Goal: Task Accomplishment & Management: Manage account settings

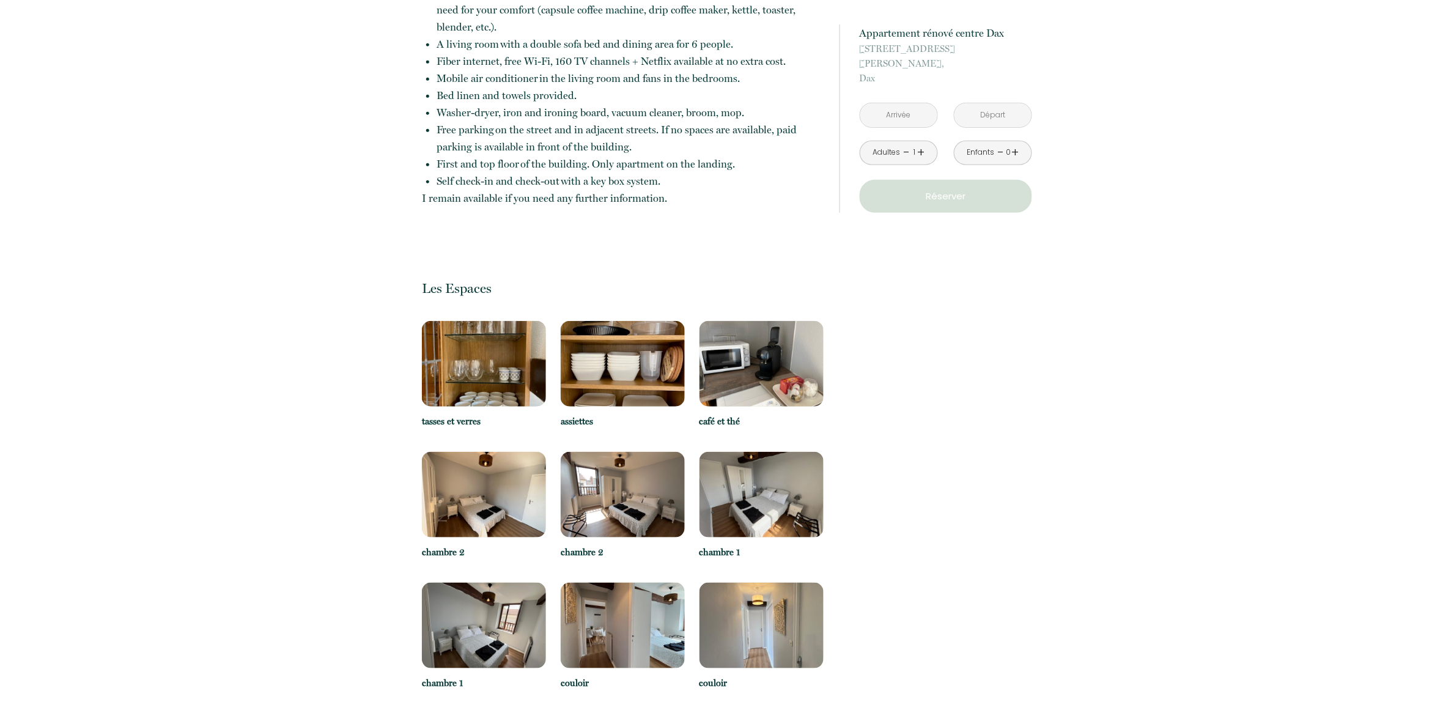
scroll to position [2140, 0]
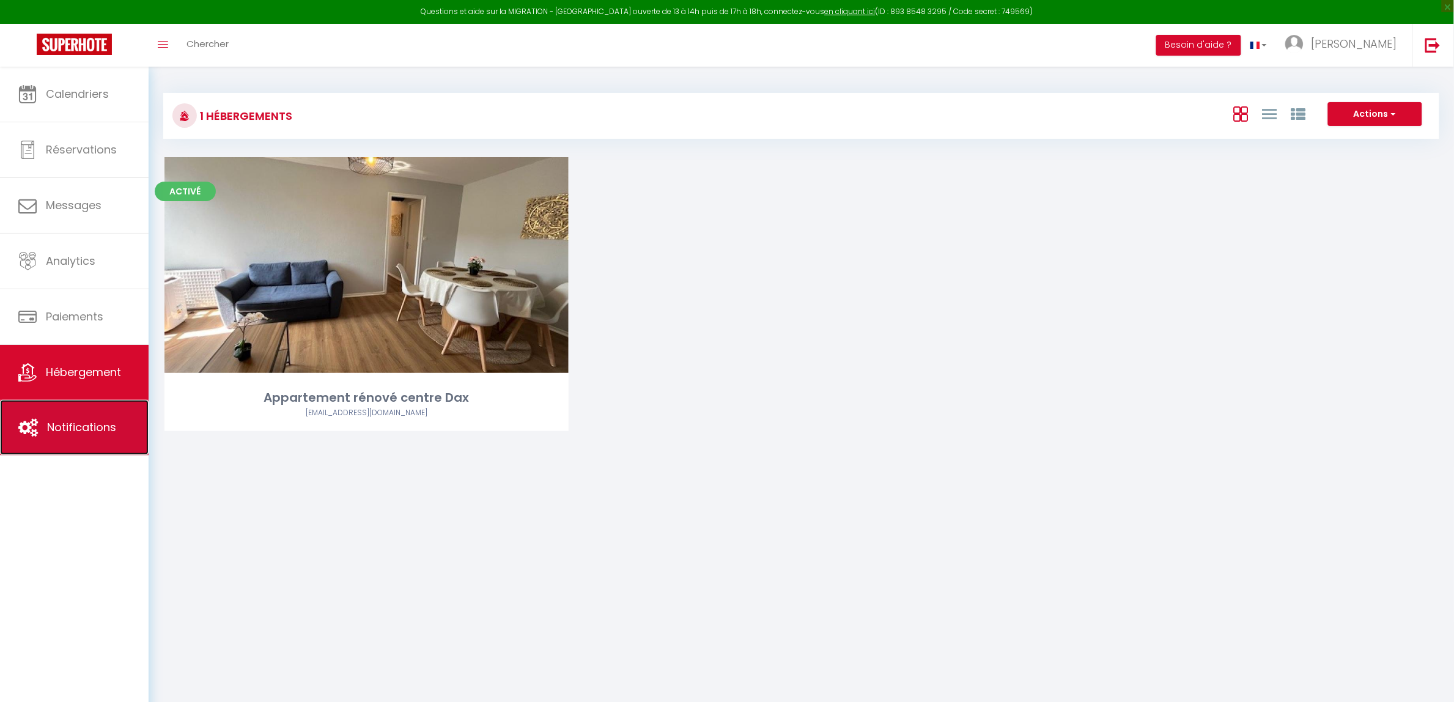
click at [92, 436] on link "Notifications" at bounding box center [74, 427] width 149 height 55
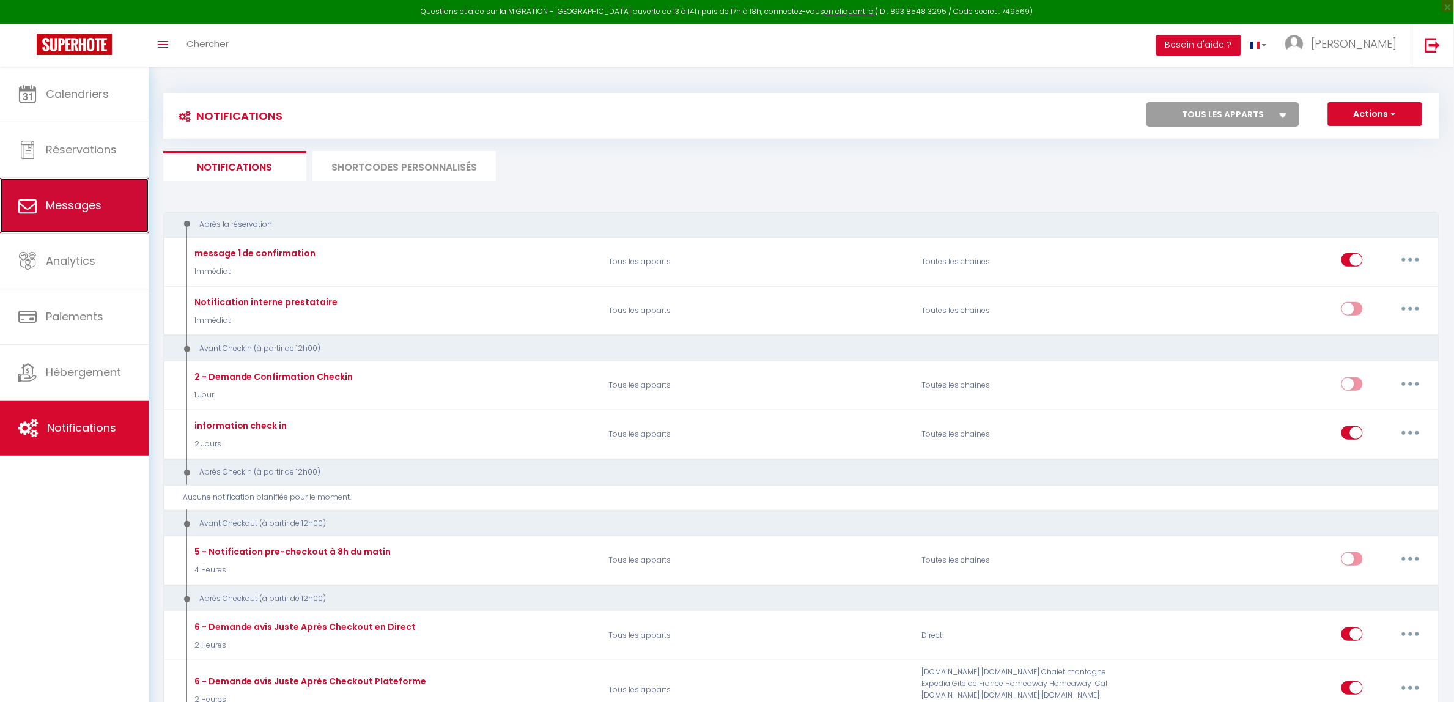
click at [49, 224] on link "Messages" at bounding box center [74, 205] width 149 height 55
select select "message"
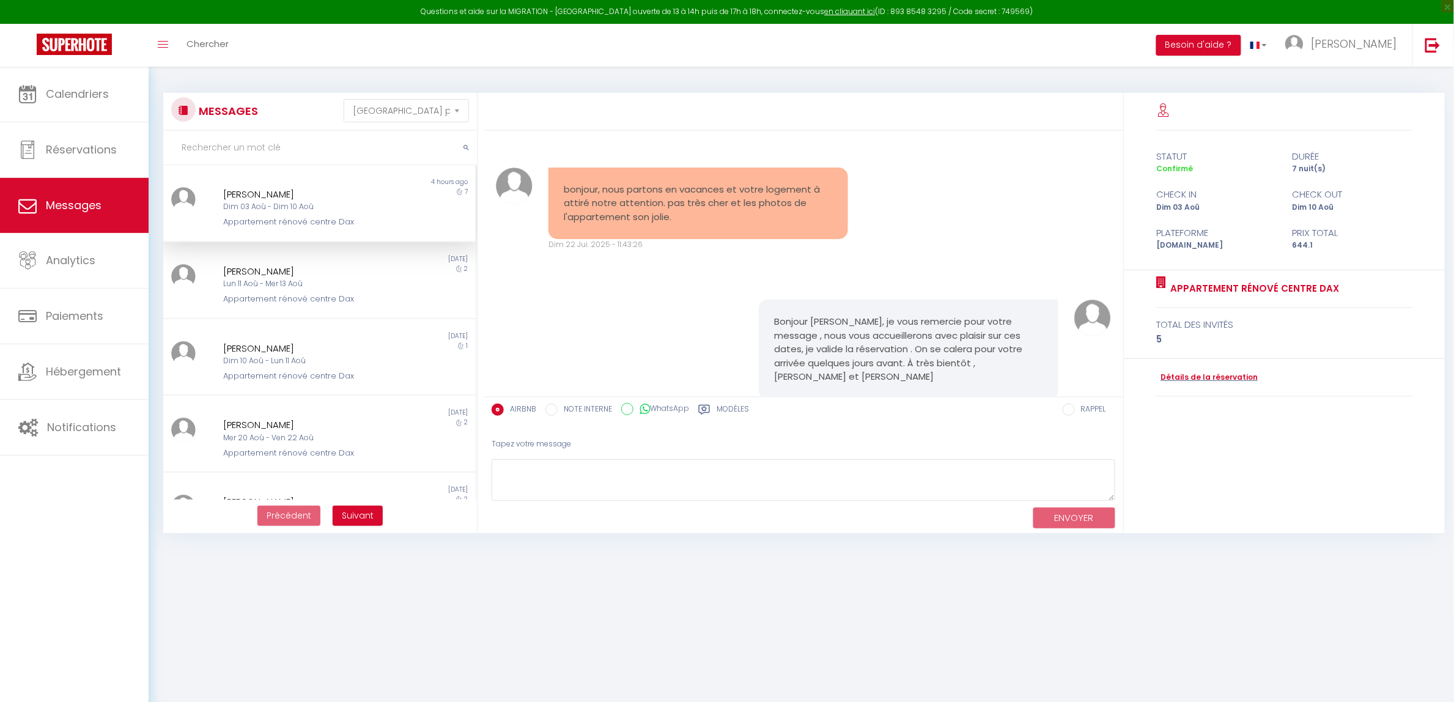
scroll to position [4136, 0]
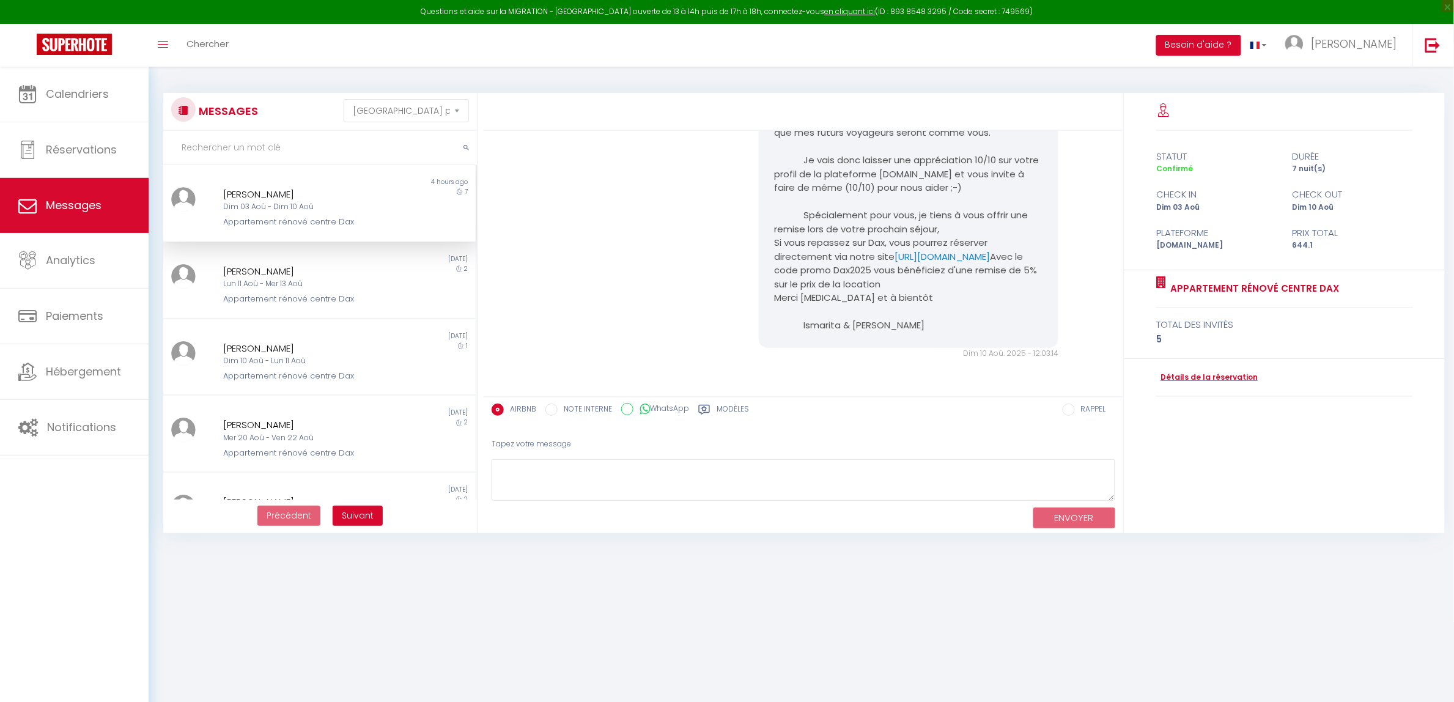
click at [242, 196] on div "Jessica Lebreton" at bounding box center [306, 194] width 166 height 15
click at [895, 250] on link "https://app.superhote.com/#/rental/propertyKey2WkhTaK3LB1W8s746GDQmJafq" at bounding box center [942, 256] width 95 height 13
click at [87, 370] on span "Hébergement" at bounding box center [83, 371] width 75 height 15
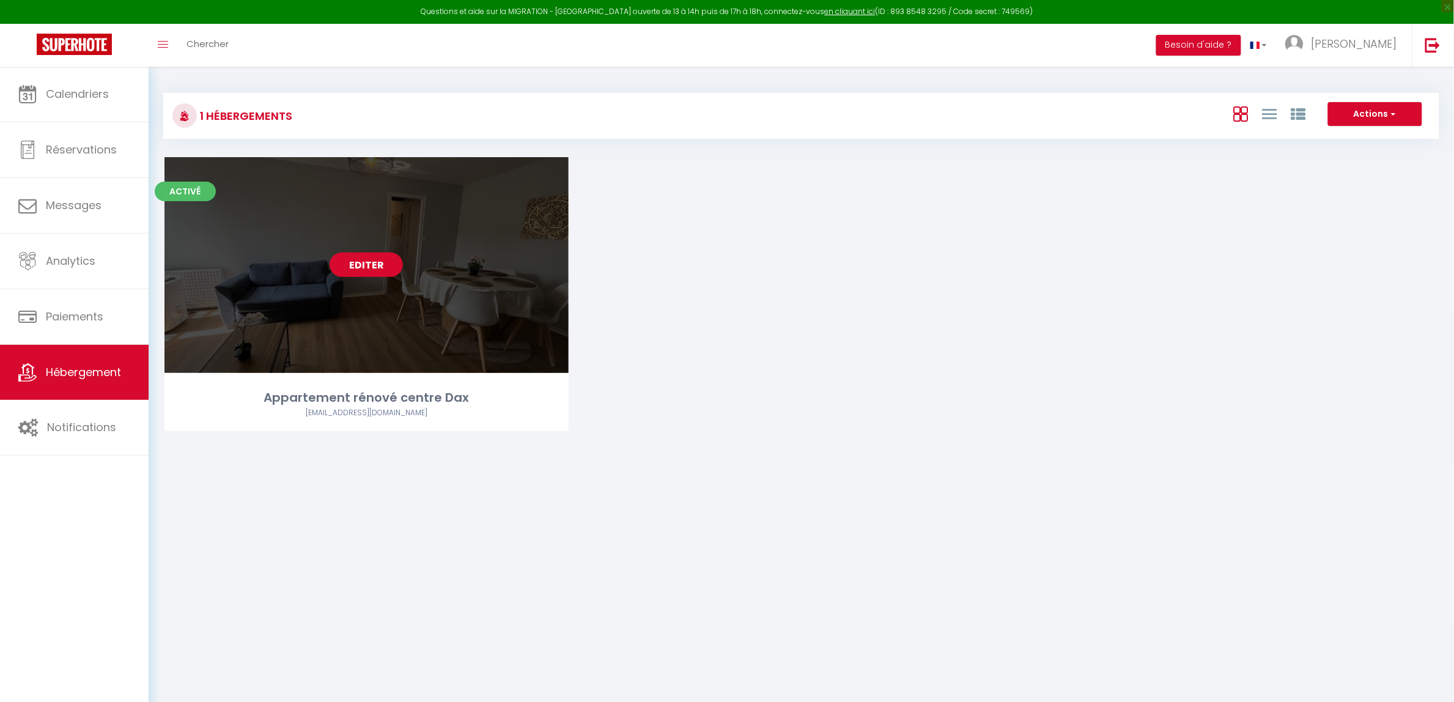
click at [377, 263] on link "Editer" at bounding box center [366, 265] width 73 height 24
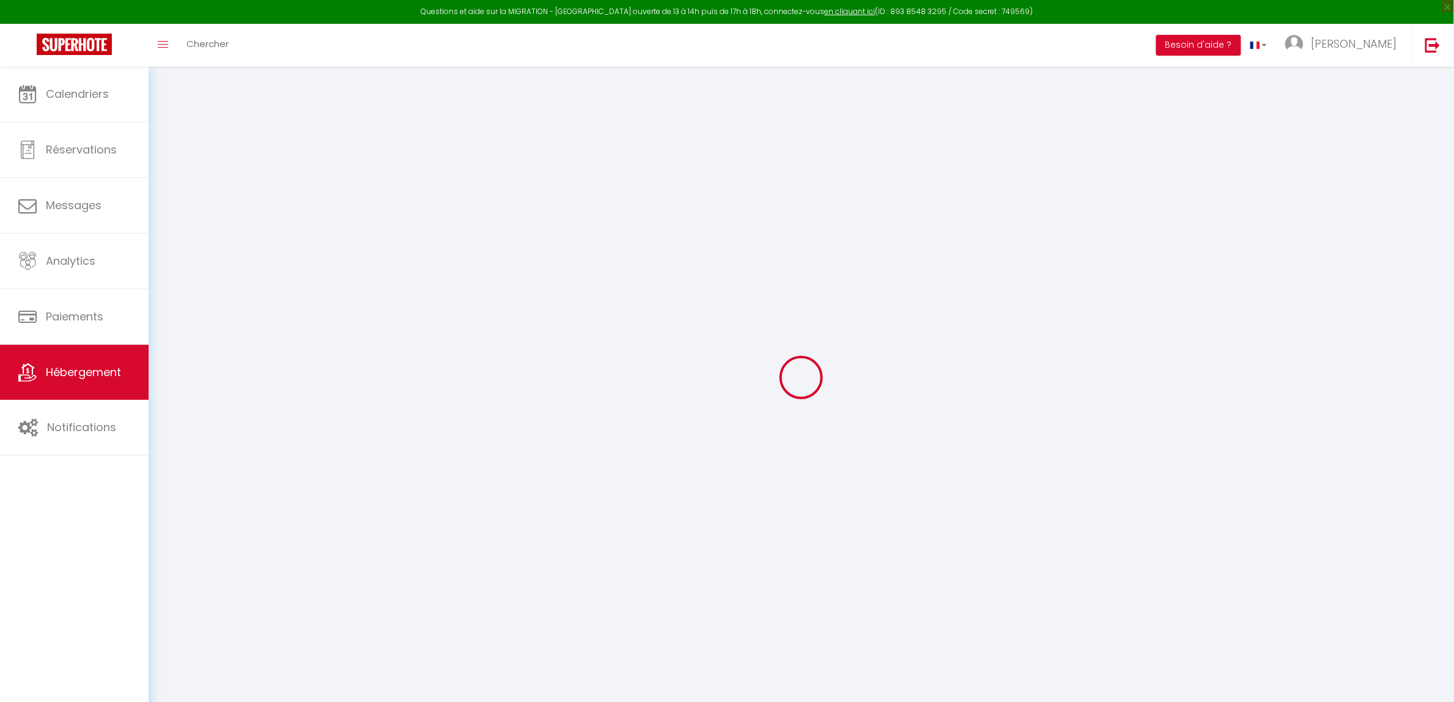
type input "Oups ! Les dates sélectionnées sont indisponibles."
type textarea "Malheureusement les dates sélectionnées sont indisponibles. Nous vous invitons …"
type input "43.7150543"
type input "-1.0562835"
checkbox input "true"
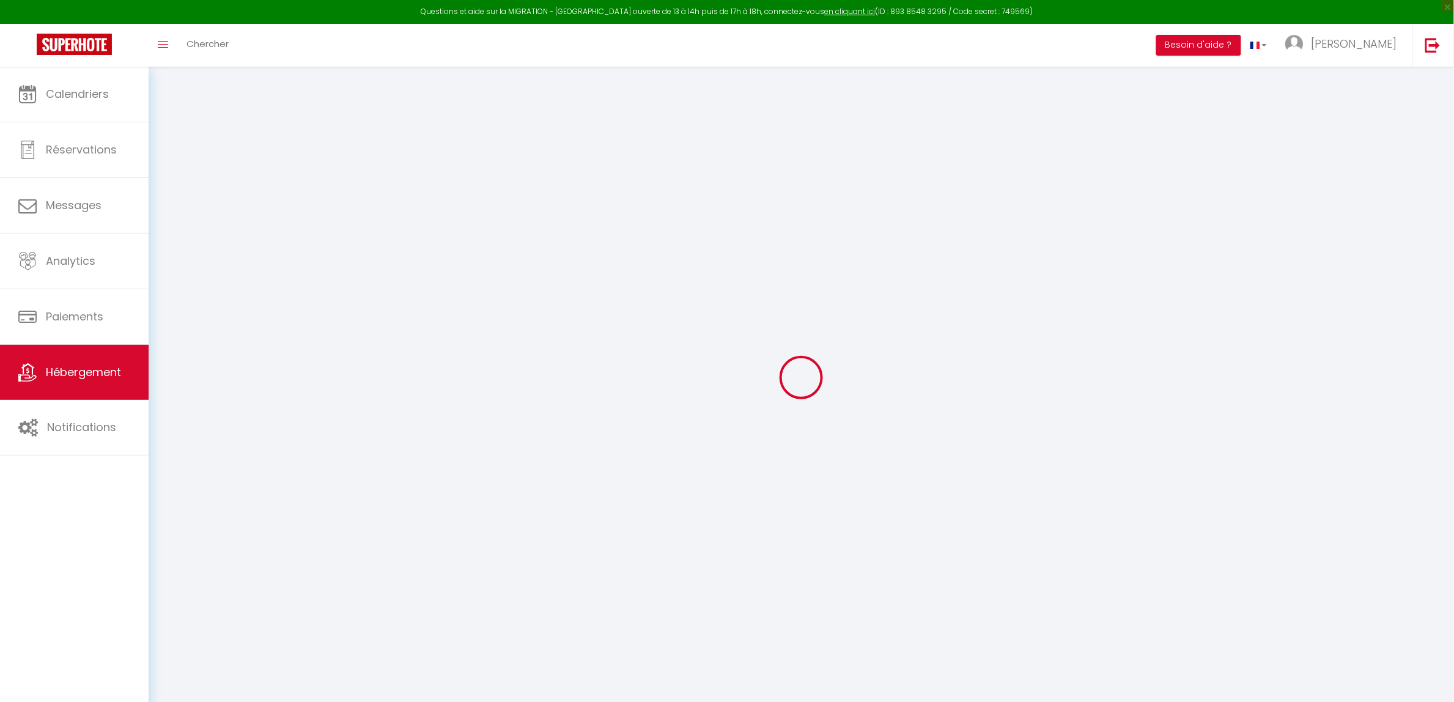
checkbox input "false"
select select "15:00"
select select "23:45"
select select "11:00"
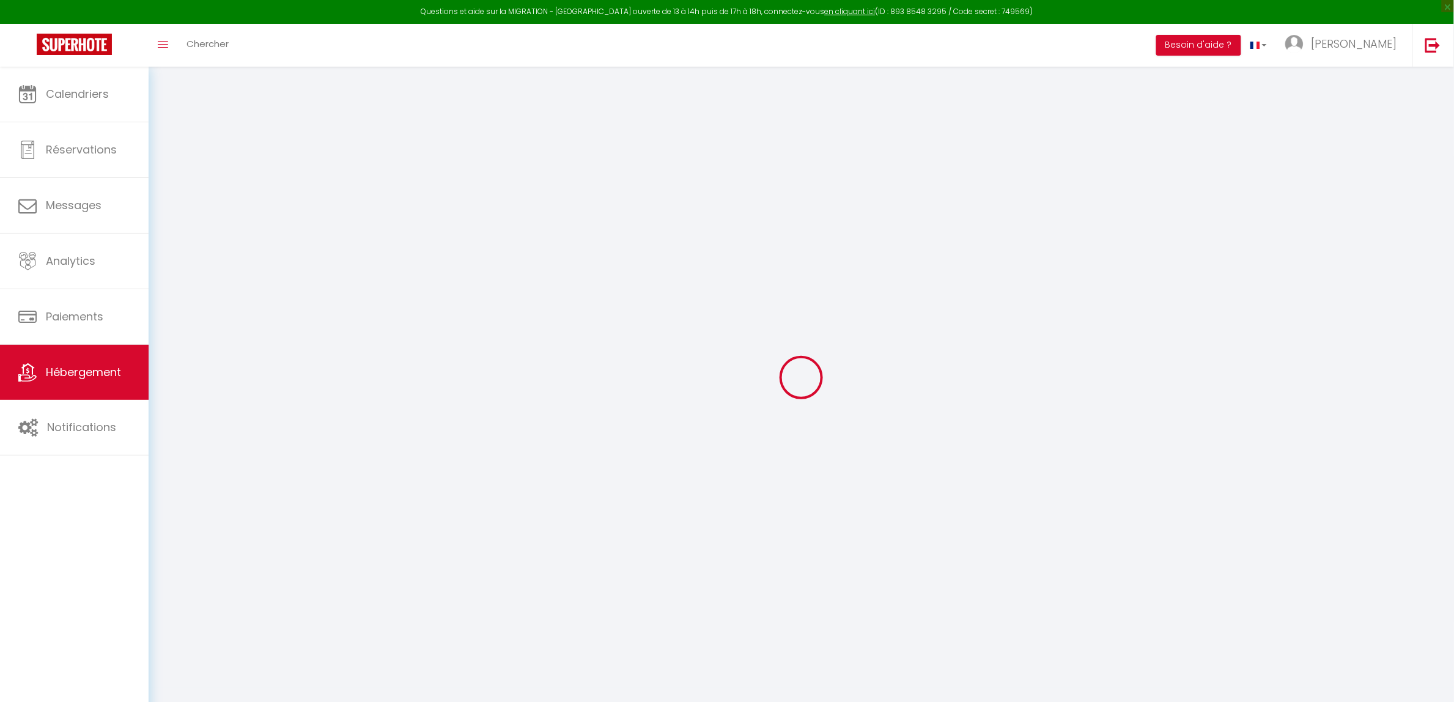
select select "30"
select select "120"
checkbox input "false"
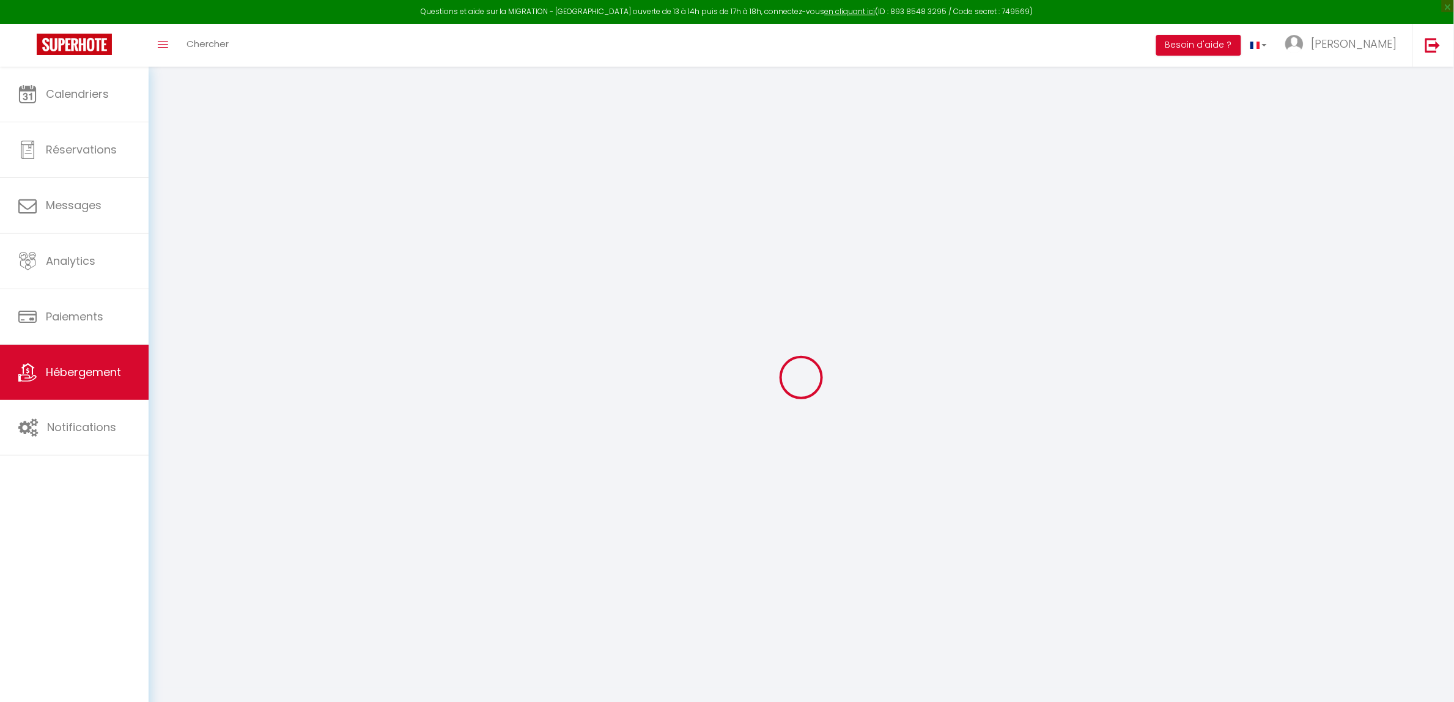
checkbox input "false"
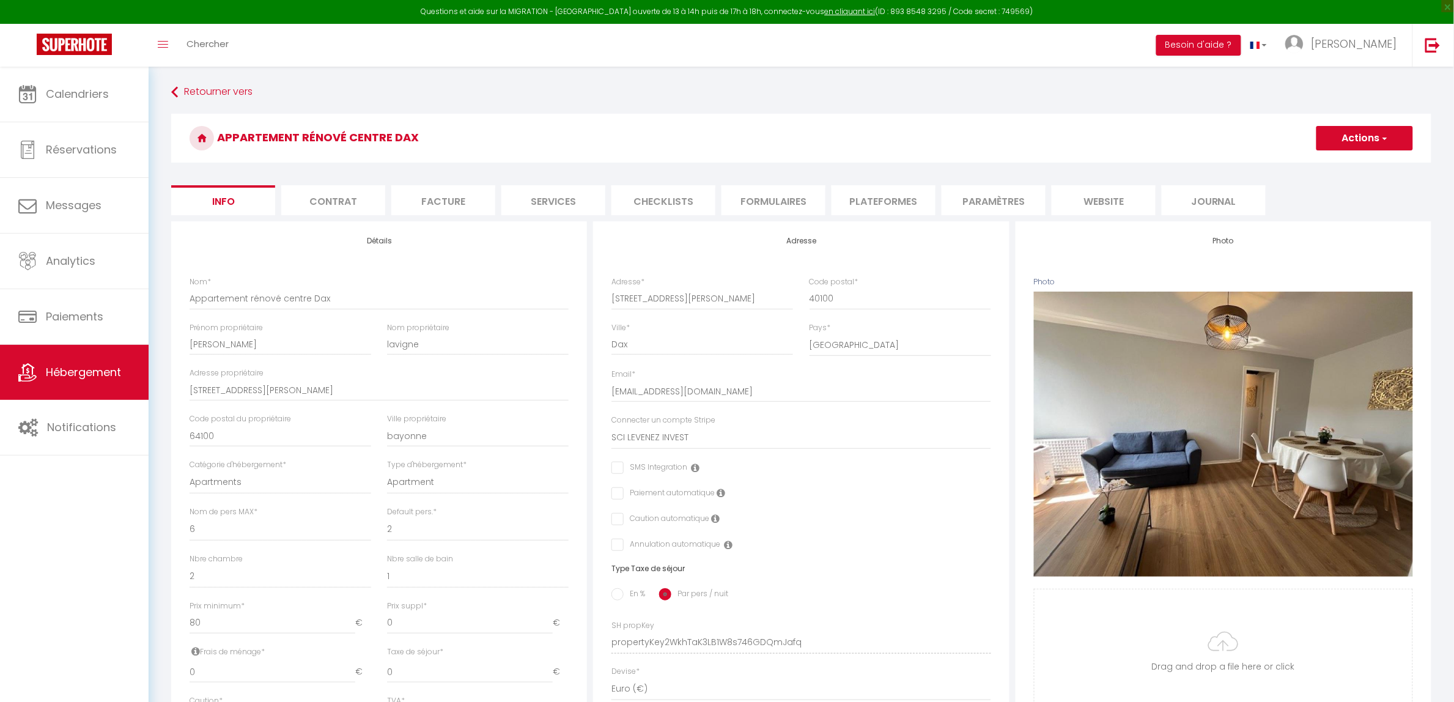
click at [1104, 205] on li "website" at bounding box center [1104, 200] width 104 height 30
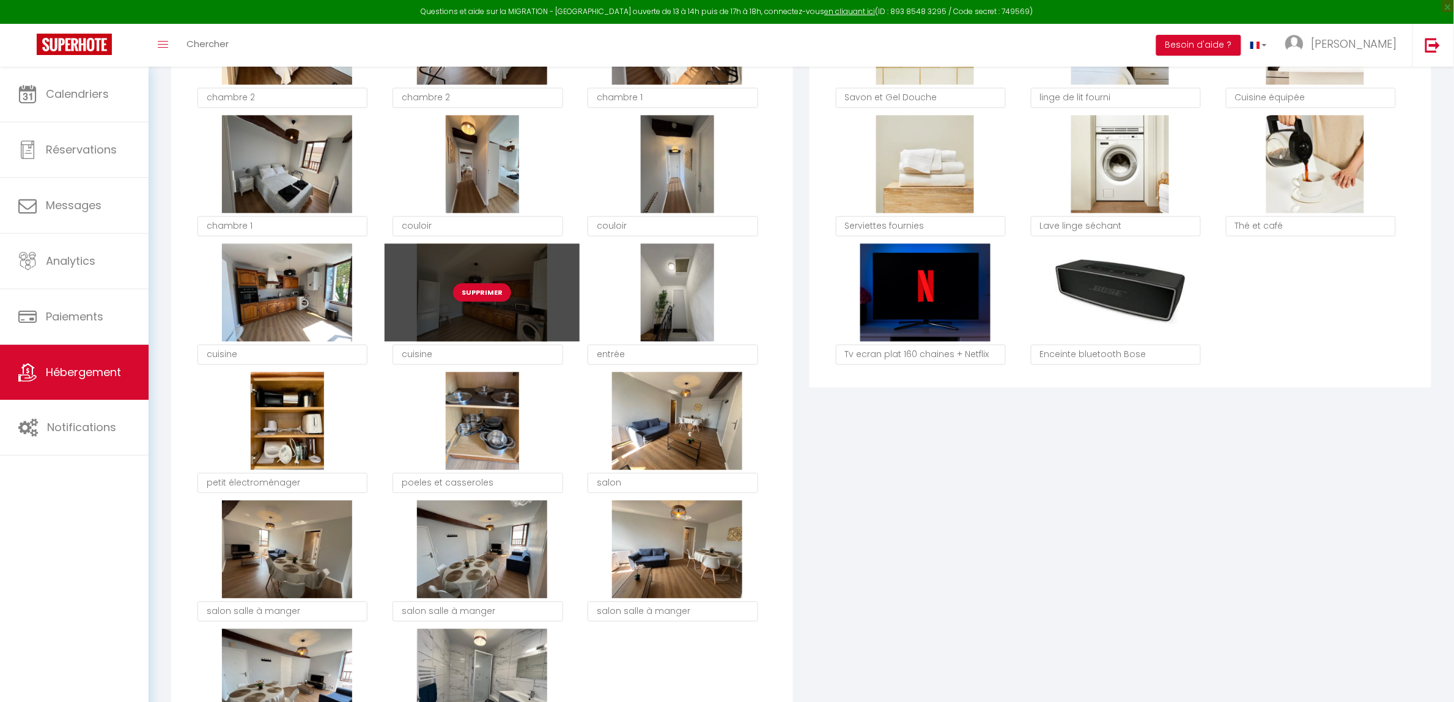
scroll to position [1147, 0]
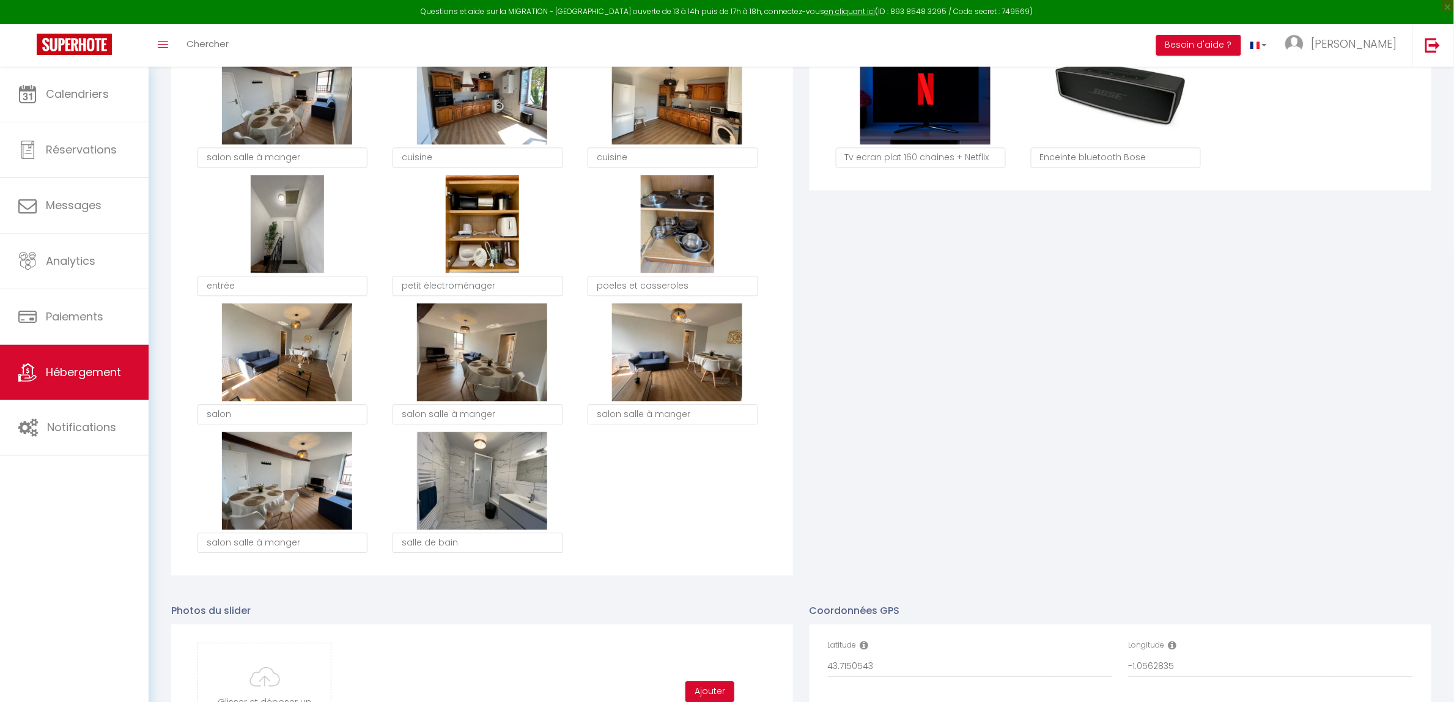
checkbox input "true"
checkbox input "false"
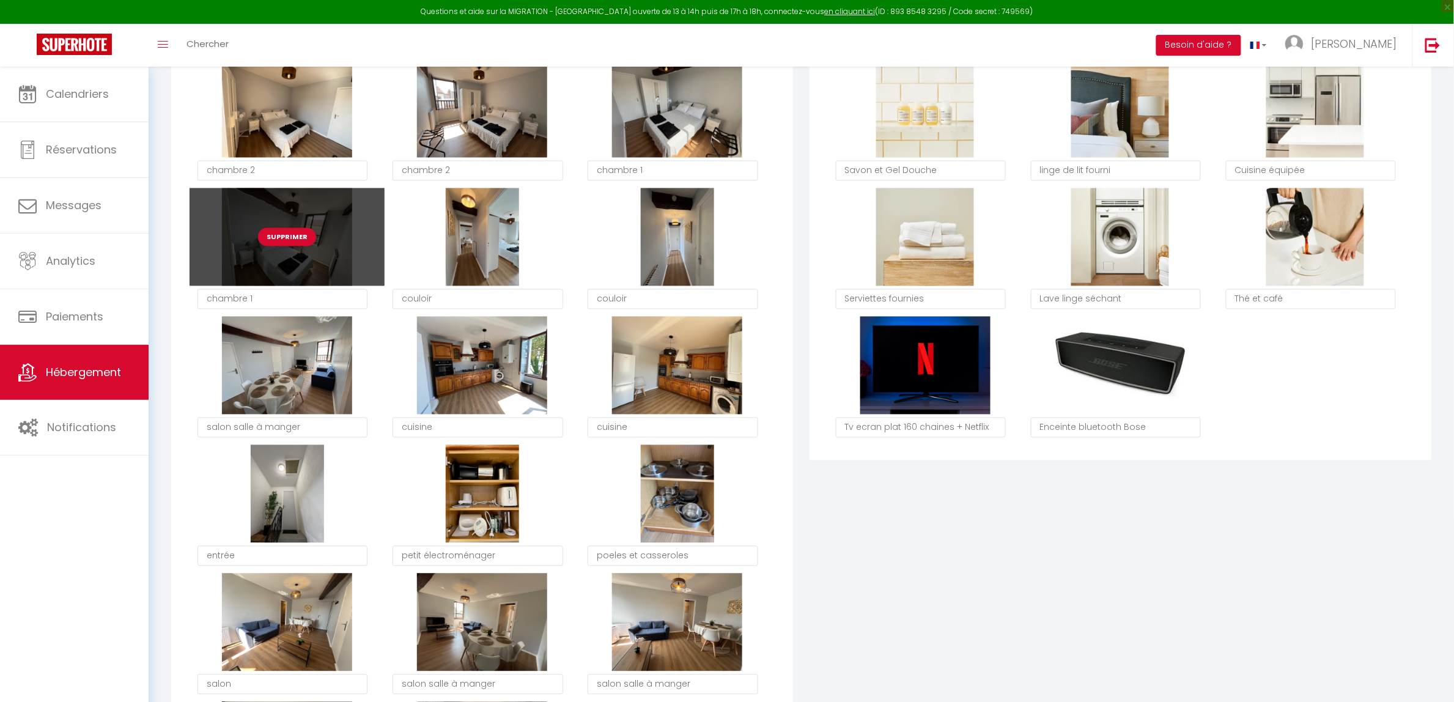
scroll to position [841, 0]
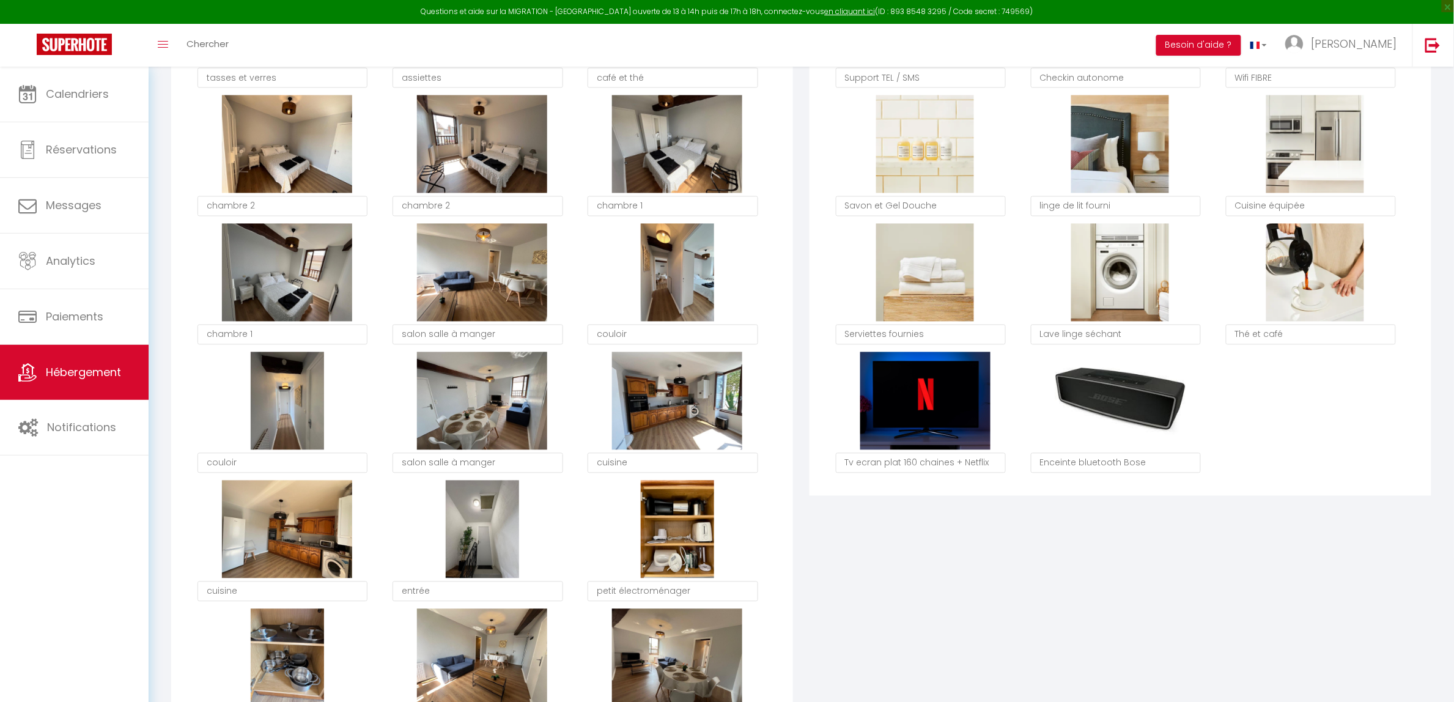
checkbox input "true"
checkbox input "false"
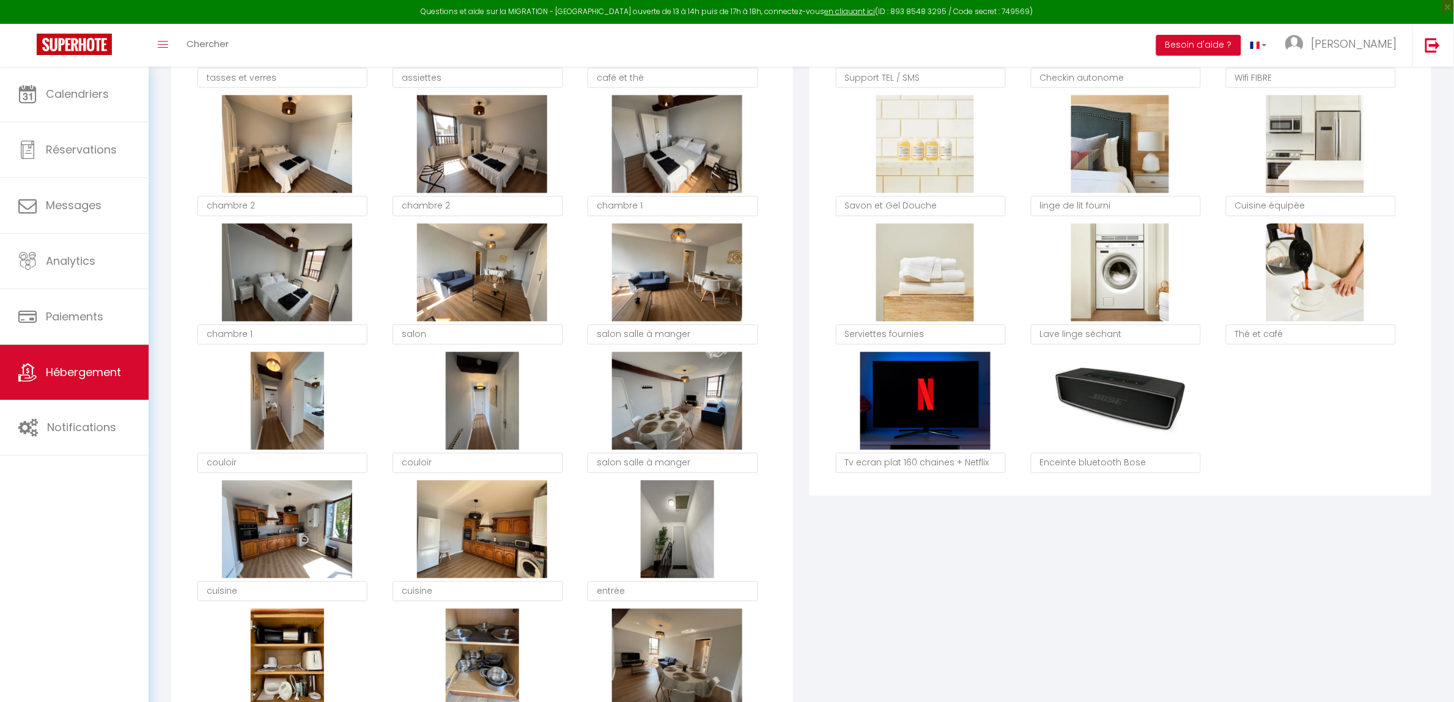
checkbox input "true"
checkbox input "false"
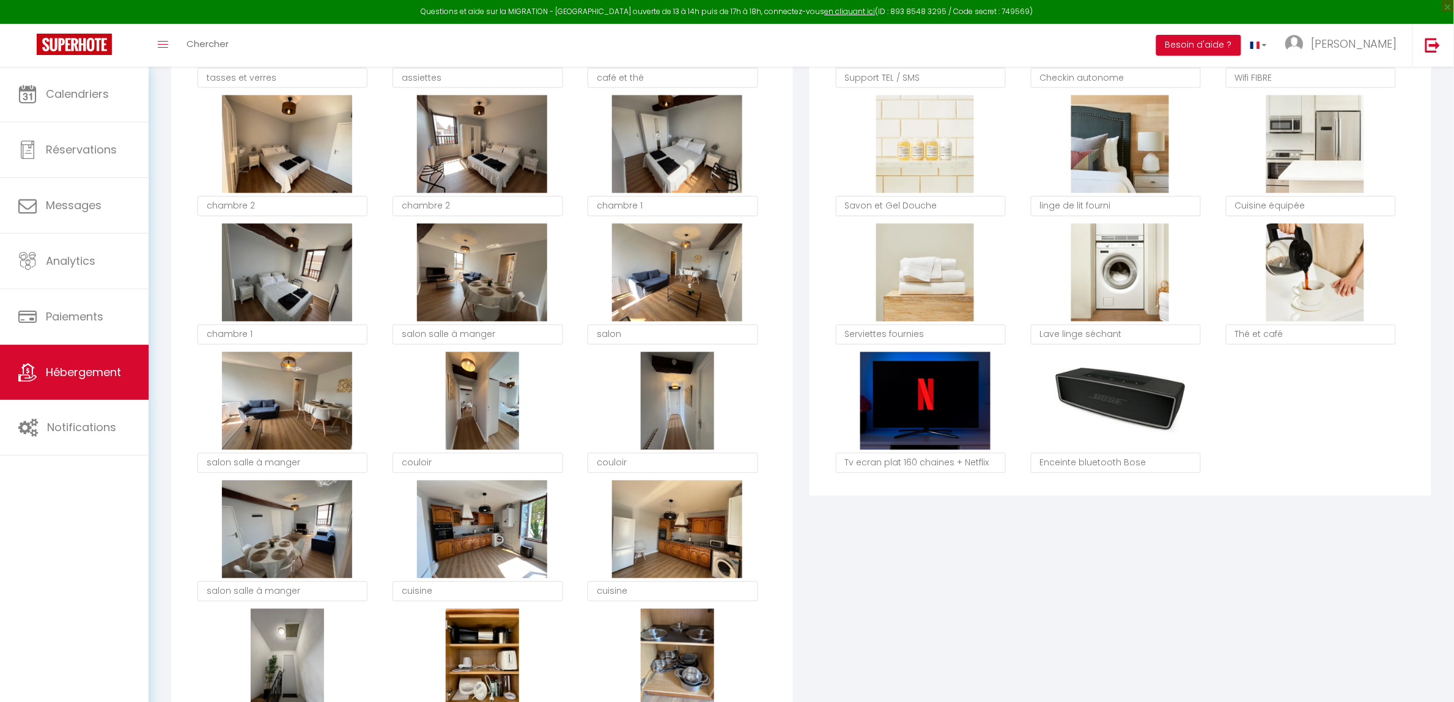
checkbox input "true"
checkbox input "false"
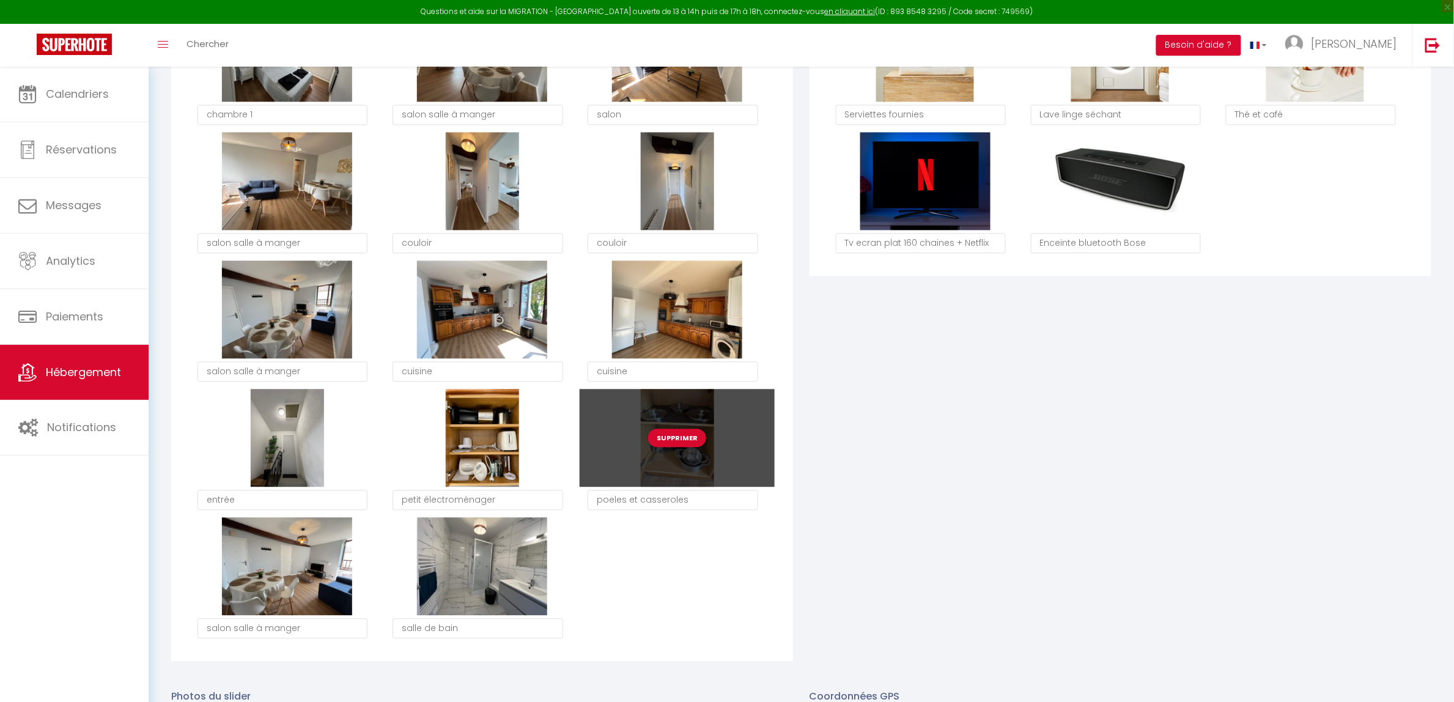
scroll to position [1223, 0]
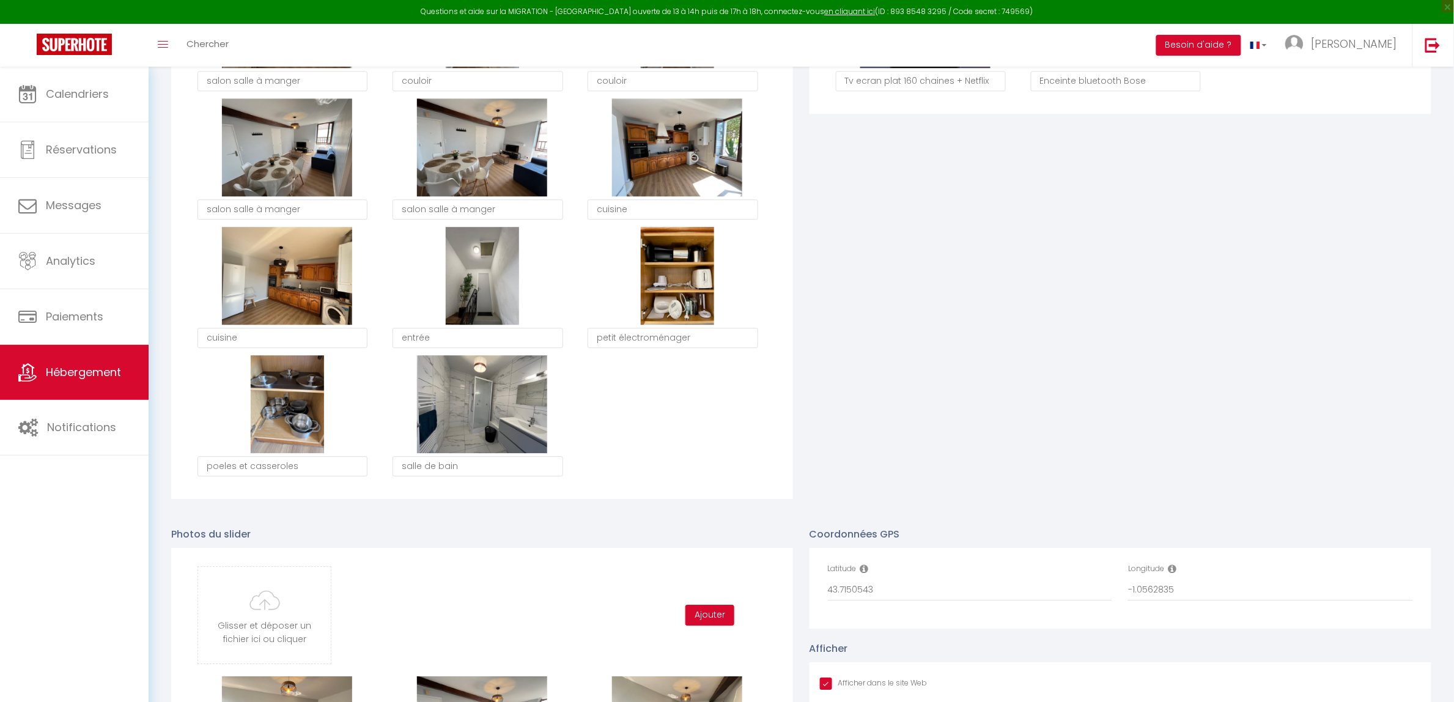
checkbox input "true"
checkbox input "false"
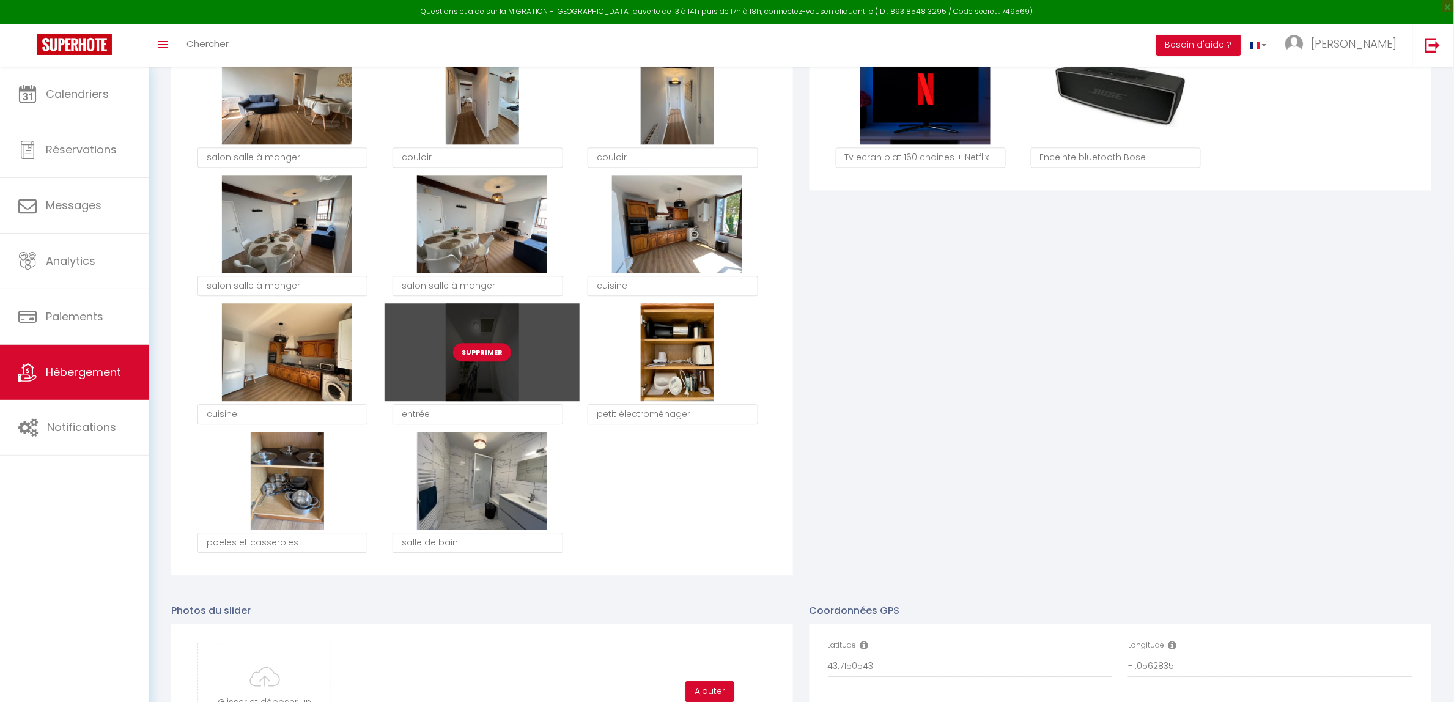
scroll to position [994, 0]
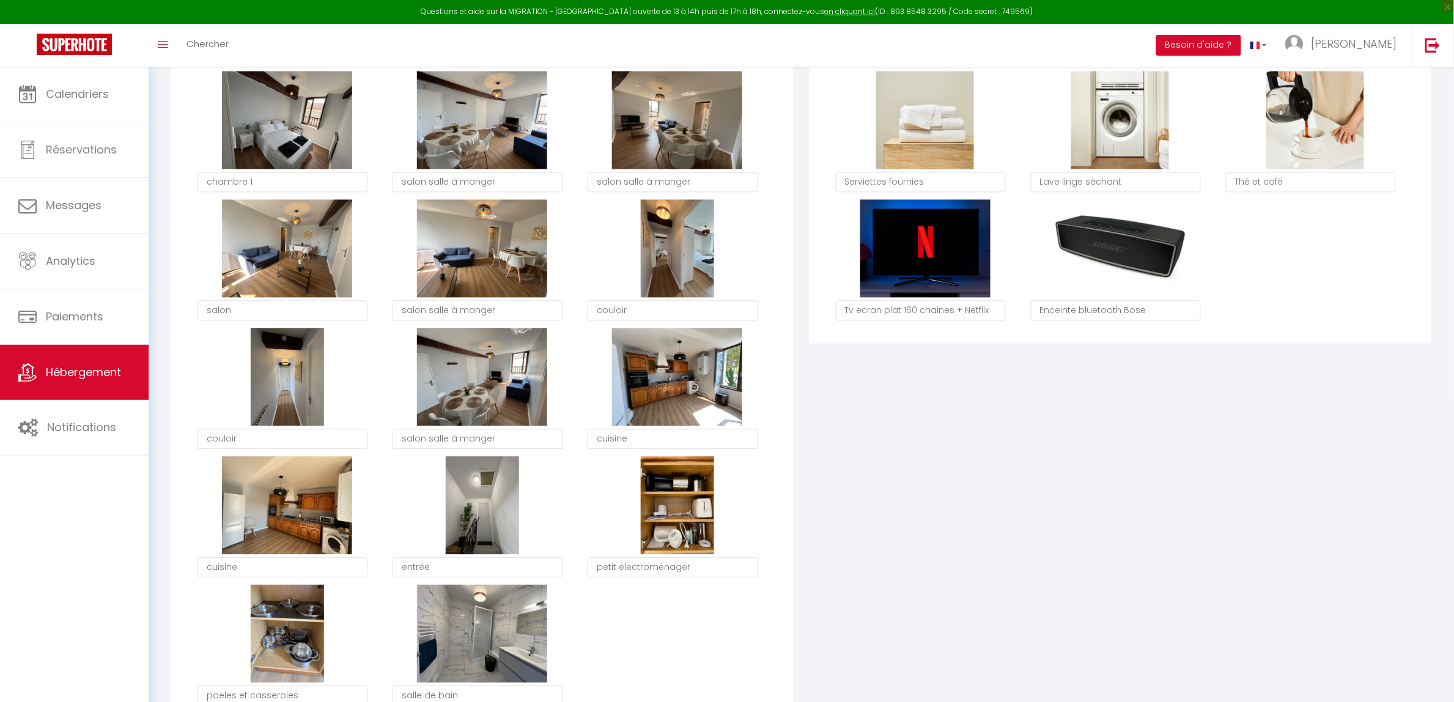
checkbox input "true"
checkbox input "false"
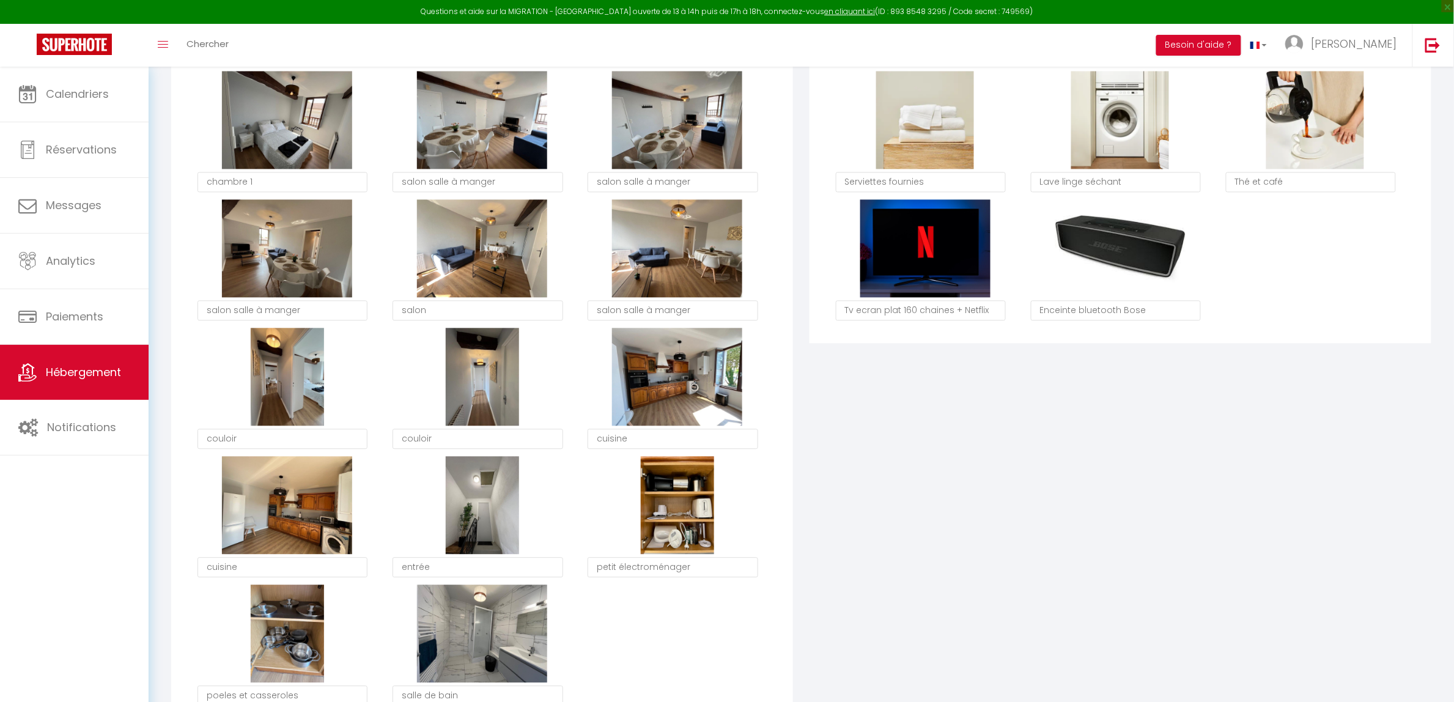
checkbox input "true"
checkbox input "false"
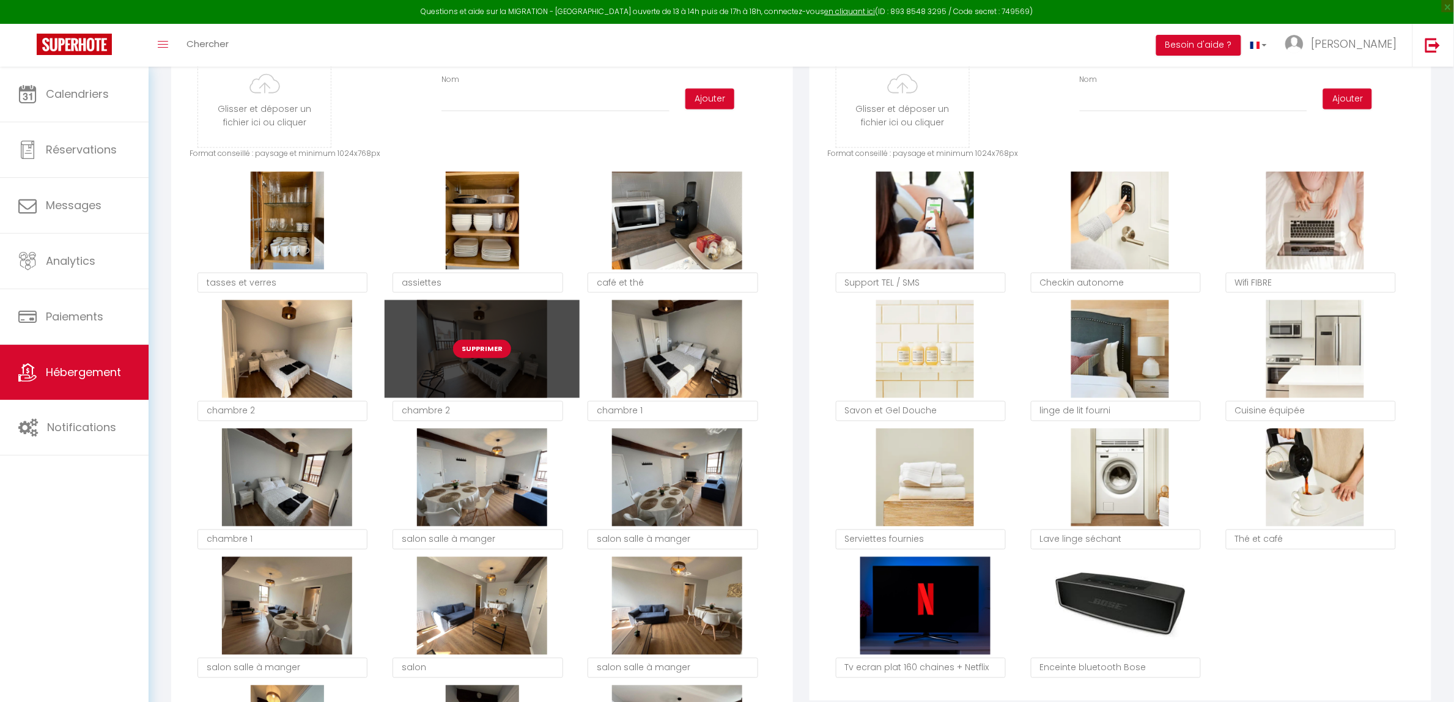
scroll to position [612, 0]
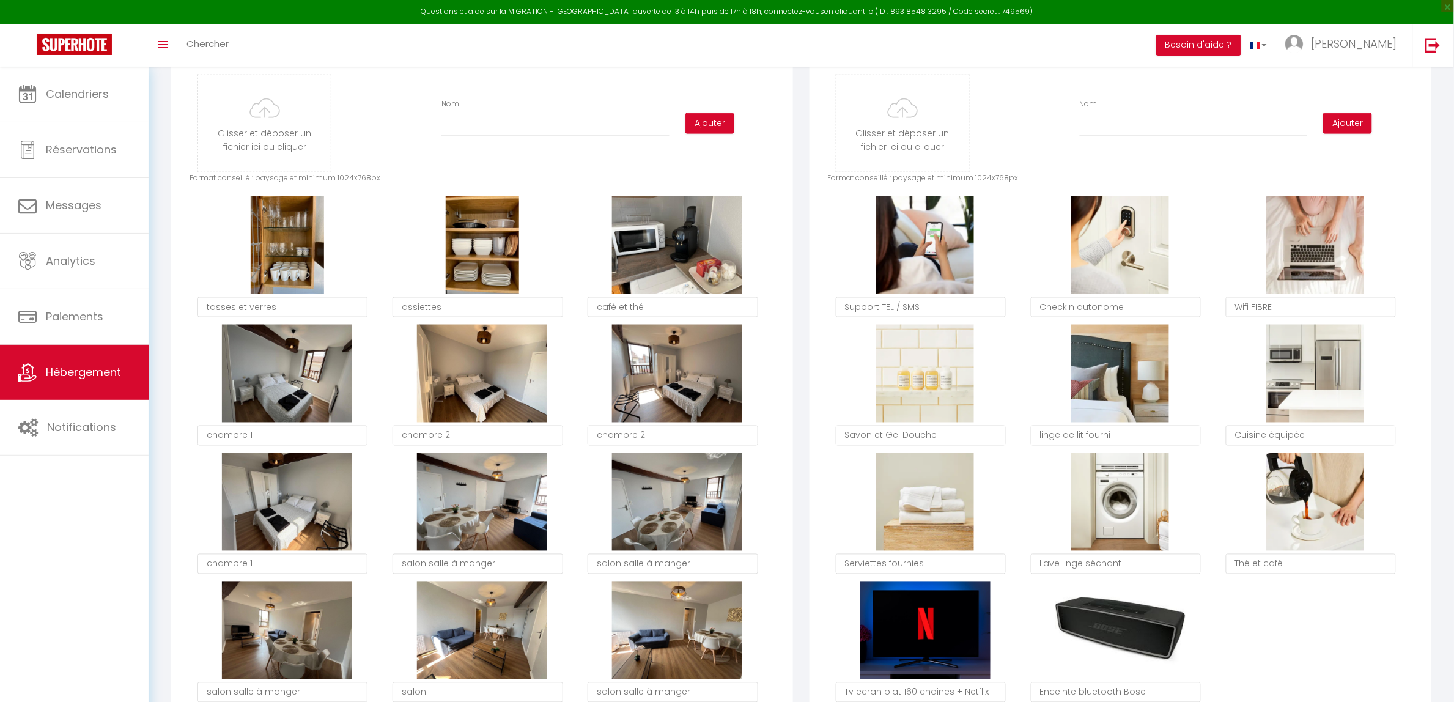
checkbox input "true"
checkbox input "false"
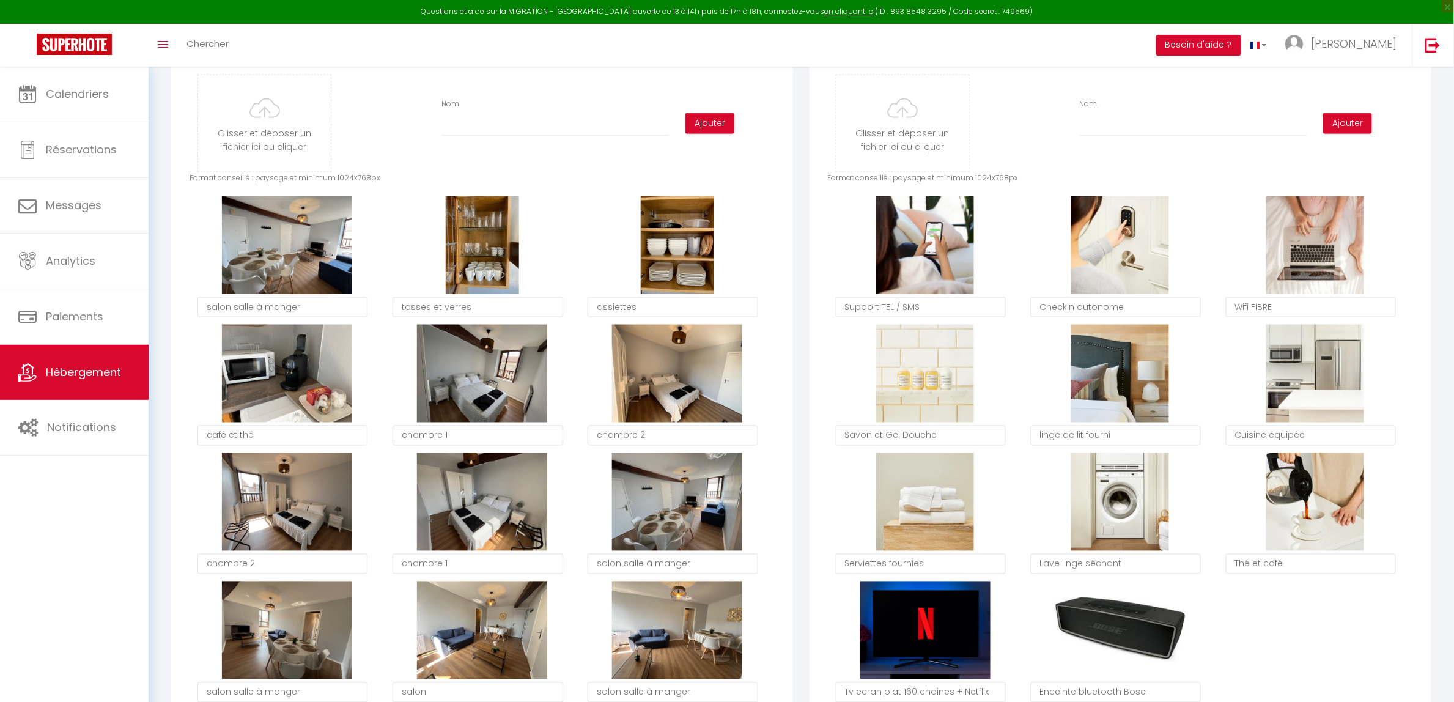
checkbox input "true"
checkbox input "false"
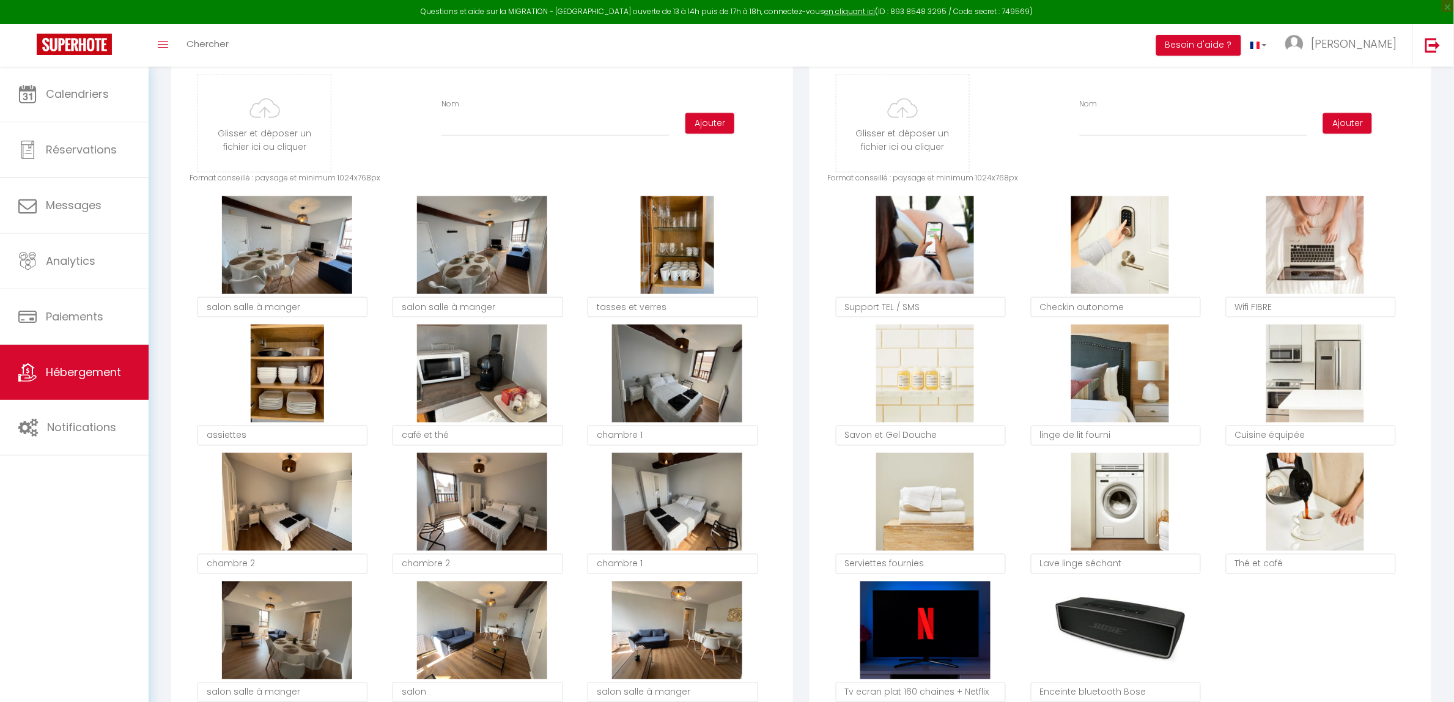
checkbox input "true"
checkbox input "false"
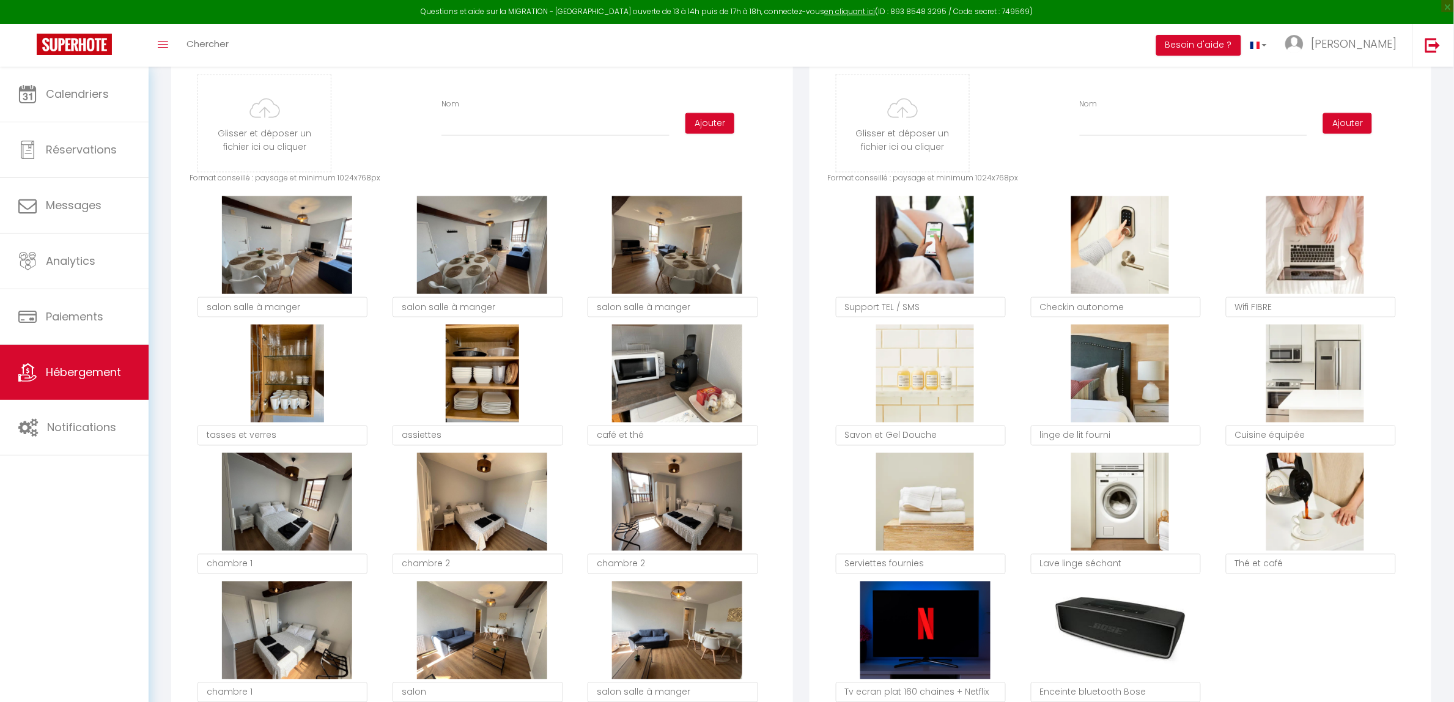
checkbox input "true"
checkbox input "false"
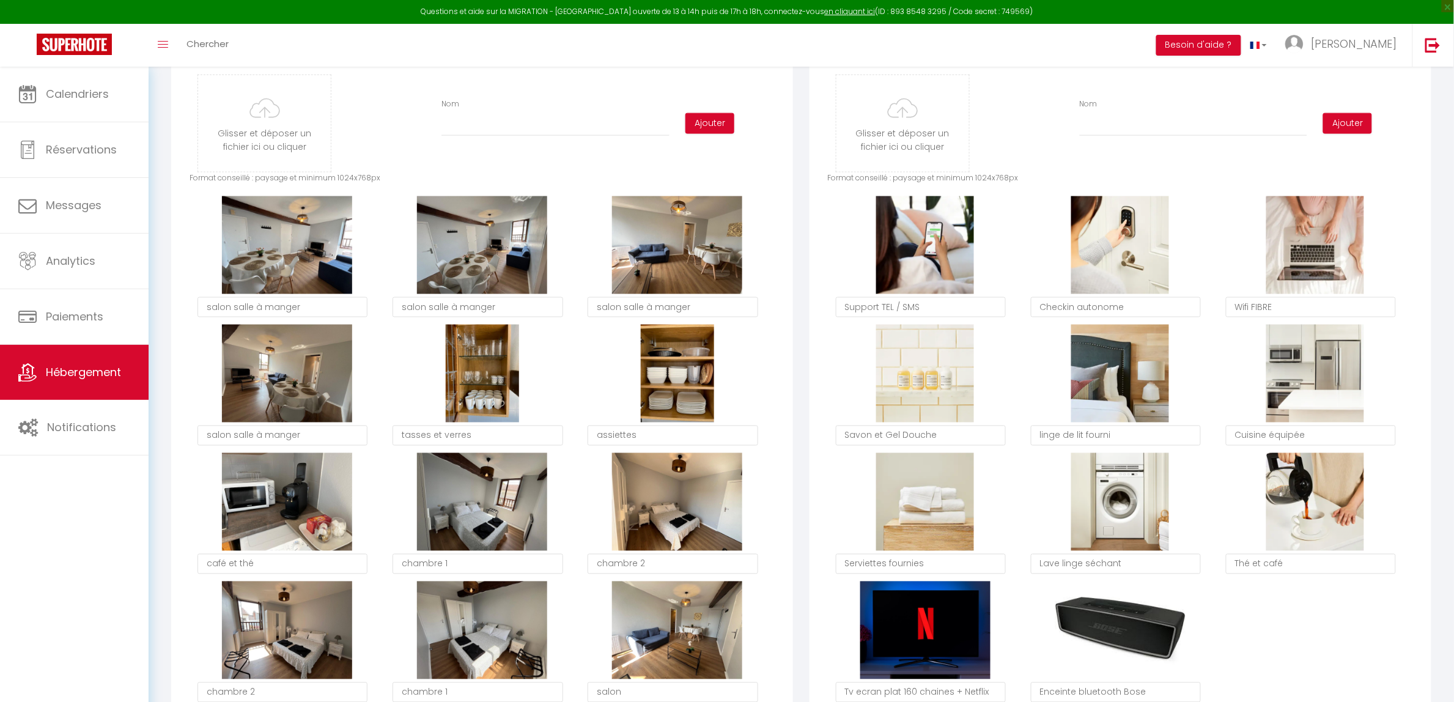
checkbox input "true"
checkbox input "false"
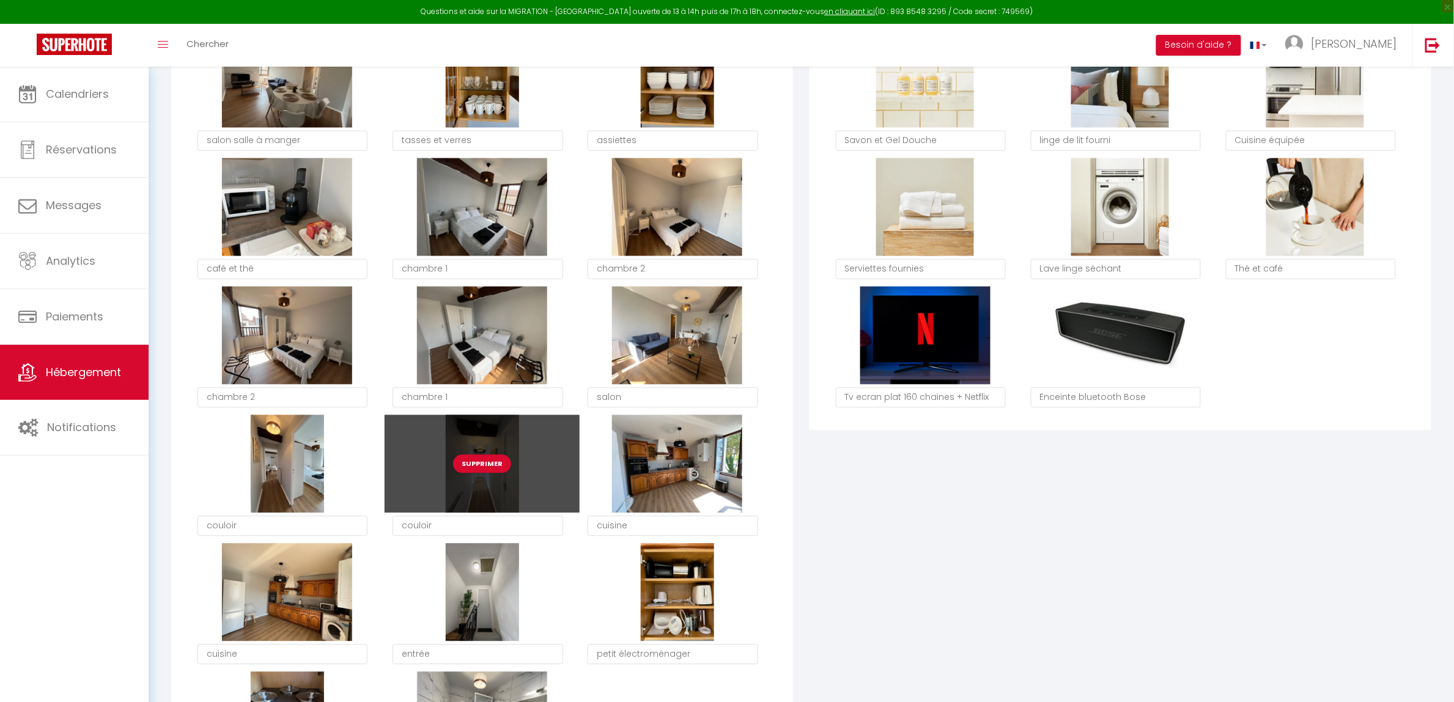
scroll to position [917, 0]
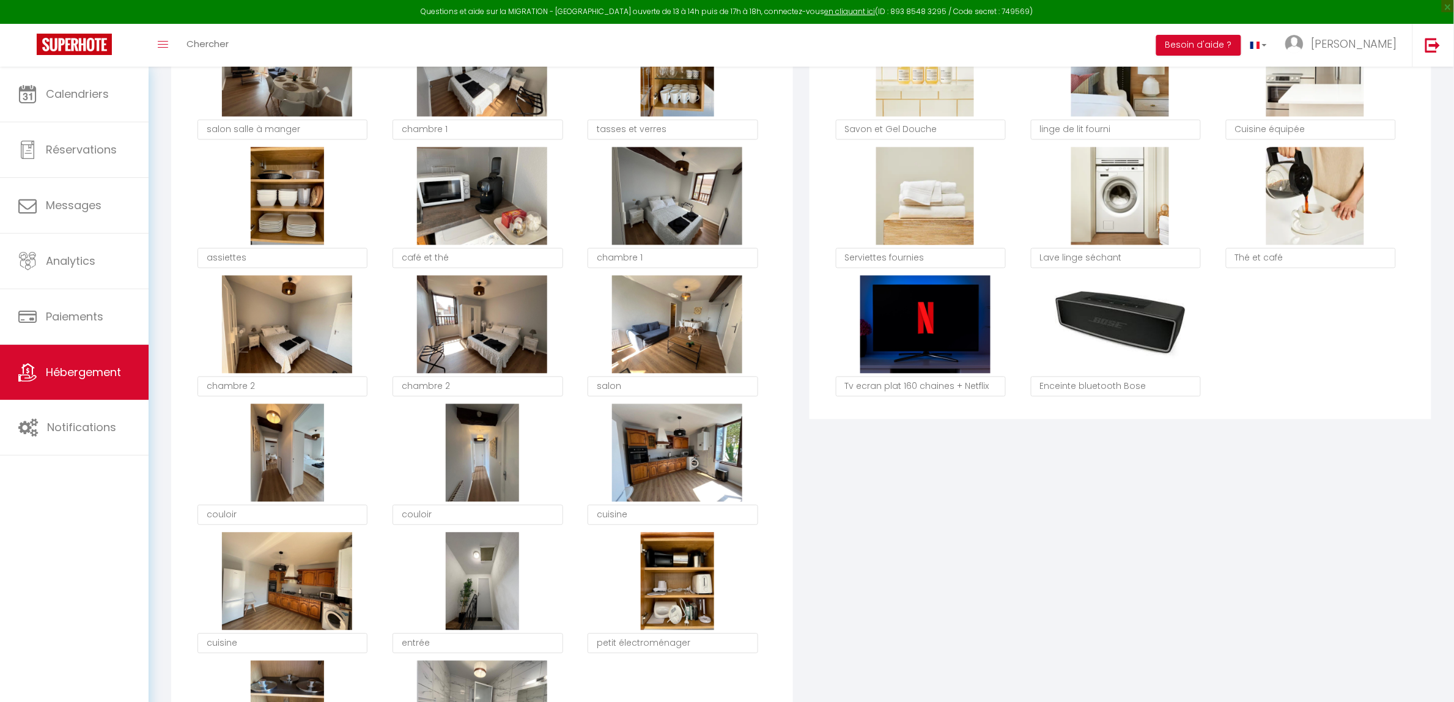
checkbox input "true"
checkbox input "false"
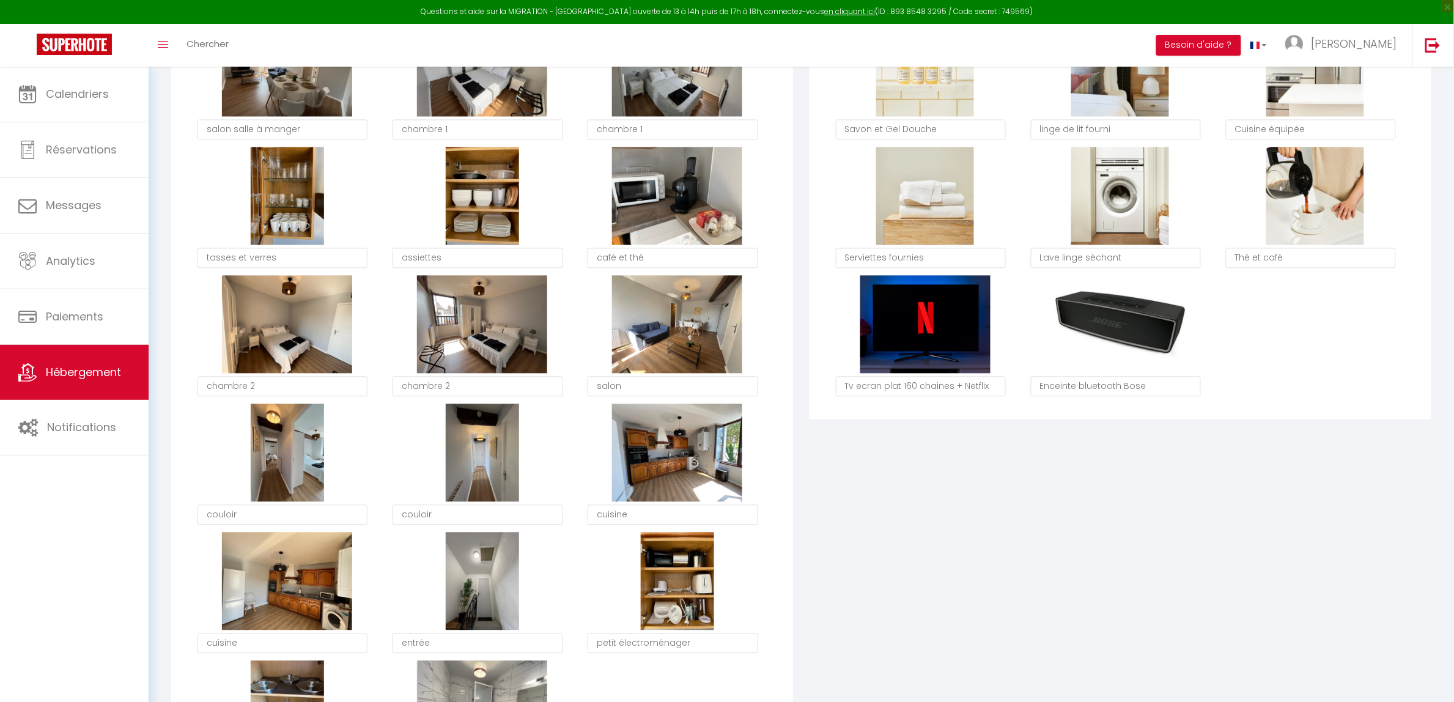
checkbox input "true"
checkbox input "false"
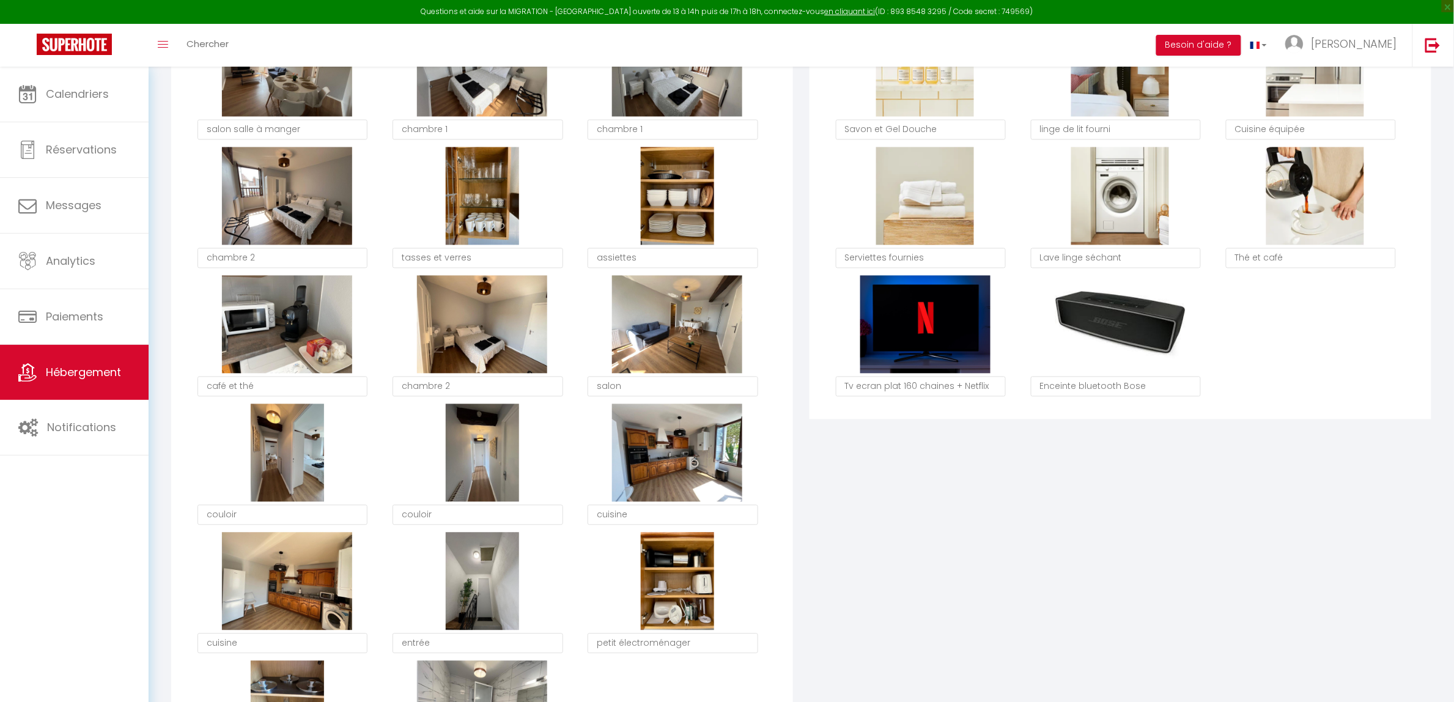
checkbox input "true"
checkbox input "false"
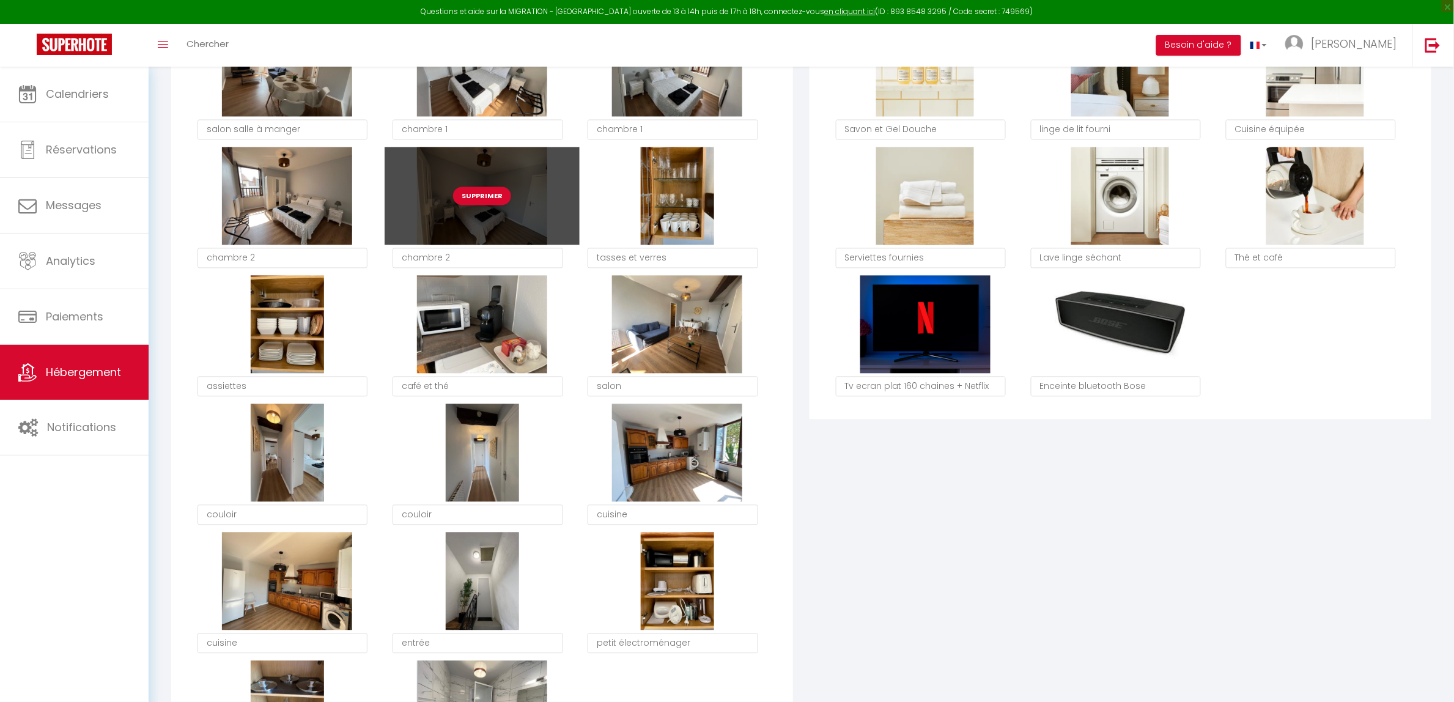
checkbox input "true"
checkbox input "false"
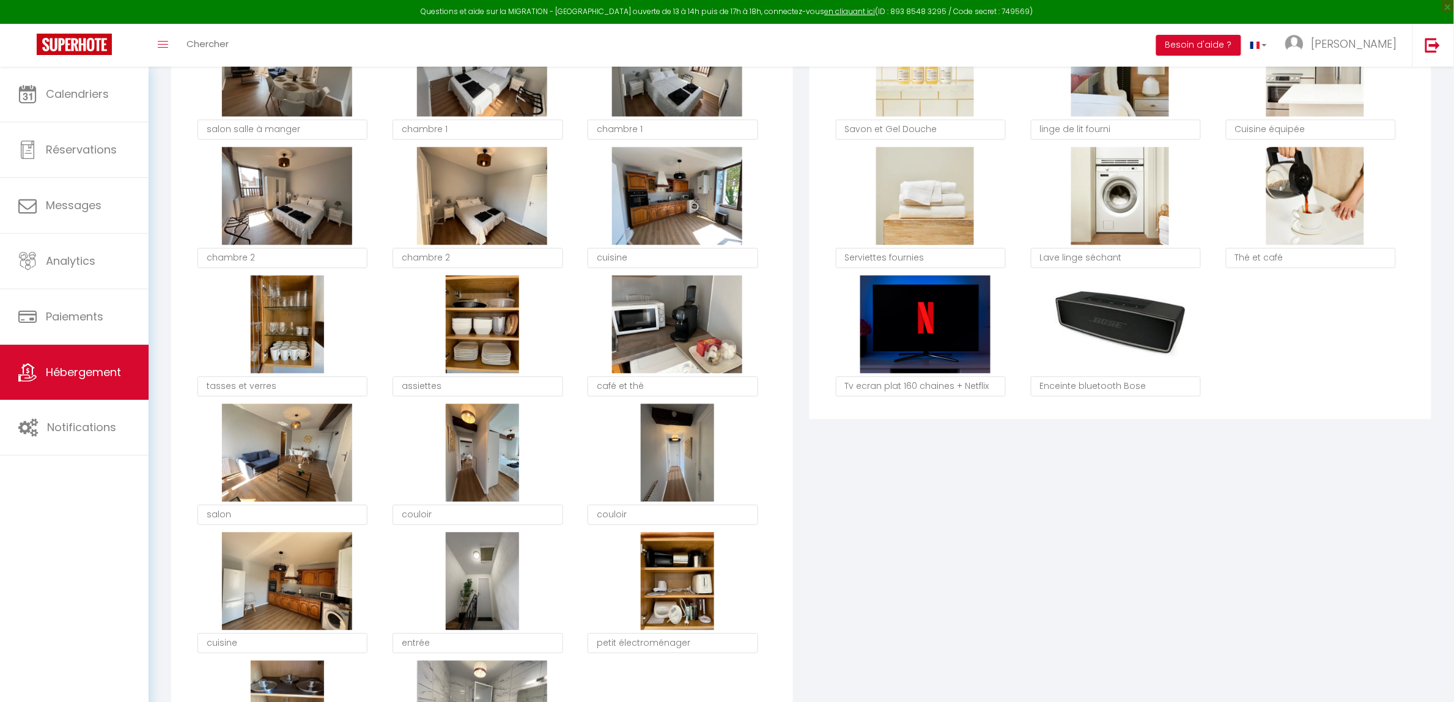
checkbox input "true"
checkbox input "false"
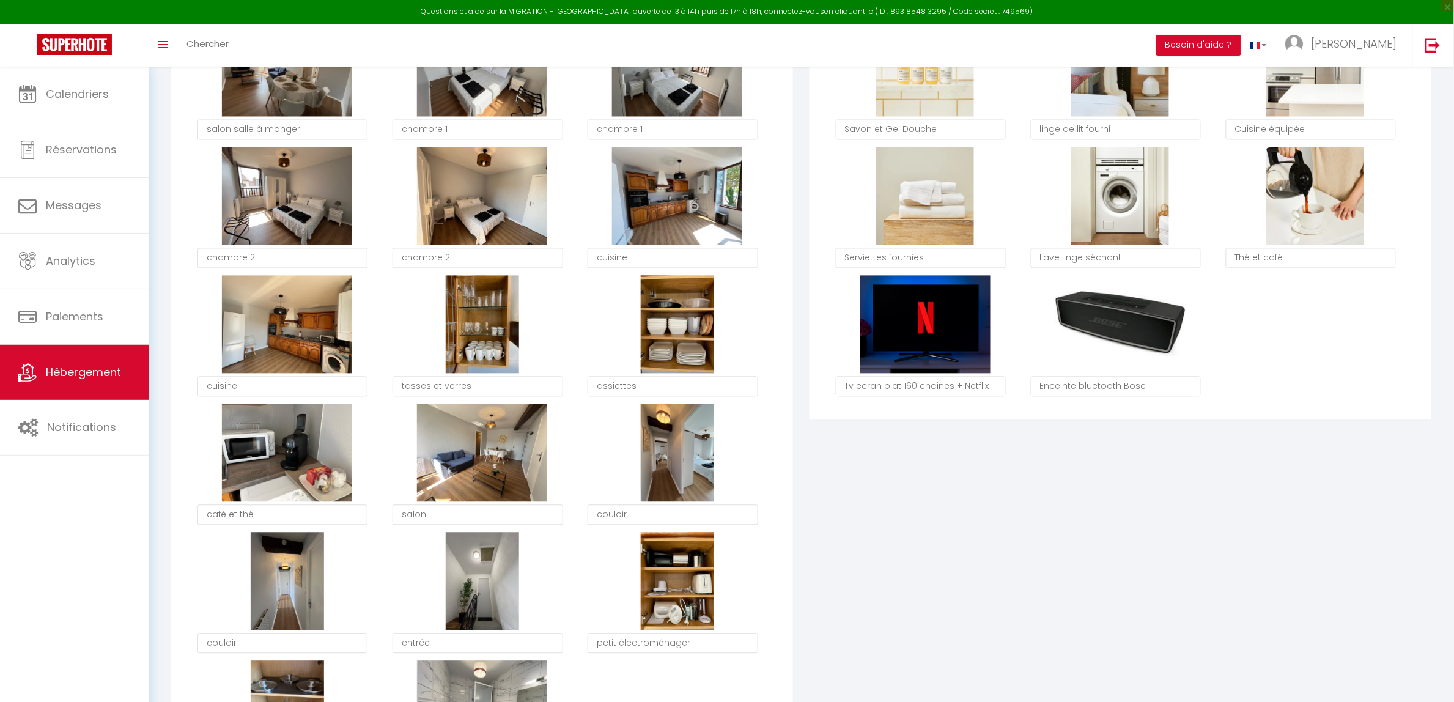
checkbox input "true"
checkbox input "false"
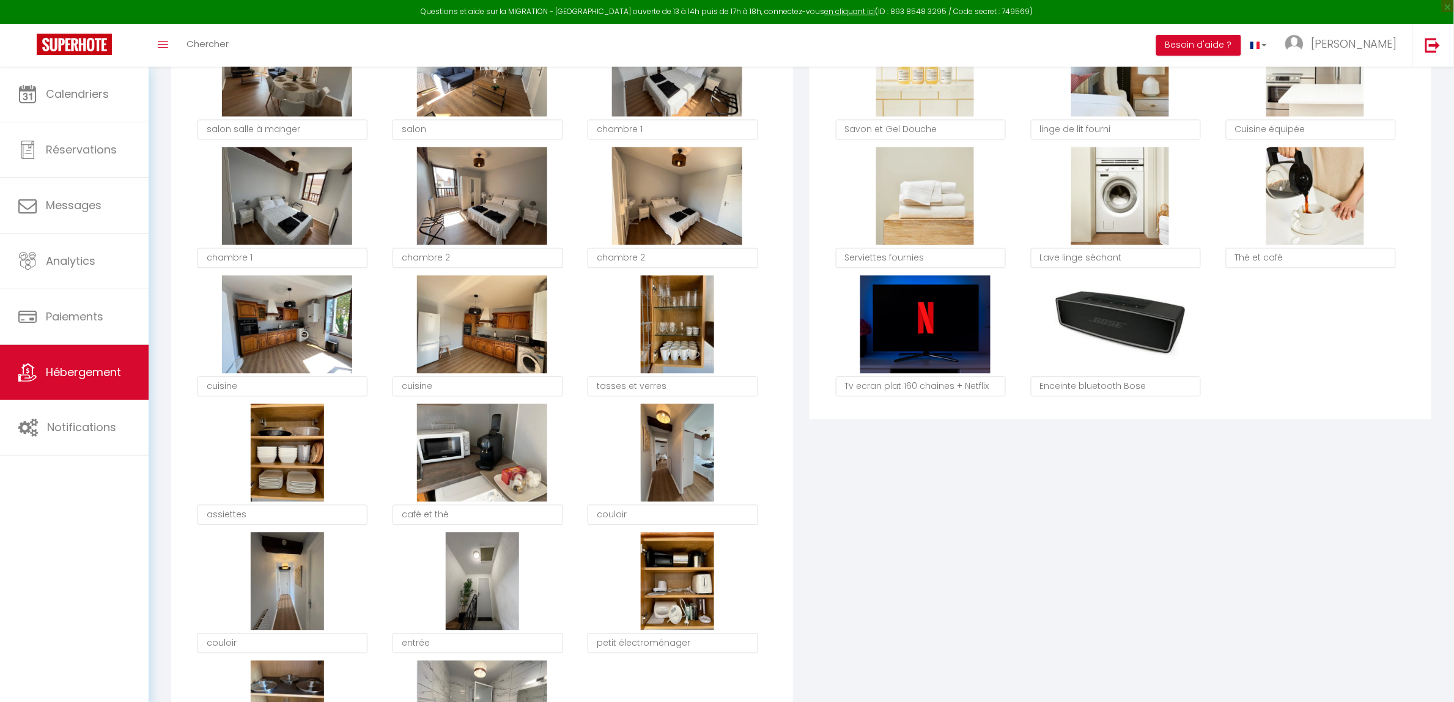
checkbox input "true"
checkbox input "false"
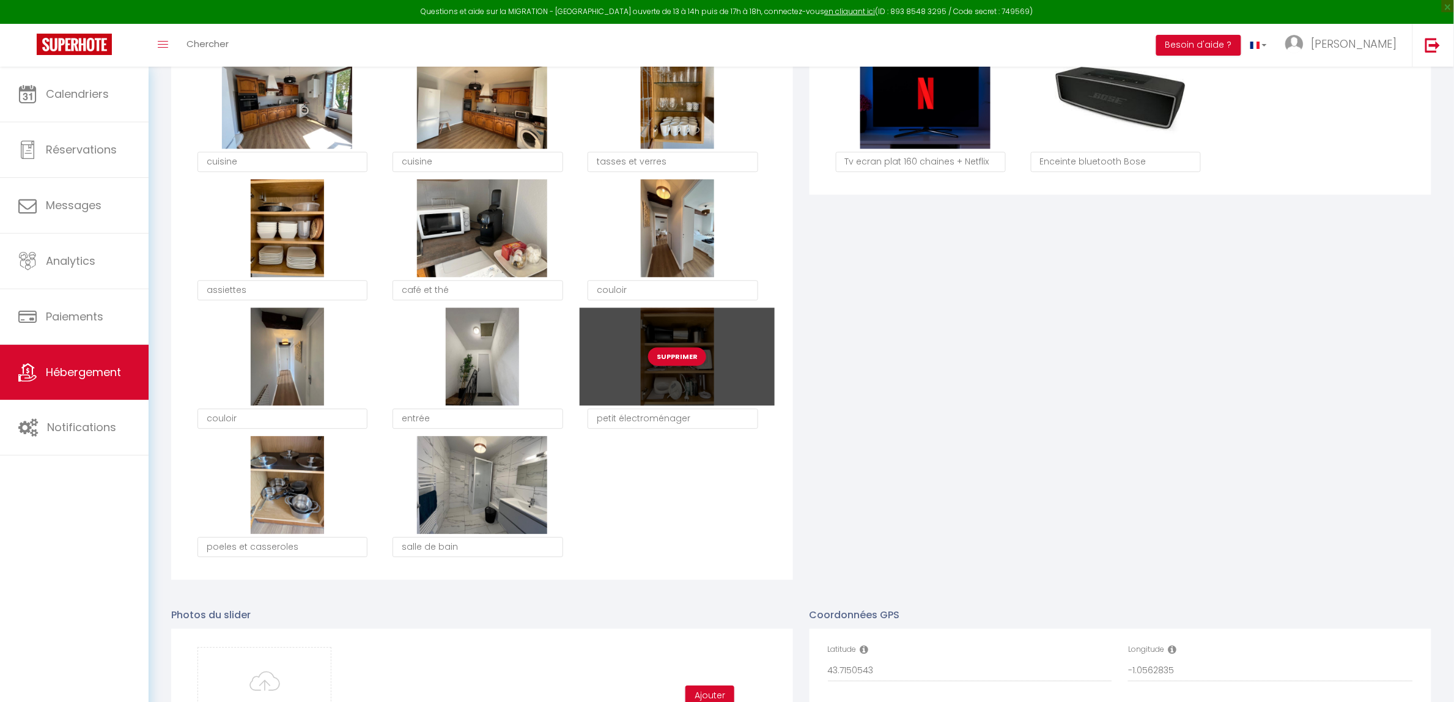
scroll to position [1147, 0]
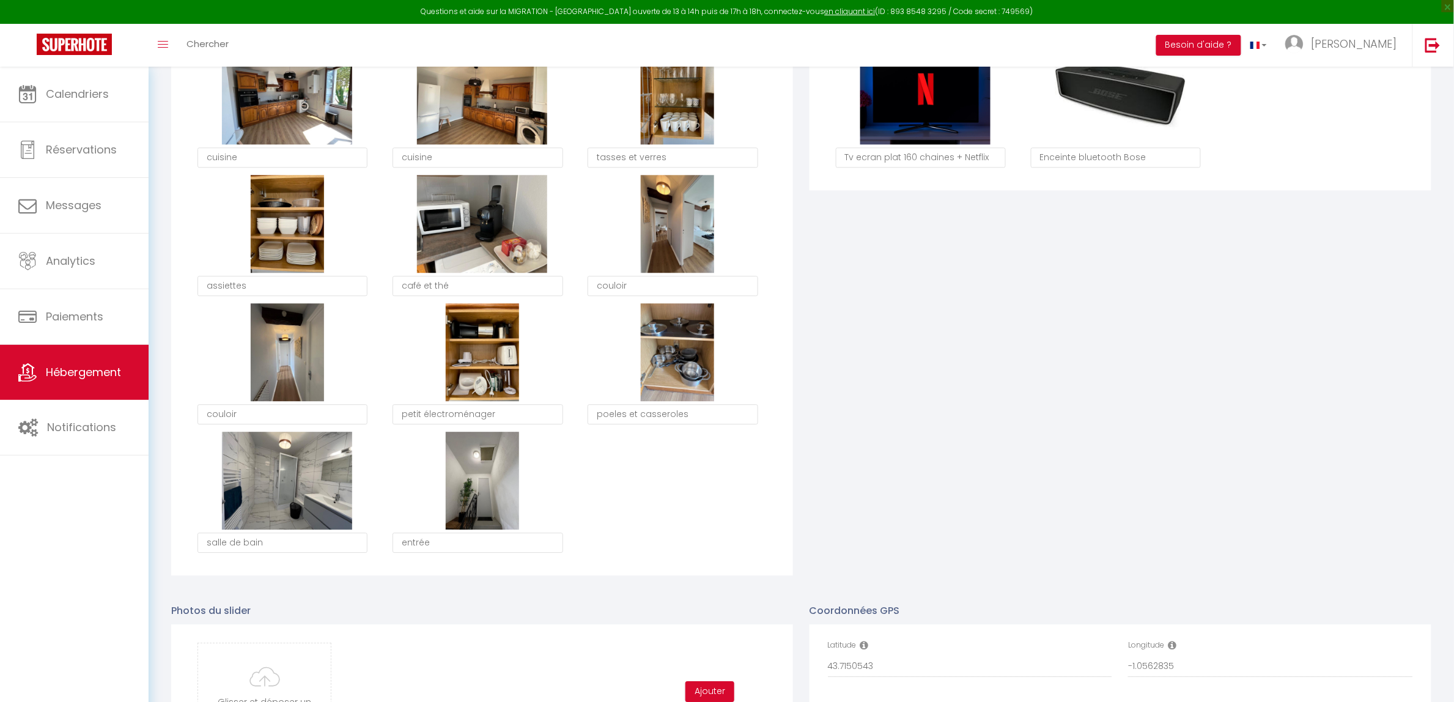
checkbox input "true"
checkbox input "false"
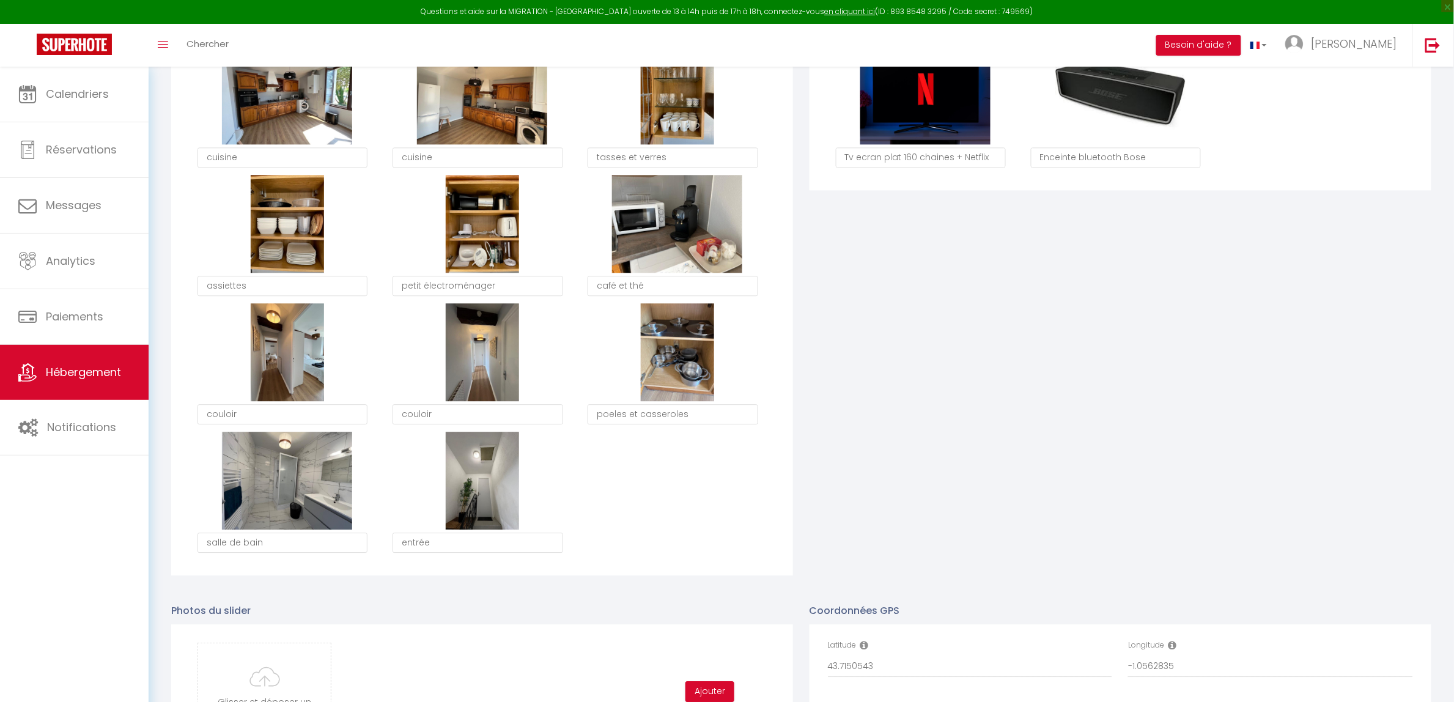
checkbox input "true"
checkbox input "false"
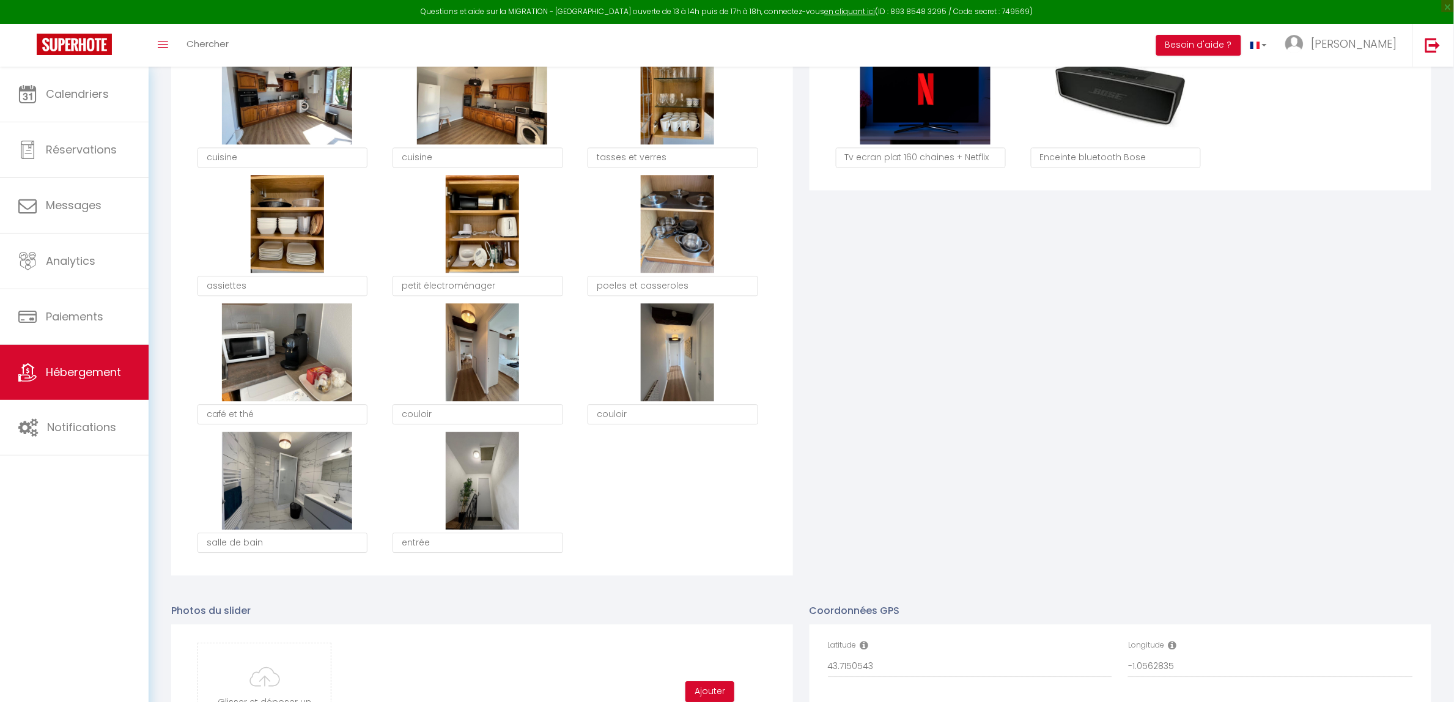
checkbox input "true"
checkbox input "false"
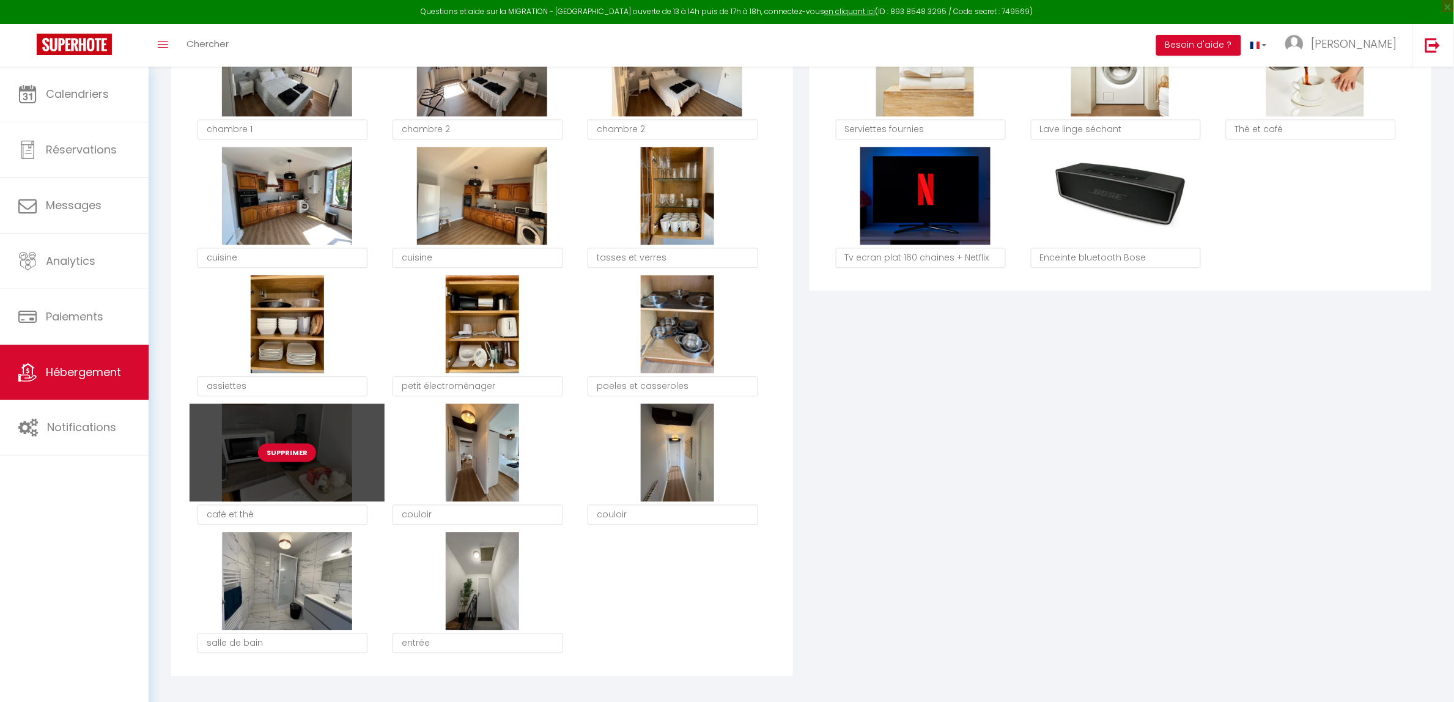
scroll to position [1070, 0]
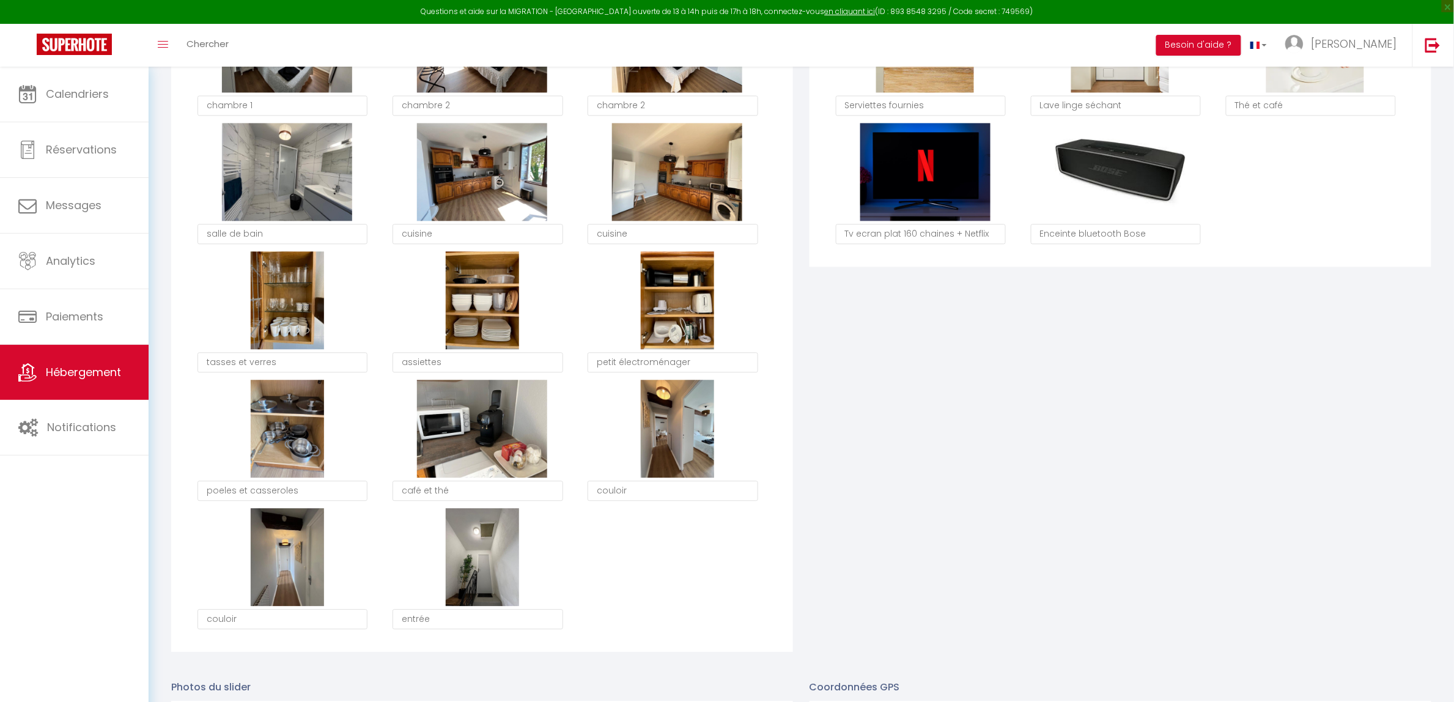
checkbox input "true"
checkbox input "false"
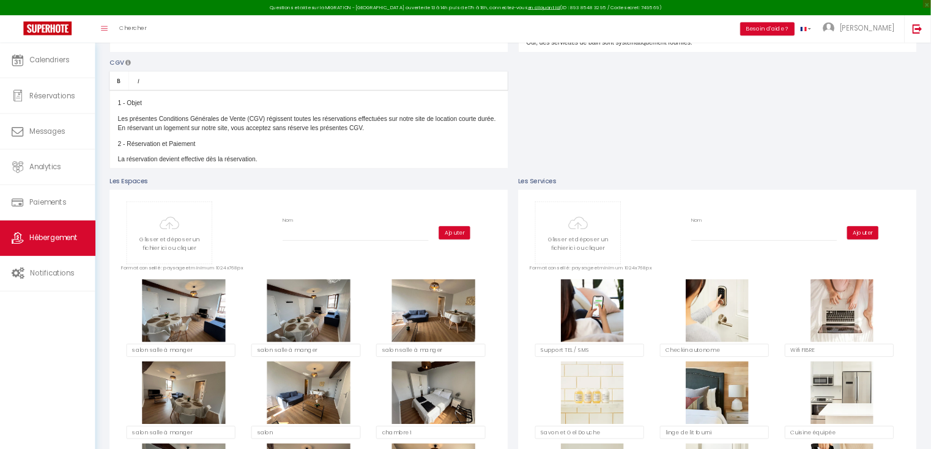
scroll to position [0, 0]
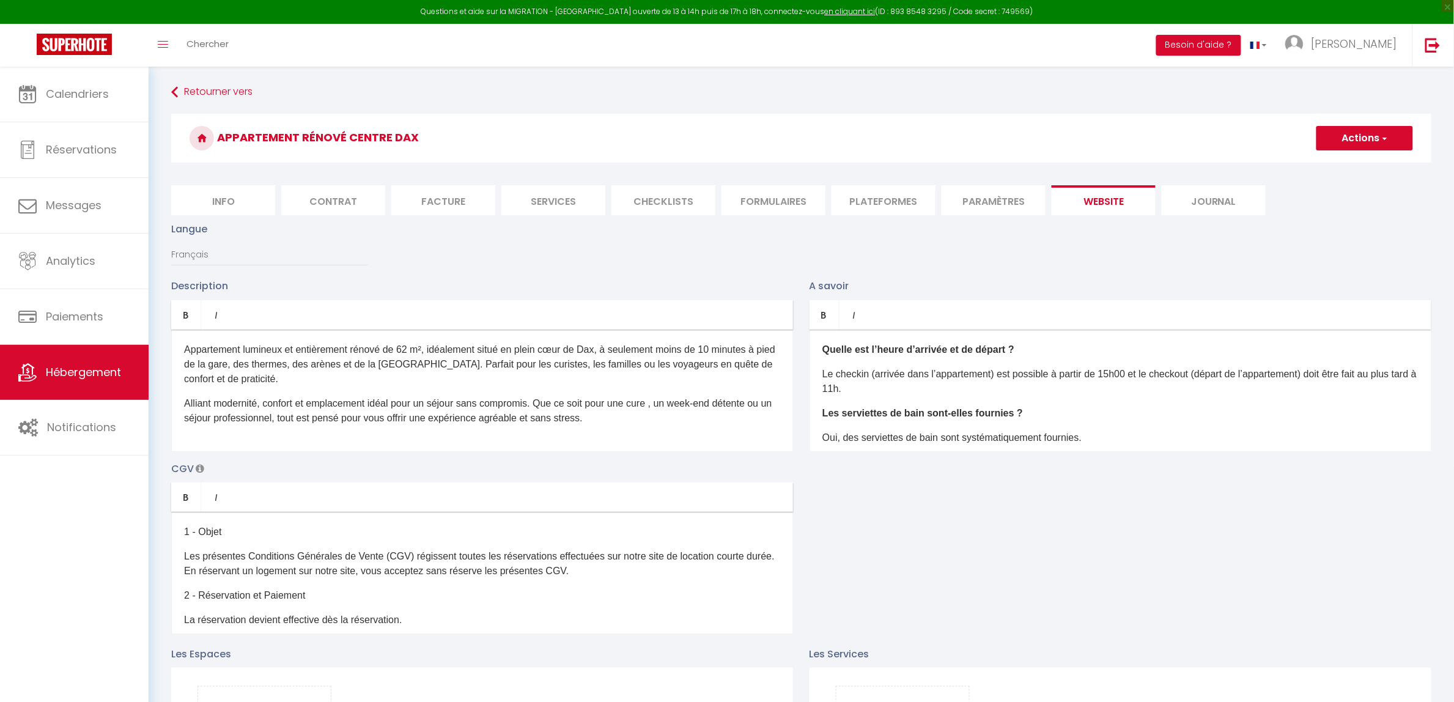
click at [1353, 139] on button "Actions" at bounding box center [1365, 138] width 97 height 24
click at [1346, 165] on input "Enregistrer" at bounding box center [1350, 165] width 45 height 12
checkbox input "true"
checkbox input "false"
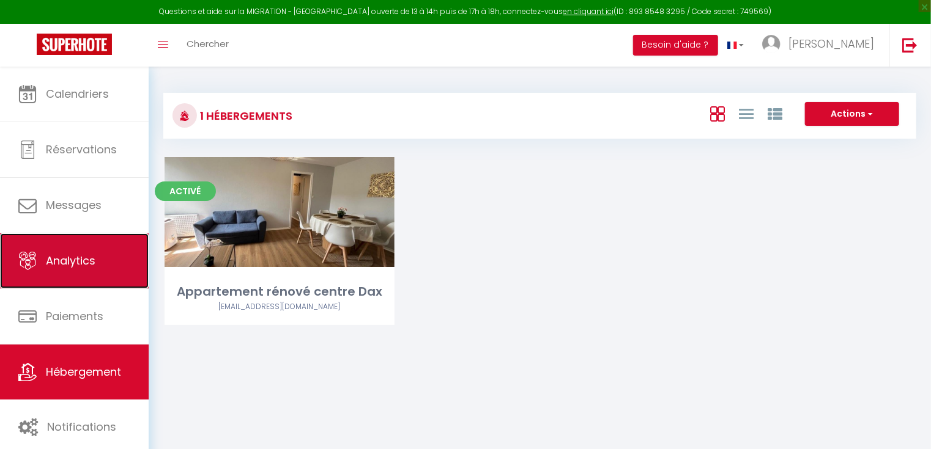
click at [108, 276] on link "Analytics" at bounding box center [74, 261] width 149 height 55
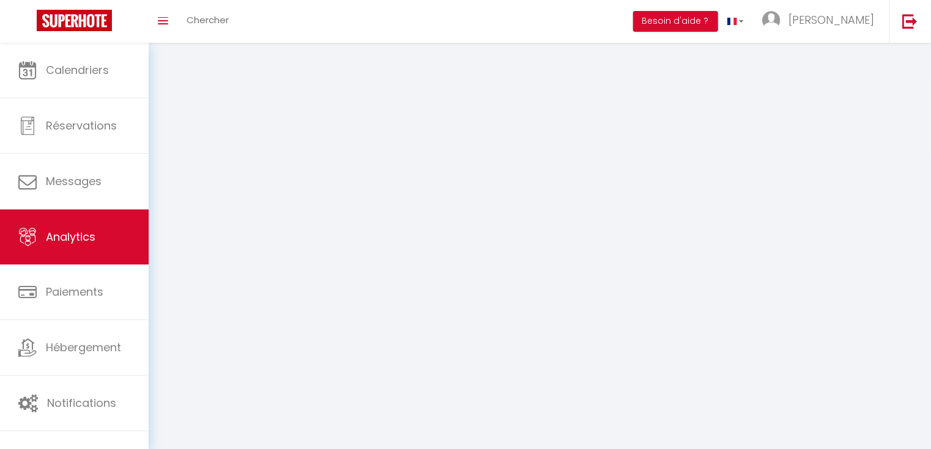
select select "2025"
select select "8"
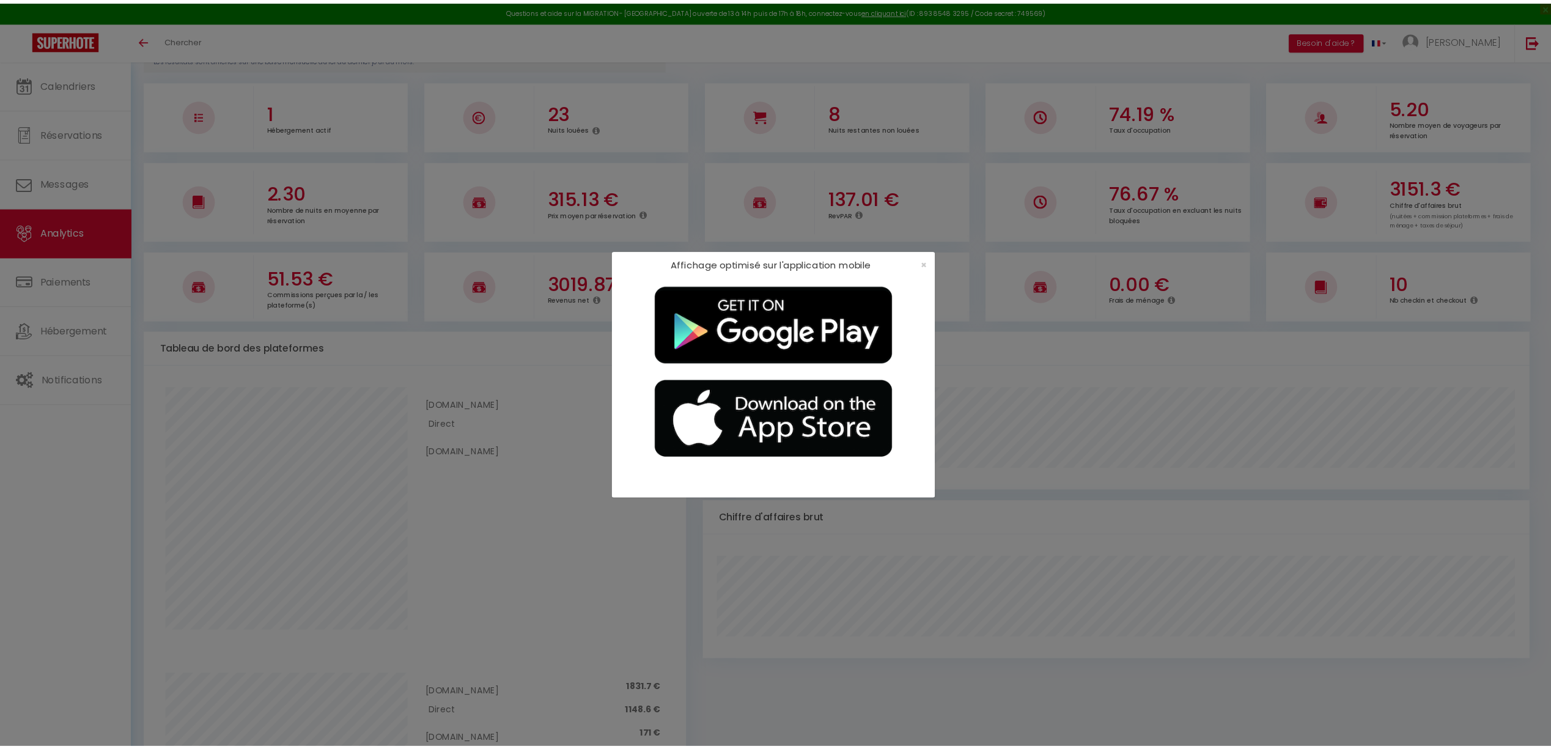
scroll to position [172, 0]
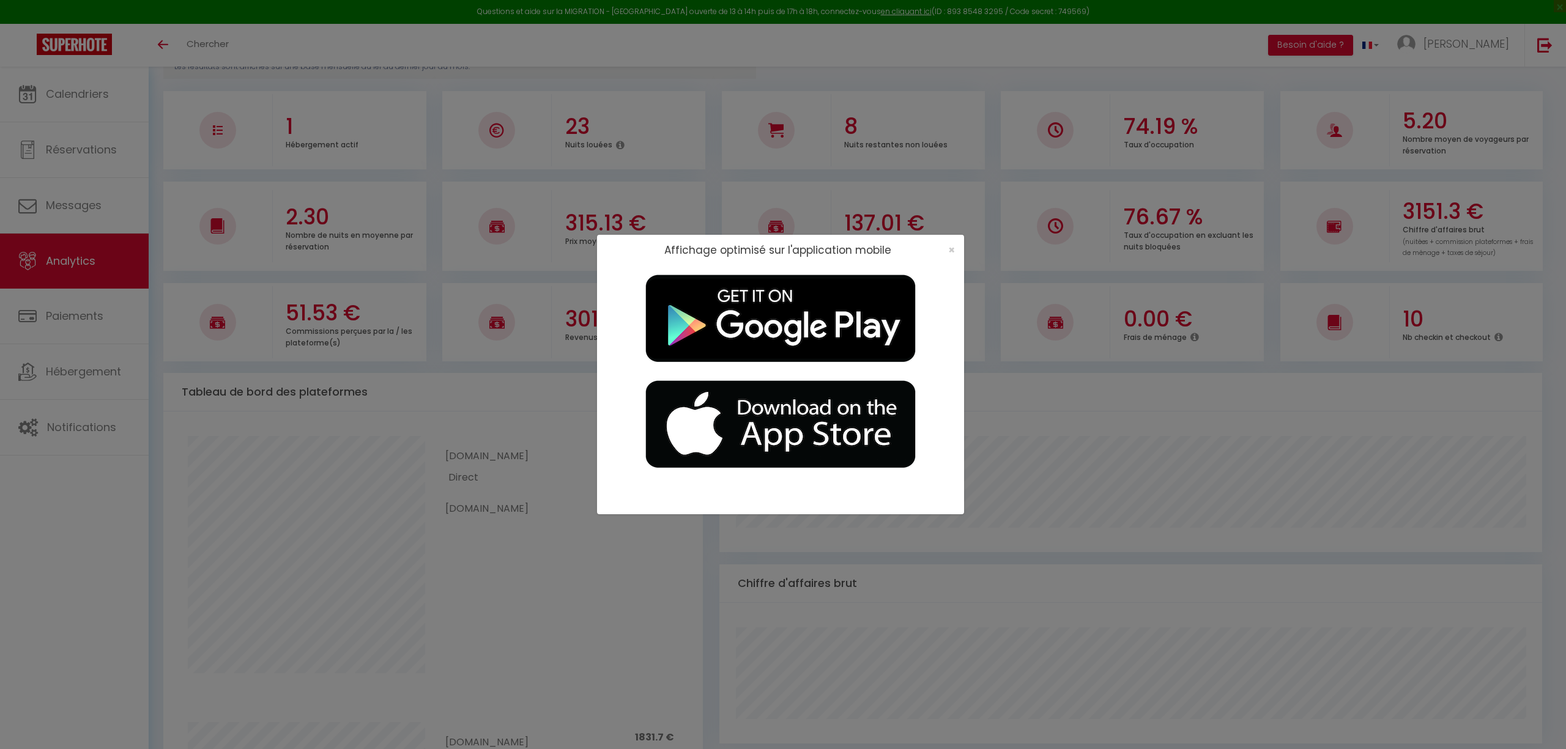
click at [1173, 405] on div "Affichage optimisé sur l'application mobile ×" at bounding box center [783, 374] width 1566 height 749
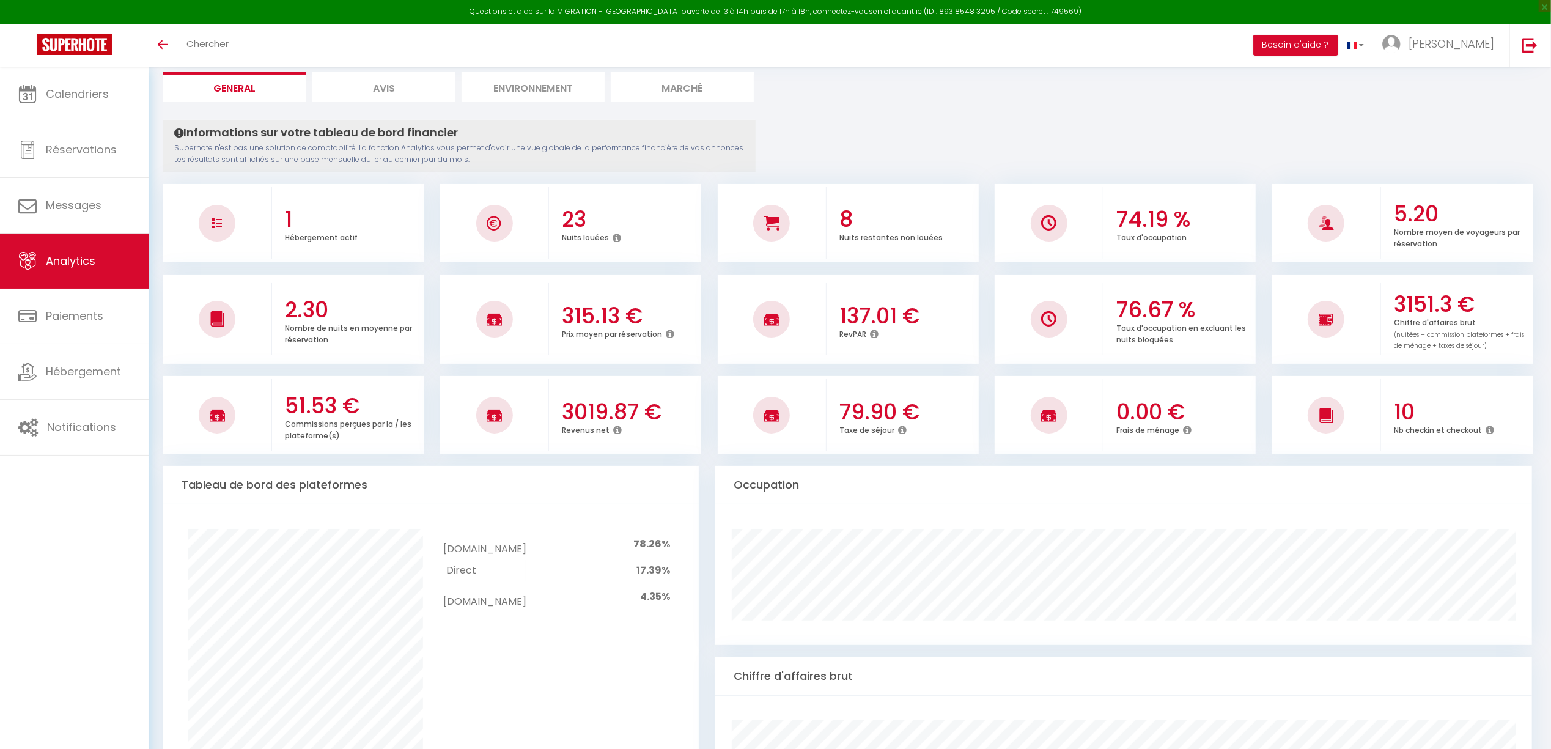
scroll to position [0, 0]
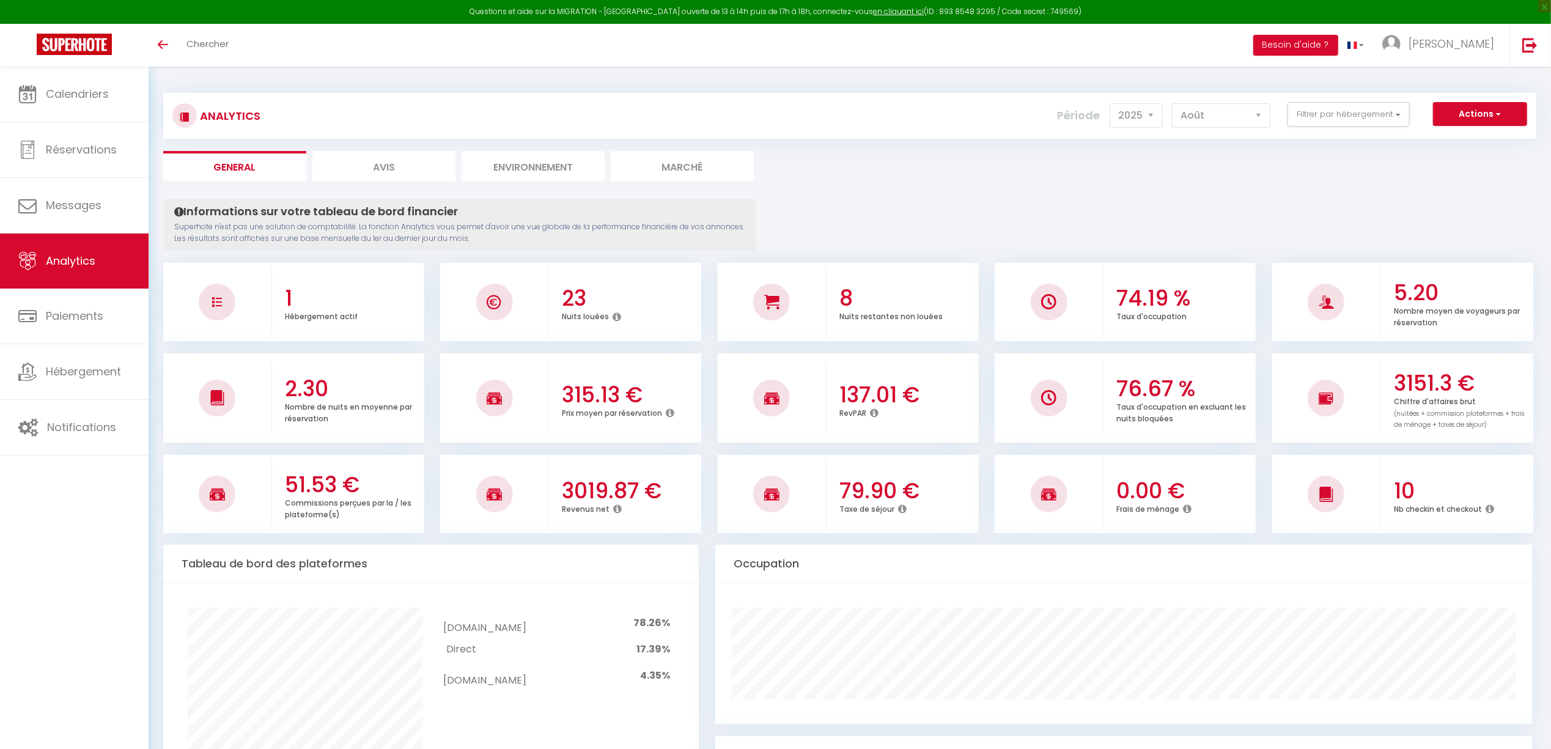
click at [379, 164] on li "Avis" at bounding box center [384, 166] width 143 height 30
select select "2025"
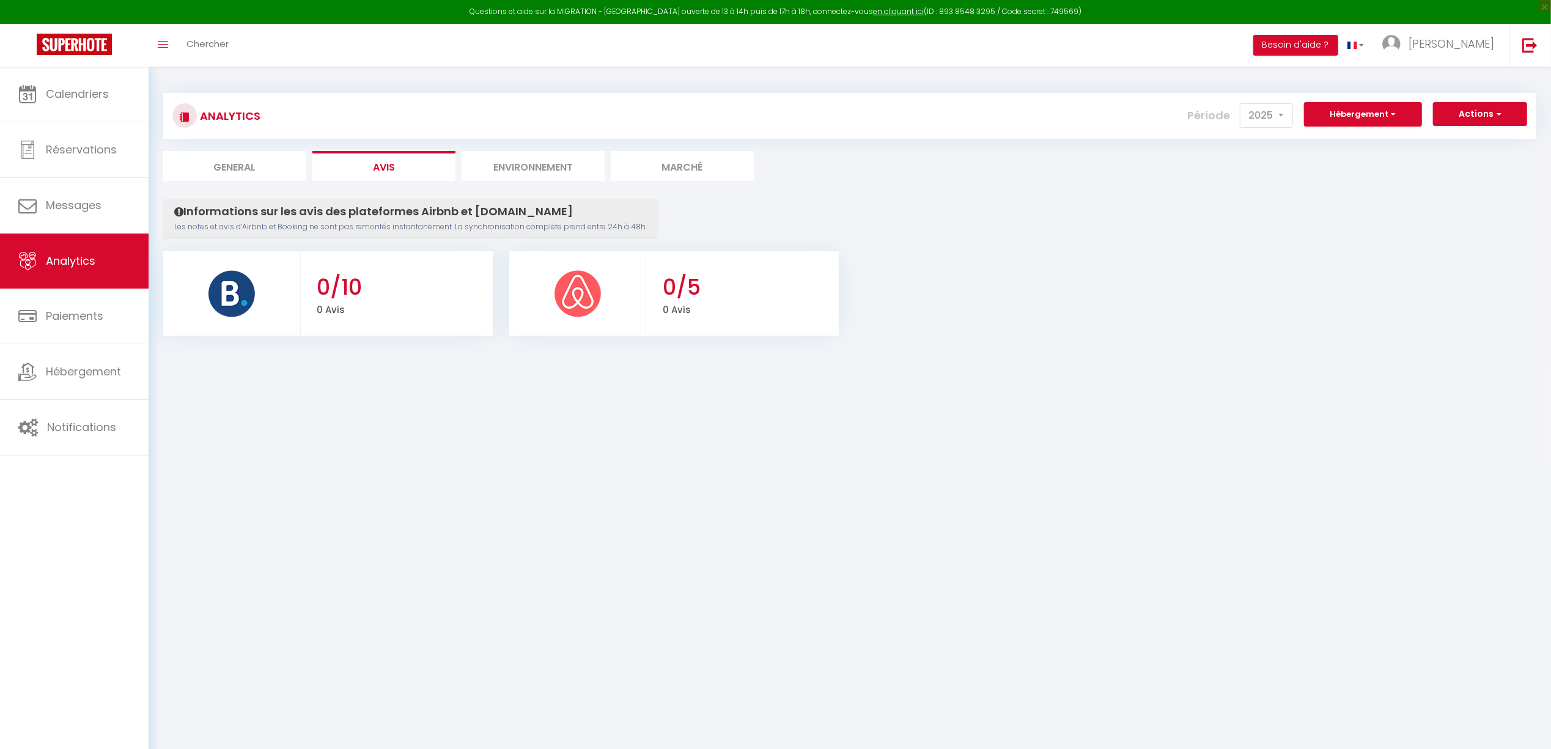
click at [700, 295] on h3 "0/5" at bounding box center [749, 288] width 172 height 26
click at [541, 163] on li "Environnement" at bounding box center [533, 166] width 143 height 30
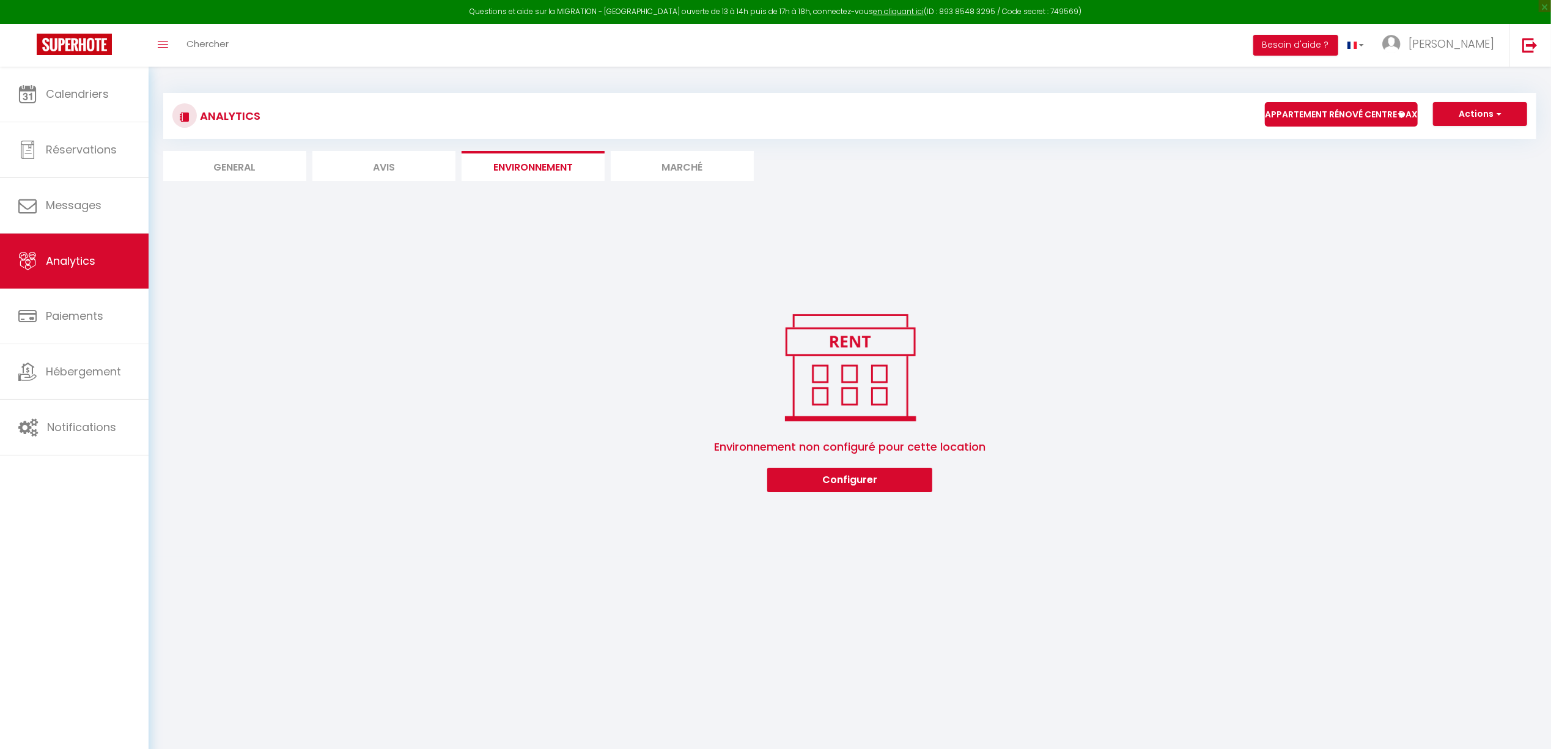
click at [680, 171] on li "Marché" at bounding box center [682, 166] width 143 height 30
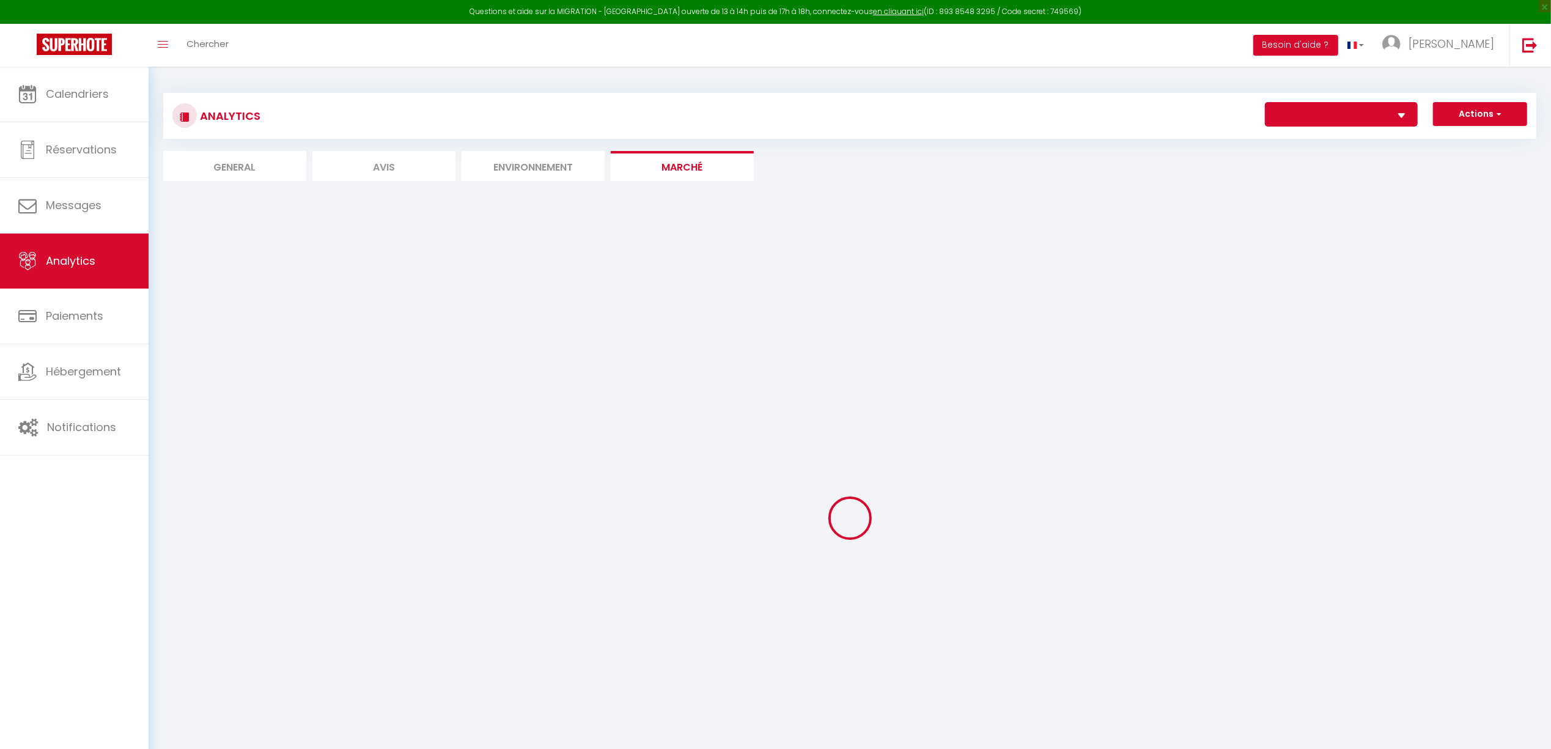
select select "75266"
select select "2"
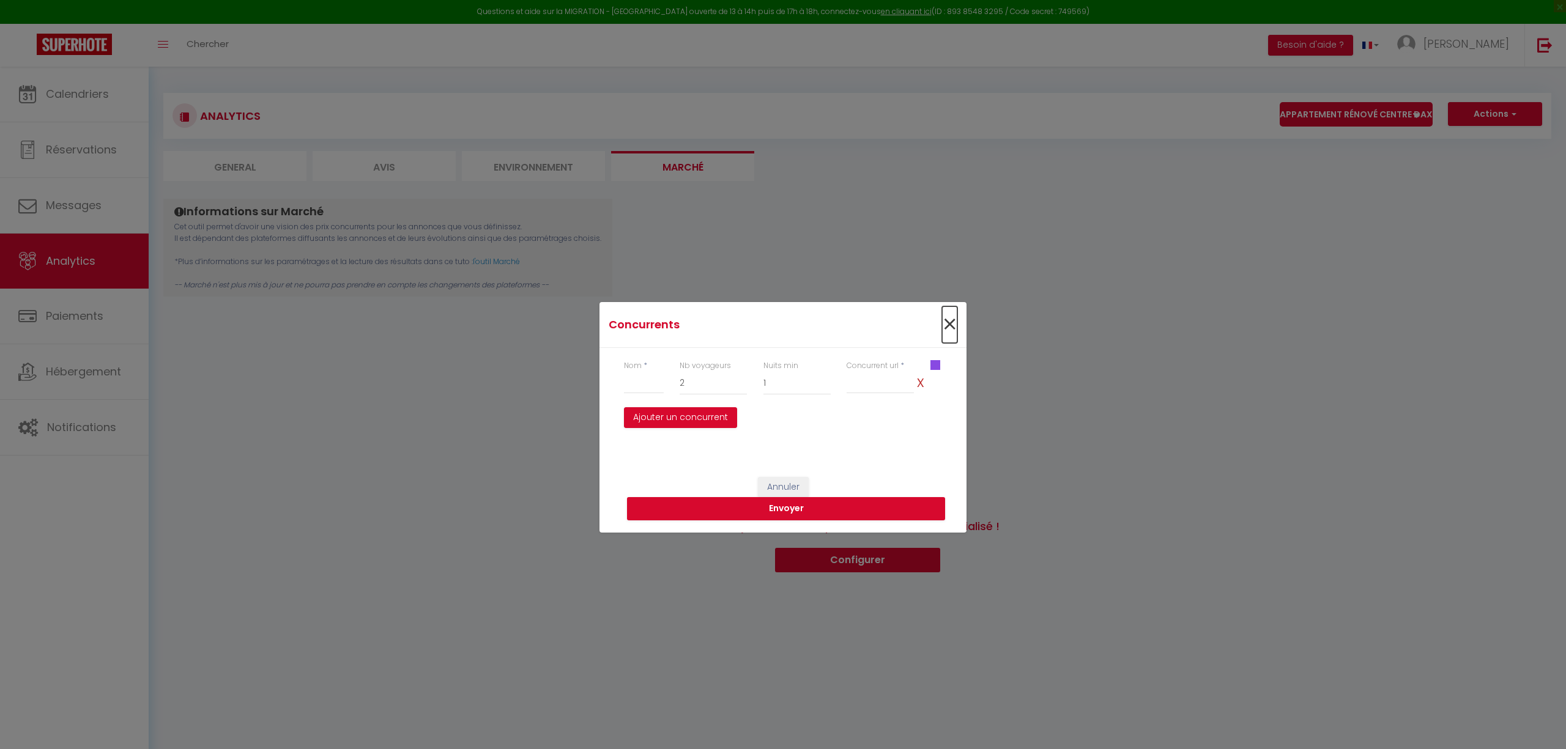
click at [945, 324] on span "×" at bounding box center [949, 324] width 15 height 37
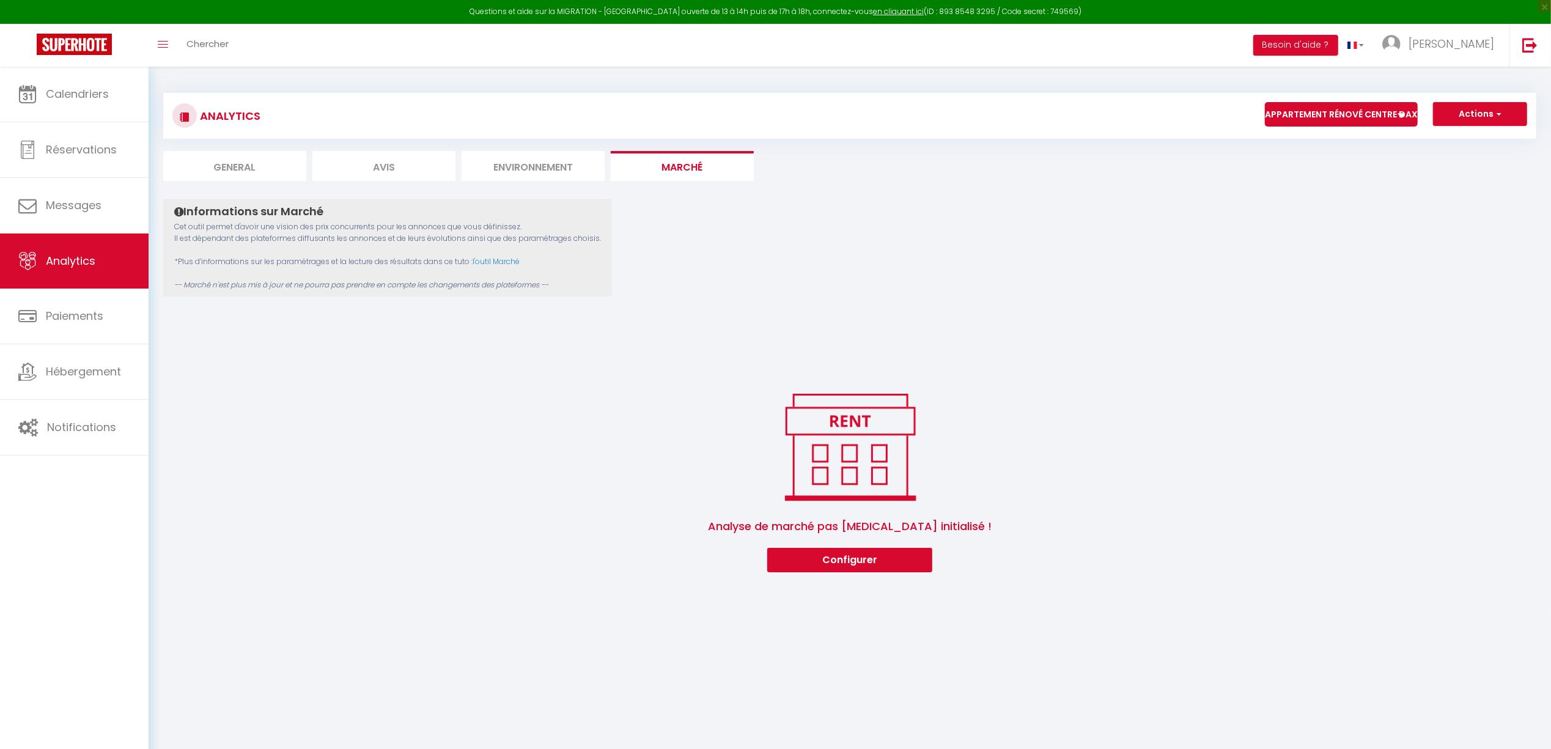
click at [287, 171] on li "General" at bounding box center [234, 166] width 143 height 30
select select "2025"
select select "8"
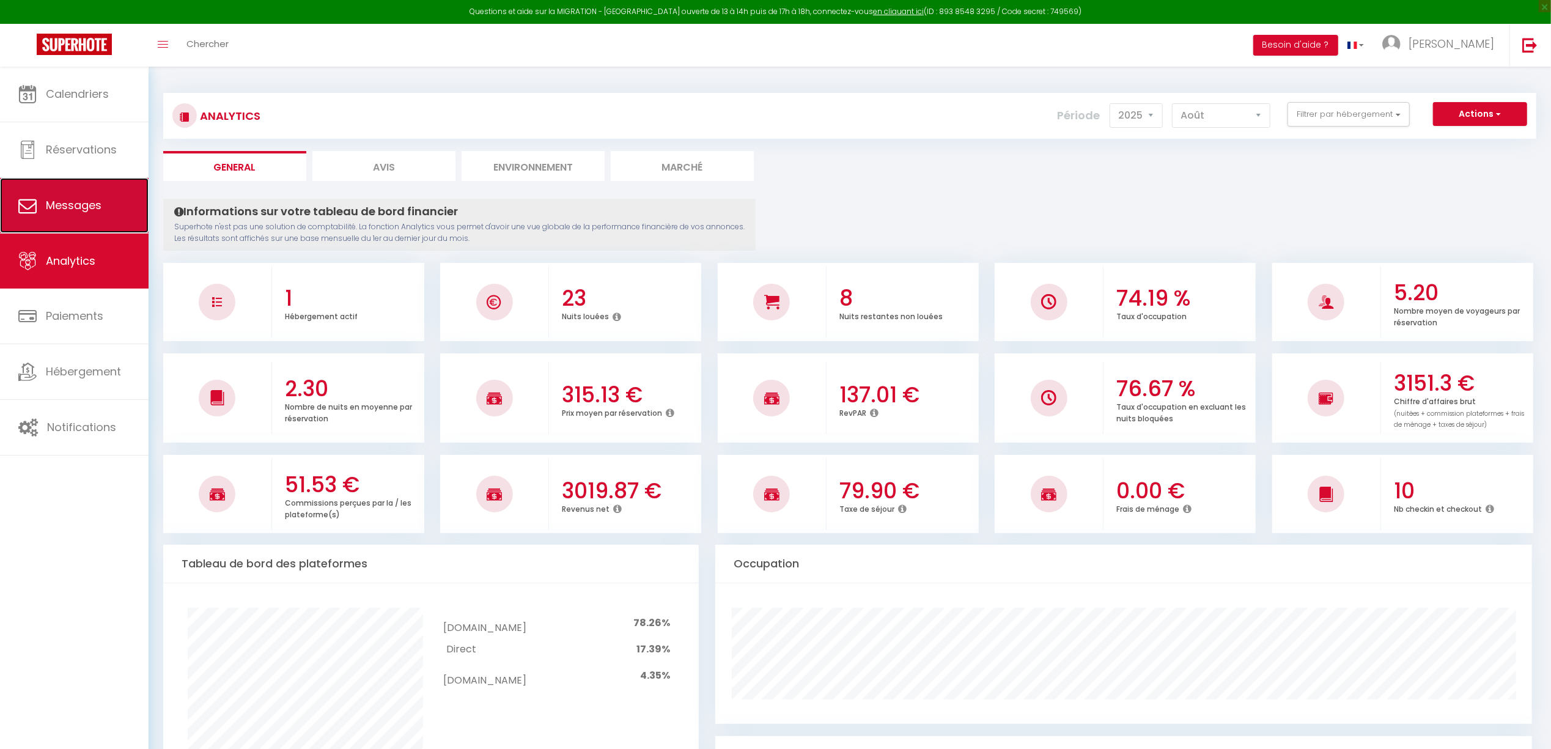
click at [98, 202] on span "Messages" at bounding box center [74, 205] width 56 height 15
select select "message"
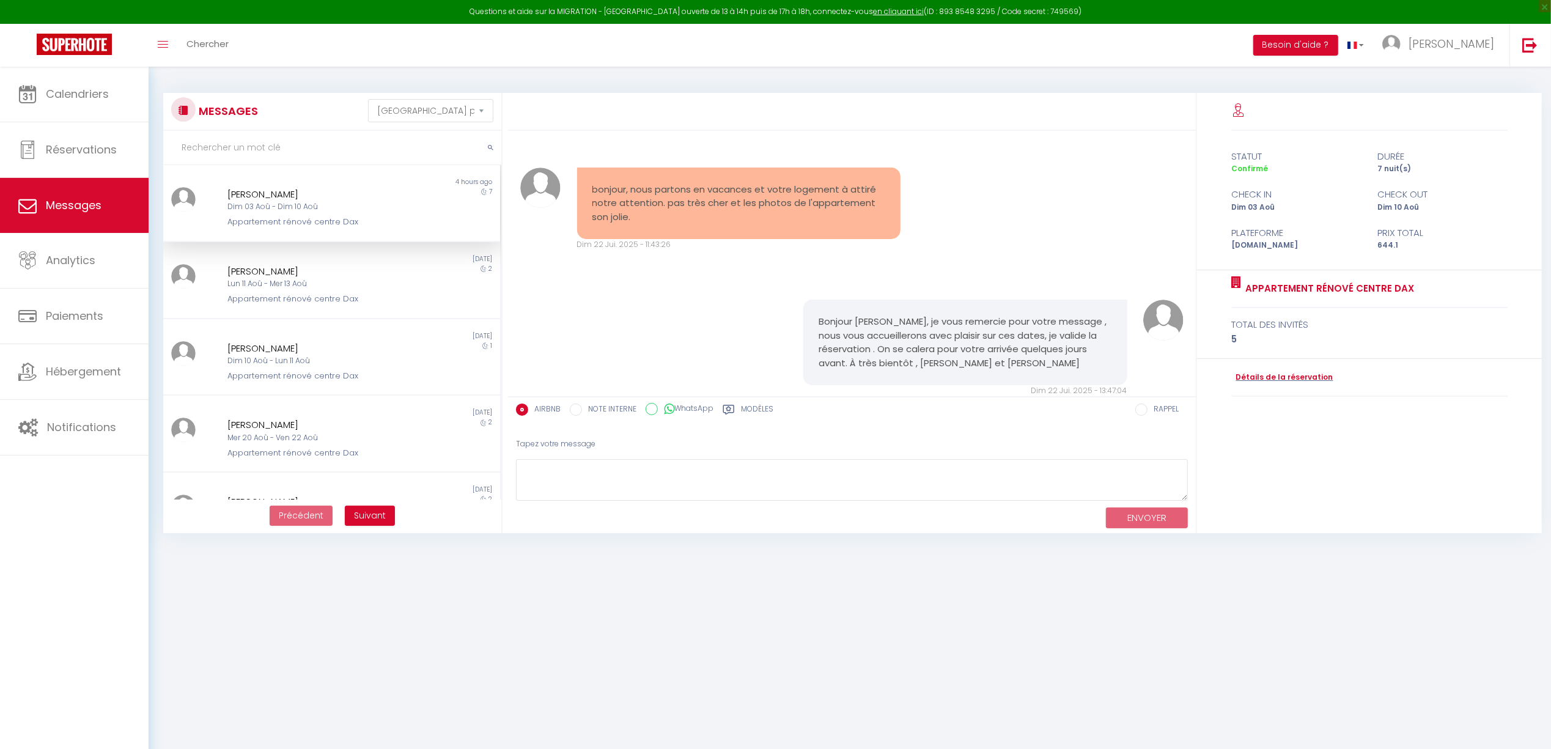
scroll to position [4081, 0]
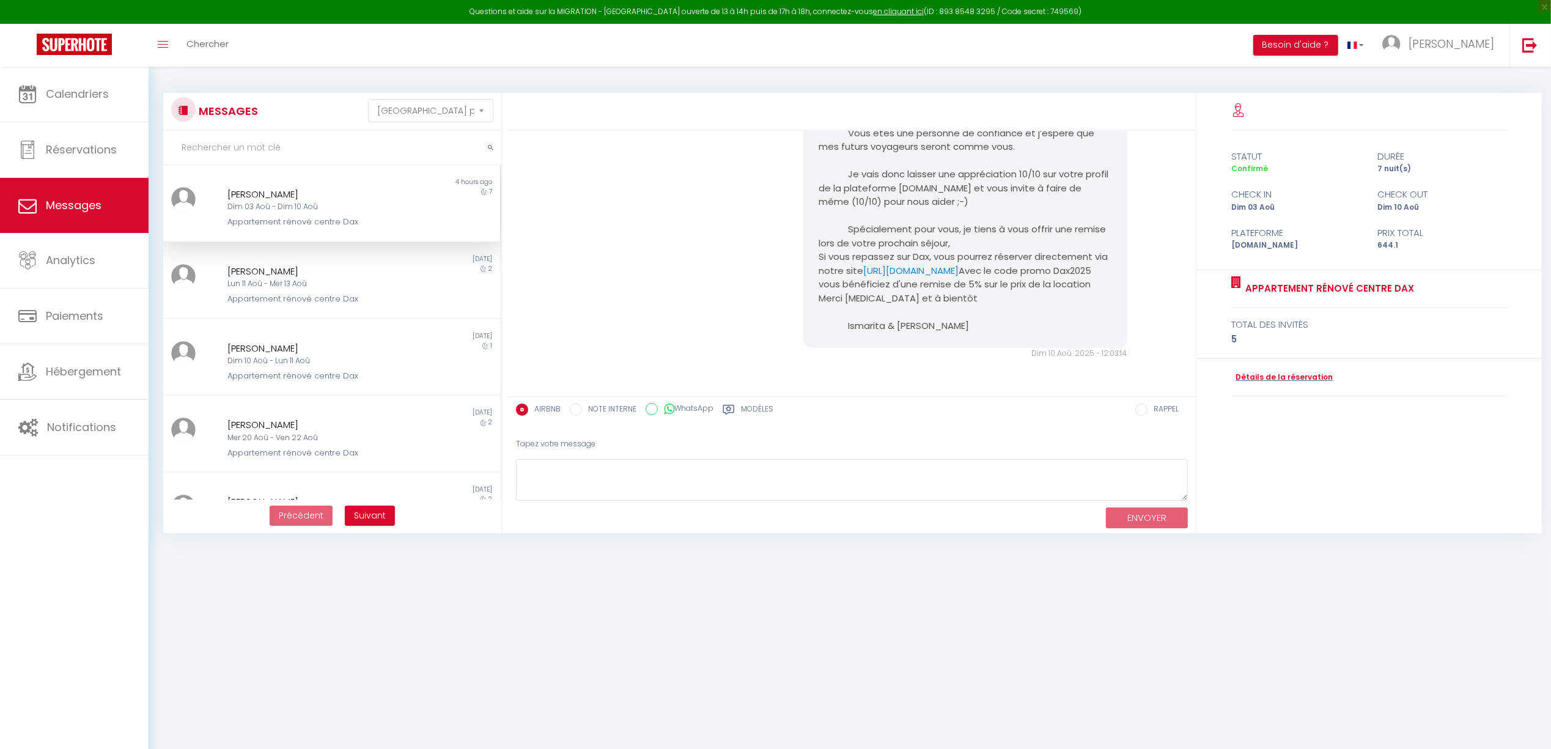
click at [281, 201] on div "Dim 03 Aoû - Dim 10 Aoû" at bounding box center [317, 207] width 180 height 12
click at [299, 272] on div "Caroline Bodinier" at bounding box center [317, 271] width 180 height 15
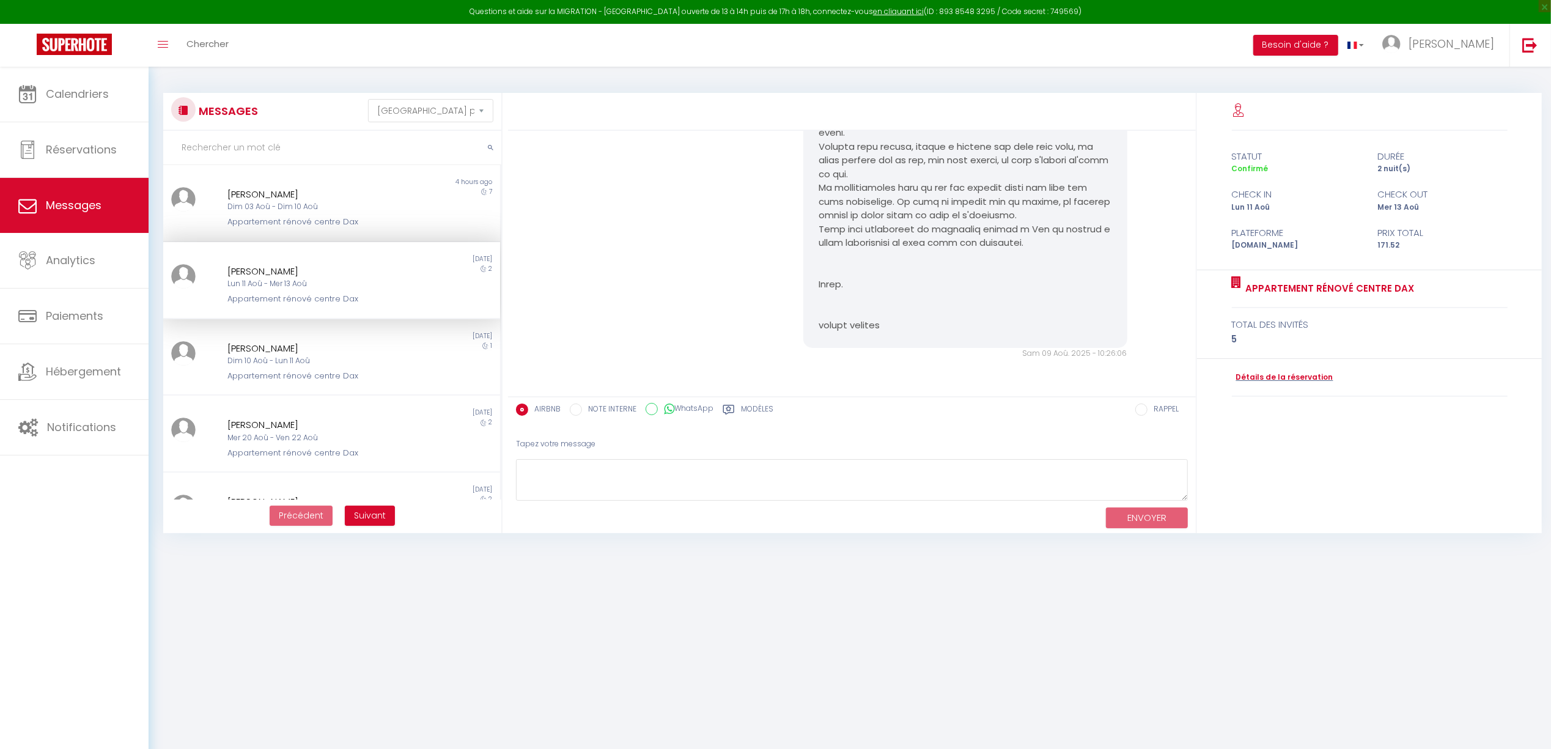
scroll to position [1034, 0]
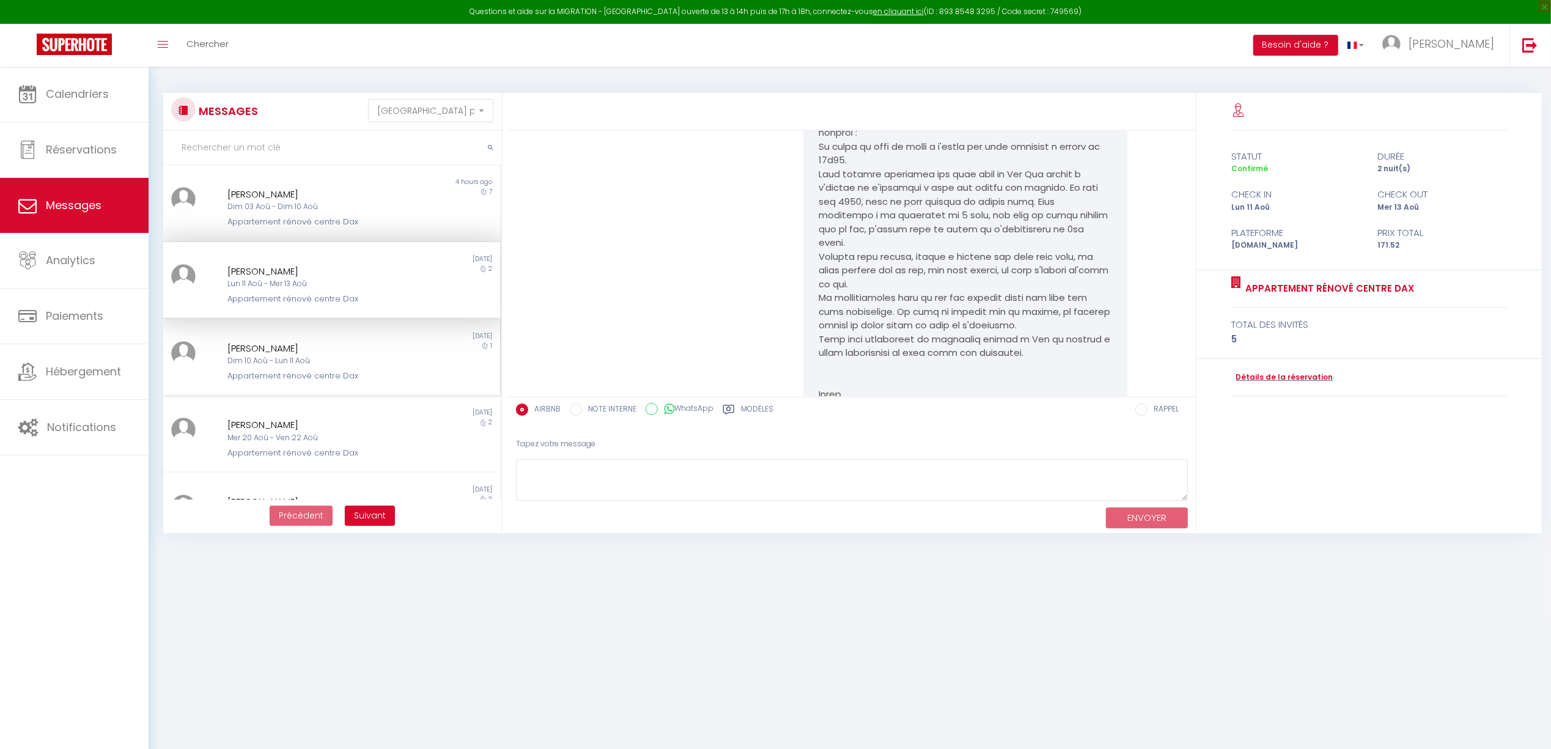
click at [346, 357] on div "Dim 10 Aoû - Lun 11 Aoû" at bounding box center [317, 361] width 180 height 12
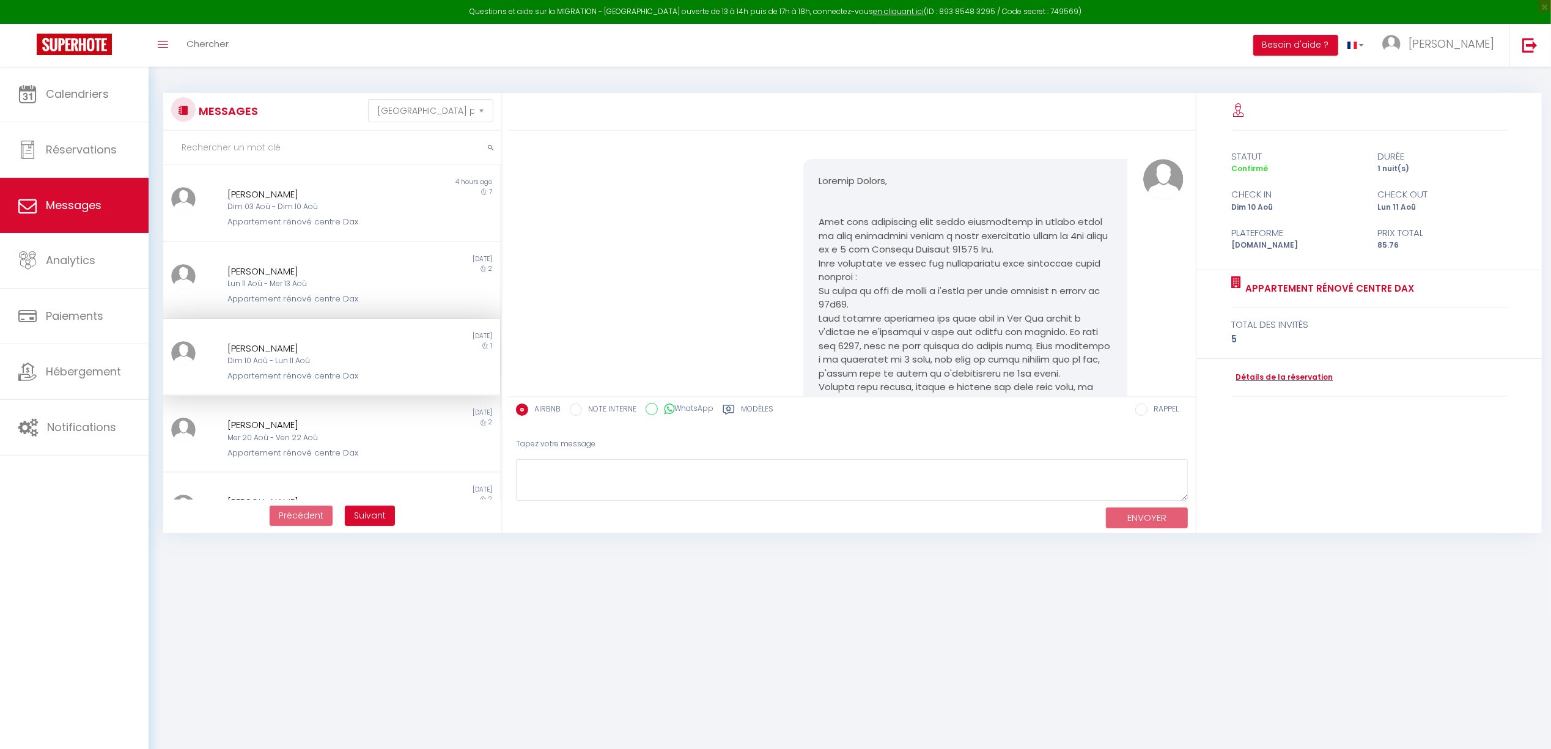
scroll to position [1495, 0]
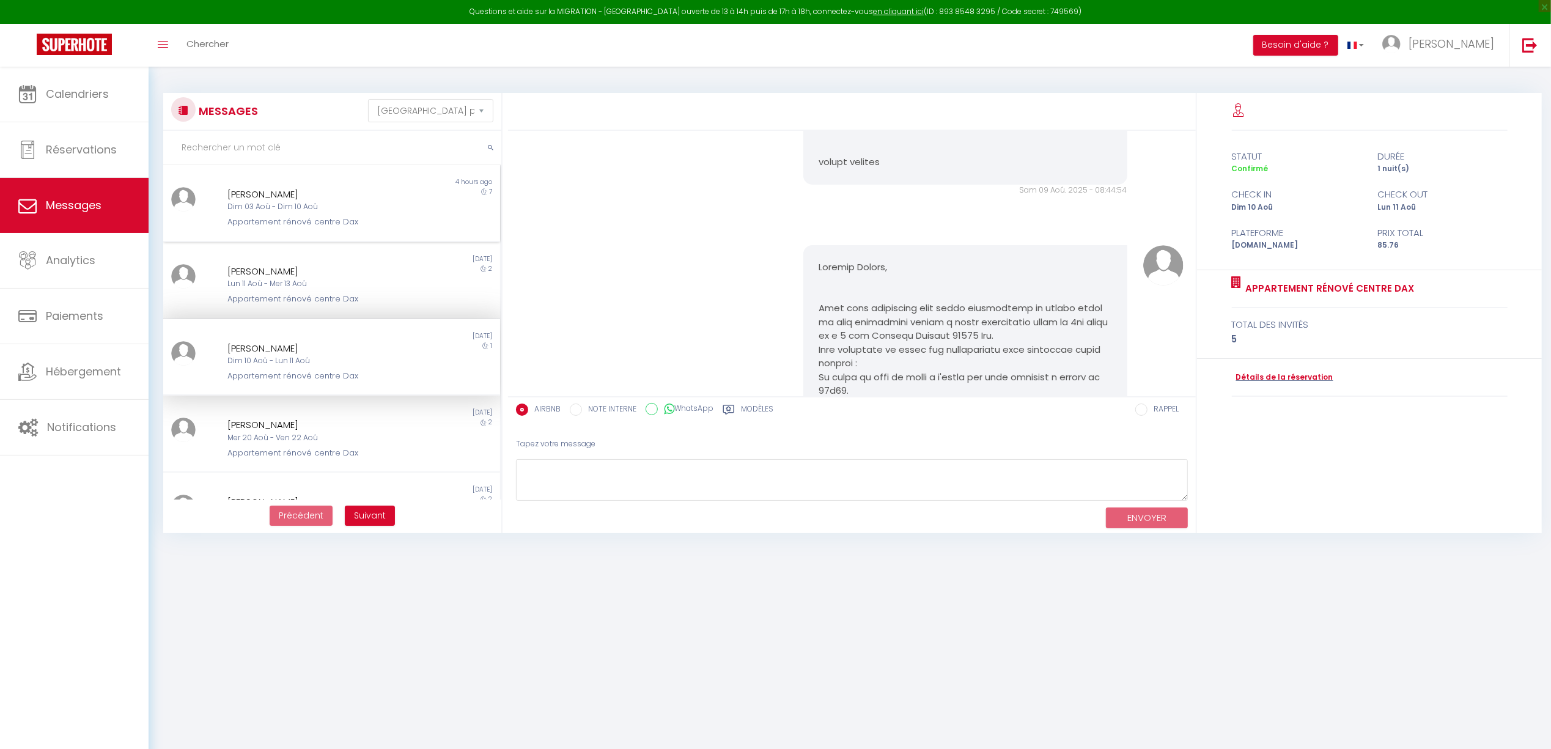
click at [324, 224] on div "Appartement rénové centre Dax" at bounding box center [317, 222] width 180 height 12
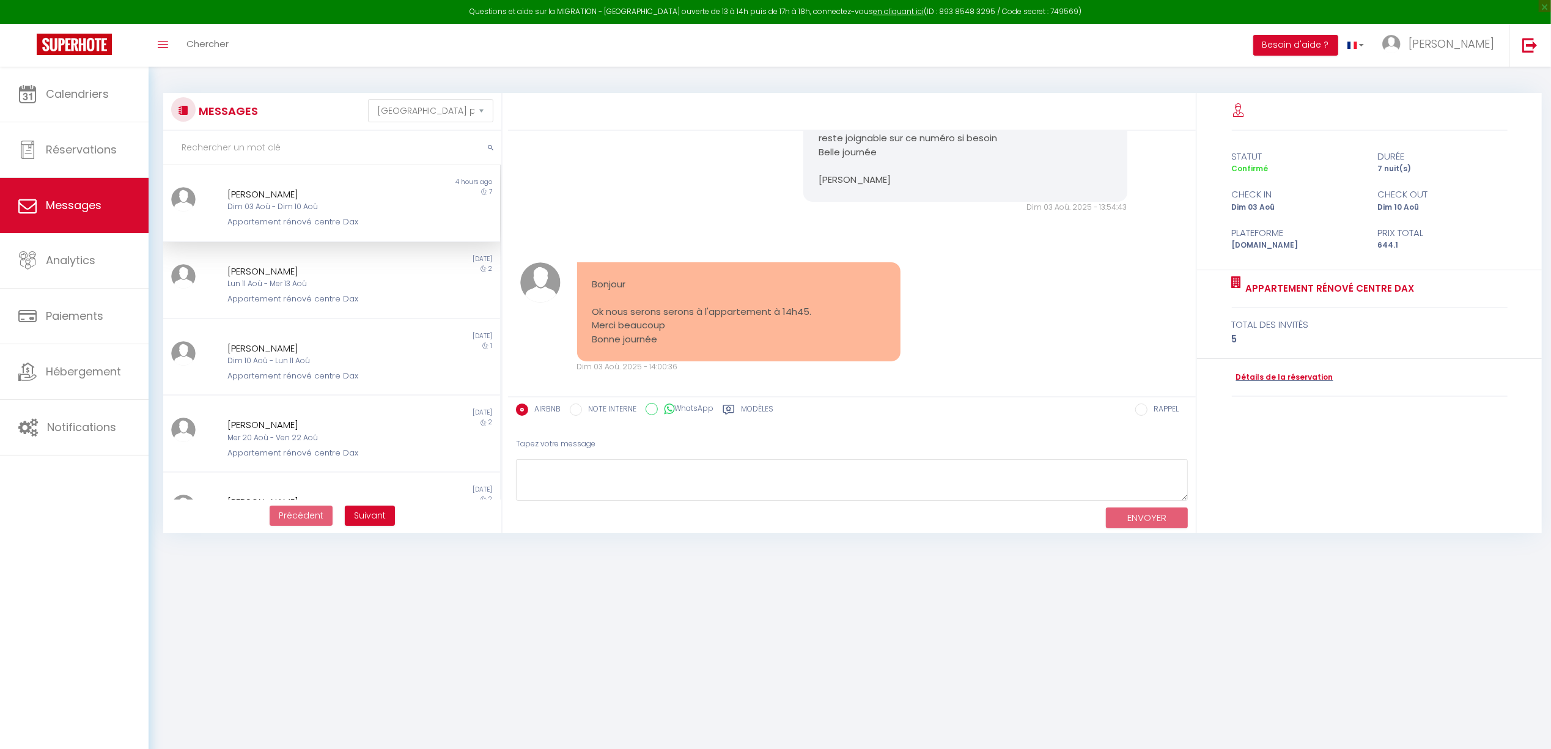
scroll to position [4081, 0]
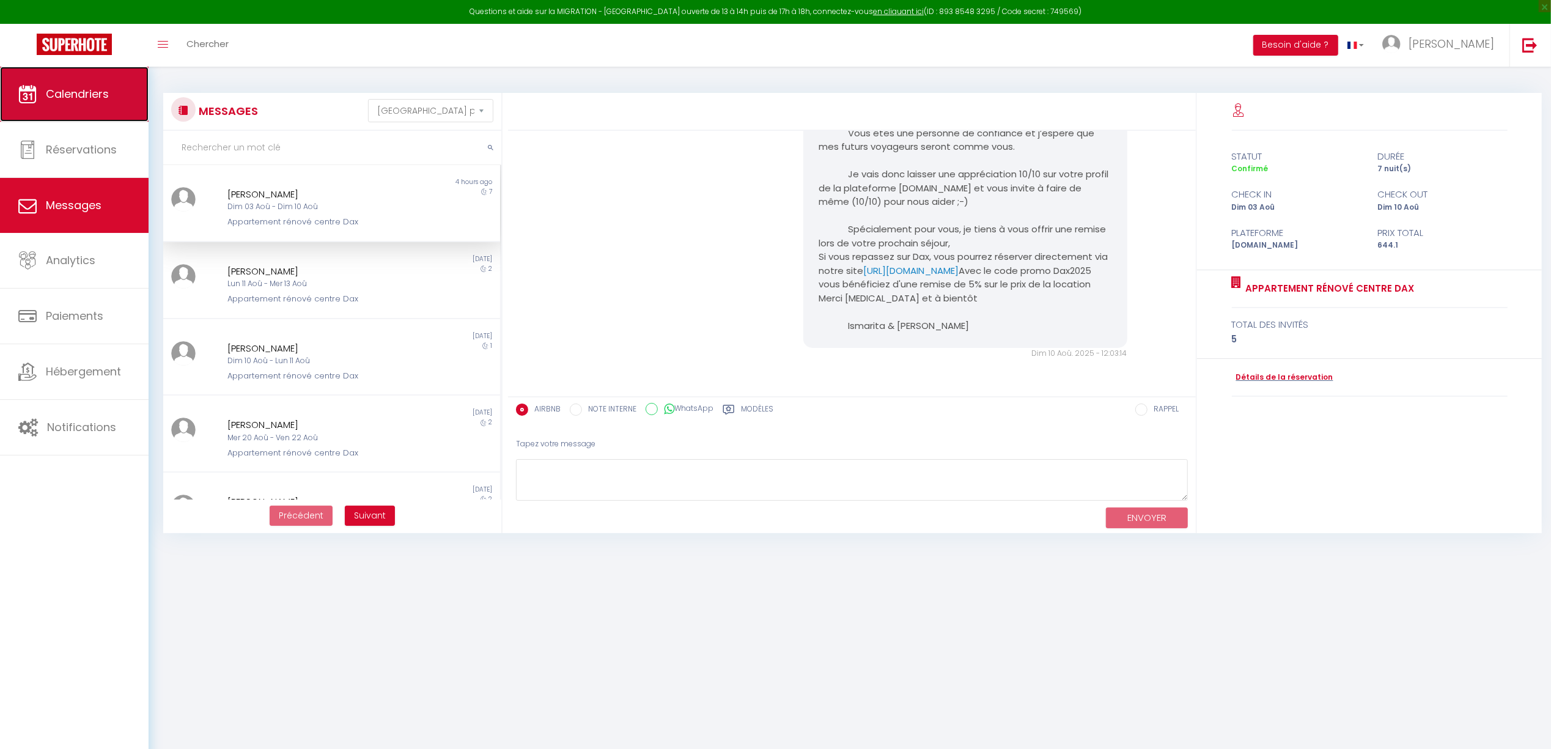
click at [88, 106] on link "Calendriers" at bounding box center [74, 94] width 149 height 55
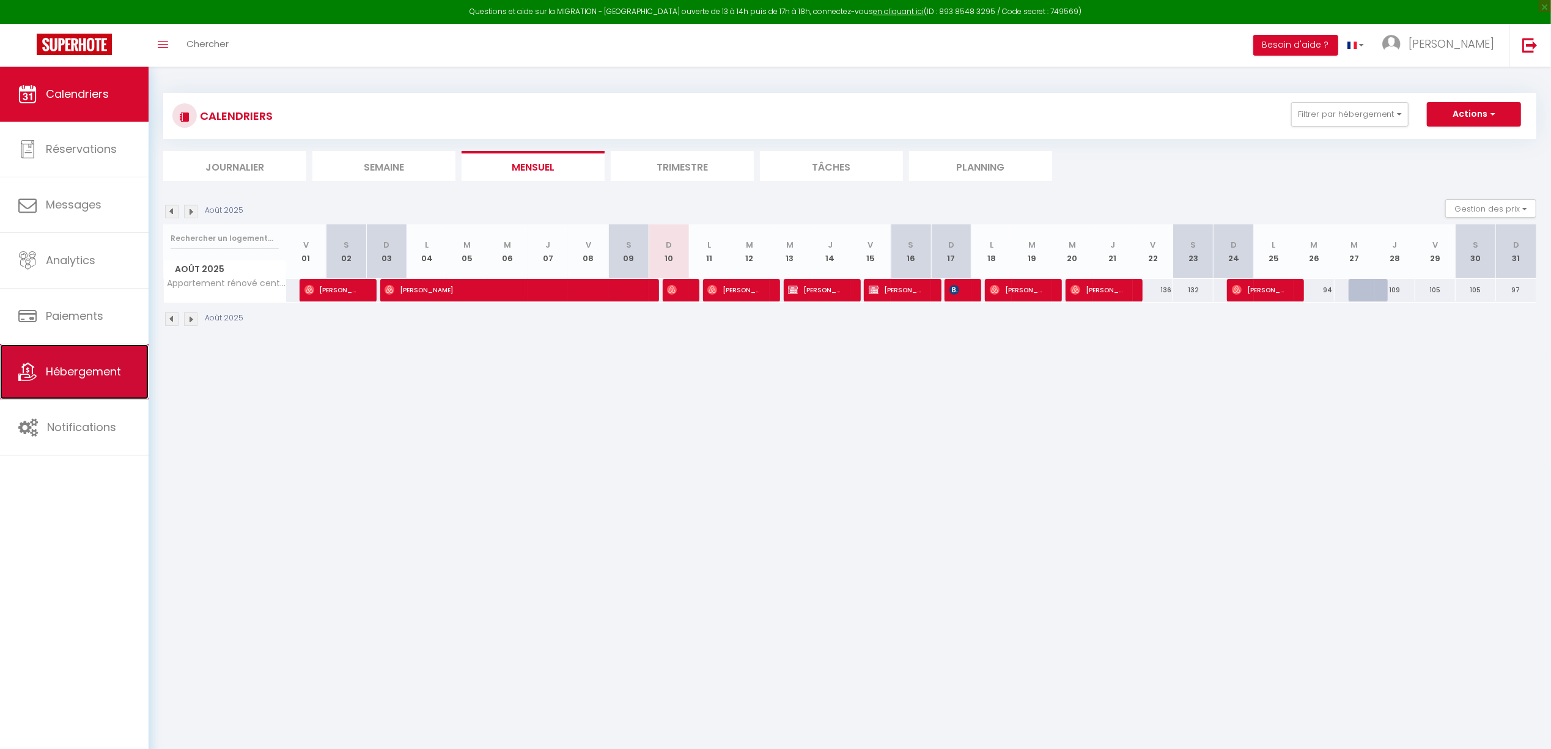
click at [101, 384] on link "Hébergement" at bounding box center [74, 371] width 149 height 55
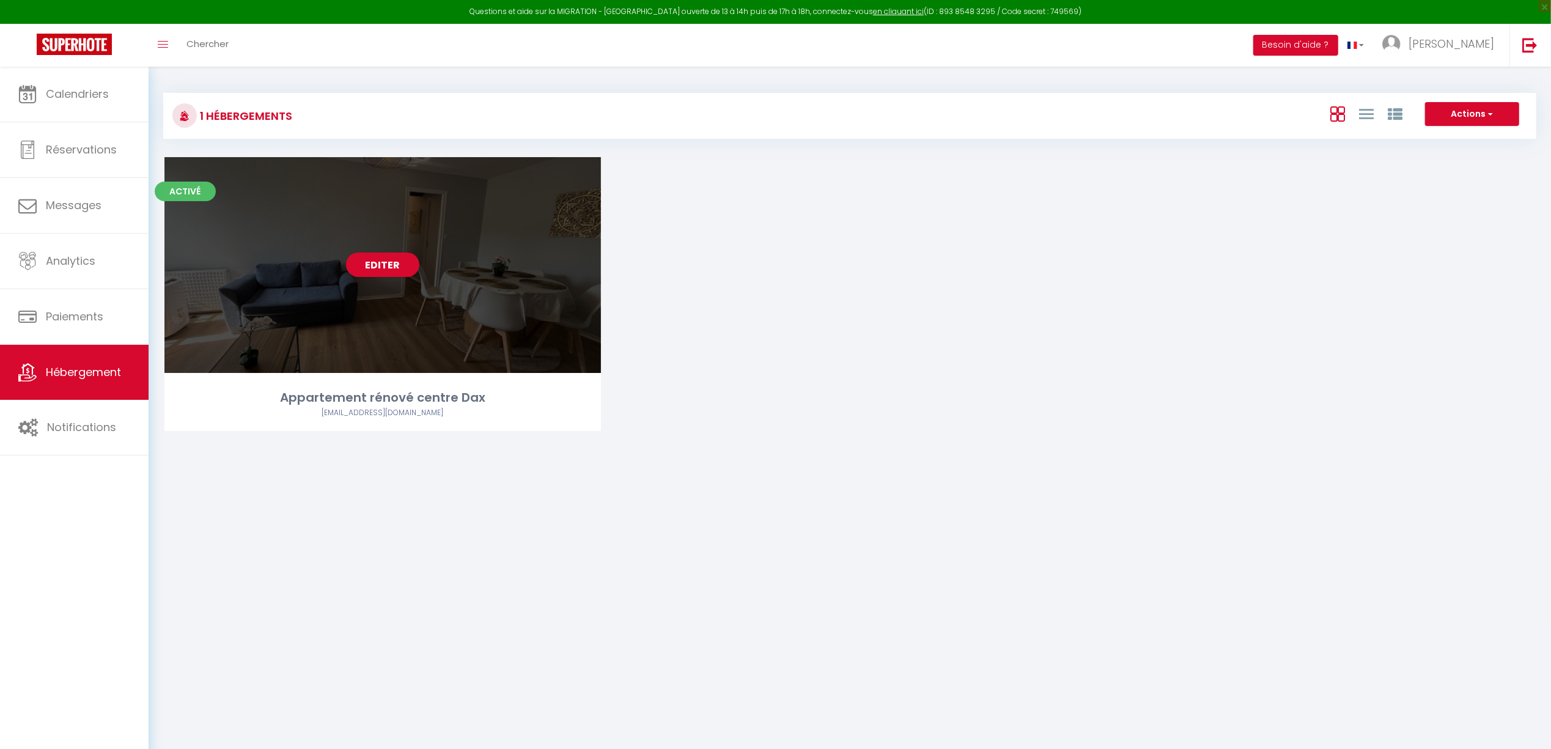
click at [406, 292] on div "Editer" at bounding box center [383, 265] width 437 height 216
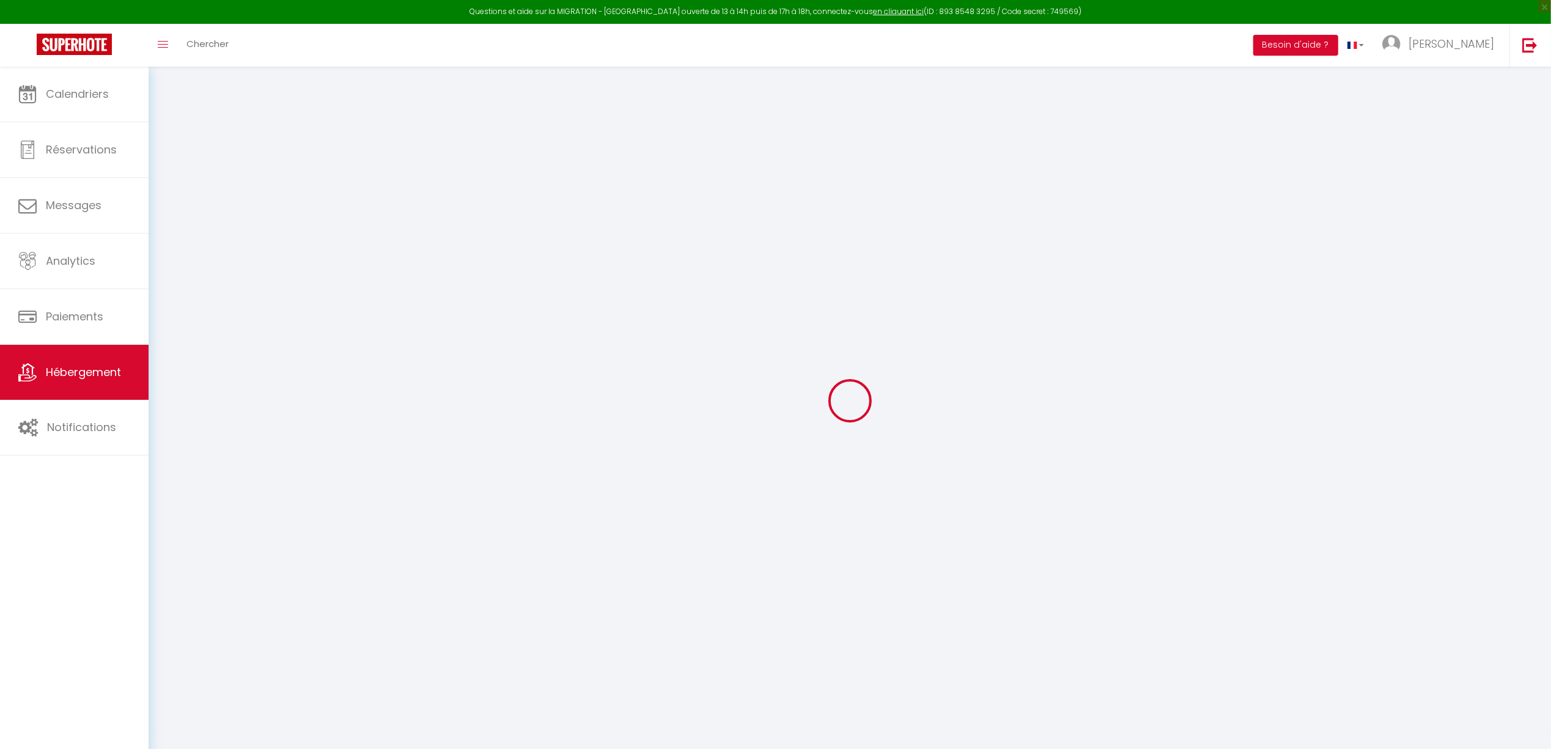
type input "Oups ! Les dates sélectionnées sont indisponibles."
type textarea "Malheureusement les dates sélectionnées sont indisponibles. Nous vous invitons …"
type input "43.7150543"
type input "-1.0562835"
checkbox input "true"
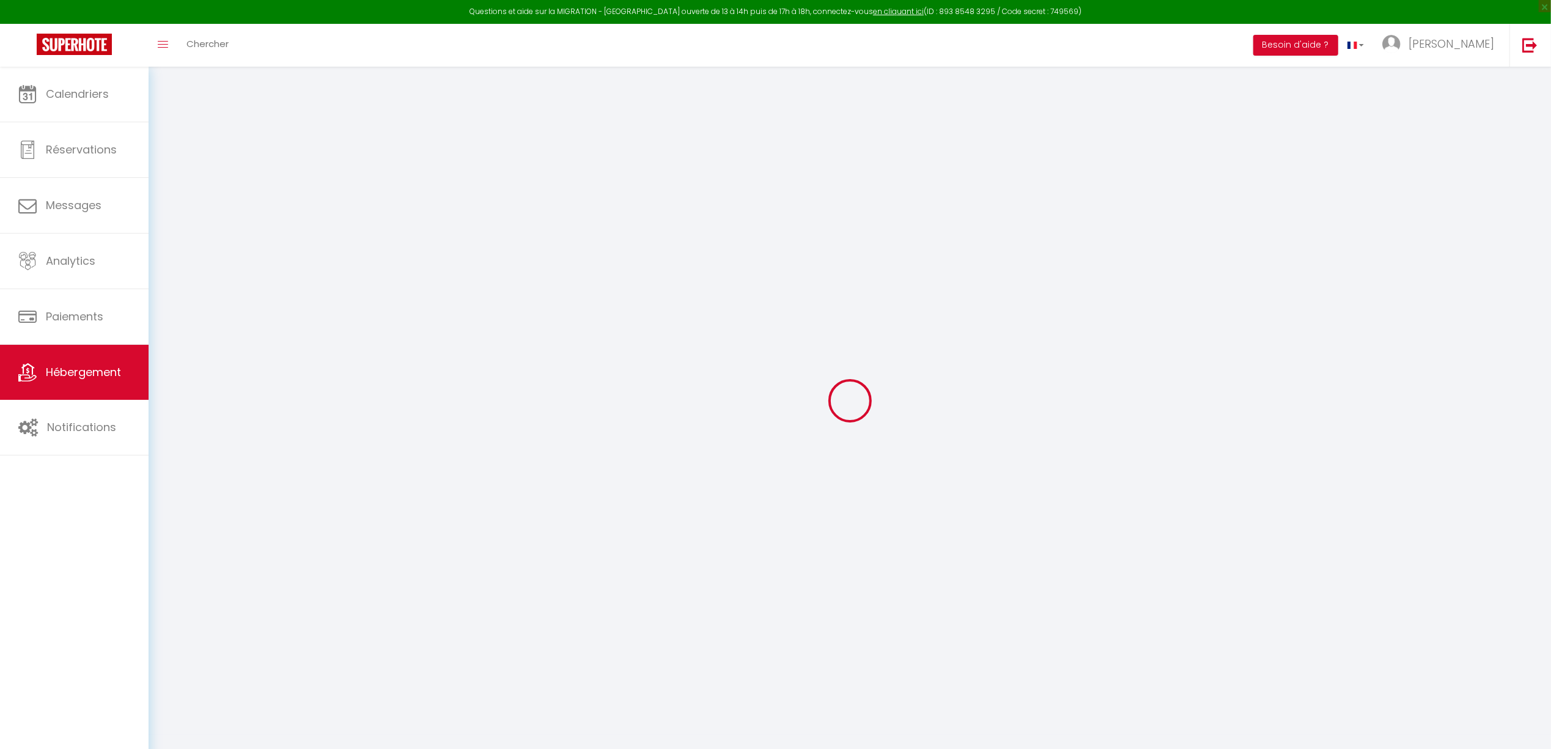
checkbox input "false"
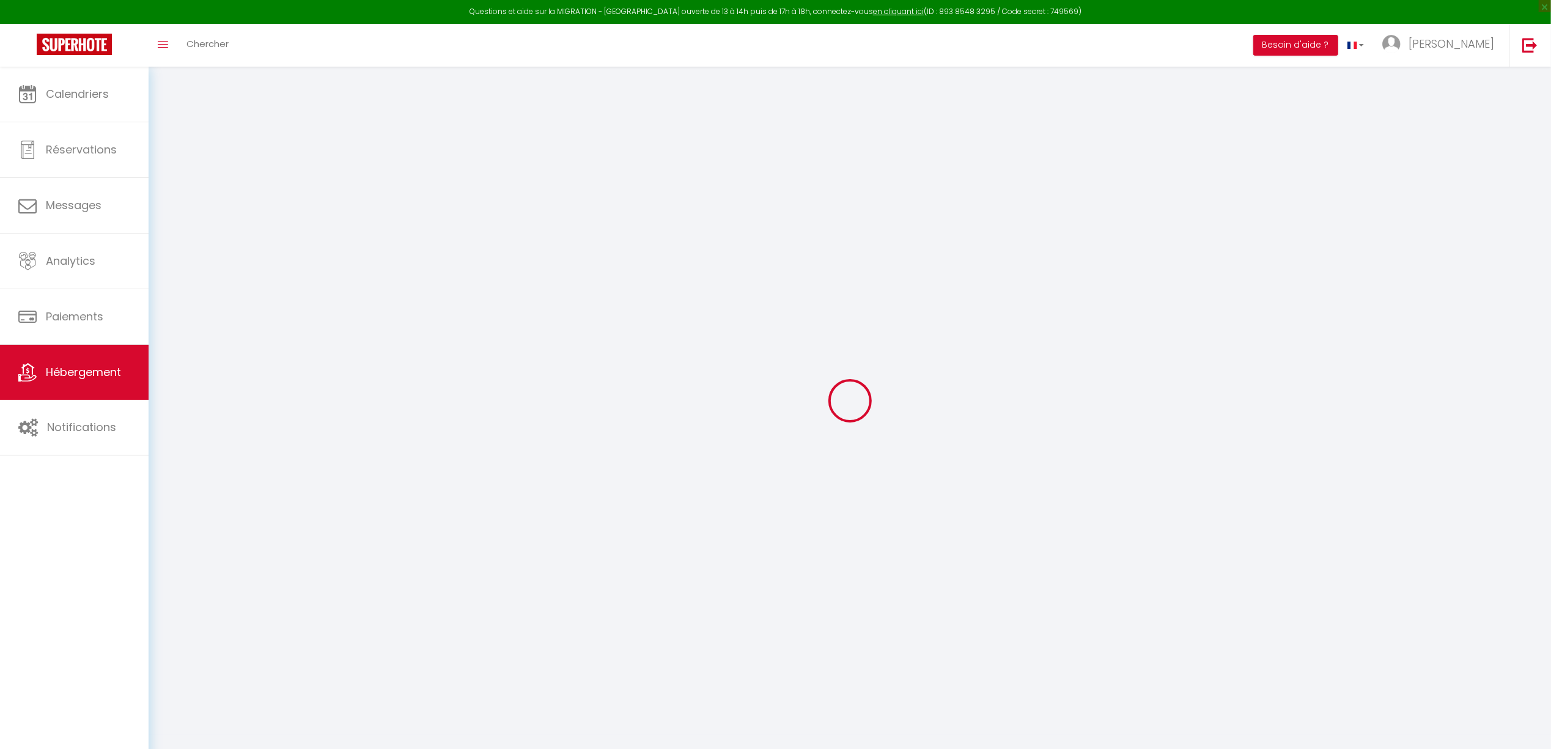
checkbox input "false"
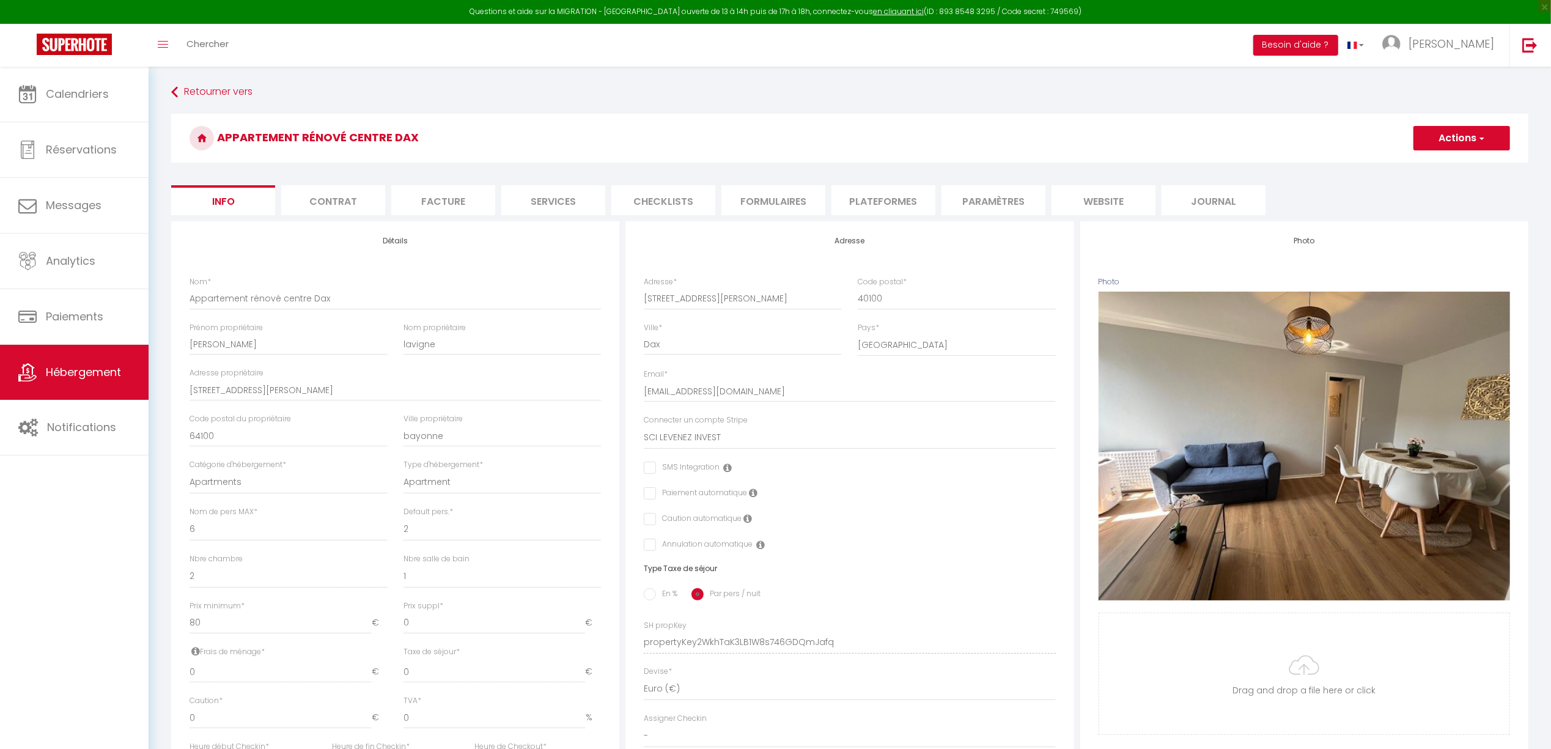
click at [1100, 198] on li "website" at bounding box center [1104, 200] width 104 height 30
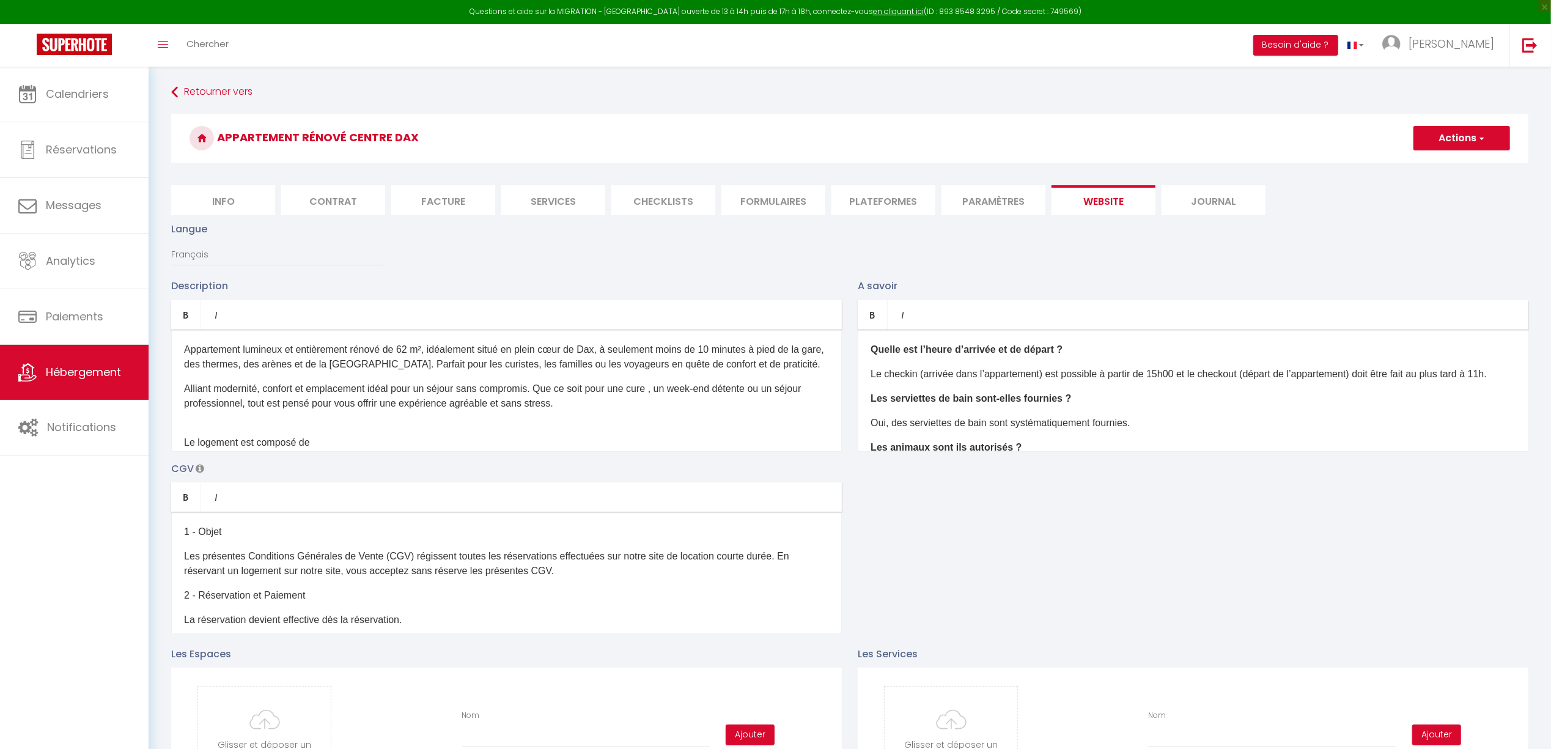
click at [371, 363] on p "Appartement lumineux et entièrement rénové de 62 m², idéalement situé en plein …" at bounding box center [506, 356] width 645 height 29
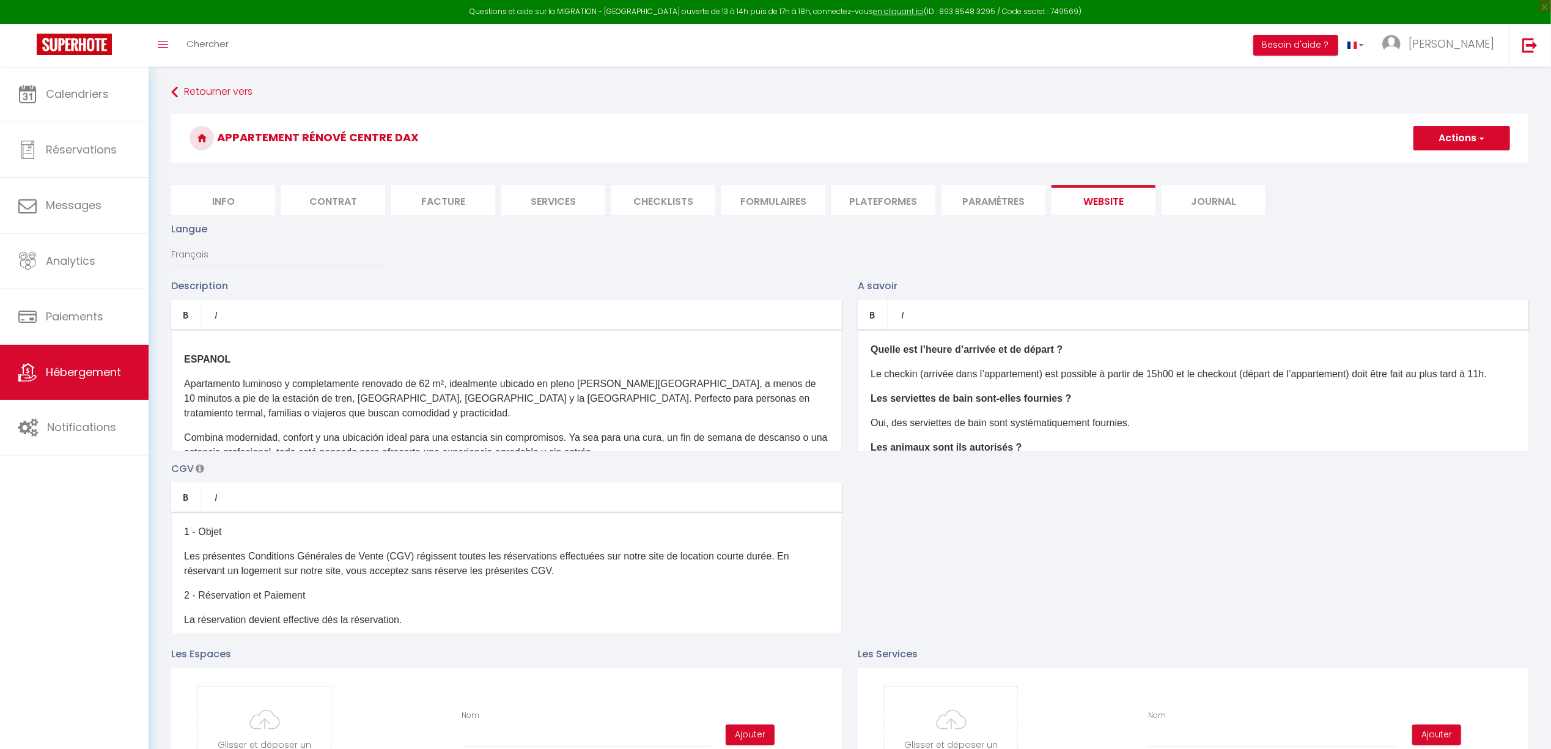
scroll to position [407, 0]
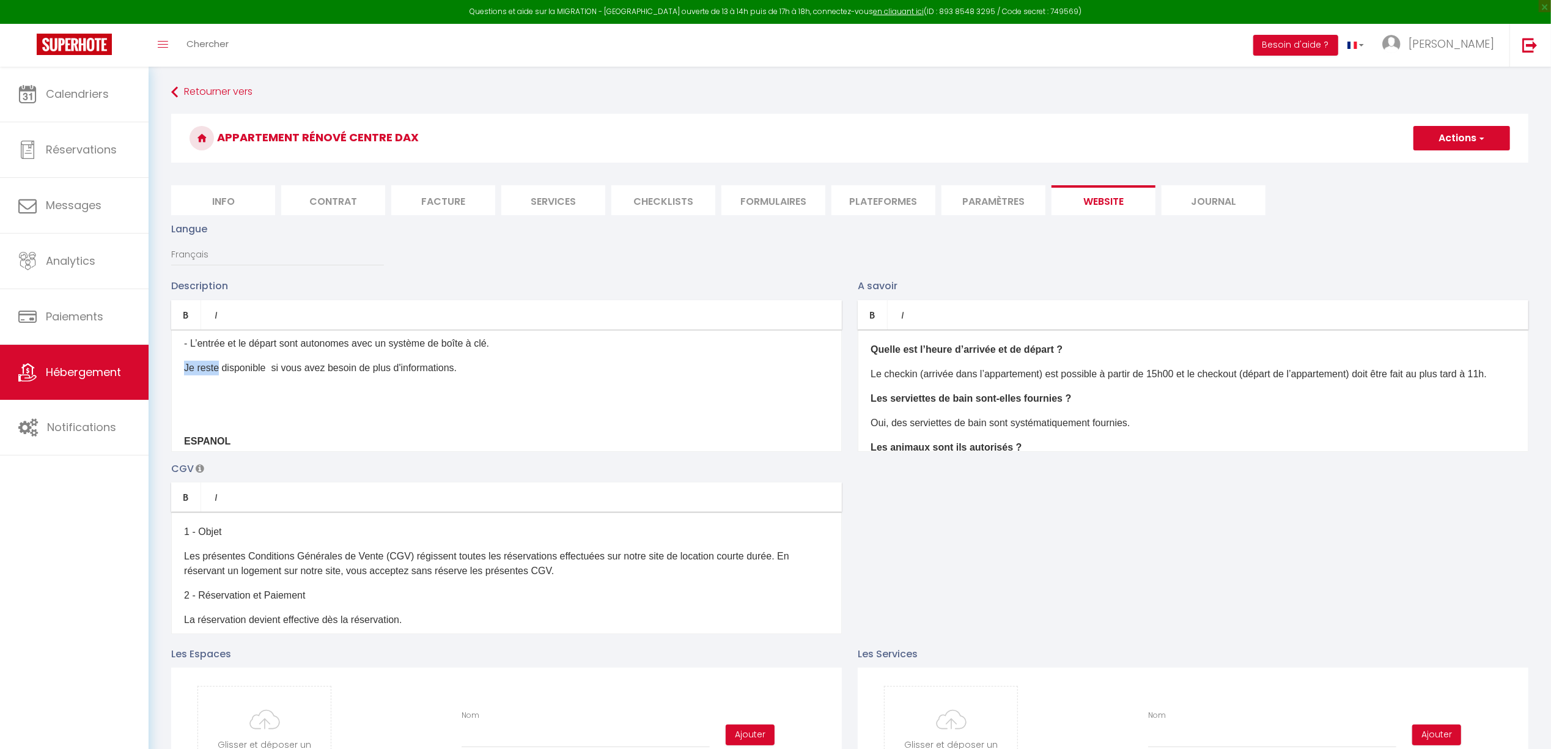
drag, startPoint x: 185, startPoint y: 382, endPoint x: 213, endPoint y: 406, distance: 36.9
click at [216, 390] on div "Appartement lumineux et entièrement rénové de 62 m², idéalement situé en plein …" at bounding box center [506, 391] width 671 height 122
click at [182, 390] on div "Appartement lumineux et entièrement rénové de 62 m², idéalement situé en plein …" at bounding box center [506, 391] width 671 height 122
drag, startPoint x: 181, startPoint y: 385, endPoint x: 212, endPoint y: 399, distance: 33.7
click at [216, 389] on div "Appartement lumineux et entièrement rénové de 62 m², idéalement situé en plein …" at bounding box center [506, 391] width 671 height 122
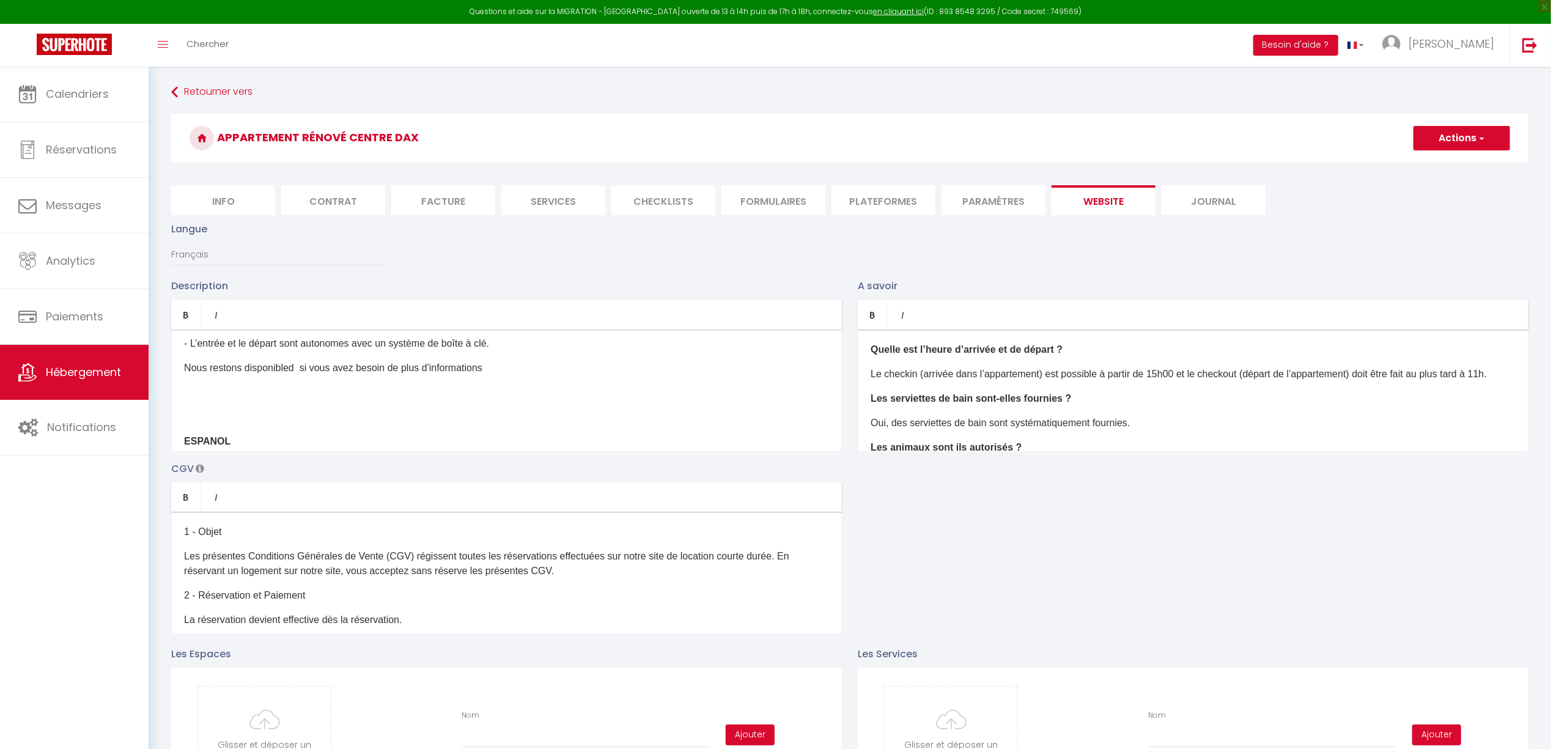
click at [292, 375] on p "Nous restons disponibled si vous avez besoin de plus d'informations" at bounding box center [506, 368] width 645 height 15
click at [516, 375] on p "Nous restons disponibles si vous avez besoin de plus d'informations" at bounding box center [506, 368] width 645 height 15
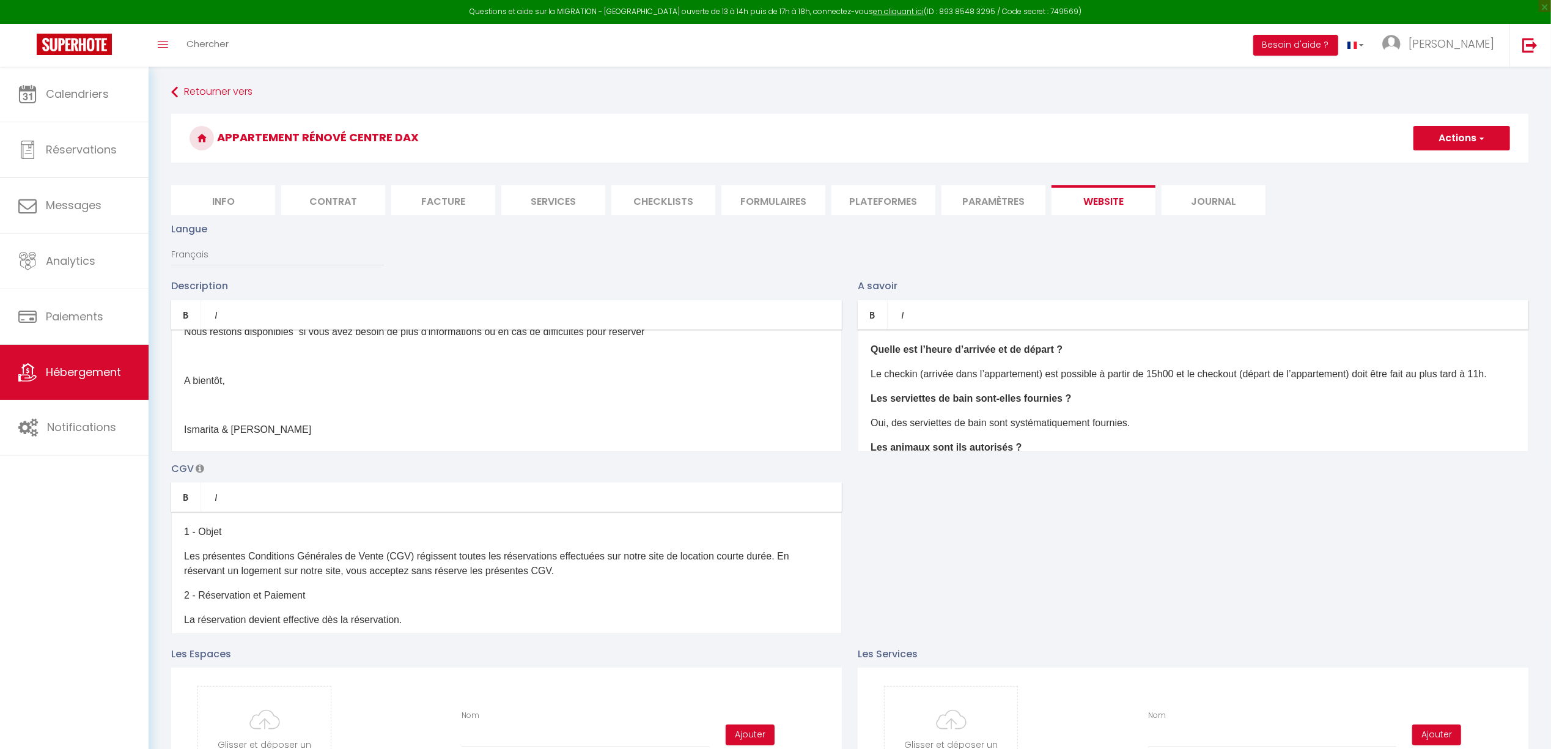
click at [190, 360] on div "Appartement lumineux et entièrement rénové de 62 m², idéalement situé en plein …" at bounding box center [506, 391] width 671 height 122
click at [202, 388] on p at bounding box center [506, 381] width 645 height 15
drag, startPoint x: 179, startPoint y: 343, endPoint x: 338, endPoint y: 410, distance: 172.4
click at [338, 410] on div "Appartement lumineux et entièrement rénové de 62 m², idéalement situé en plein …" at bounding box center [506, 391] width 671 height 122
copy div "Nous restons disponibles si vous avez besoin de plus d'informations ou en cas d…"
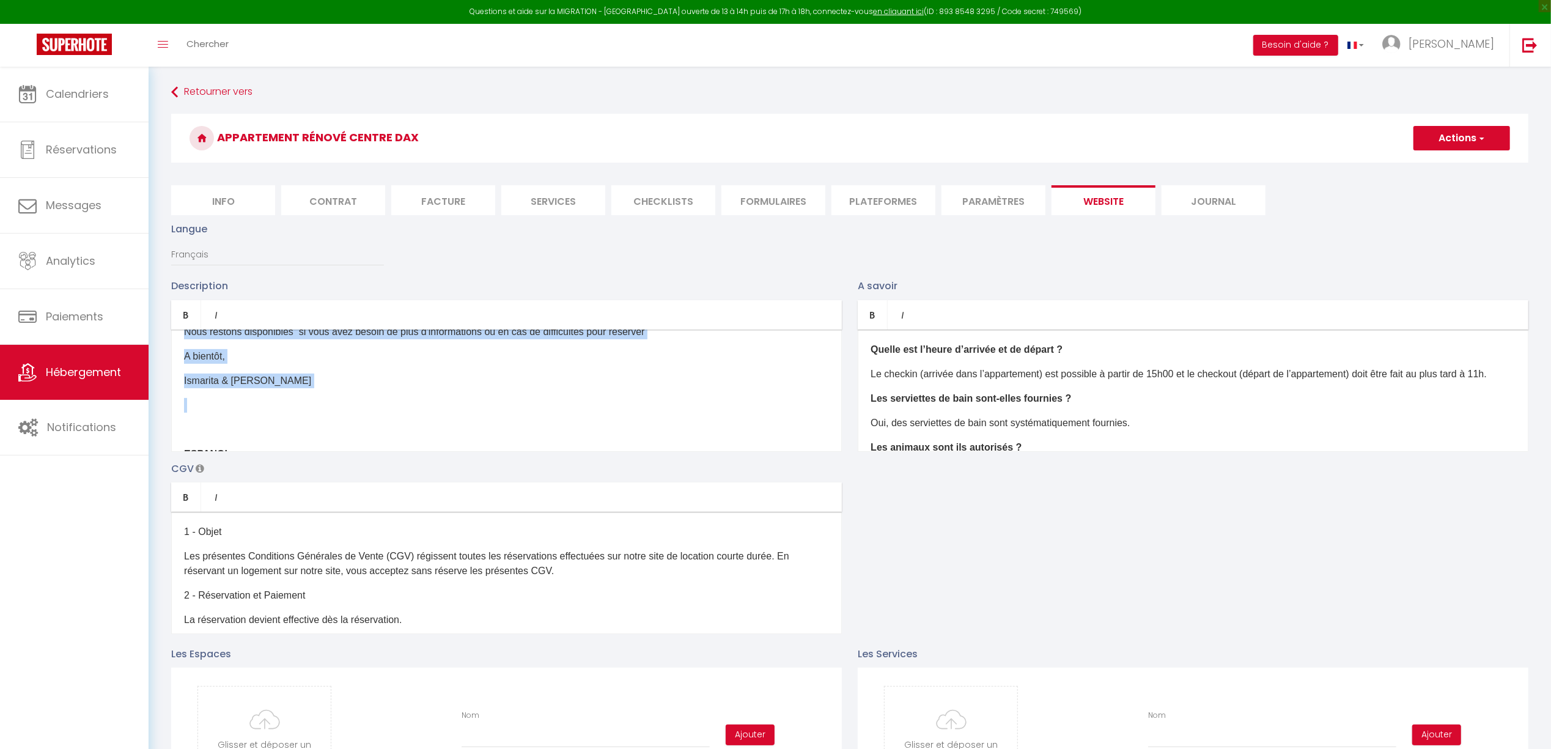
click at [295, 382] on div "Appartement lumineux et entièrement rénové de 62 m², idéalement situé en plein …" at bounding box center [506, 391] width 671 height 122
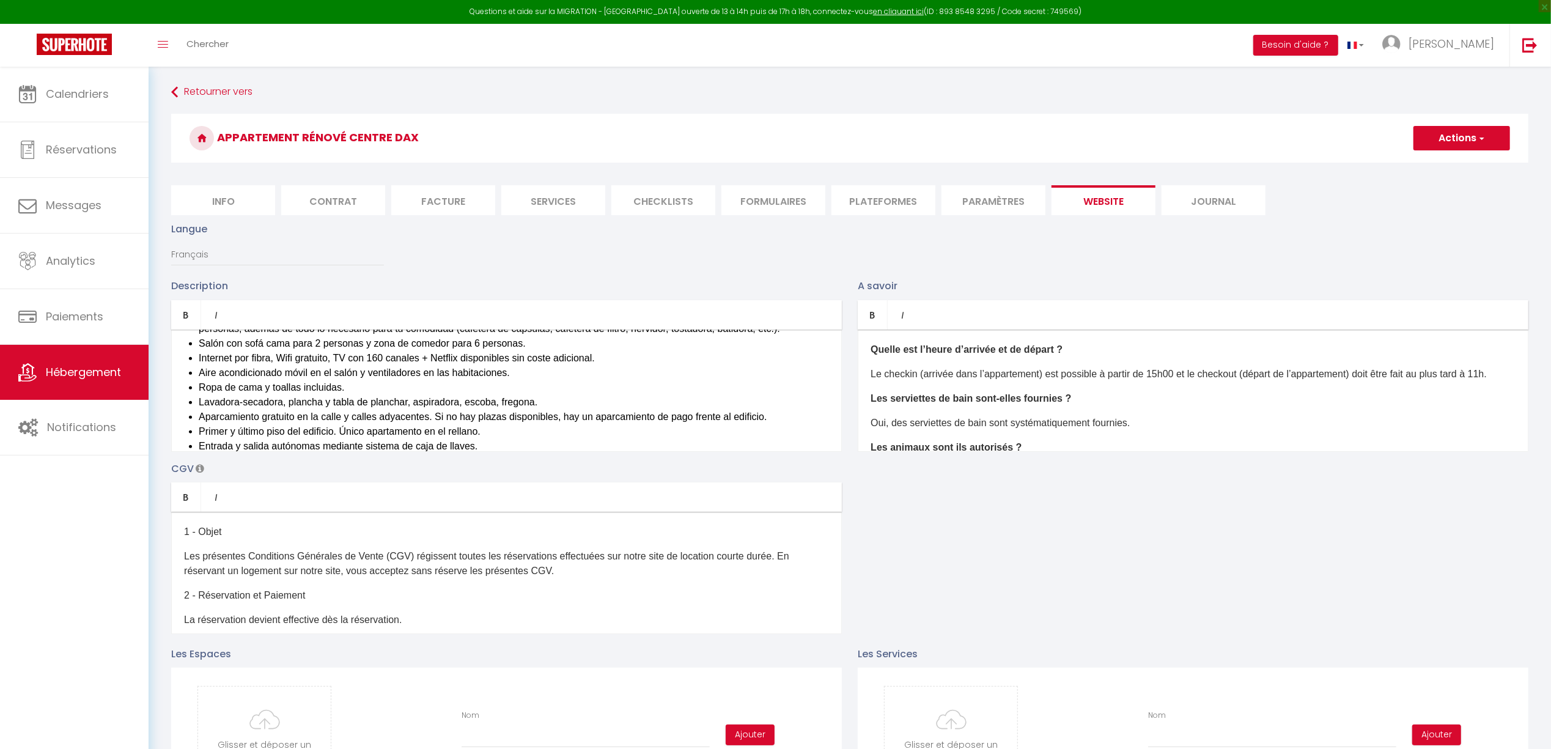
scroll to position [851, 0]
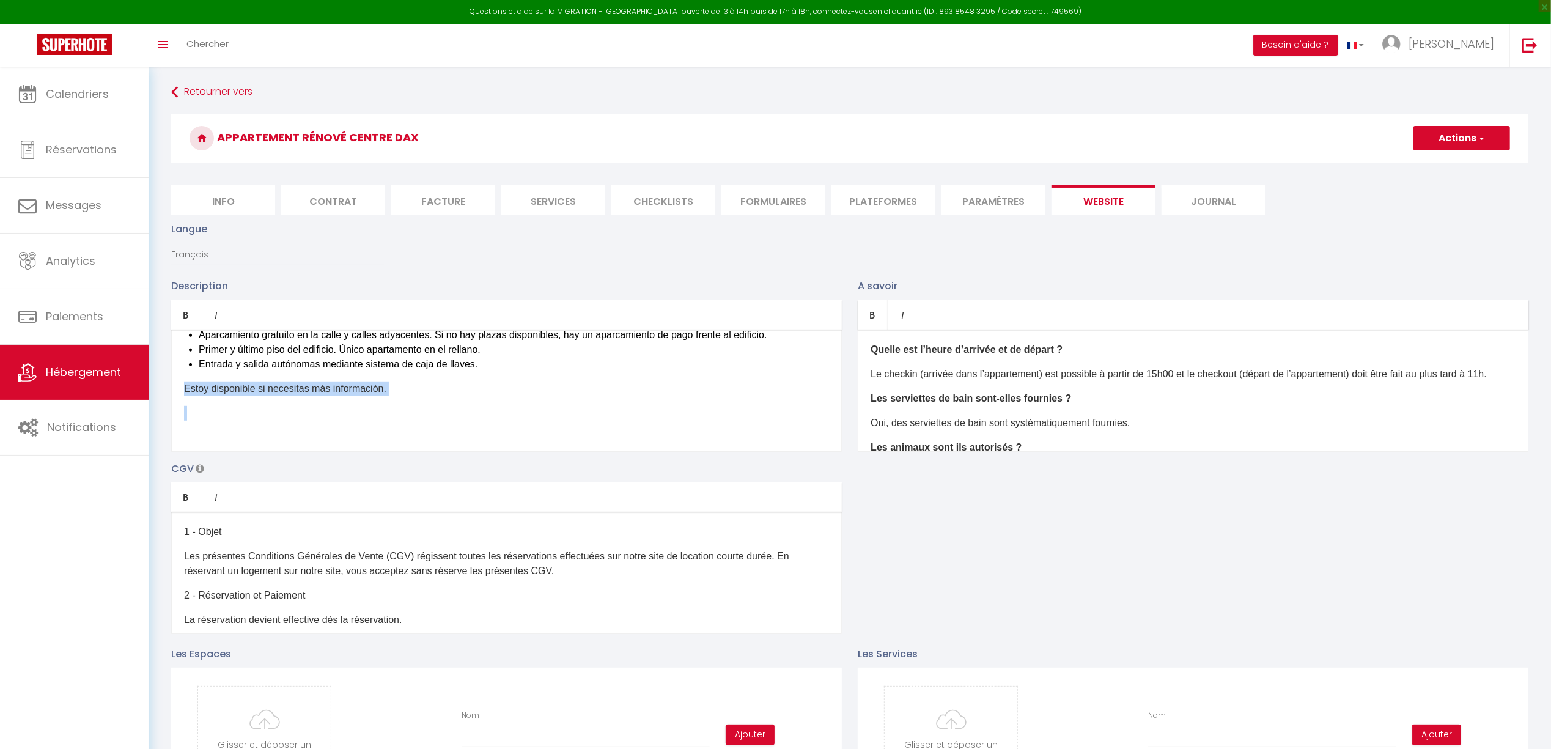
drag, startPoint x: 182, startPoint y: 404, endPoint x: 414, endPoint y: 421, distance: 233.0
click at [414, 421] on div "Appartement lumineux et entièrement rénové de 62 m², idéalement situé en plein …" at bounding box center [506, 391] width 671 height 122
drag, startPoint x: 179, startPoint y: 387, endPoint x: 438, endPoint y: 402, distance: 259.7
click at [438, 402] on div "Appartement lumineux et entièrement rénové de 62 m², idéalement situé en plein …" at bounding box center [506, 391] width 671 height 122
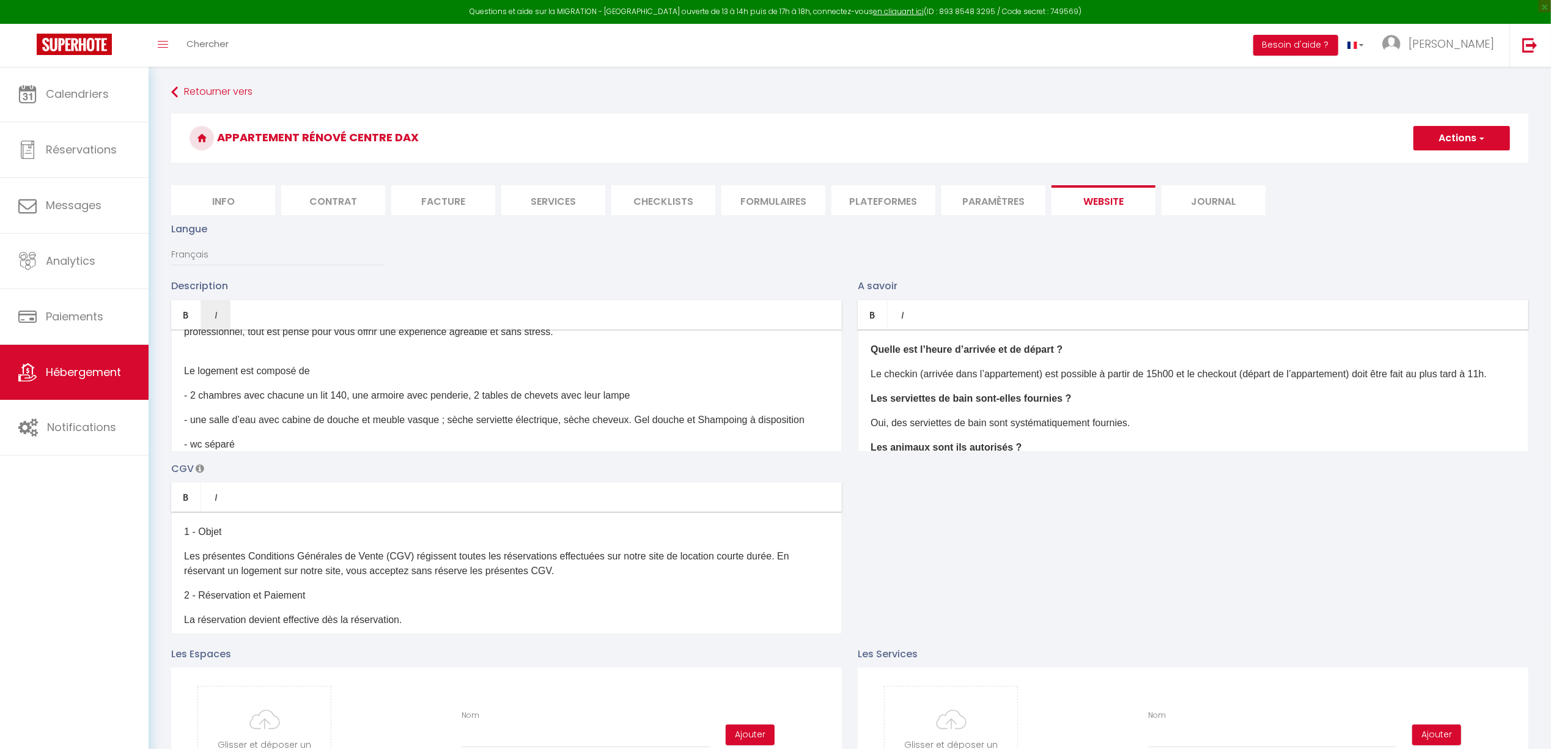
scroll to position [0, 0]
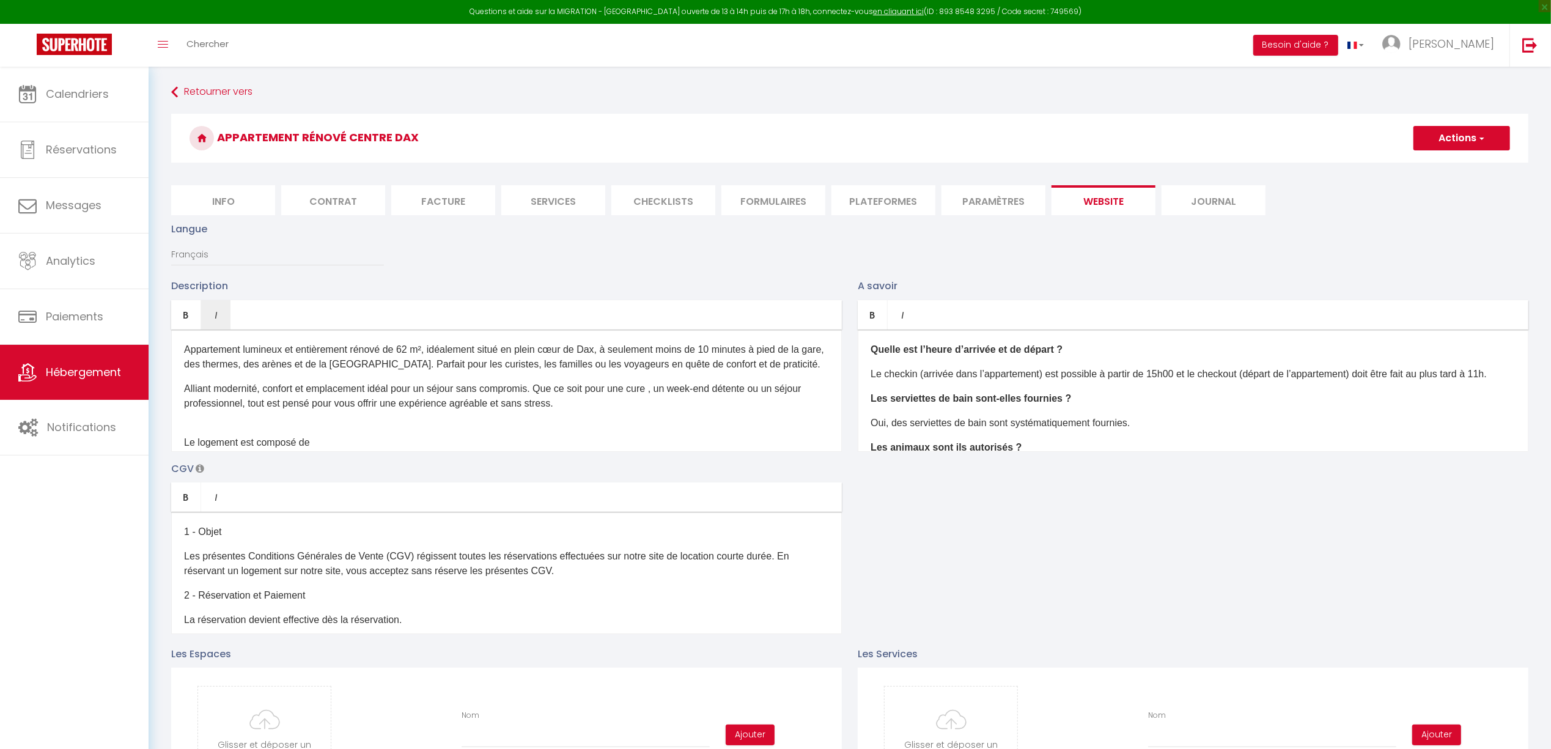
click at [182, 346] on div "Appartement lumineux et entièrement rénové de 62 m², idéalement situé en plein …" at bounding box center [506, 391] width 671 height 122
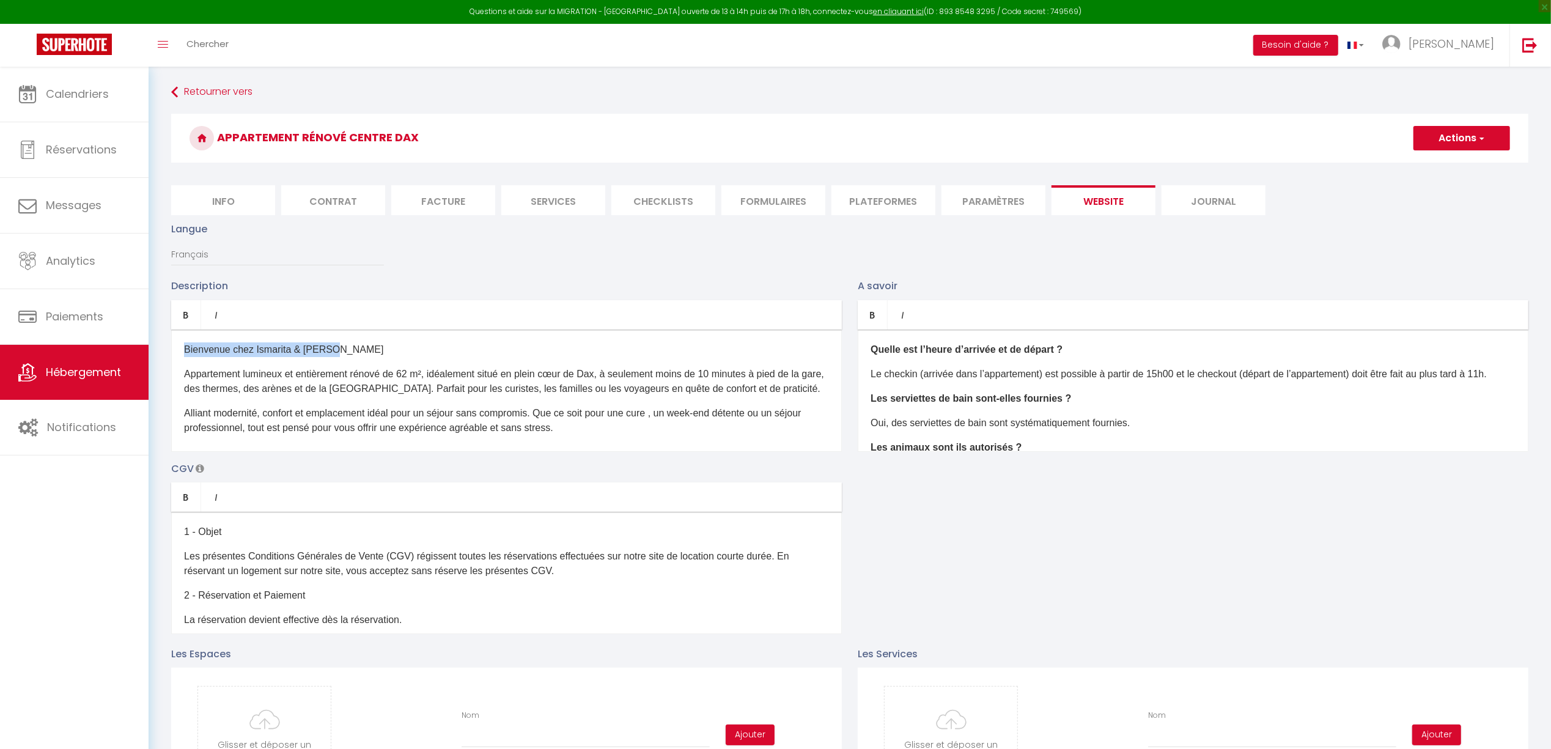
drag, startPoint x: 185, startPoint y: 347, endPoint x: 346, endPoint y: 350, distance: 160.9
click at [346, 350] on p "Bienvenue chez Ismarita & [PERSON_NAME]" at bounding box center [506, 349] width 645 height 15
click at [192, 311] on link "Bold" at bounding box center [186, 314] width 30 height 29
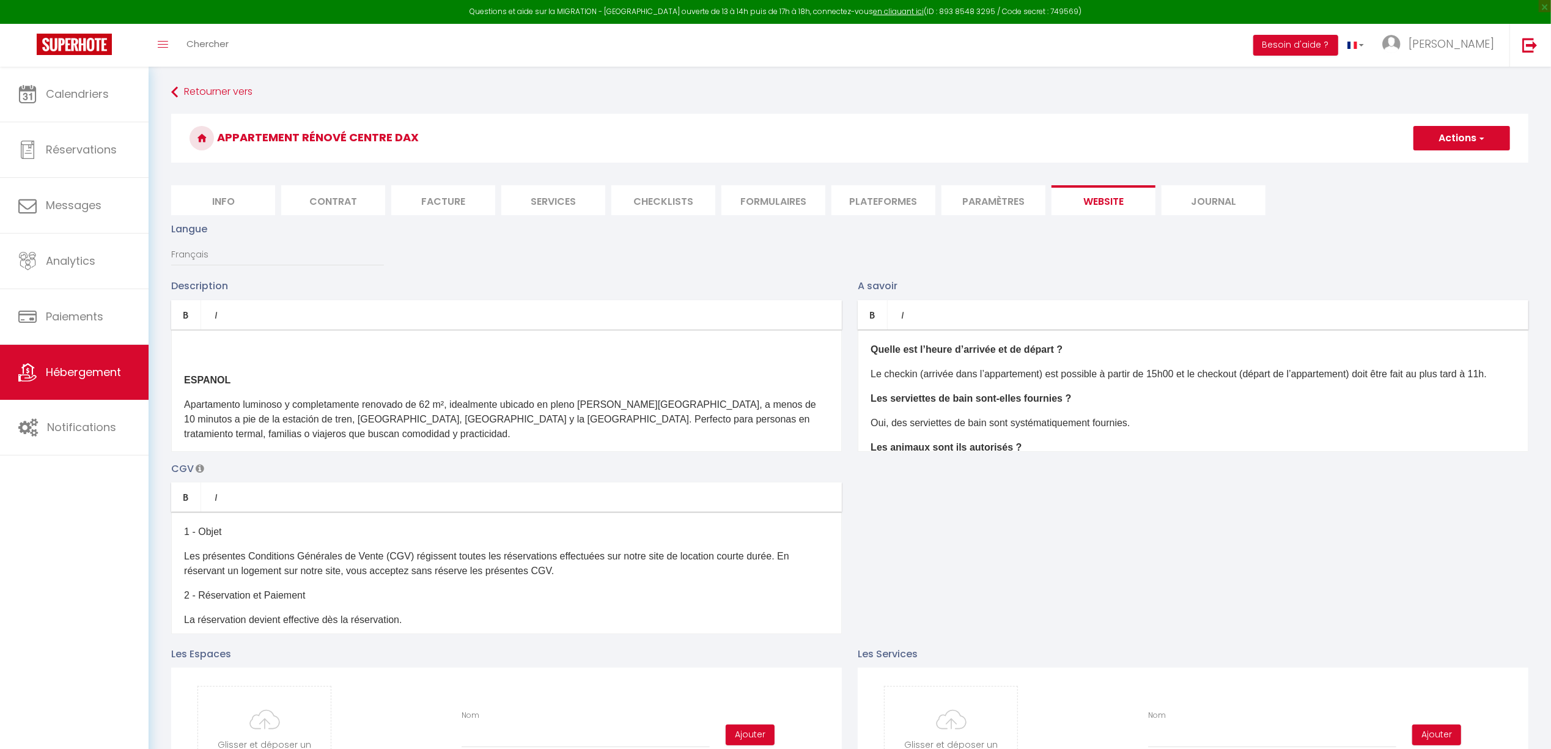
scroll to position [571, 0]
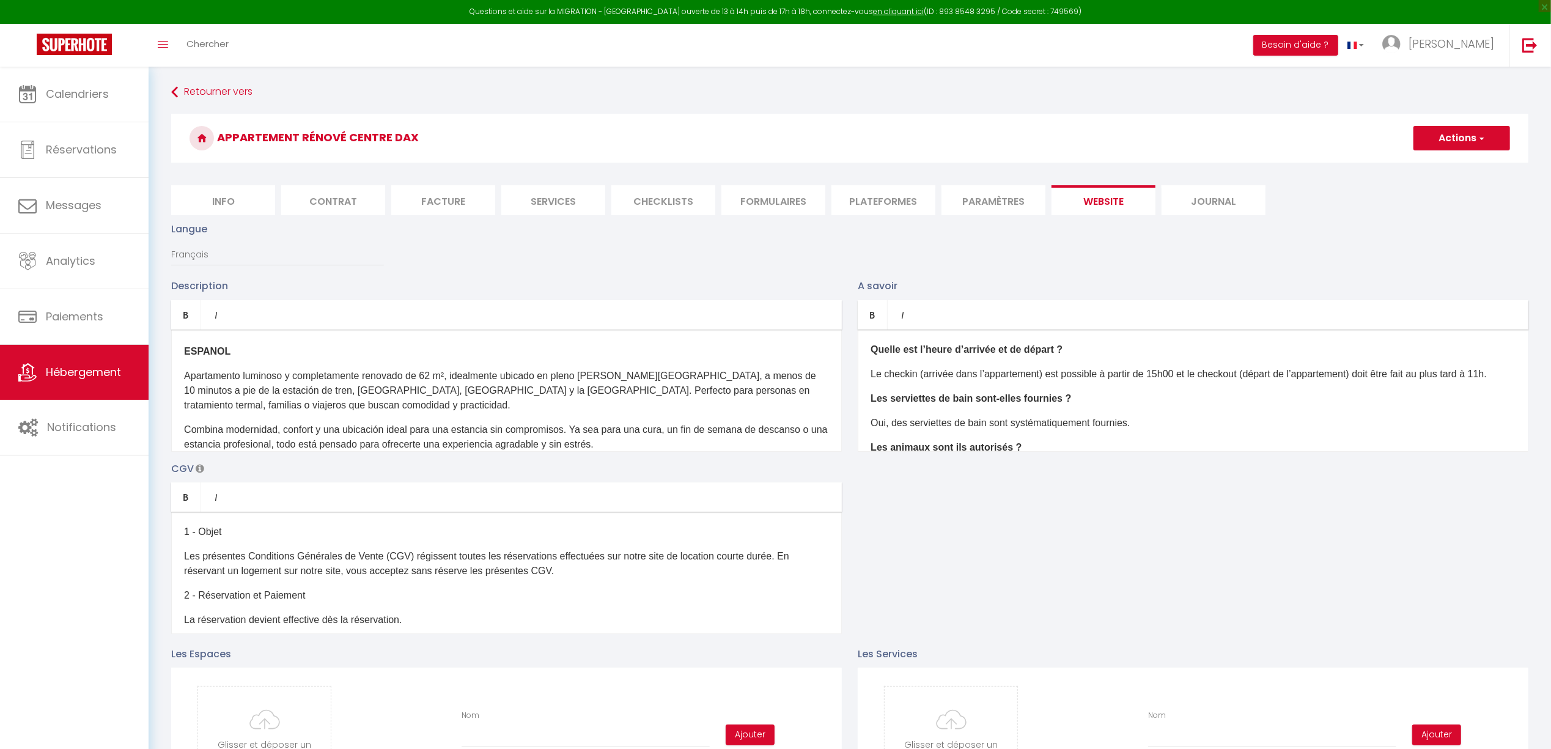
click at [301, 359] on p "ESPANOL" at bounding box center [506, 351] width 645 height 15
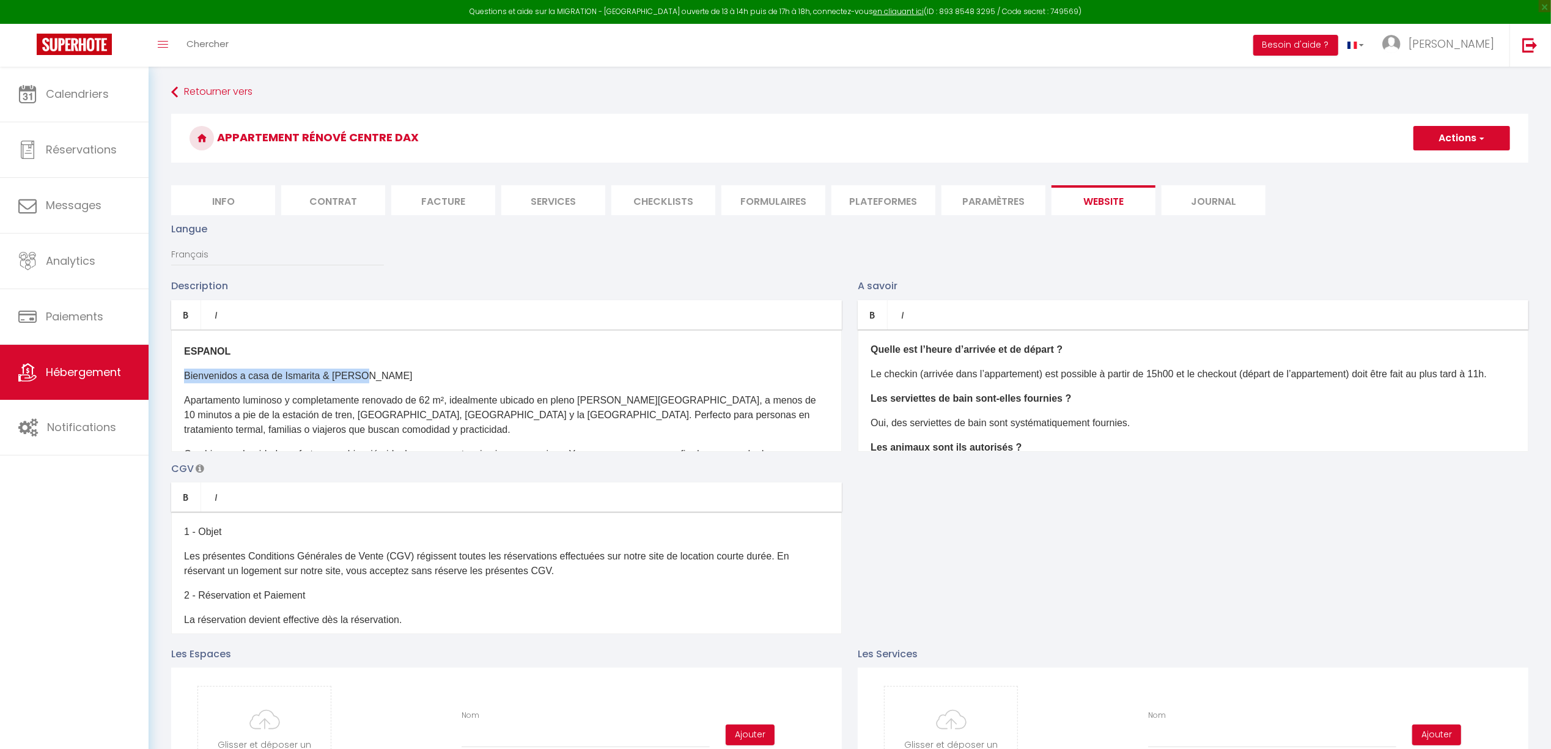
drag, startPoint x: 180, startPoint y: 392, endPoint x: 428, endPoint y: 375, distance: 248.8
click at [428, 375] on div "Bienvenue chez Ismarita & Jerome Appartement lumineux et entièrement rénové de …" at bounding box center [506, 391] width 671 height 122
click at [187, 311] on icon "Bold" at bounding box center [186, 315] width 10 height 10
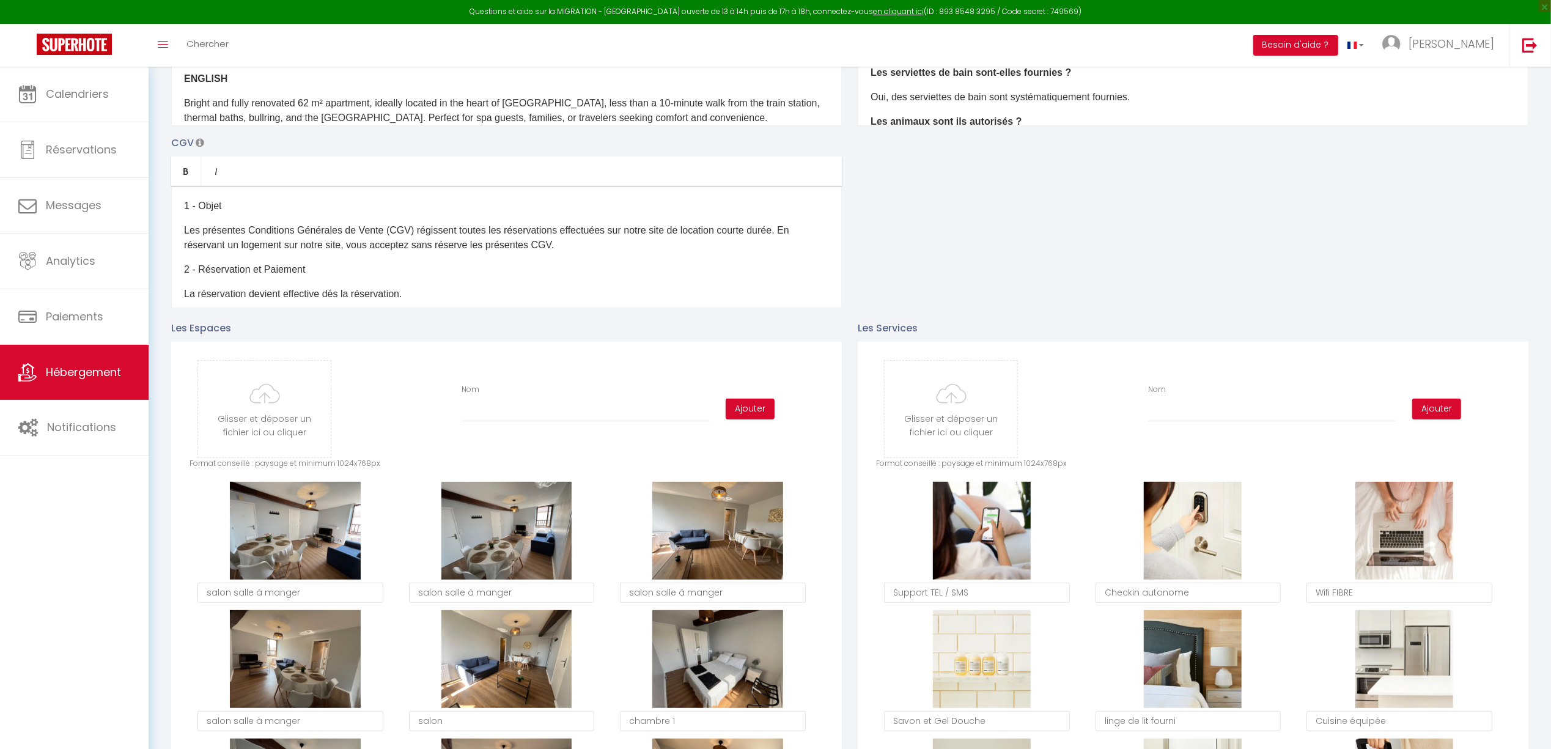
scroll to position [978, 0]
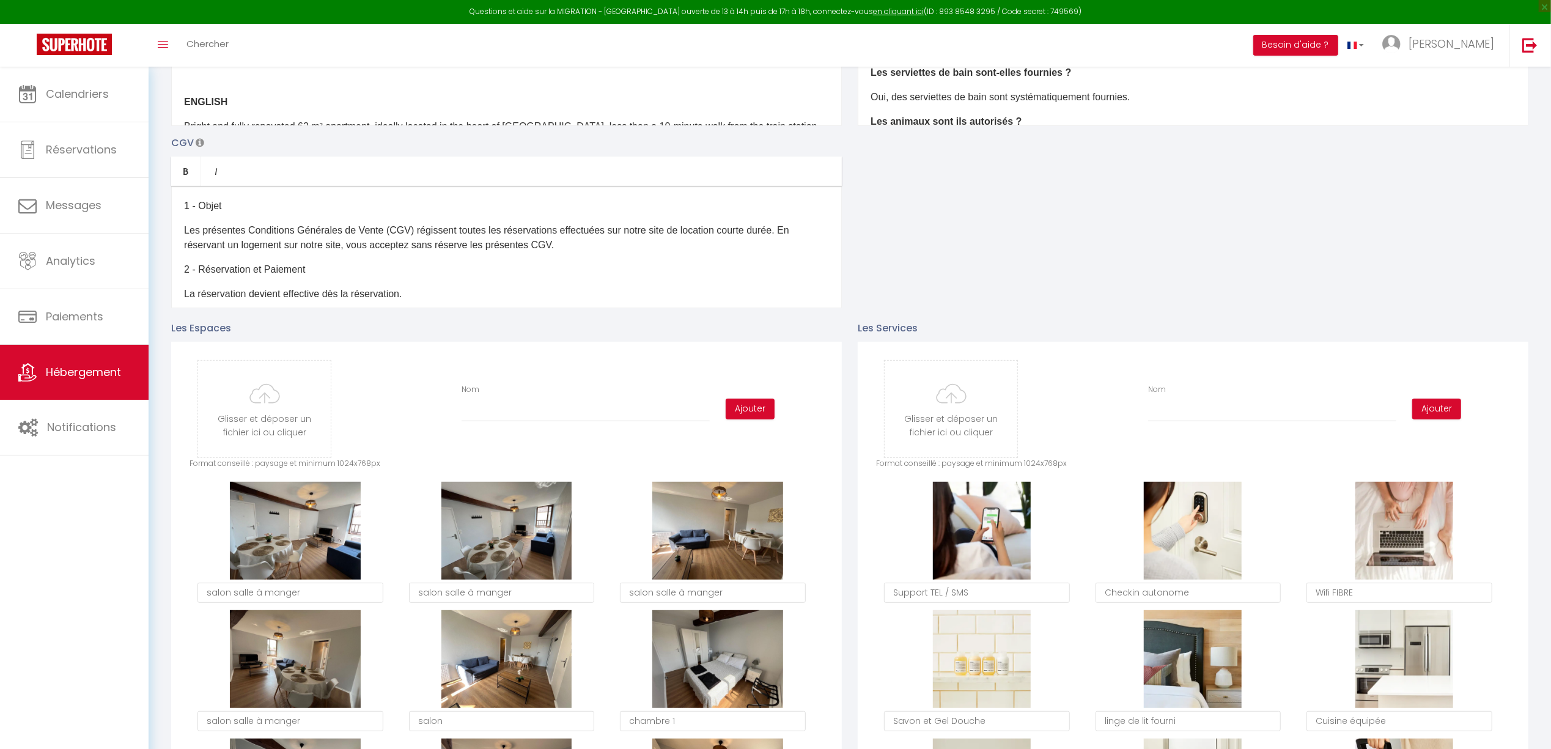
click at [291, 108] on div "Bienvenue chez Ismarita & Jerome Appartement lumineux et entièrement rénové de …" at bounding box center [506, 65] width 671 height 122
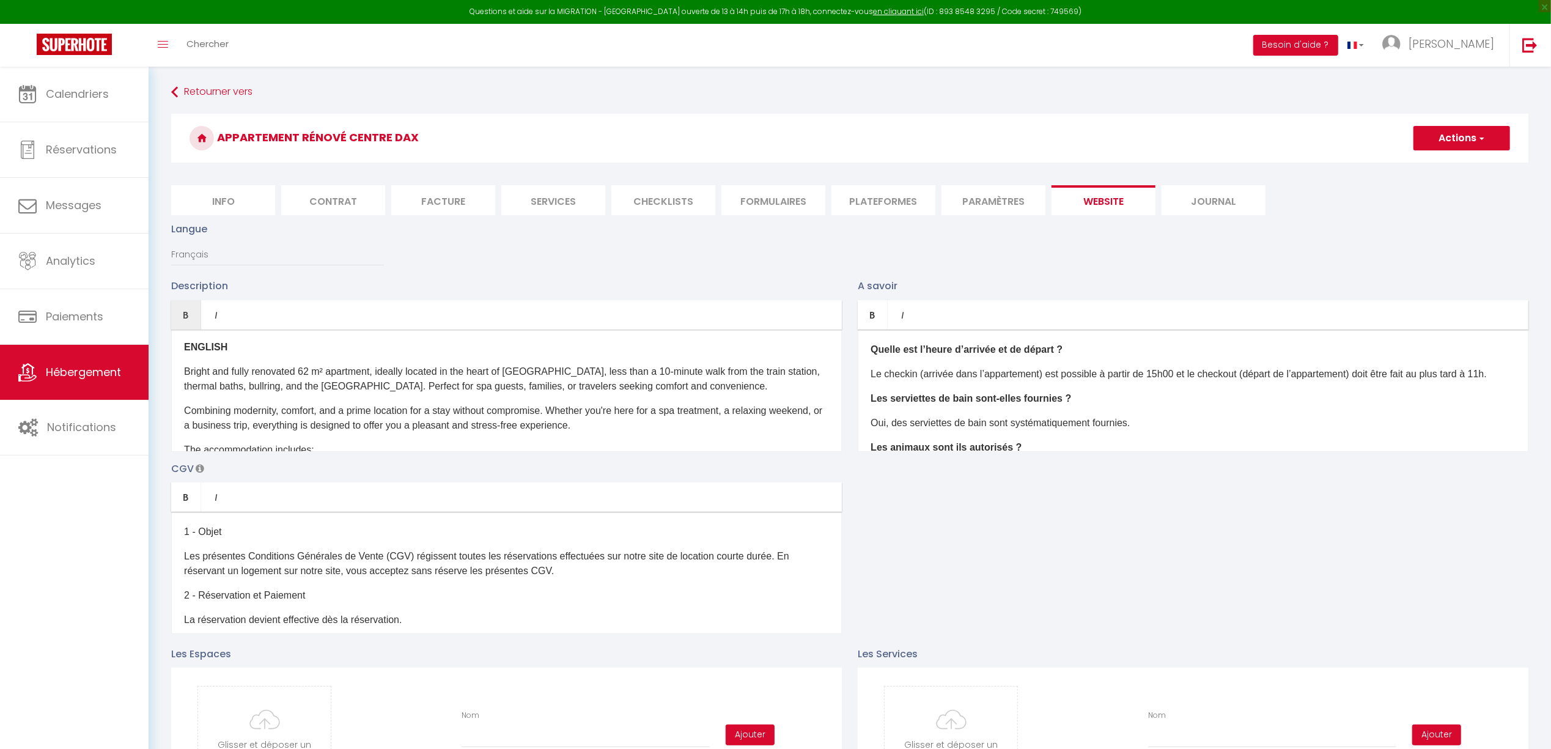
scroll to position [1060, 0]
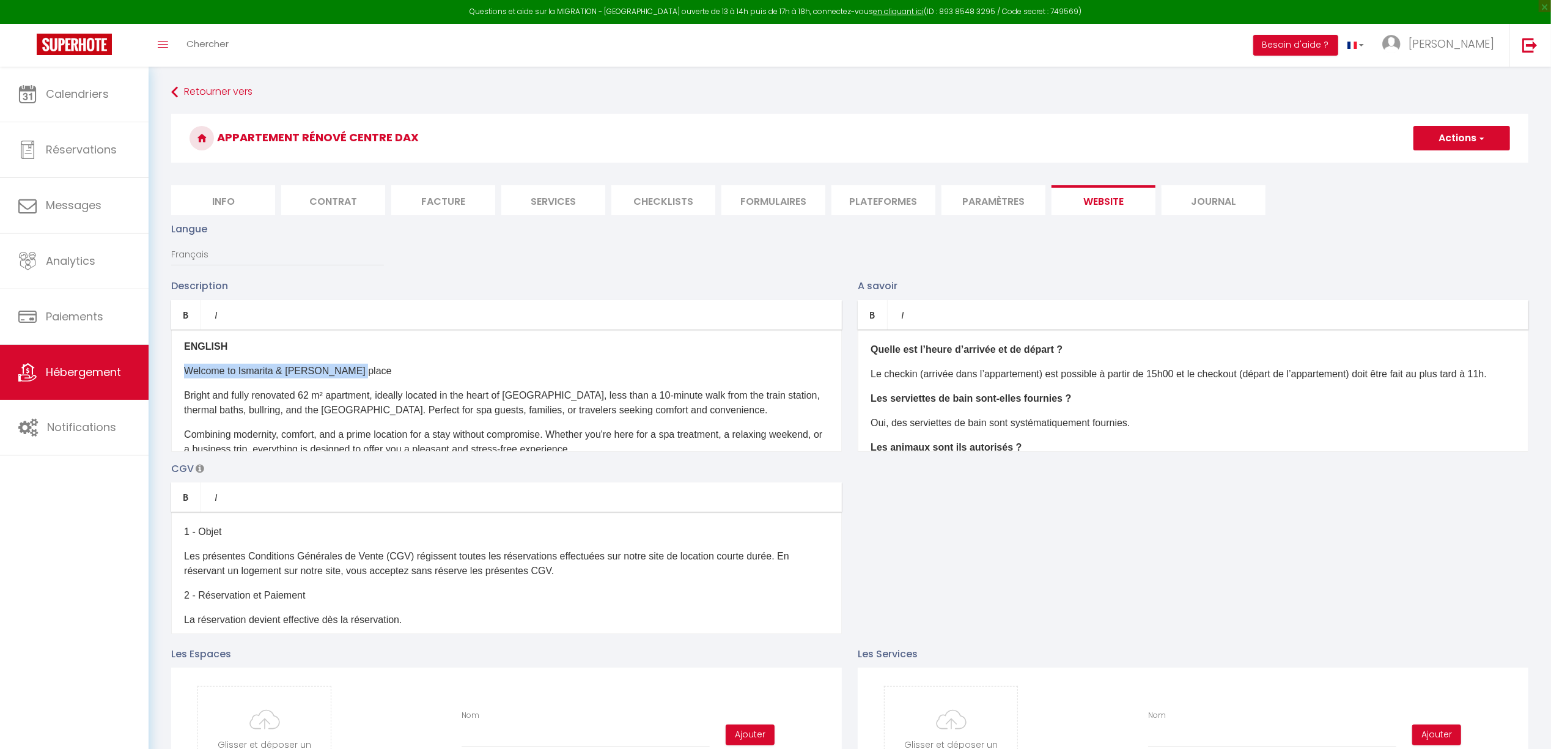
drag, startPoint x: 183, startPoint y: 385, endPoint x: 364, endPoint y: 380, distance: 181.1
click at [364, 380] on div "Bienvenue chez Ismarita & Jerome Appartement lumineux et entièrement rénové de …" at bounding box center [506, 391] width 671 height 122
click at [188, 311] on icon "Bold" at bounding box center [186, 315] width 10 height 10
click at [1449, 132] on button "Actions" at bounding box center [1462, 138] width 97 height 24
click at [1454, 168] on input "Enregistrer" at bounding box center [1448, 165] width 45 height 12
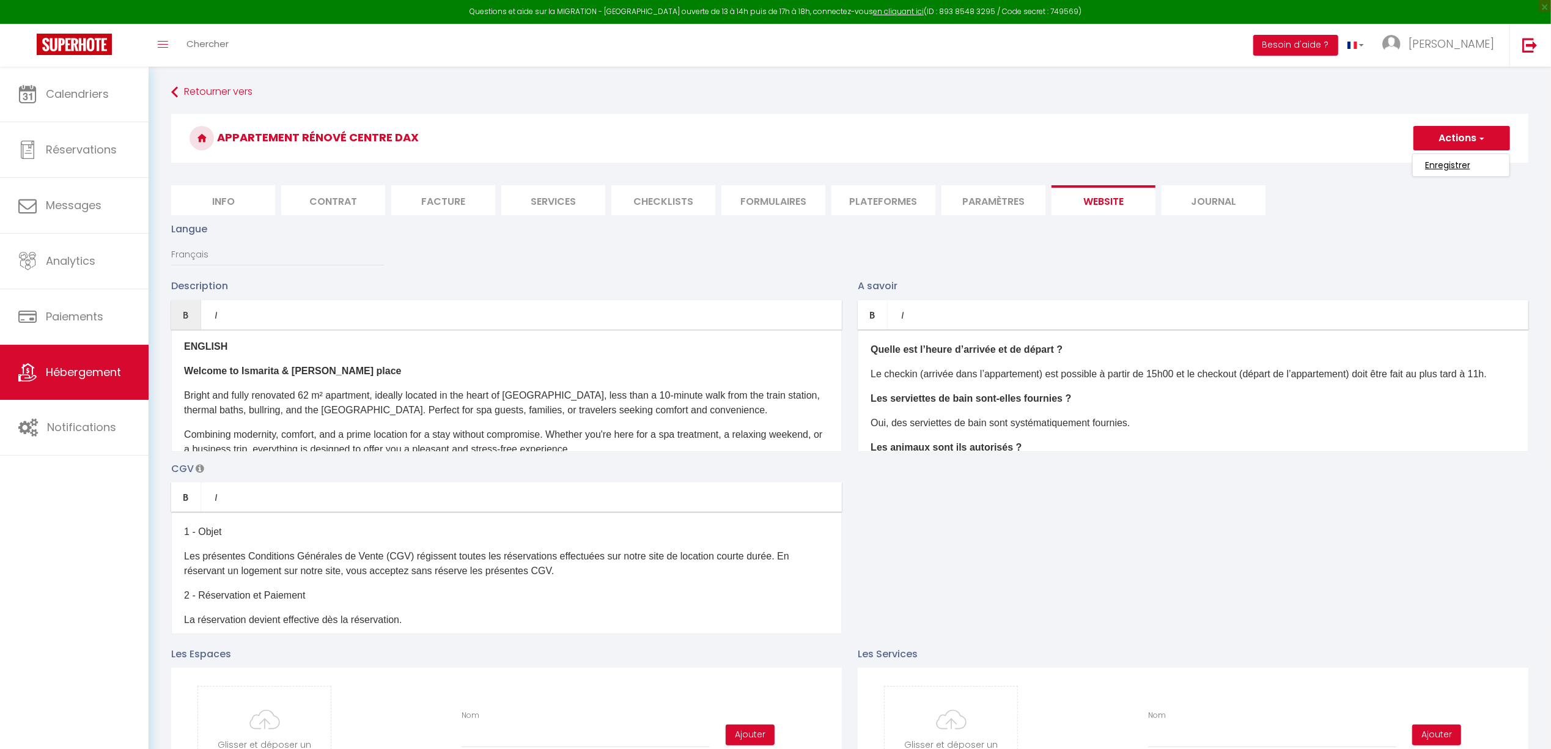
checkbox input "true"
checkbox input "false"
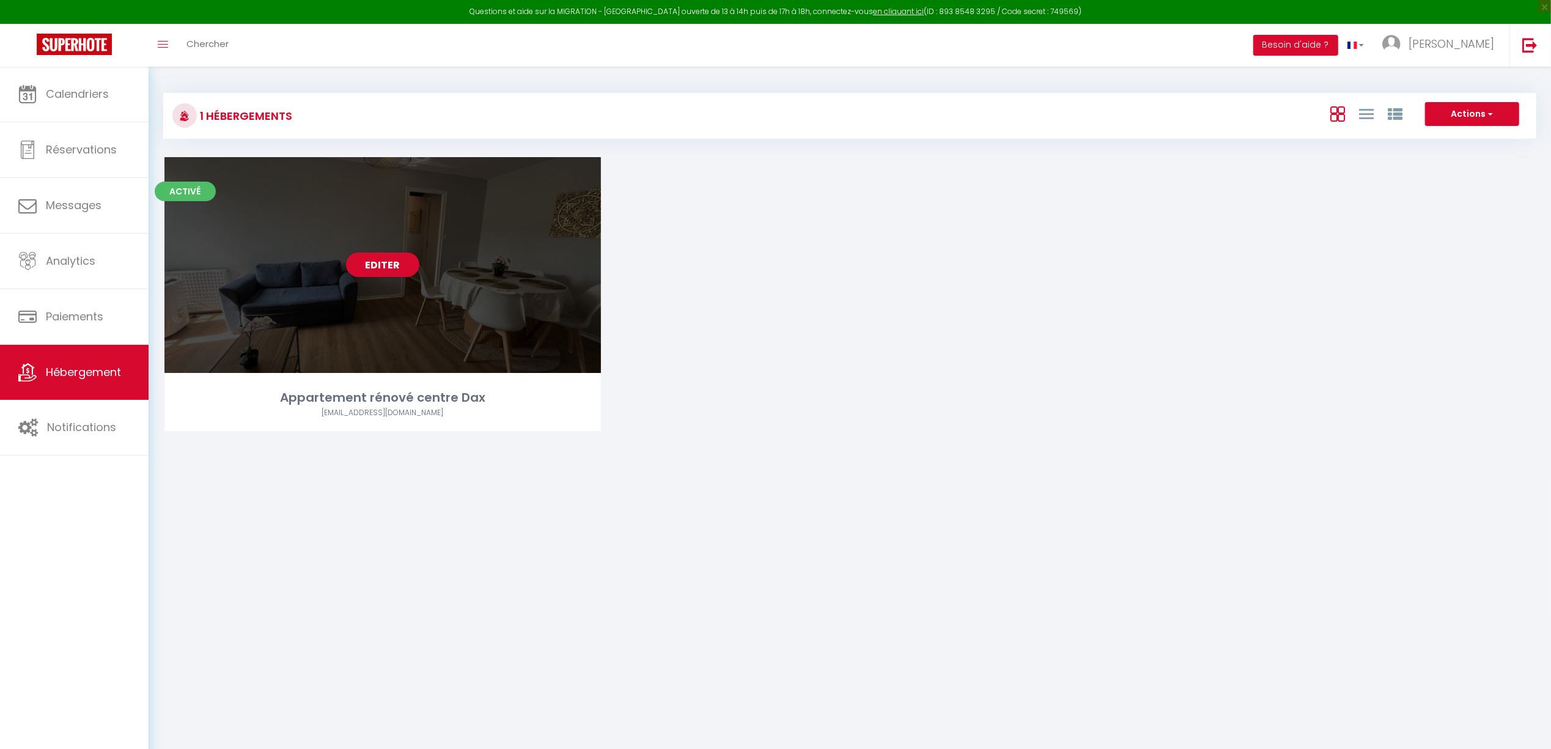
click at [377, 294] on div "Editer" at bounding box center [383, 265] width 437 height 216
select select "3"
select select "2"
select select "1"
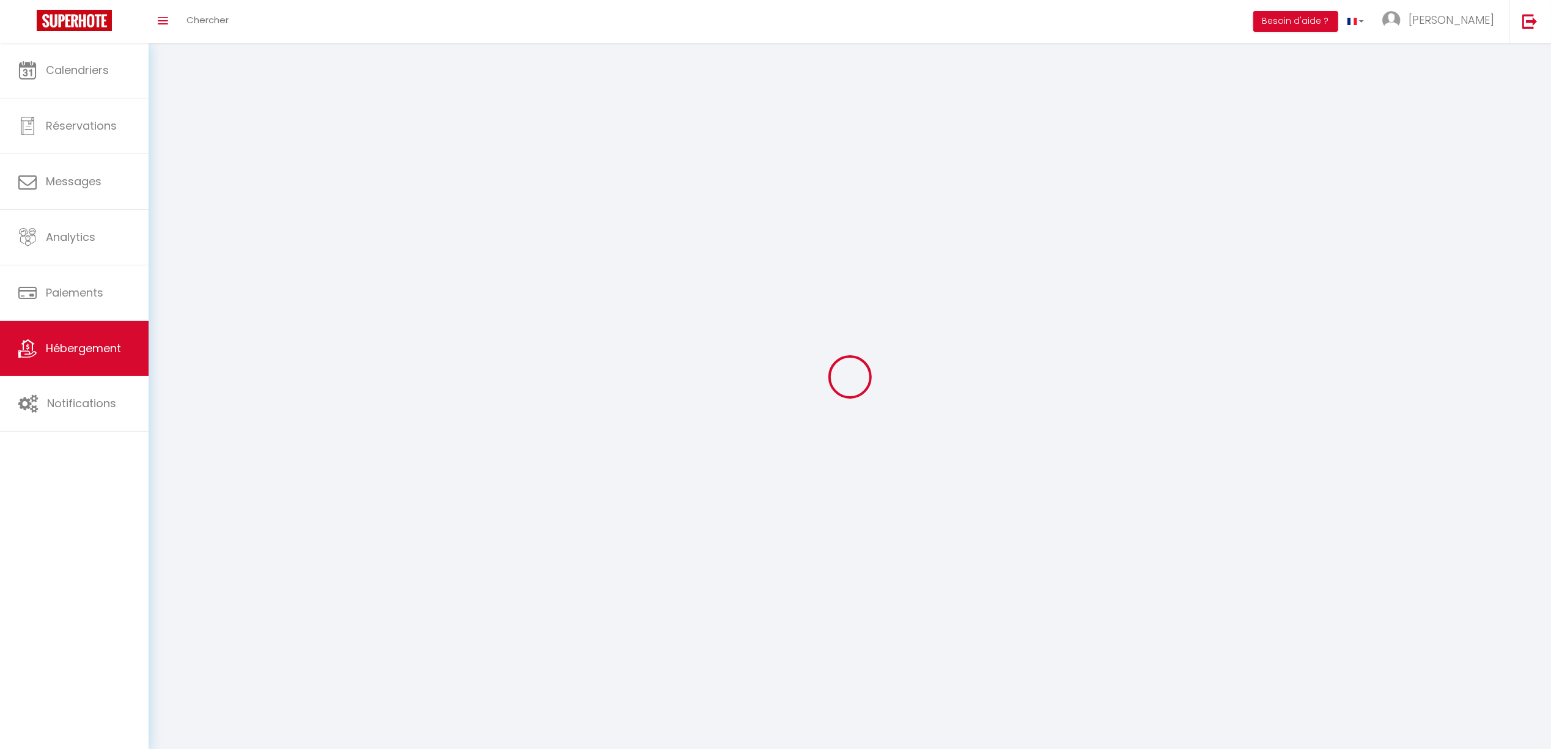
select select
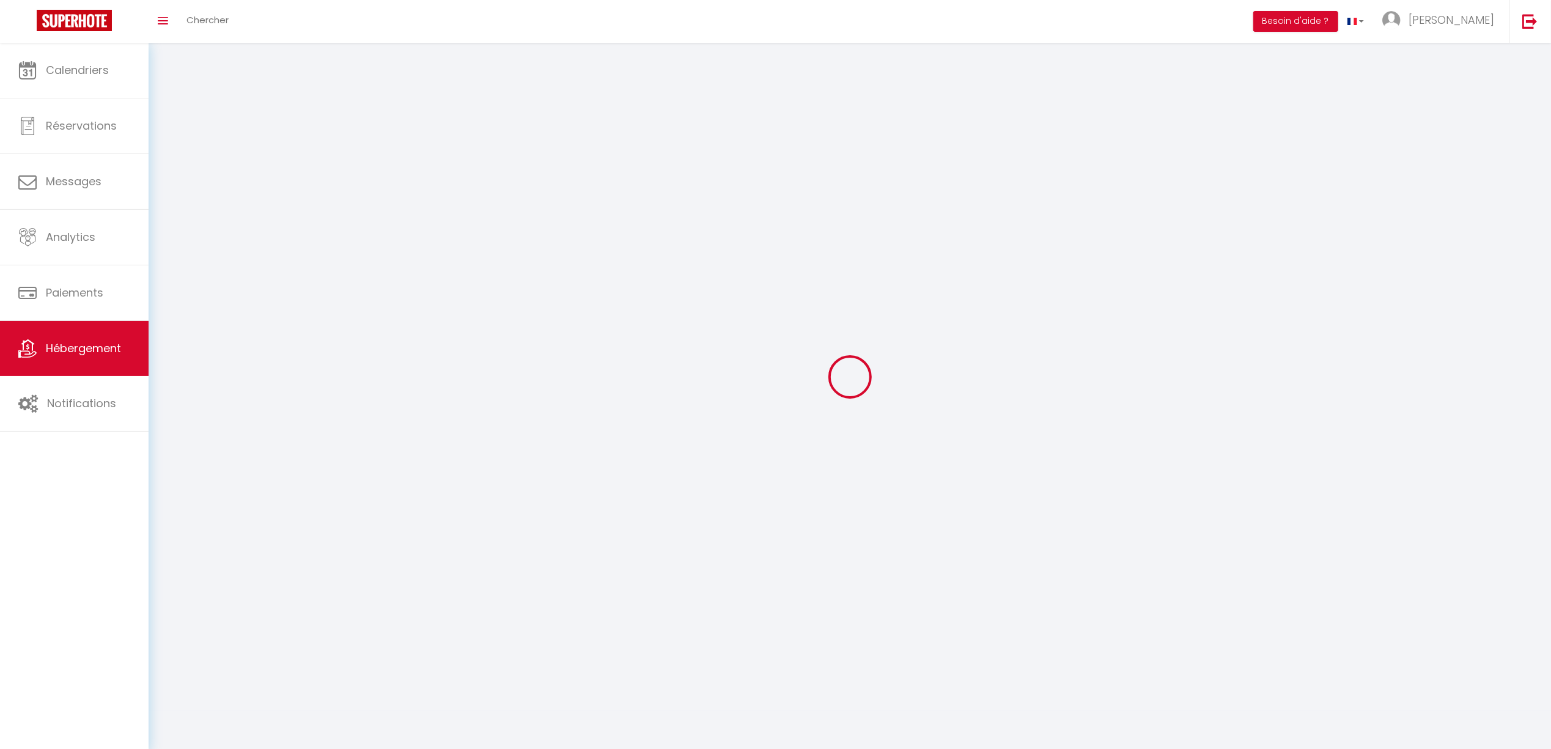
select select
checkbox input "false"
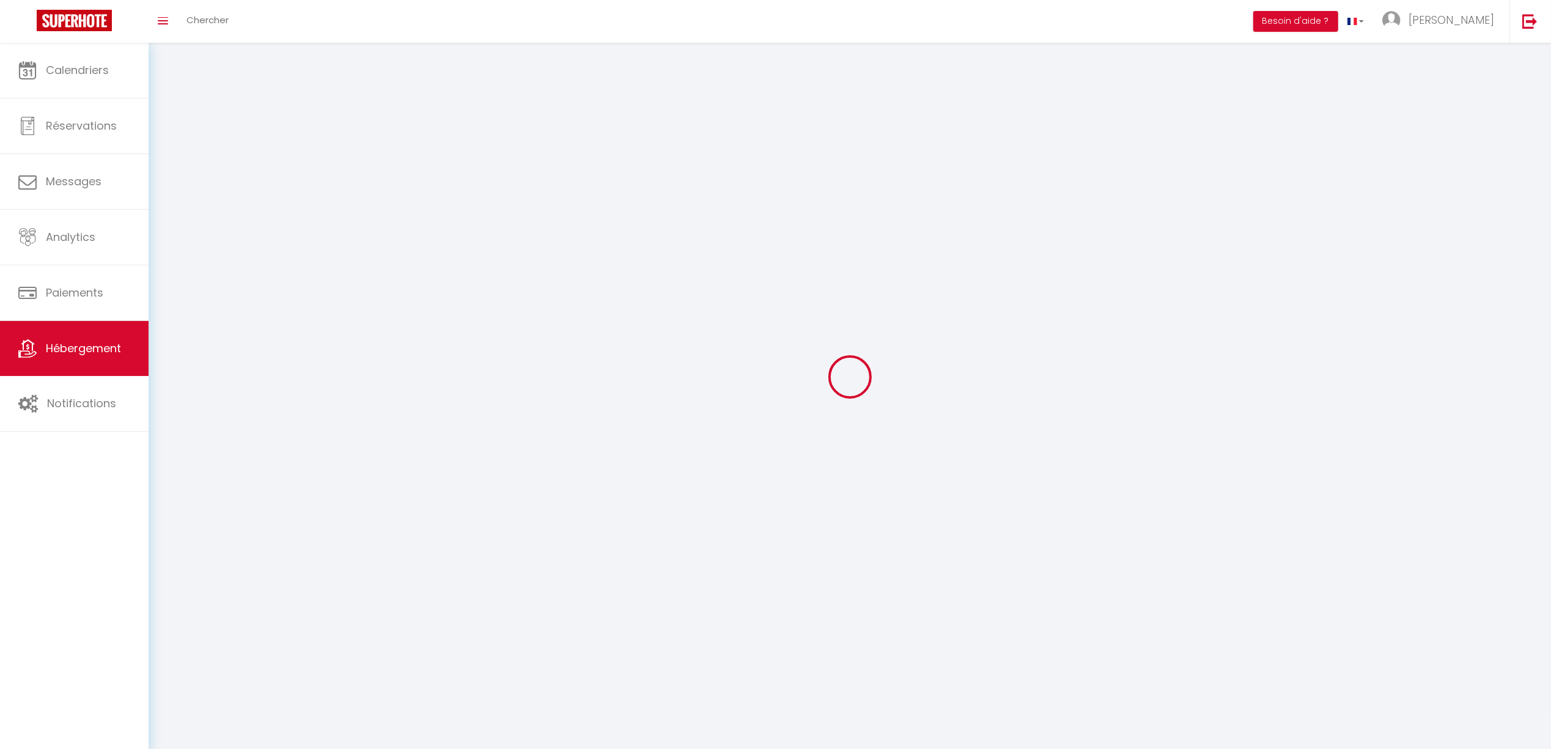
checkbox input "false"
select select
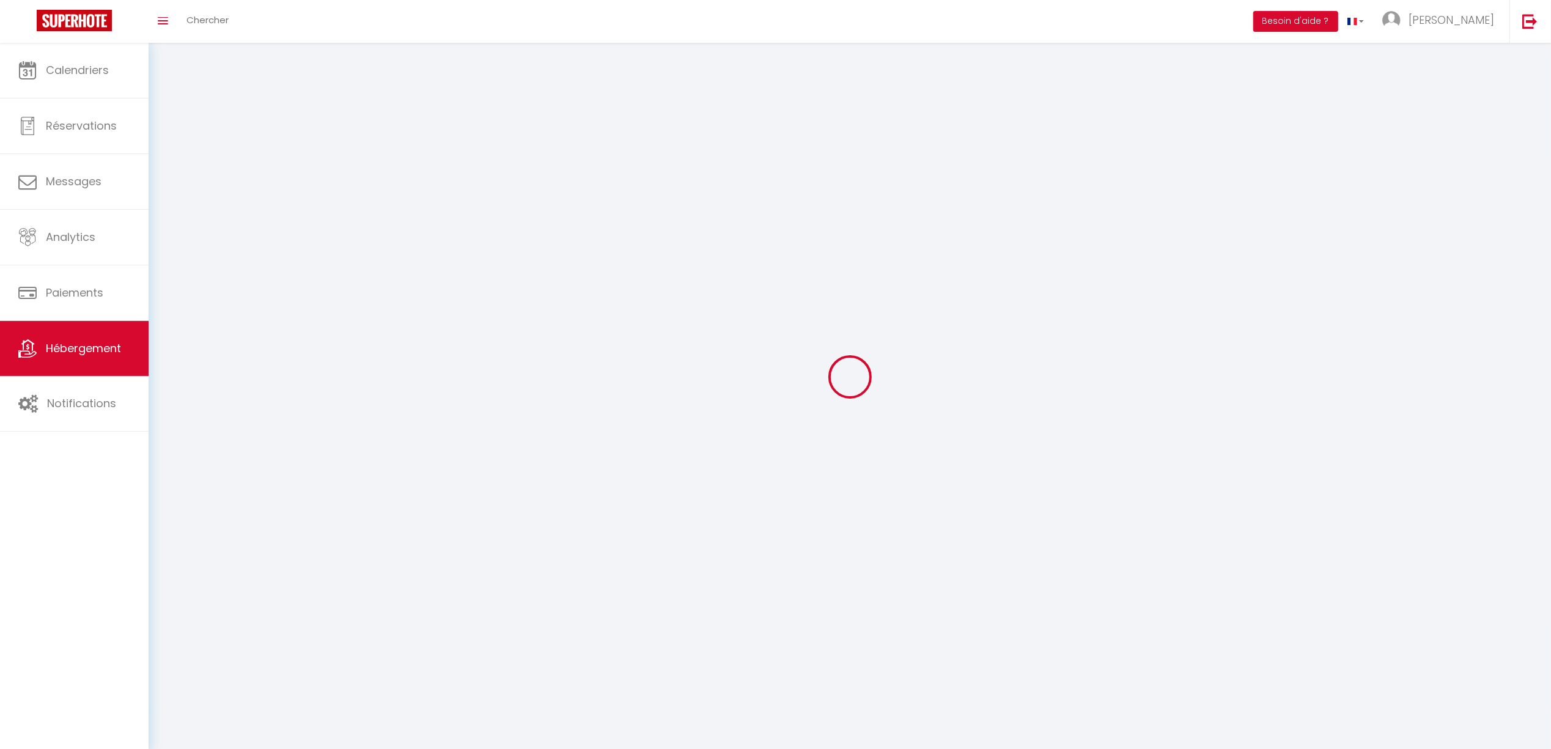
select select
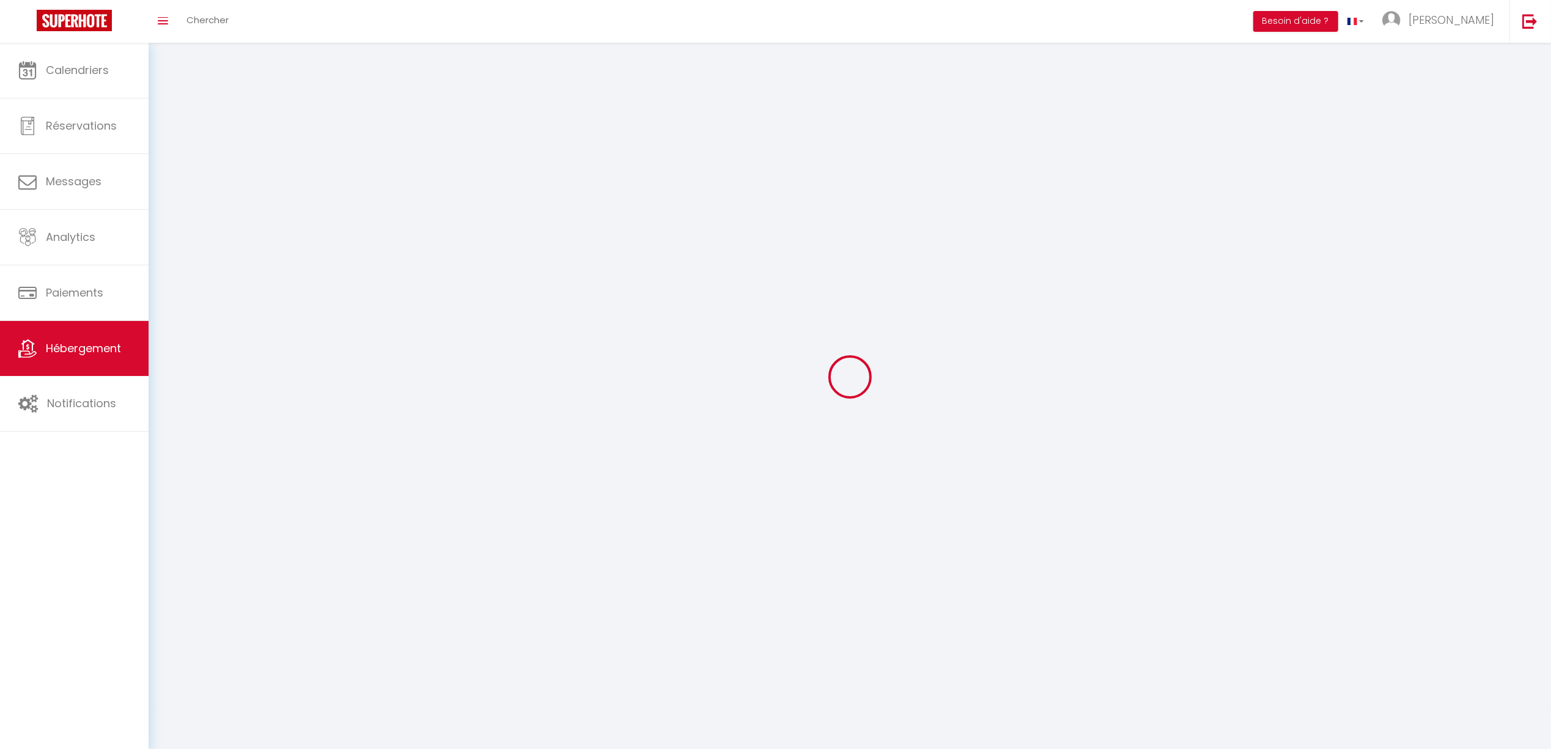
checkbox input "false"
select select
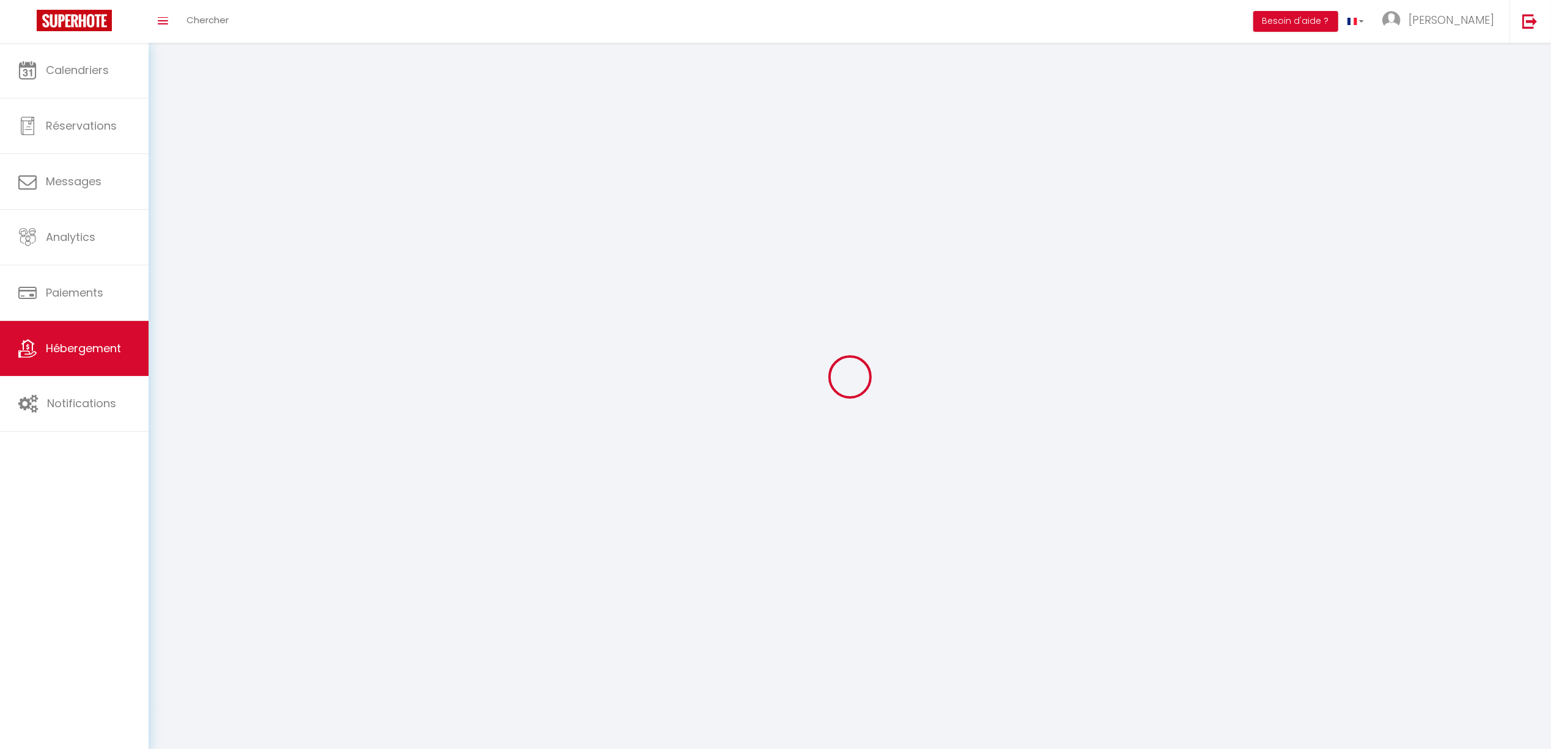
select select
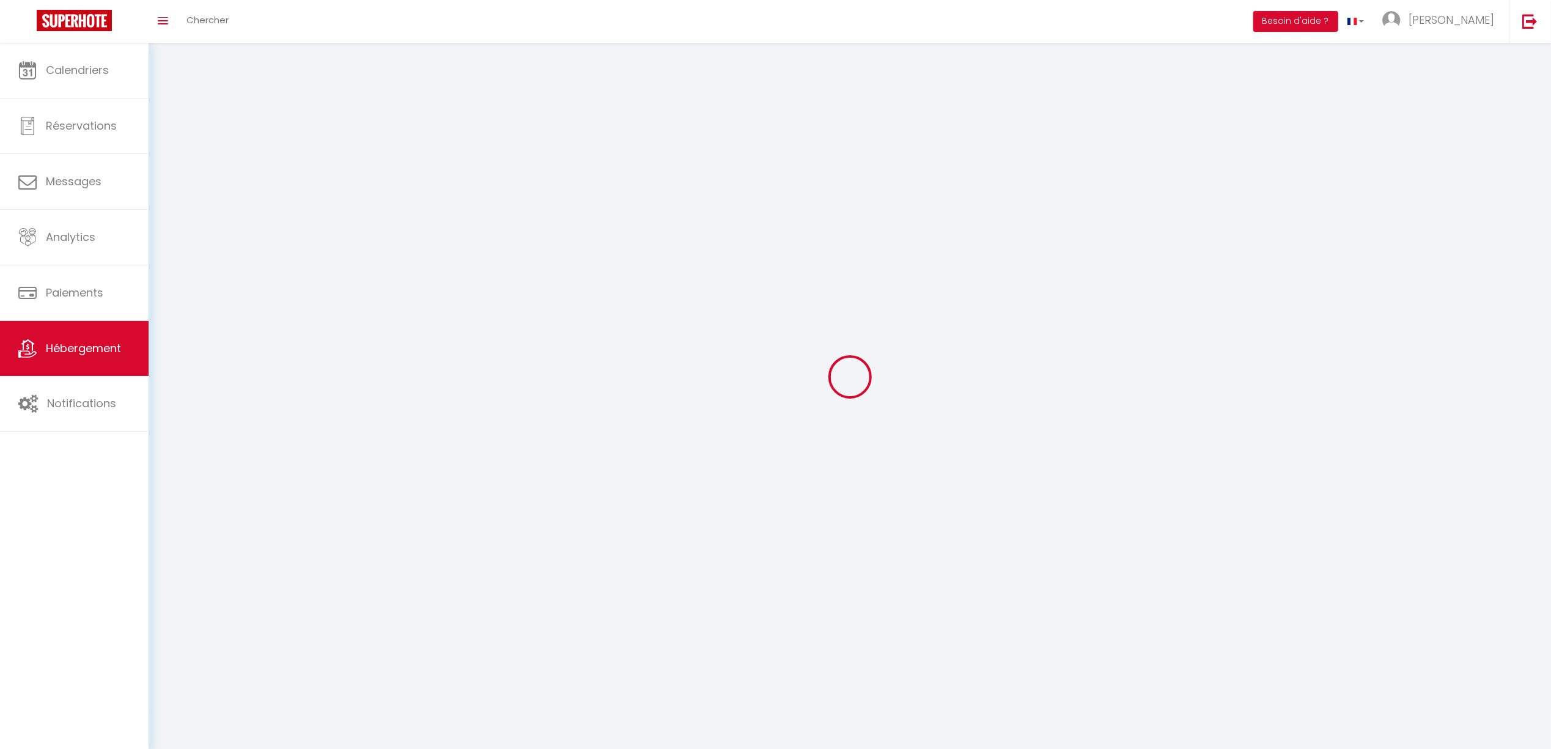
select select
checkbox input "false"
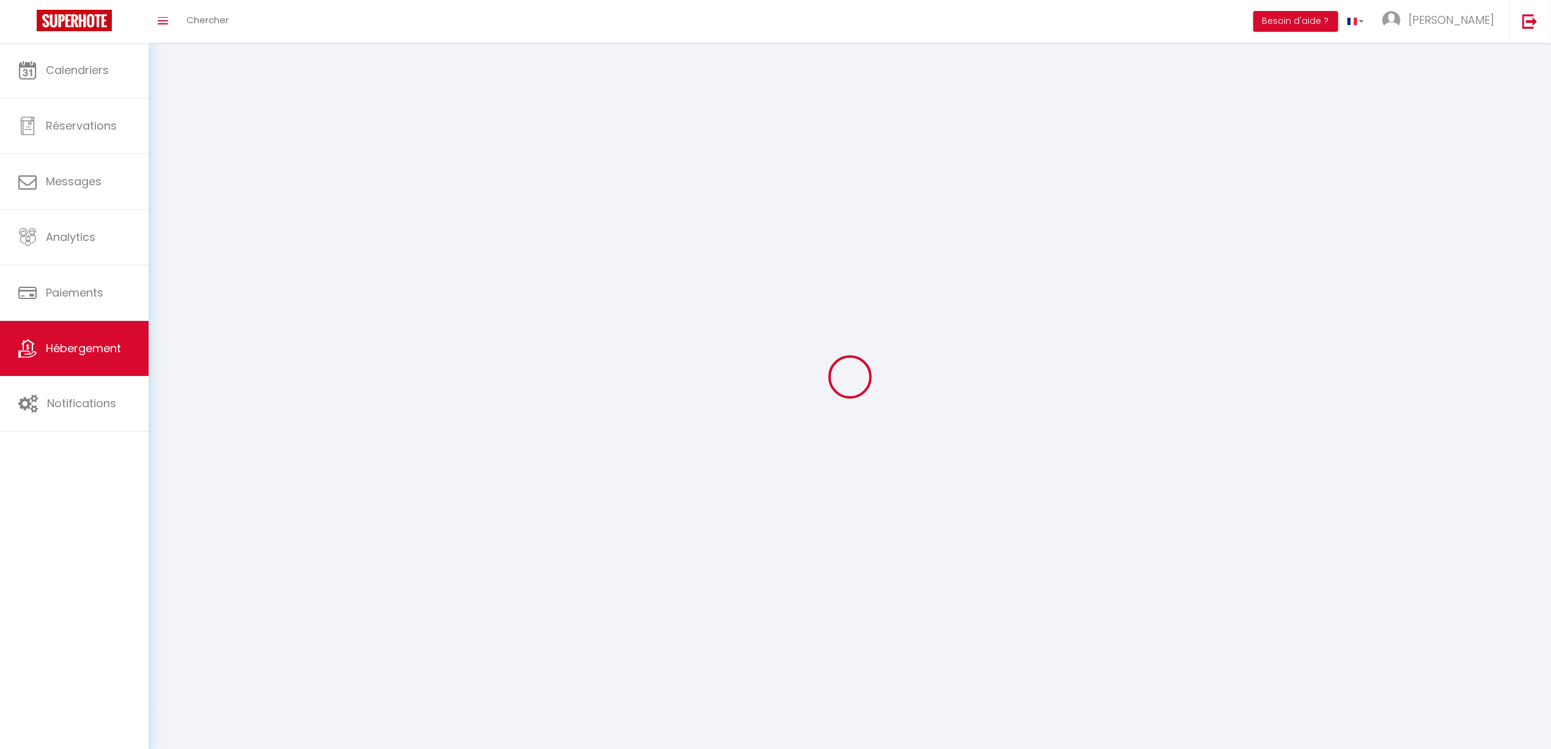
checkbox input "false"
select select
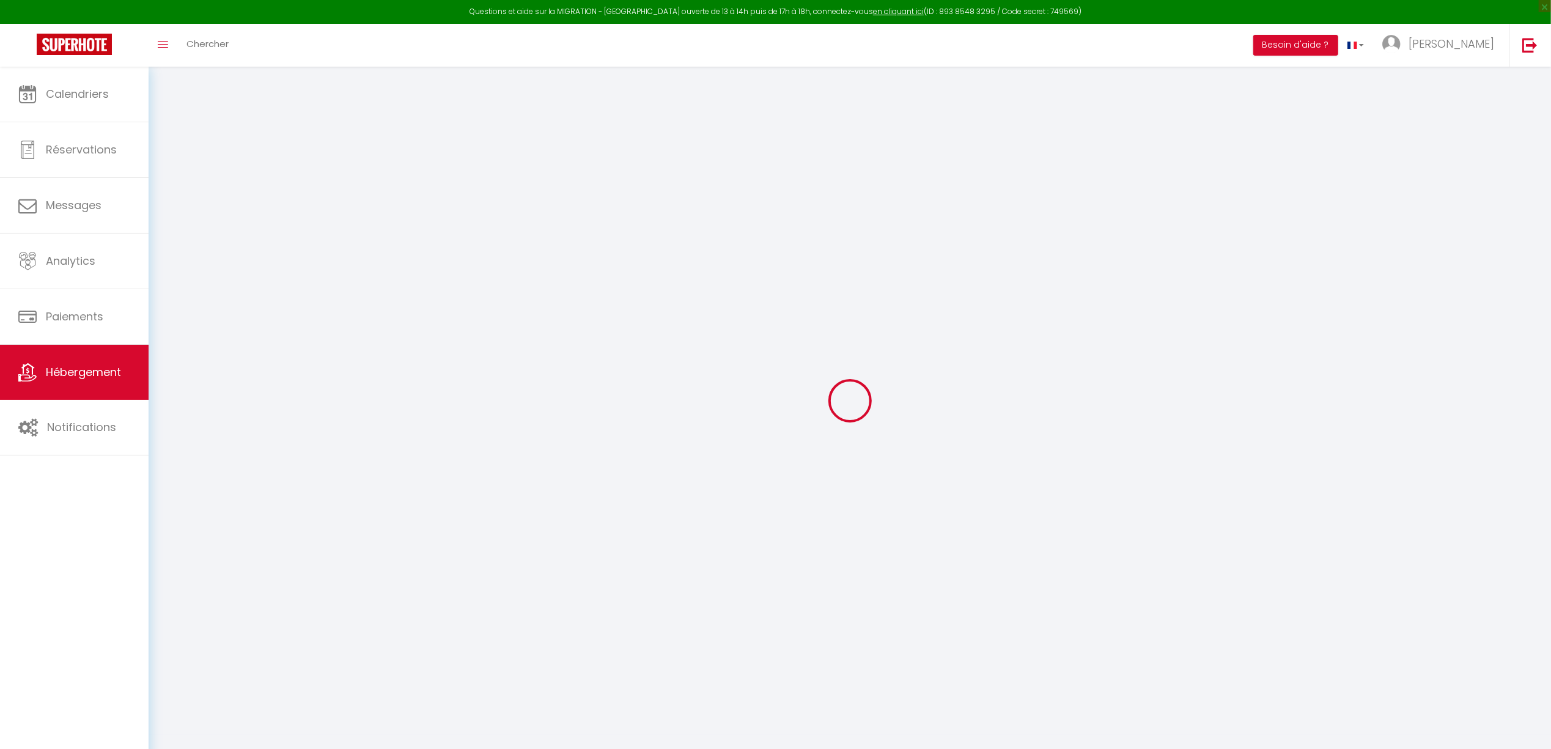
type input "Oups ! Les dates sélectionnées sont indisponibles."
type textarea "Malheureusement les dates sélectionnées sont indisponibles. Nous vous invitons …"
type input "43.7150543"
type input "-1.0562835"
checkbox input "true"
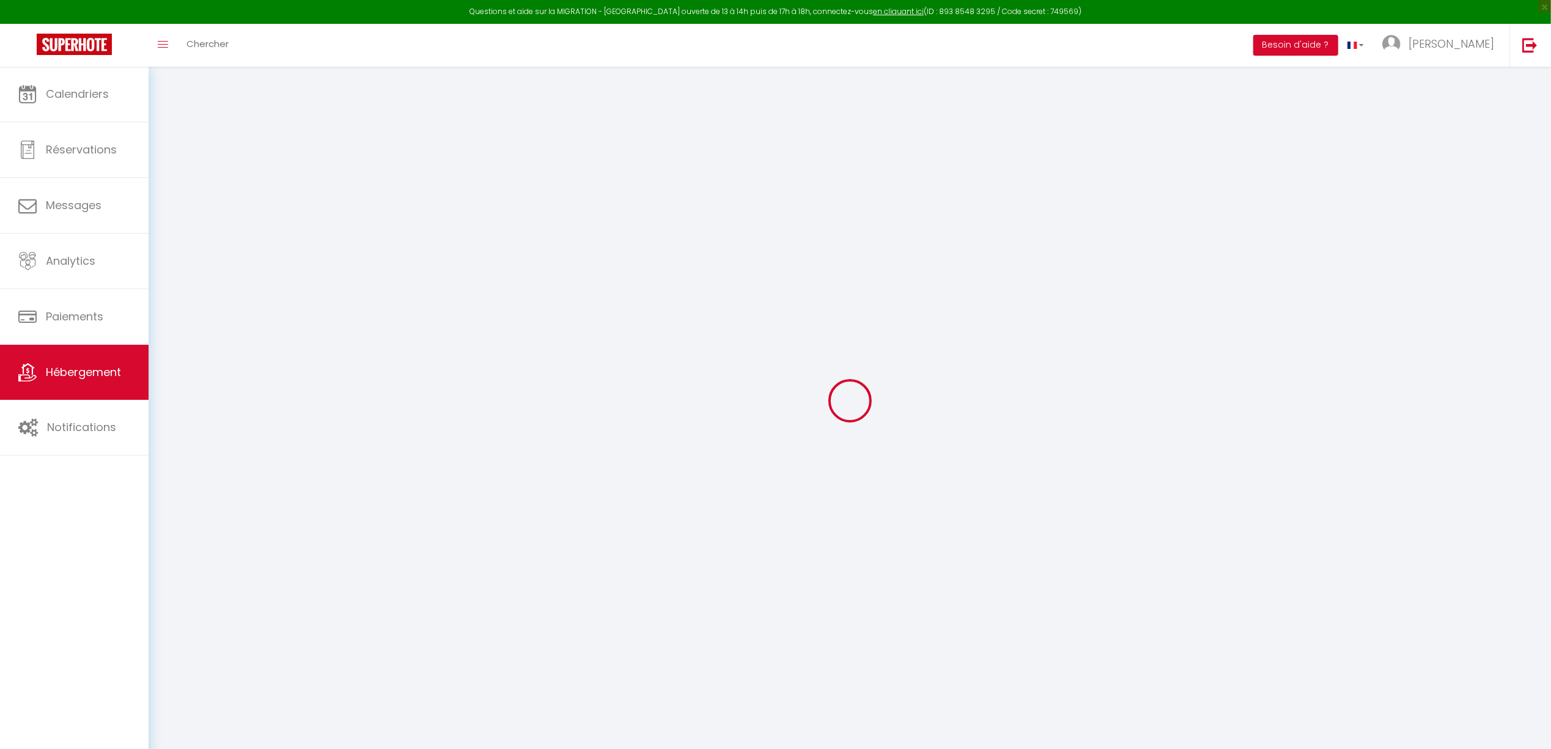
checkbox input "false"
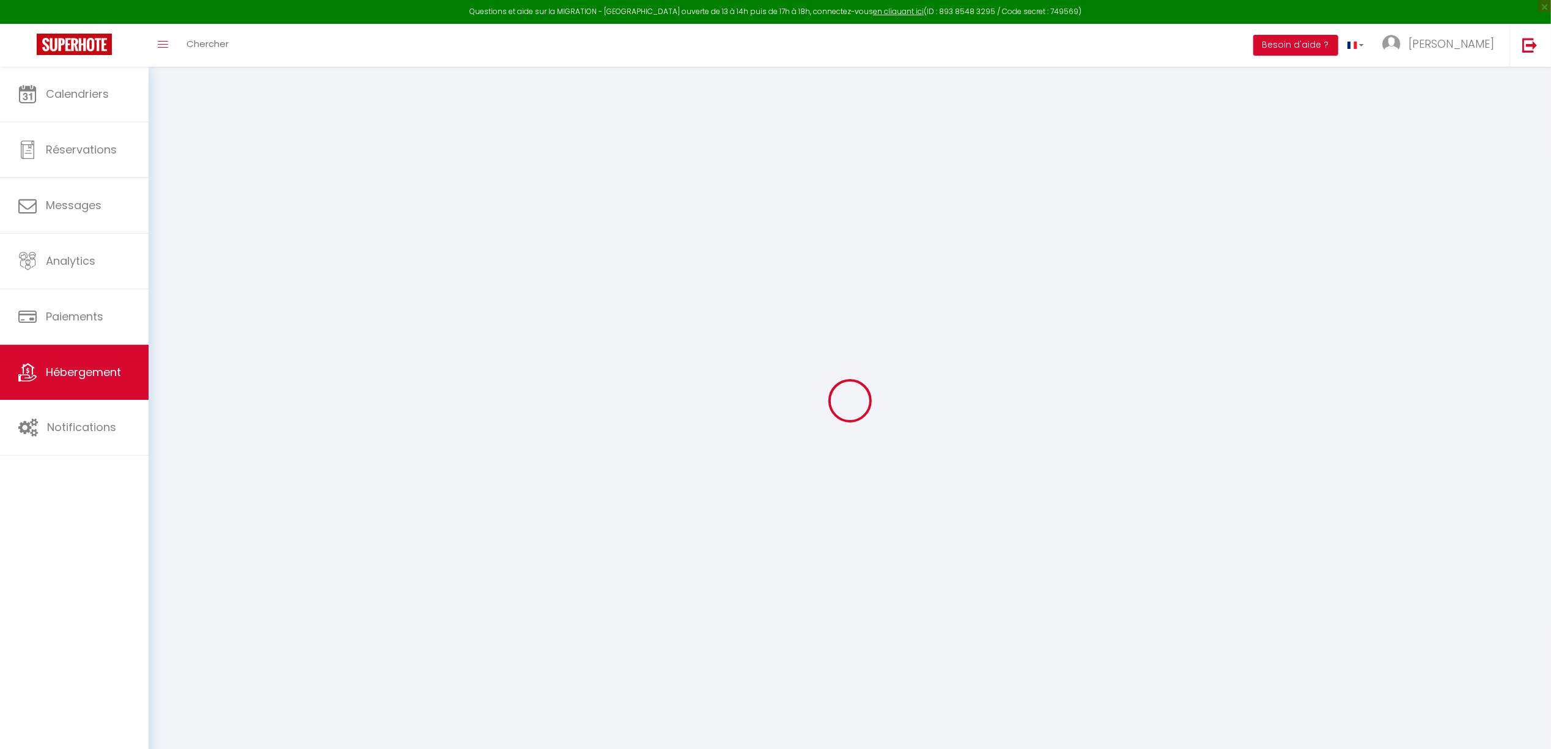
checkbox input "false"
select select "15:00"
select select "23:45"
select select "11:00"
select select "30"
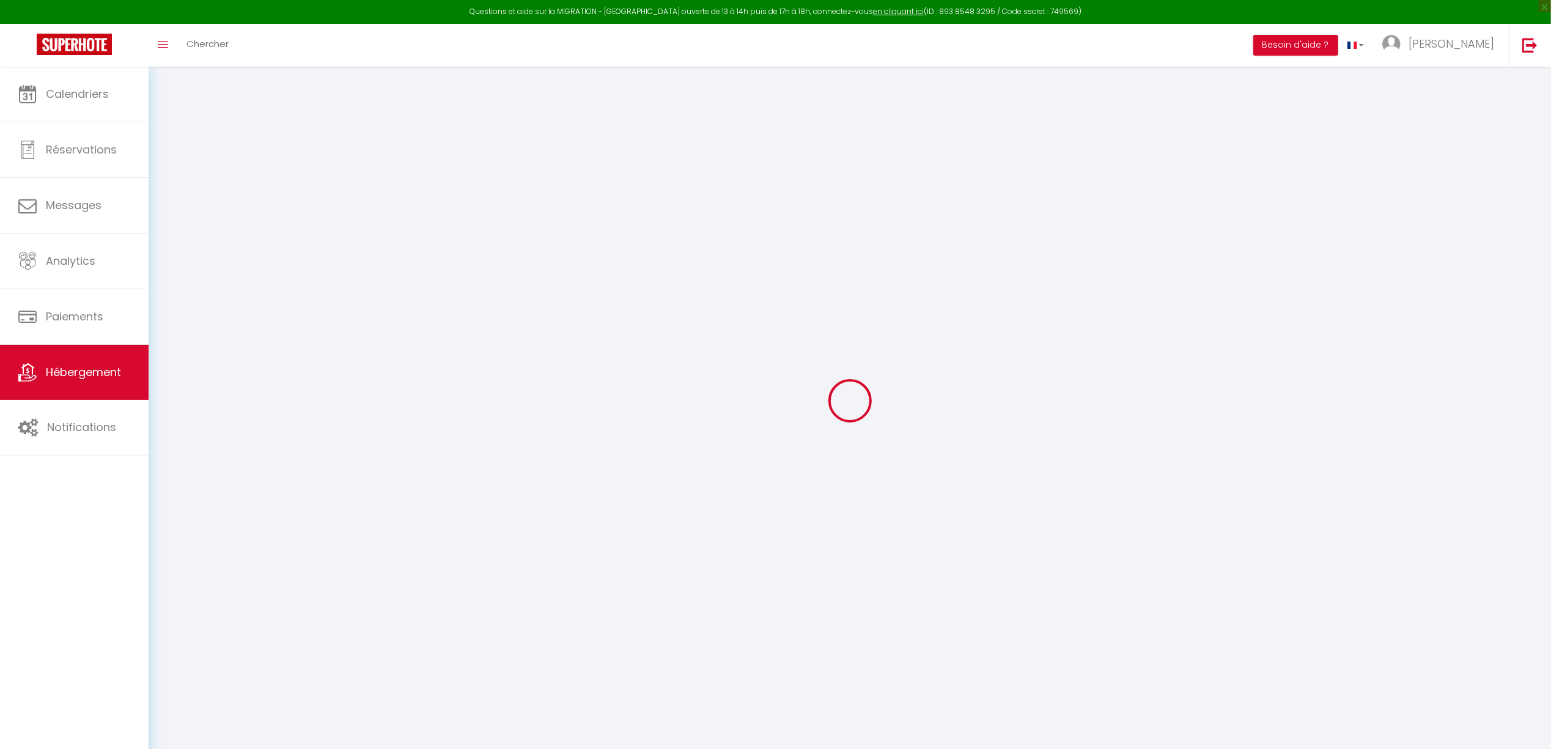
select select "120"
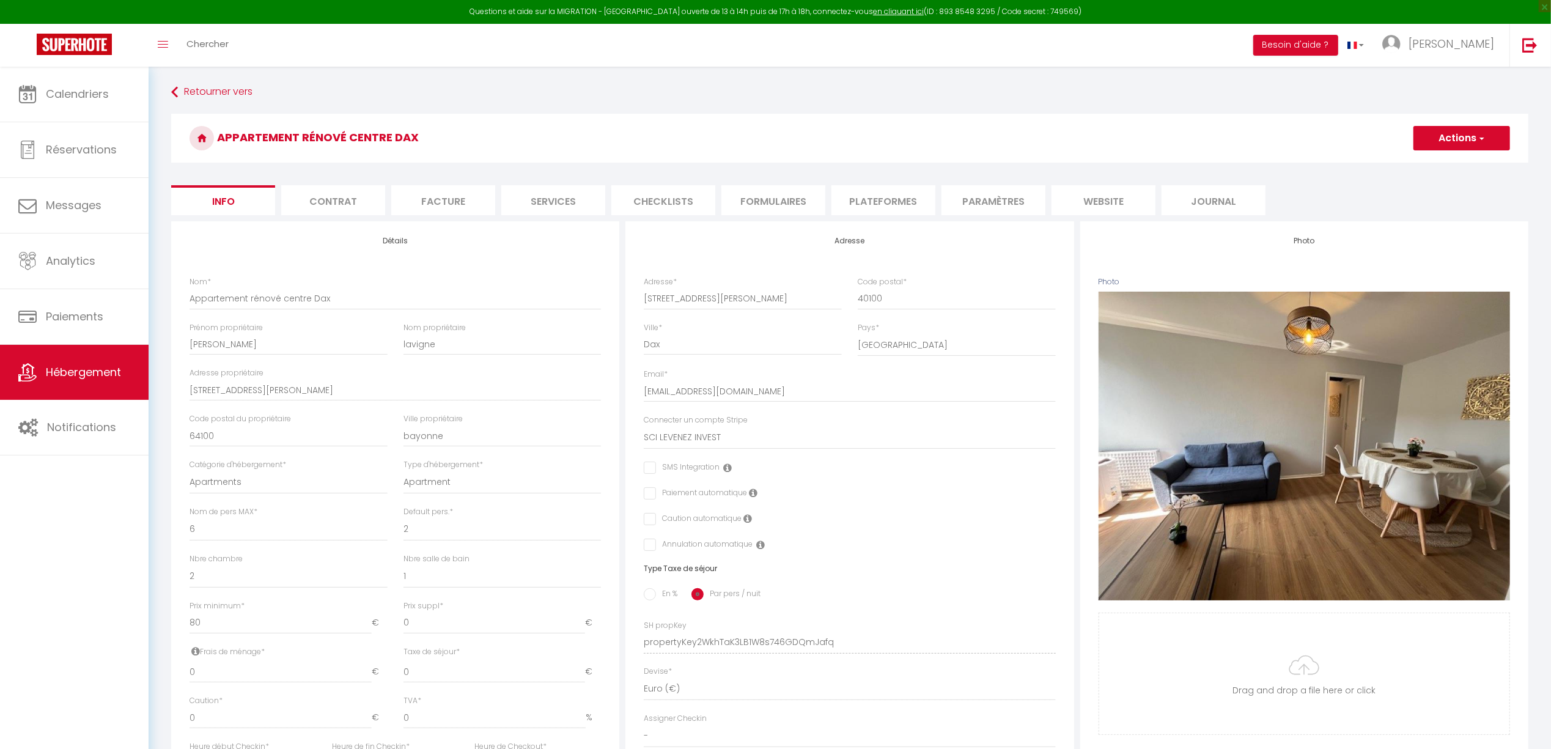
click at [1118, 209] on li "website" at bounding box center [1104, 200] width 104 height 30
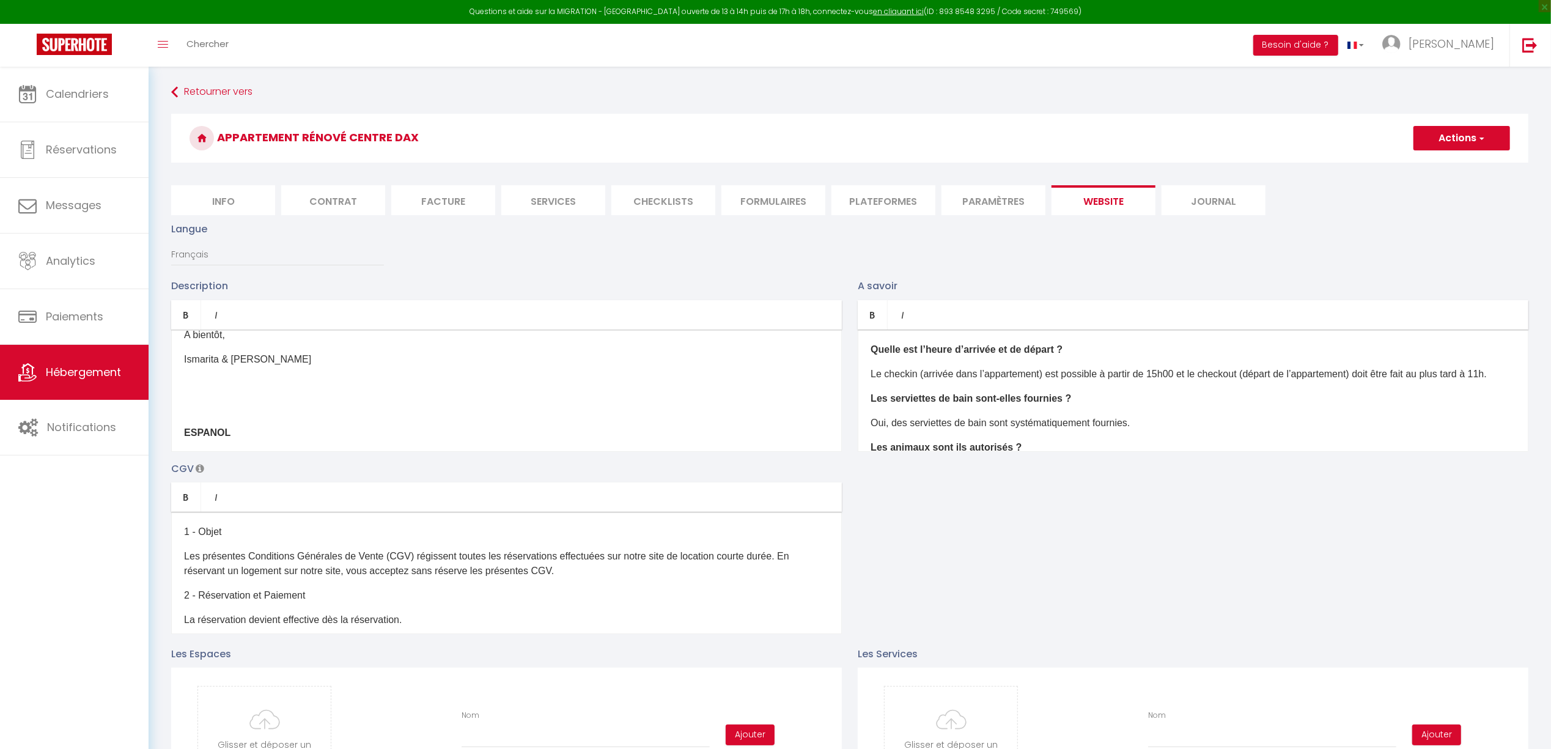
scroll to position [407, 0]
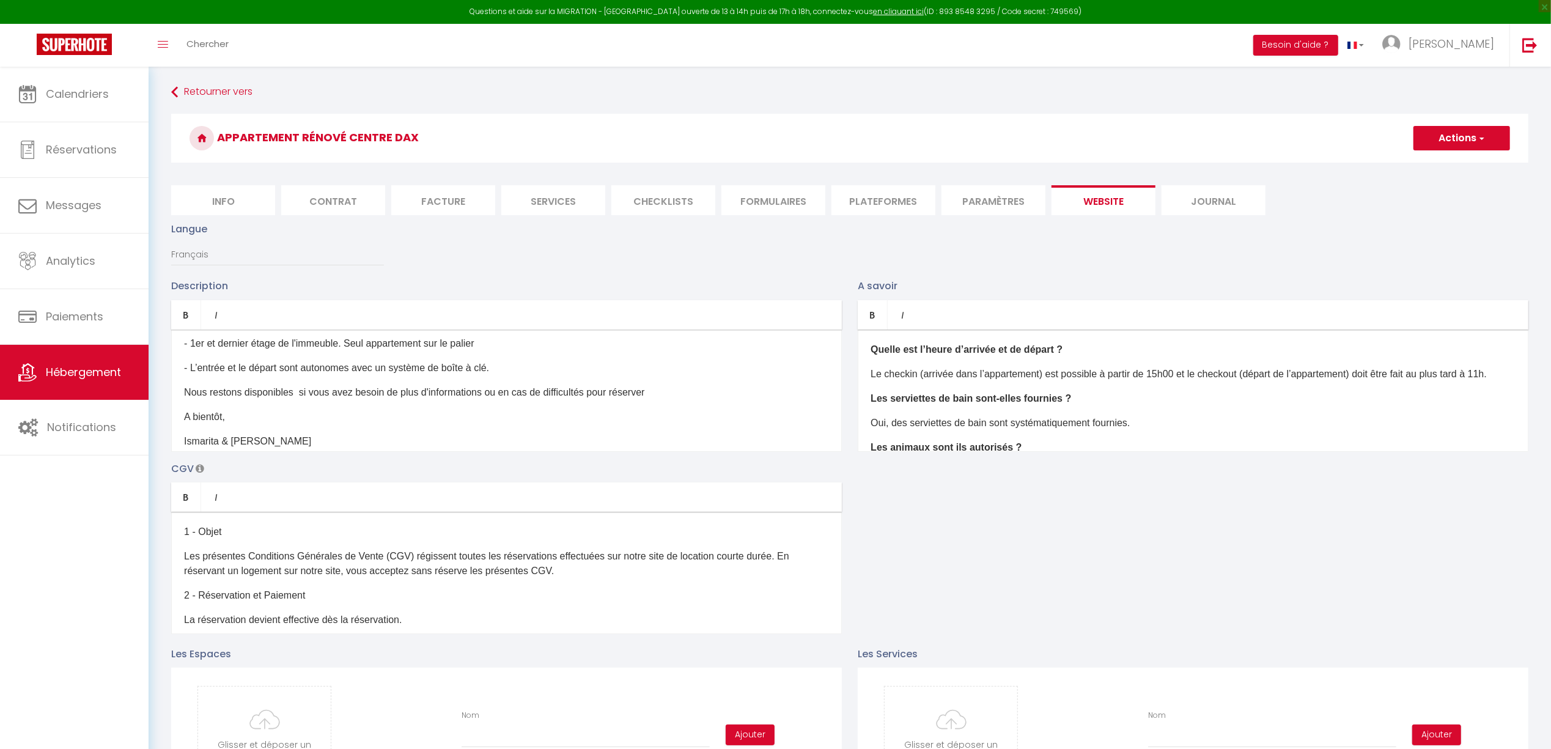
click at [245, 424] on p "A bientôt," at bounding box center [506, 417] width 645 height 15
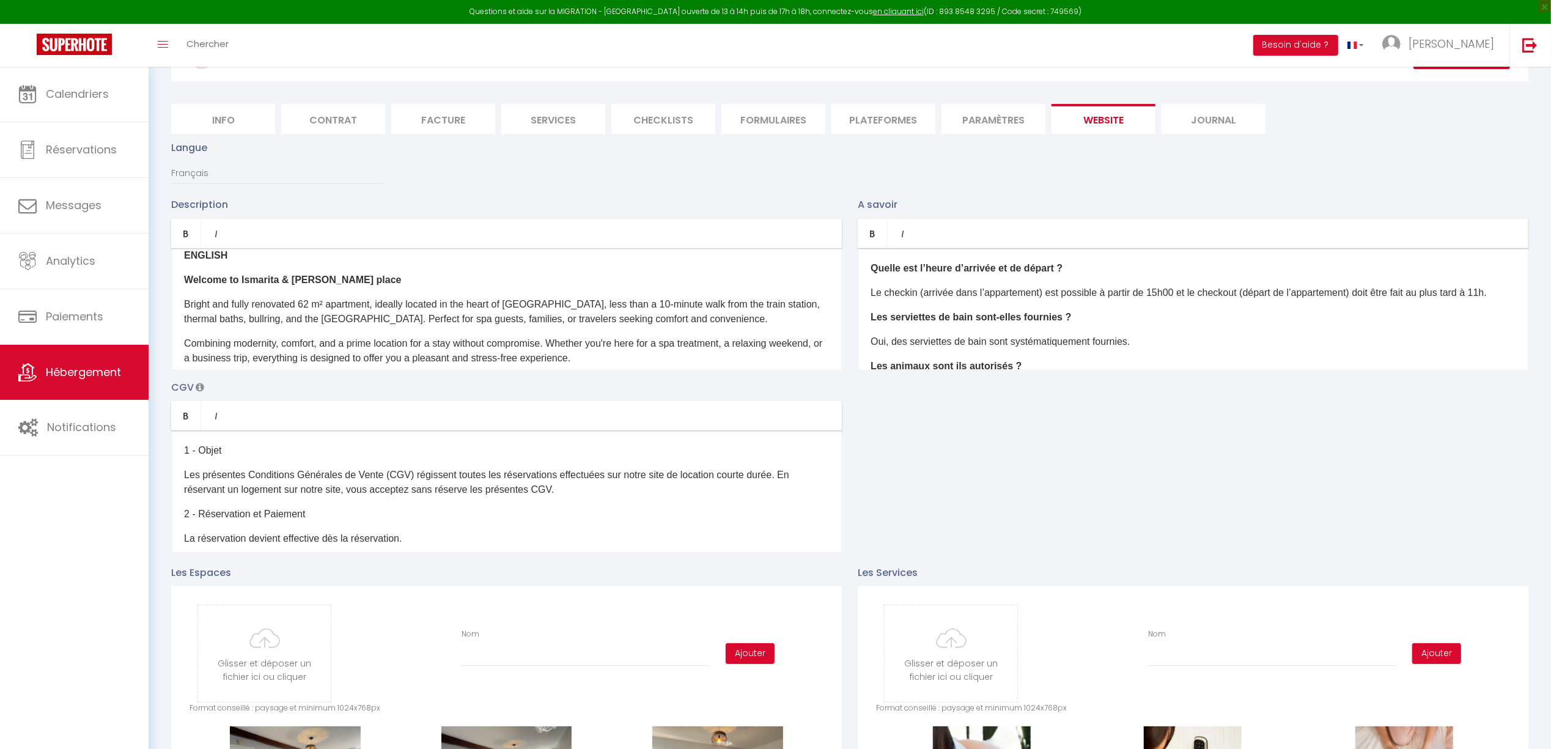
scroll to position [978, 0]
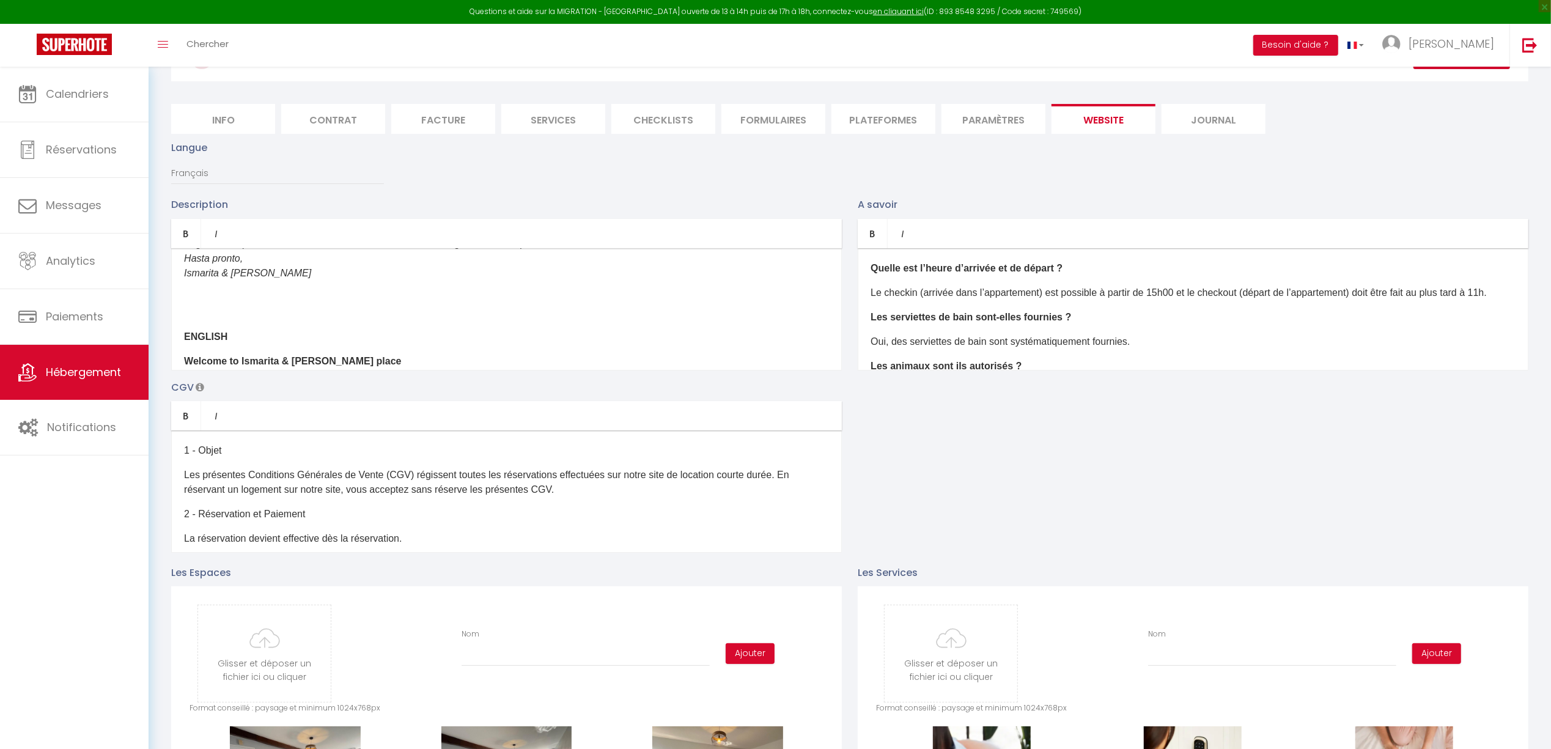
click at [648, 257] on div "Bienvenue chez Ismarita & Jerome Appartement lumineux et entièrement rénové de …" at bounding box center [506, 309] width 671 height 122
click at [404, 290] on p "Hasta pronto," at bounding box center [506, 283] width 645 height 15
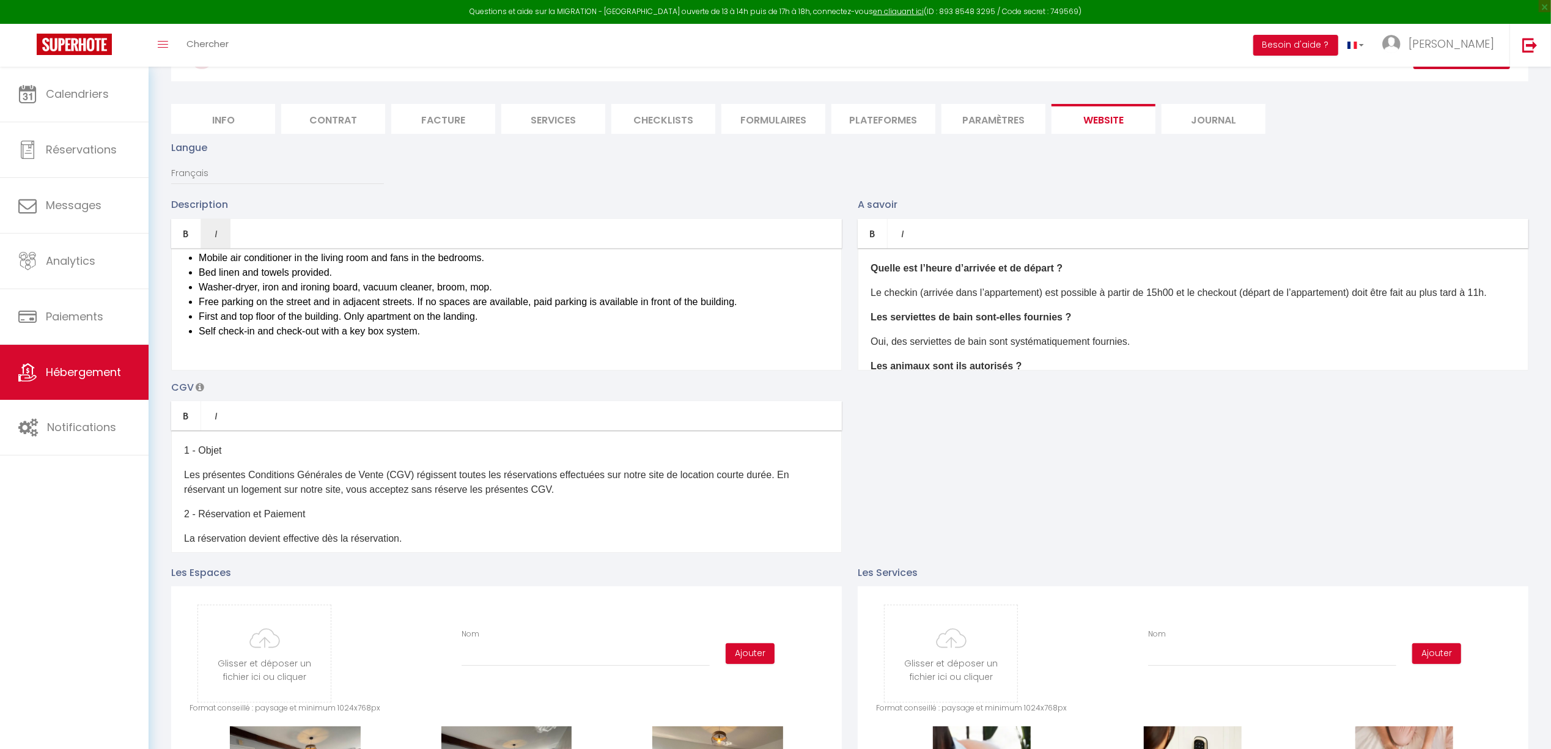
scroll to position [1447, 0]
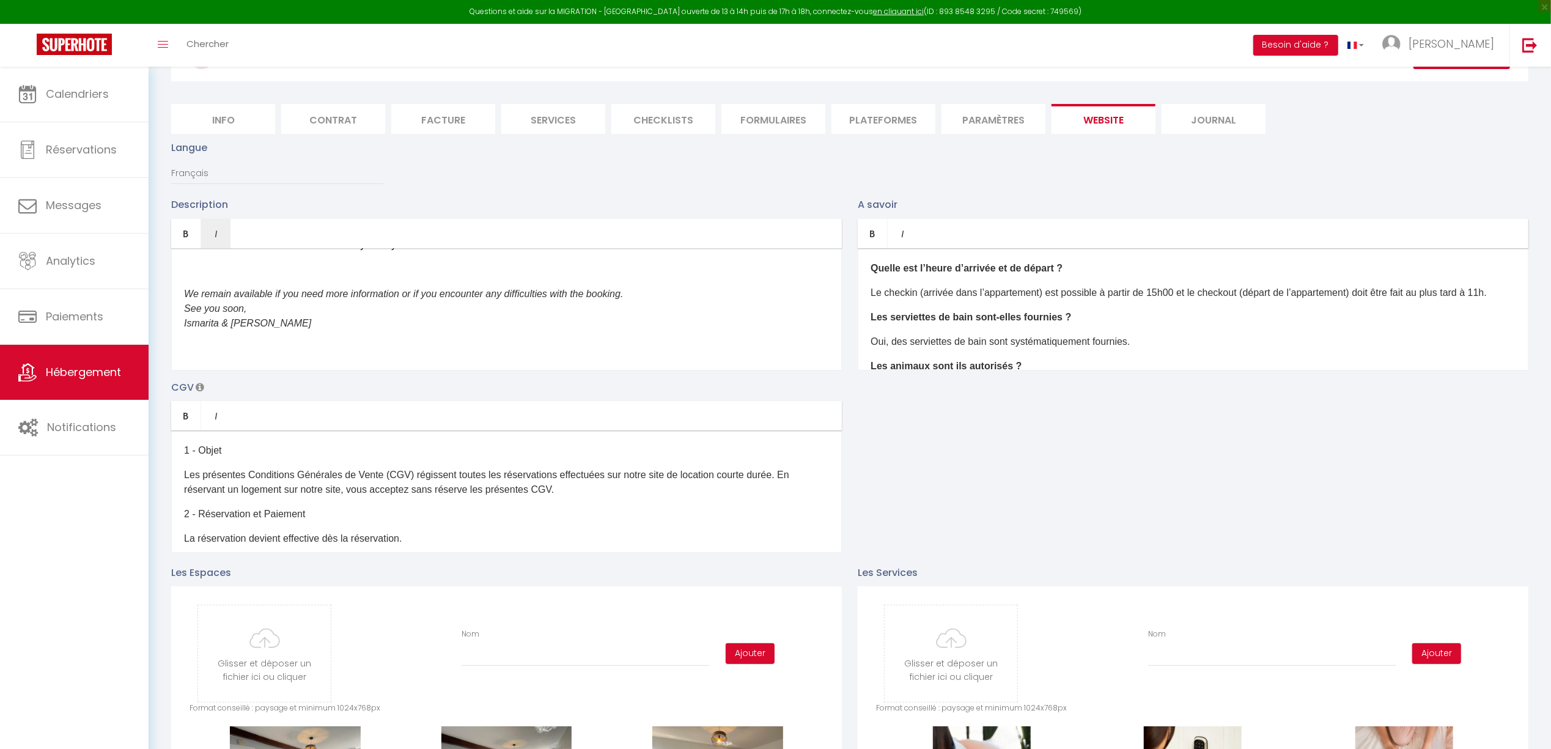
click at [186, 309] on em "See you soon," at bounding box center [215, 308] width 62 height 10
click at [218, 262] on p at bounding box center [506, 255] width 645 height 15
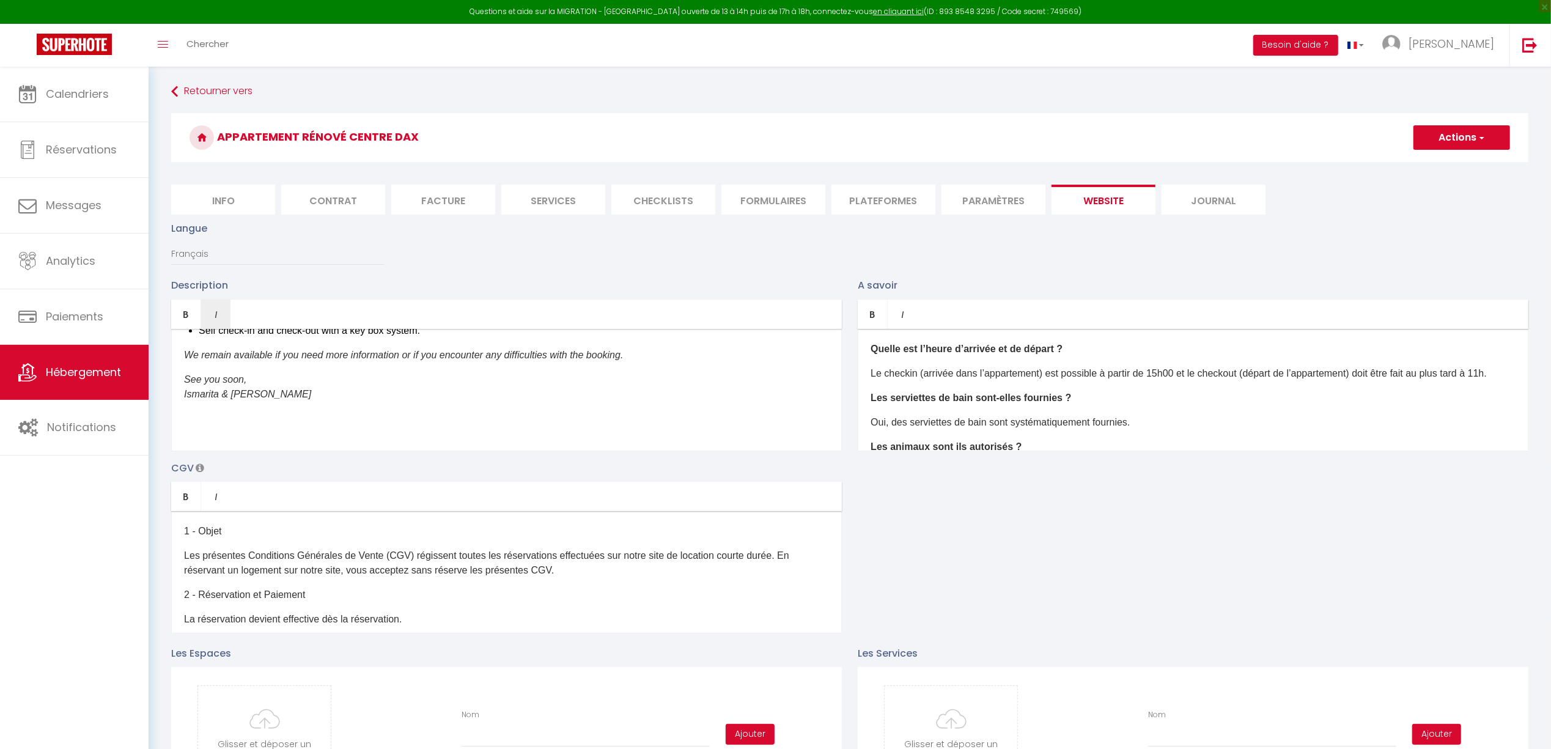
scroll to position [0, 0]
click at [1454, 139] on button "Actions" at bounding box center [1462, 138] width 97 height 24
click at [1454, 159] on input "Enregistrer" at bounding box center [1448, 165] width 45 height 12
checkbox input "true"
checkbox input "false"
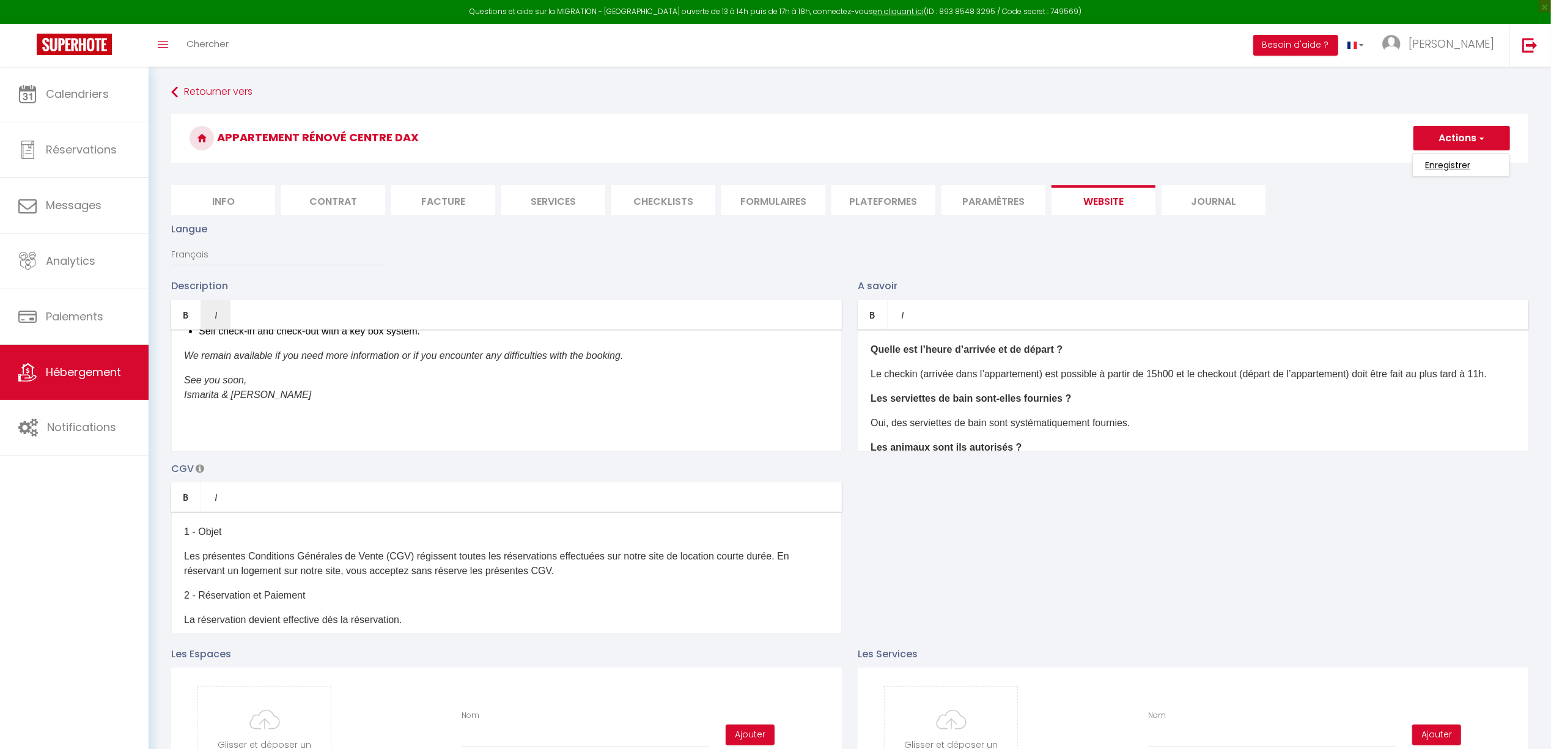
checkbox input "false"
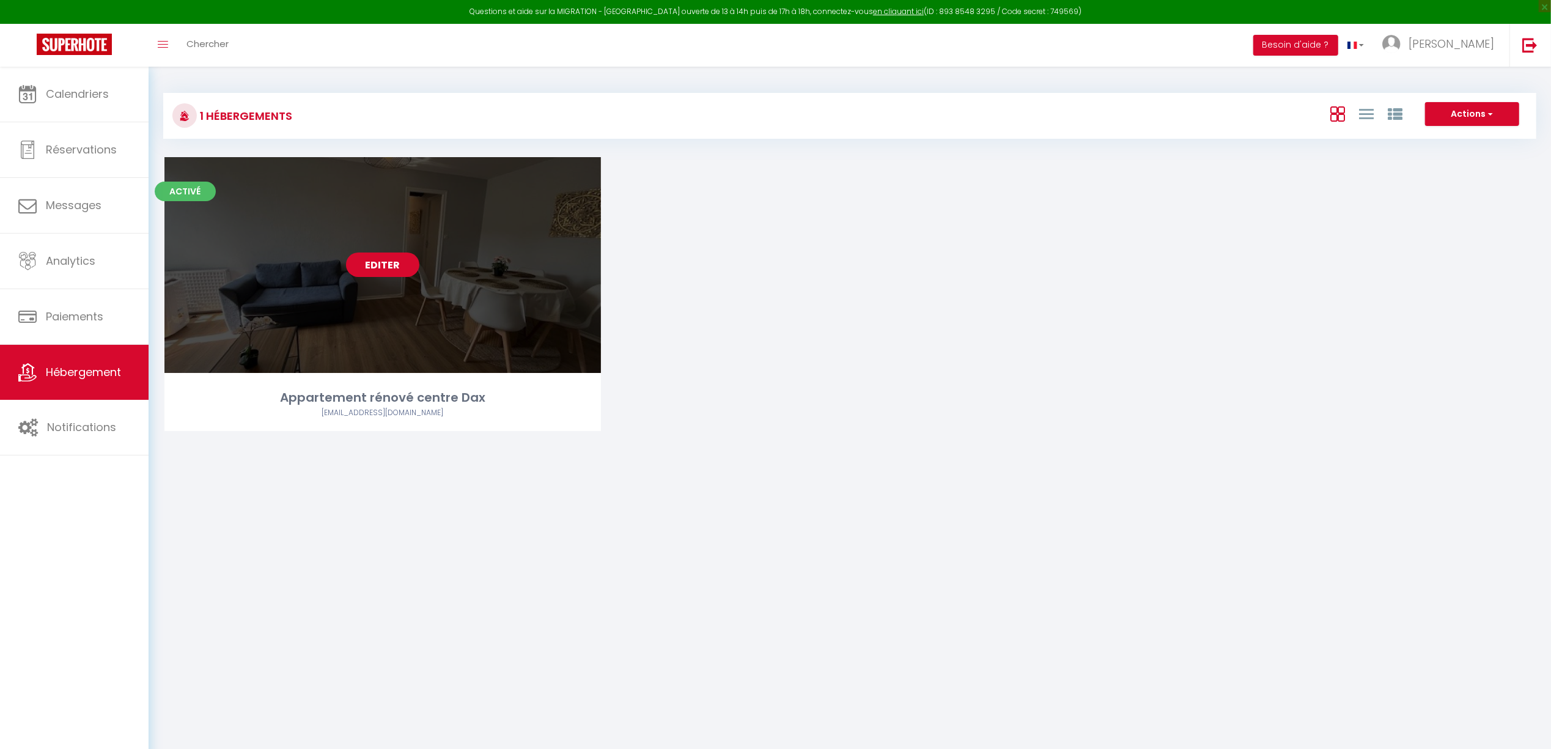
click at [356, 274] on link "Editer" at bounding box center [382, 265] width 73 height 24
select select "3"
select select "2"
select select "1"
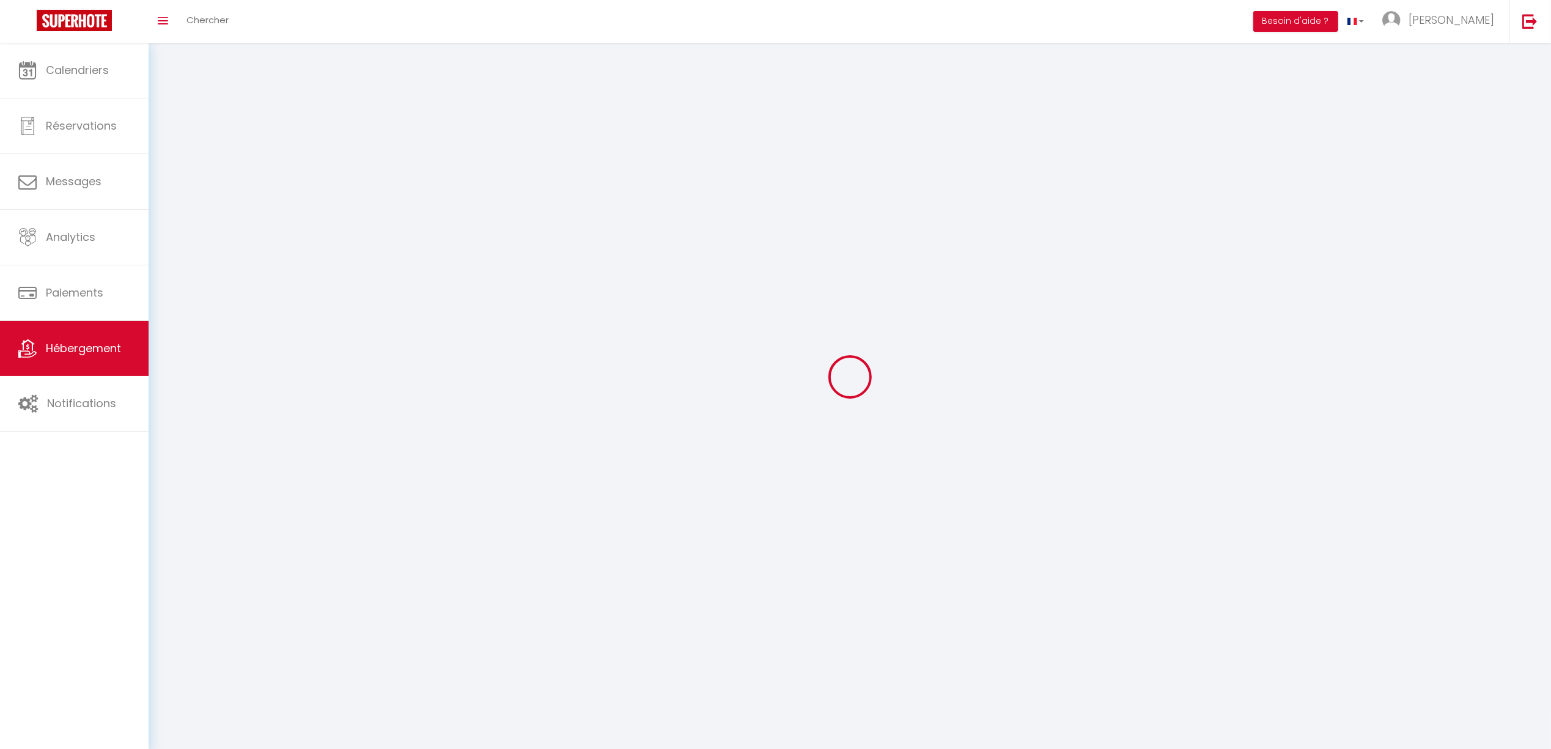
select select
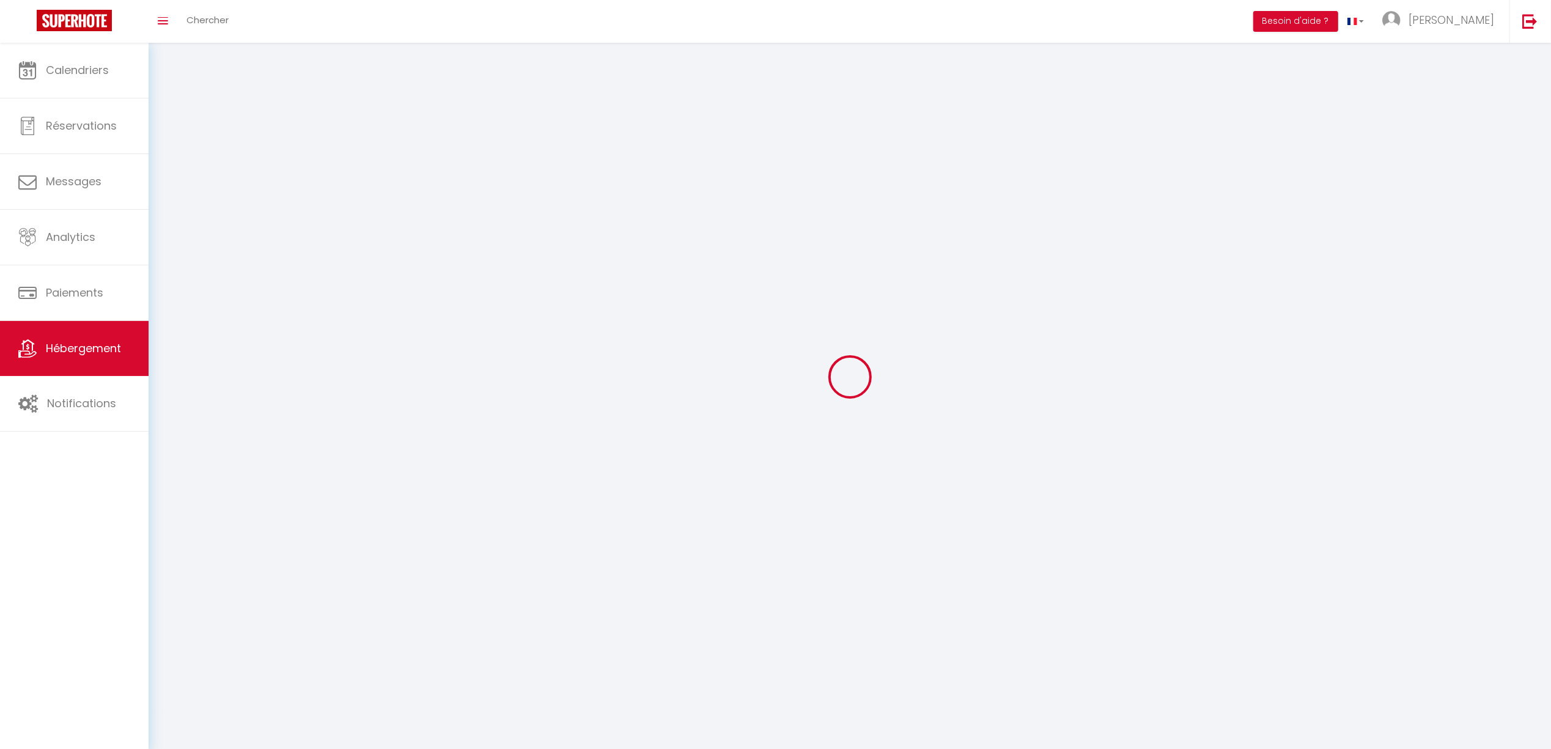
select select
checkbox input "false"
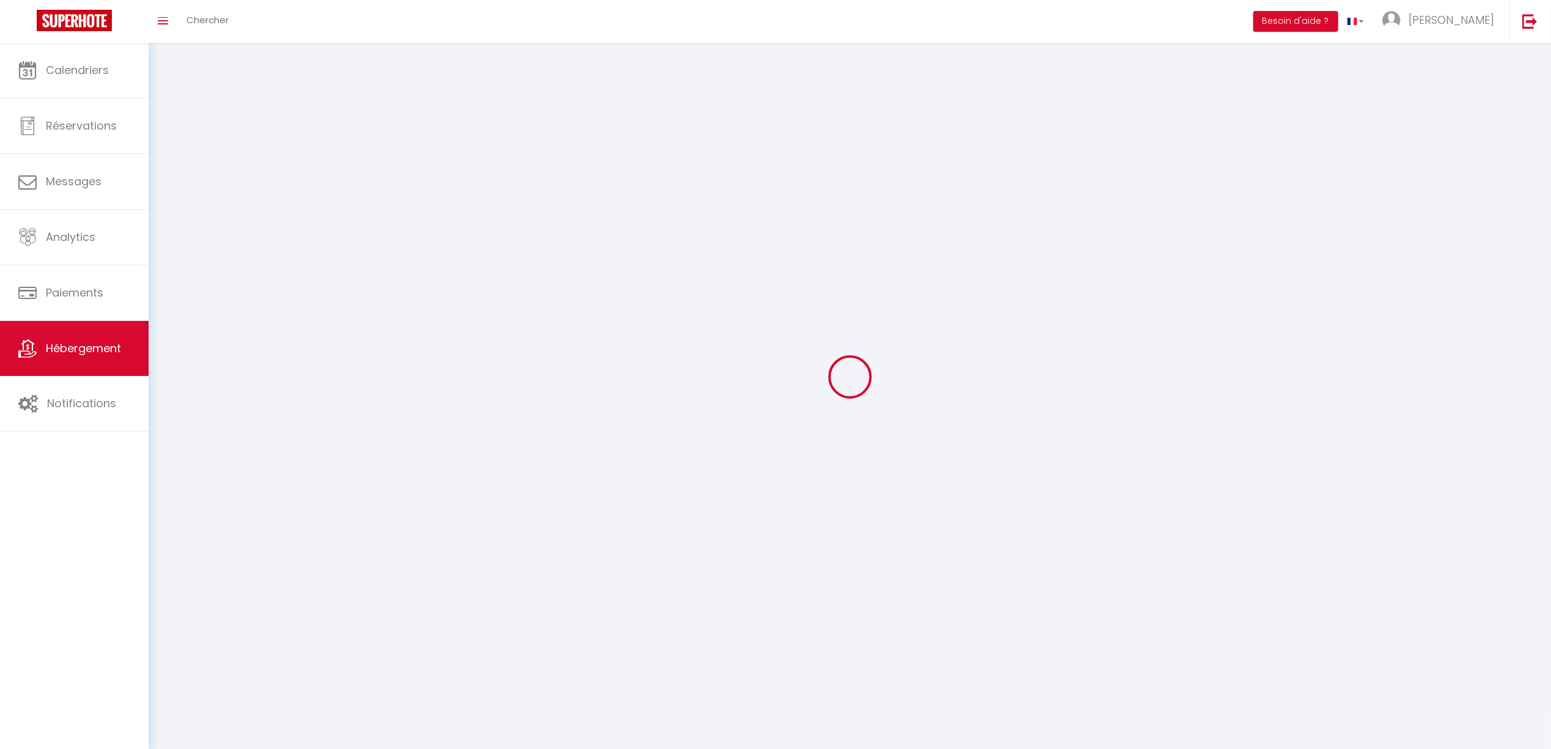
checkbox input "false"
select select
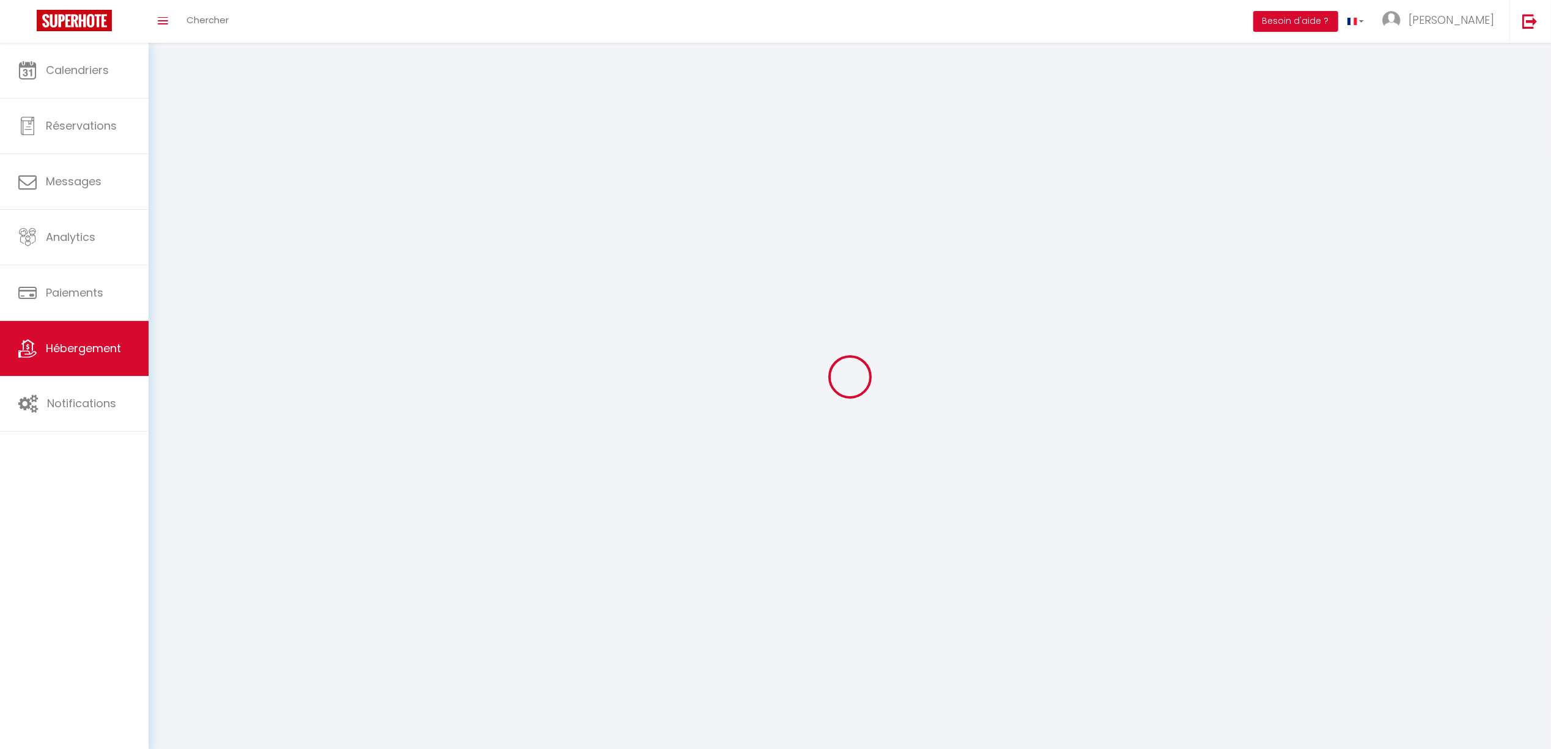
select select
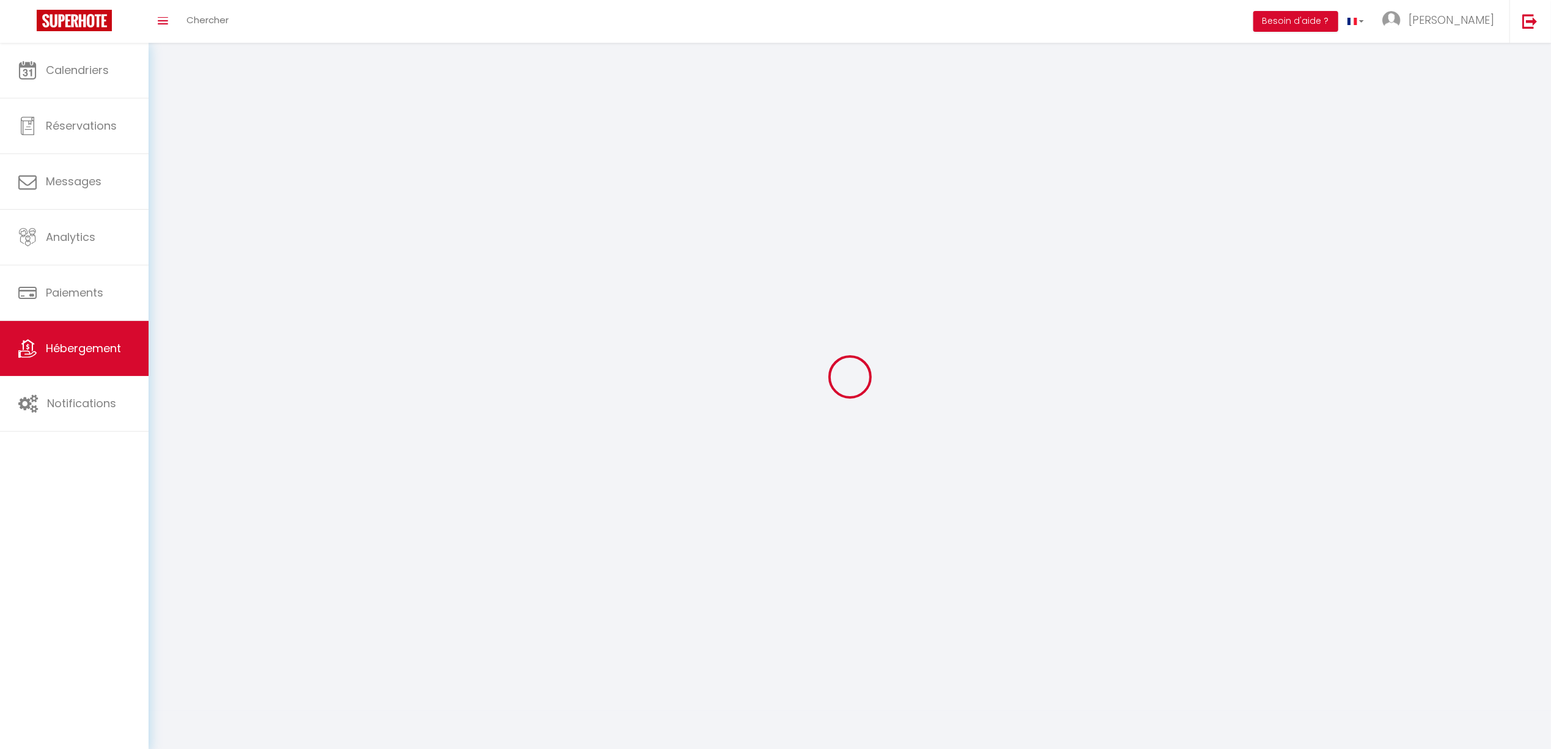
checkbox input "false"
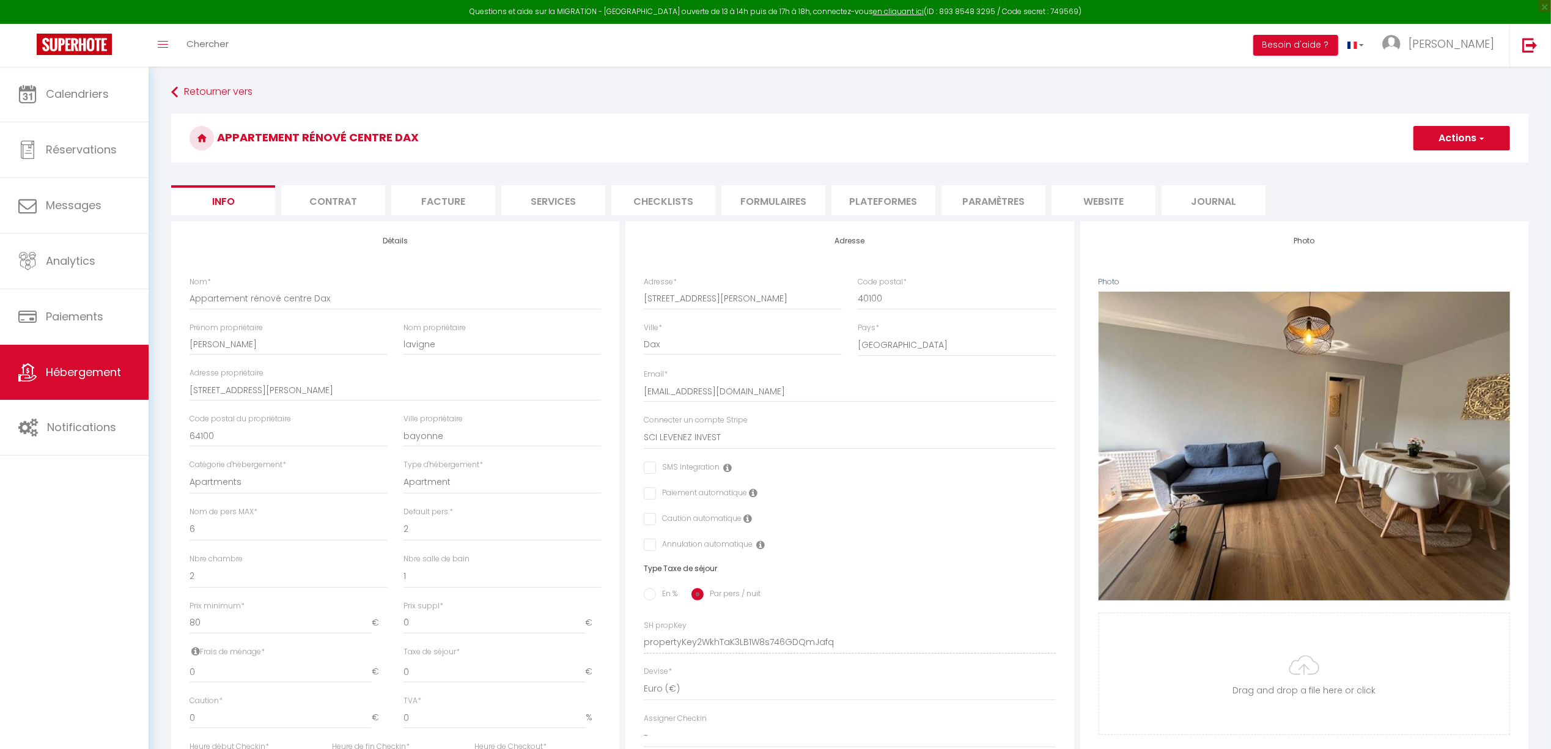
click at [1104, 202] on li "website" at bounding box center [1104, 200] width 104 height 30
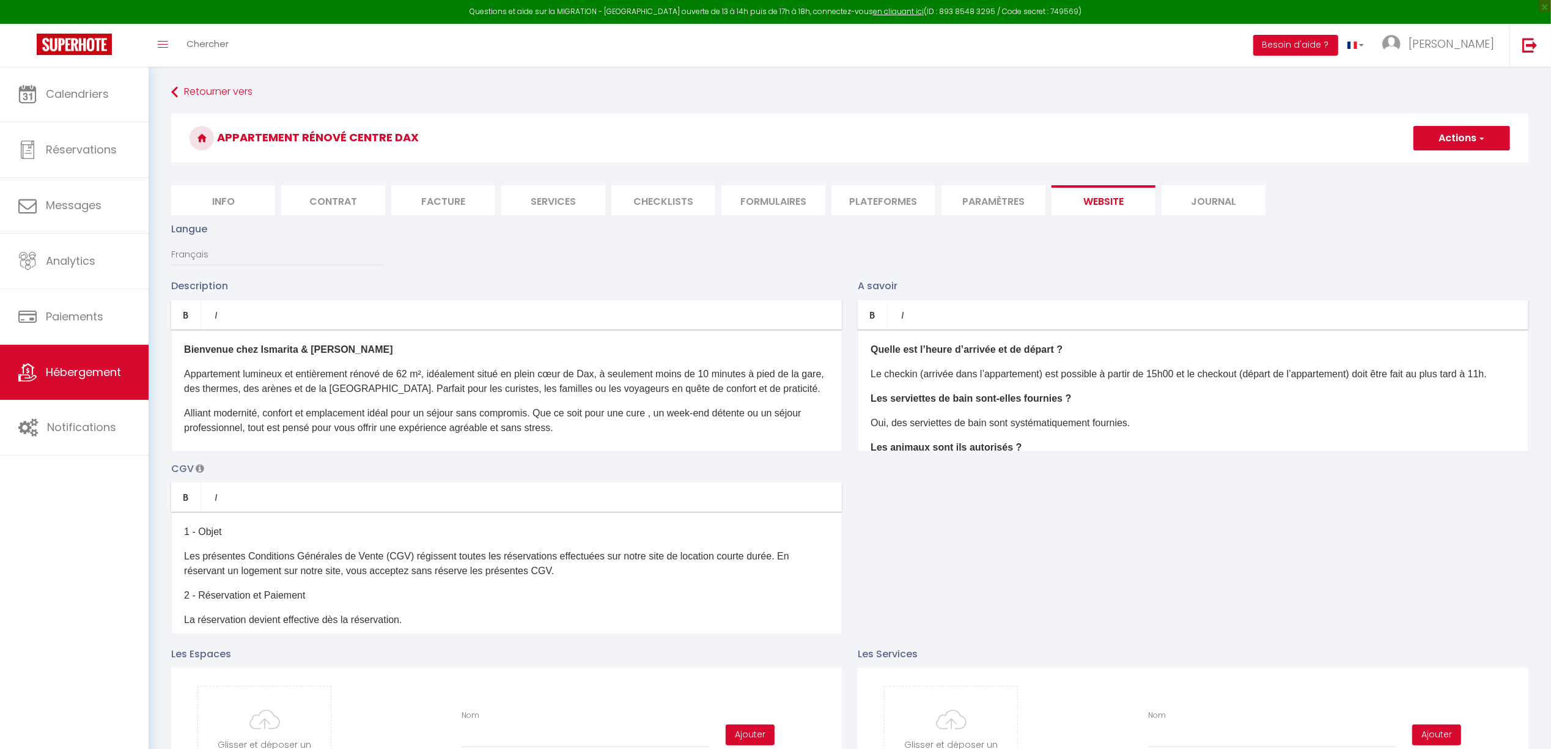
click at [368, 396] on p "Appartement lumineux et entièrement rénové de 62 m², idéalement situé en plein …" at bounding box center [506, 381] width 645 height 29
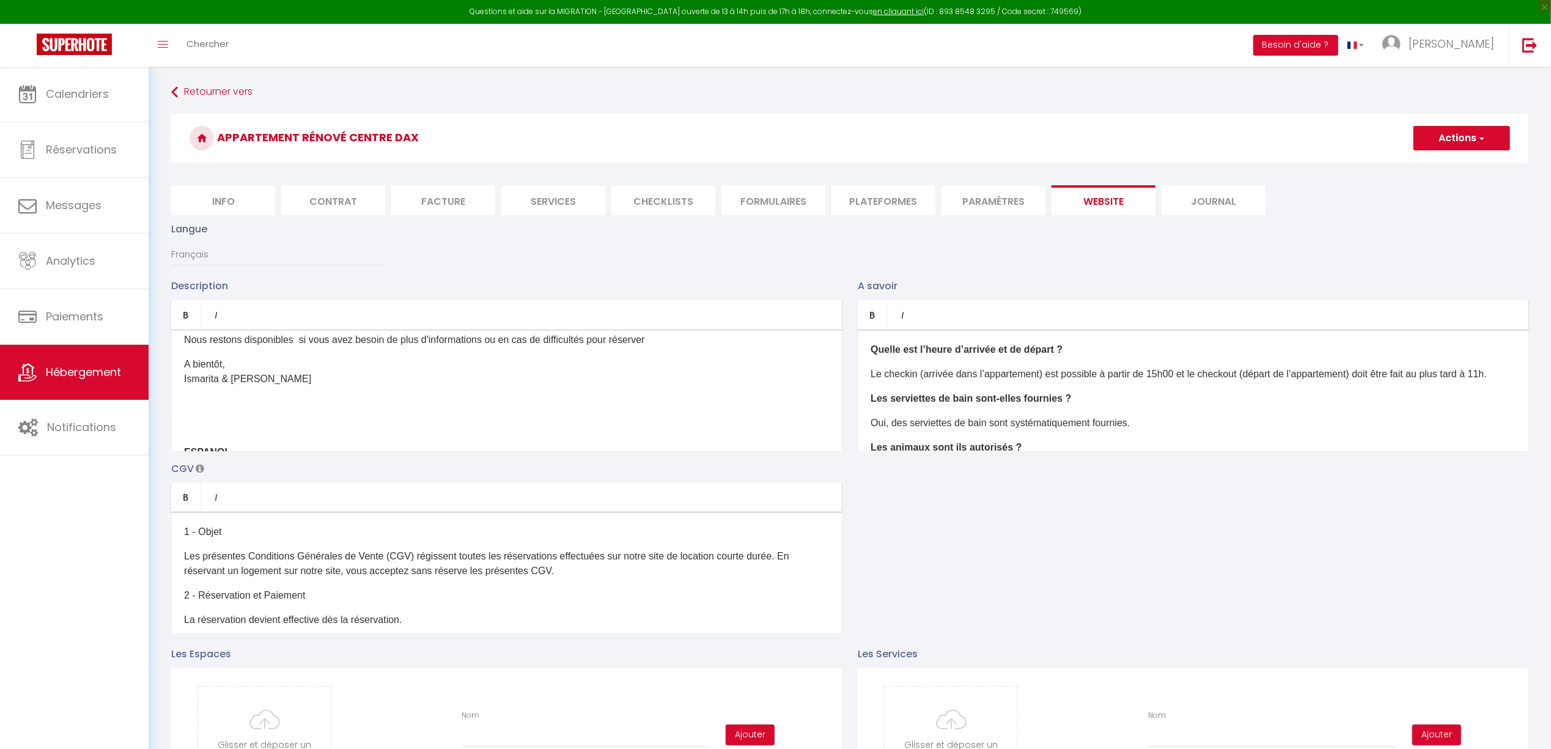
scroll to position [489, 0]
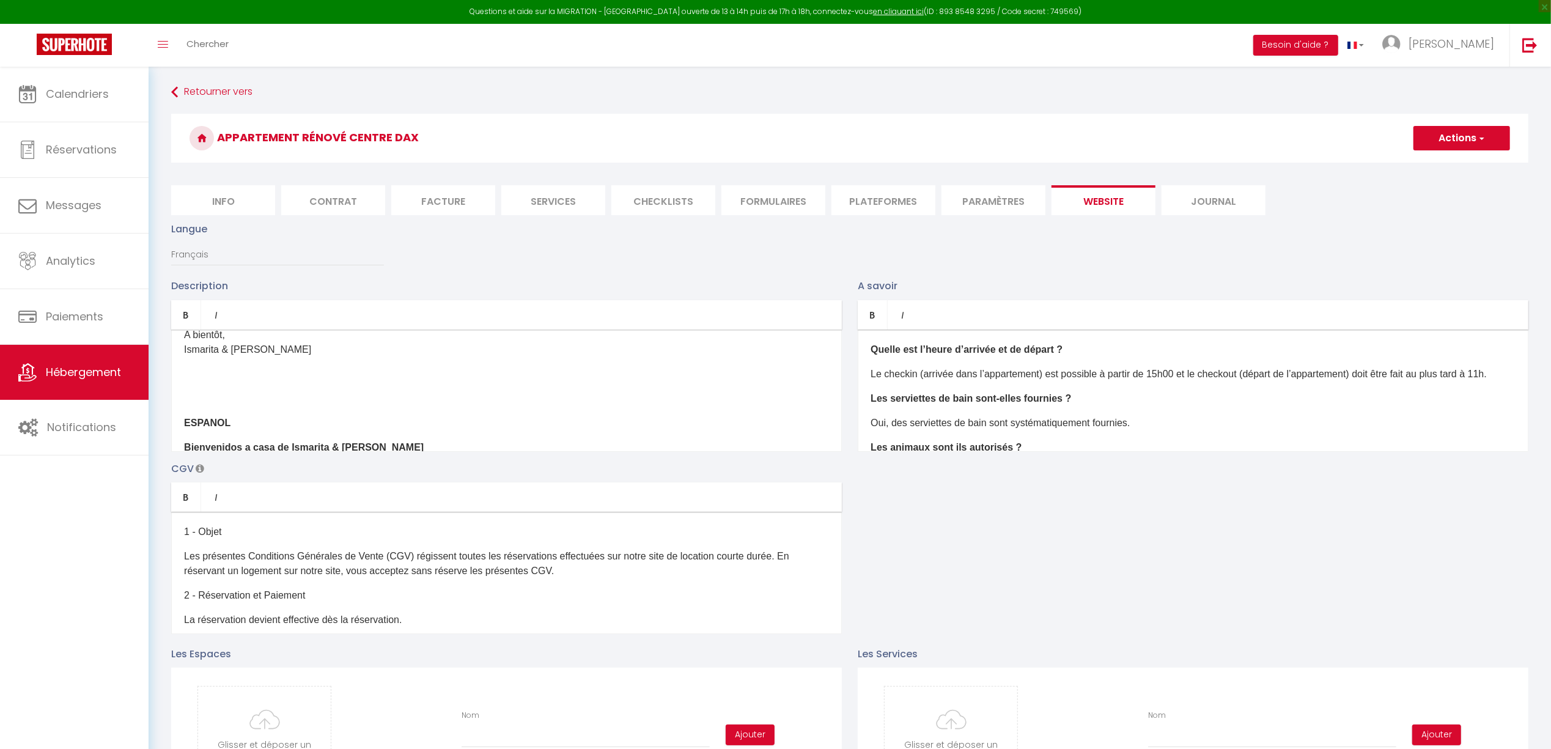
click at [286, 357] on p "A bientôt, Ismarita & Jerome" at bounding box center [506, 342] width 645 height 29
drag, startPoint x: 257, startPoint y: 394, endPoint x: 177, endPoint y: 385, distance: 81.2
click at [177, 385] on div "Bienvenue chez Ismarita & Jerome Appartement lumineux et entièrement rénové de …" at bounding box center [506, 391] width 671 height 122
copy p "jeromelavignefrance@gmail.com 0608917561"
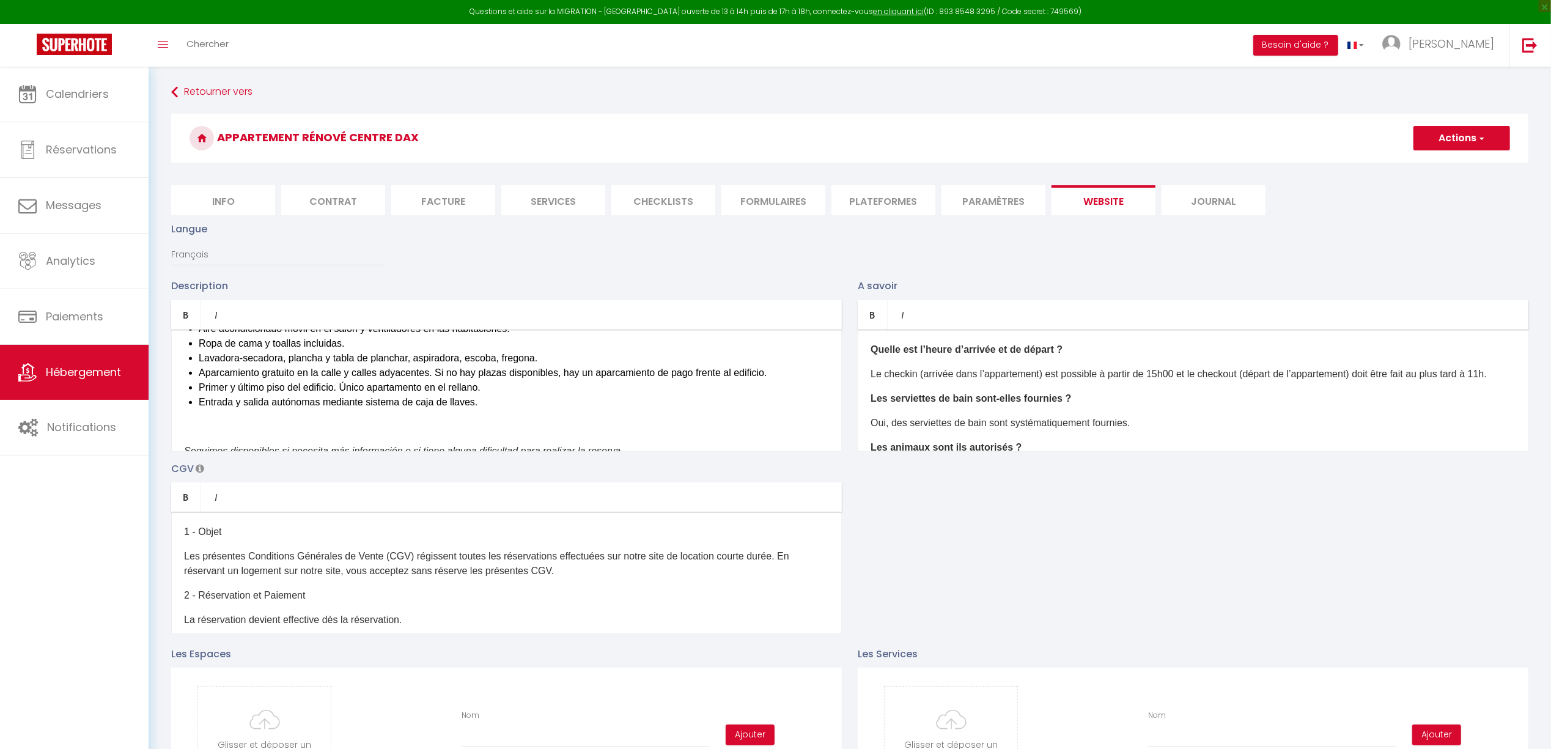
scroll to position [978, 0]
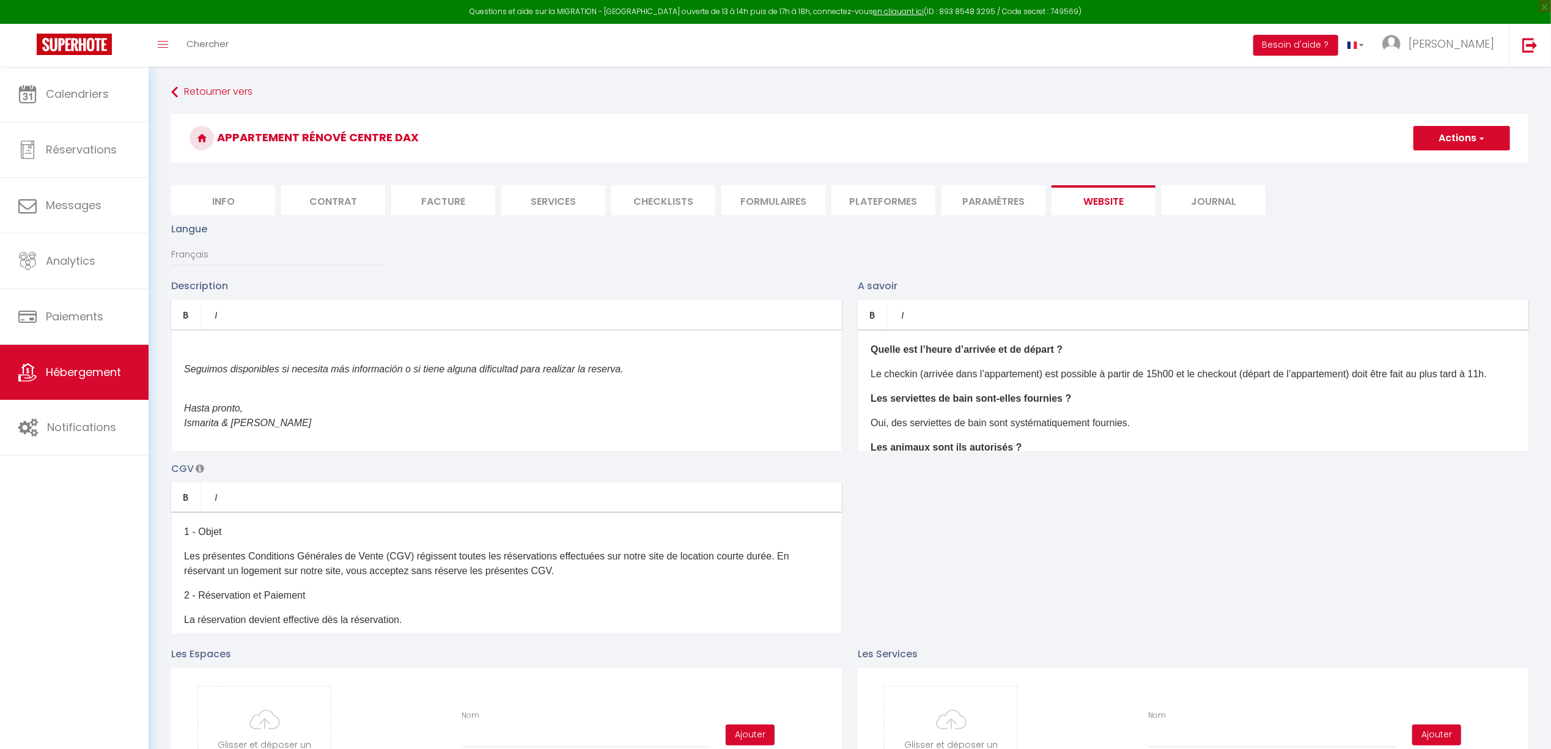
click at [290, 431] on p "Hasta pronto, Ismarita & Jerome ​" at bounding box center [506, 415] width 645 height 29
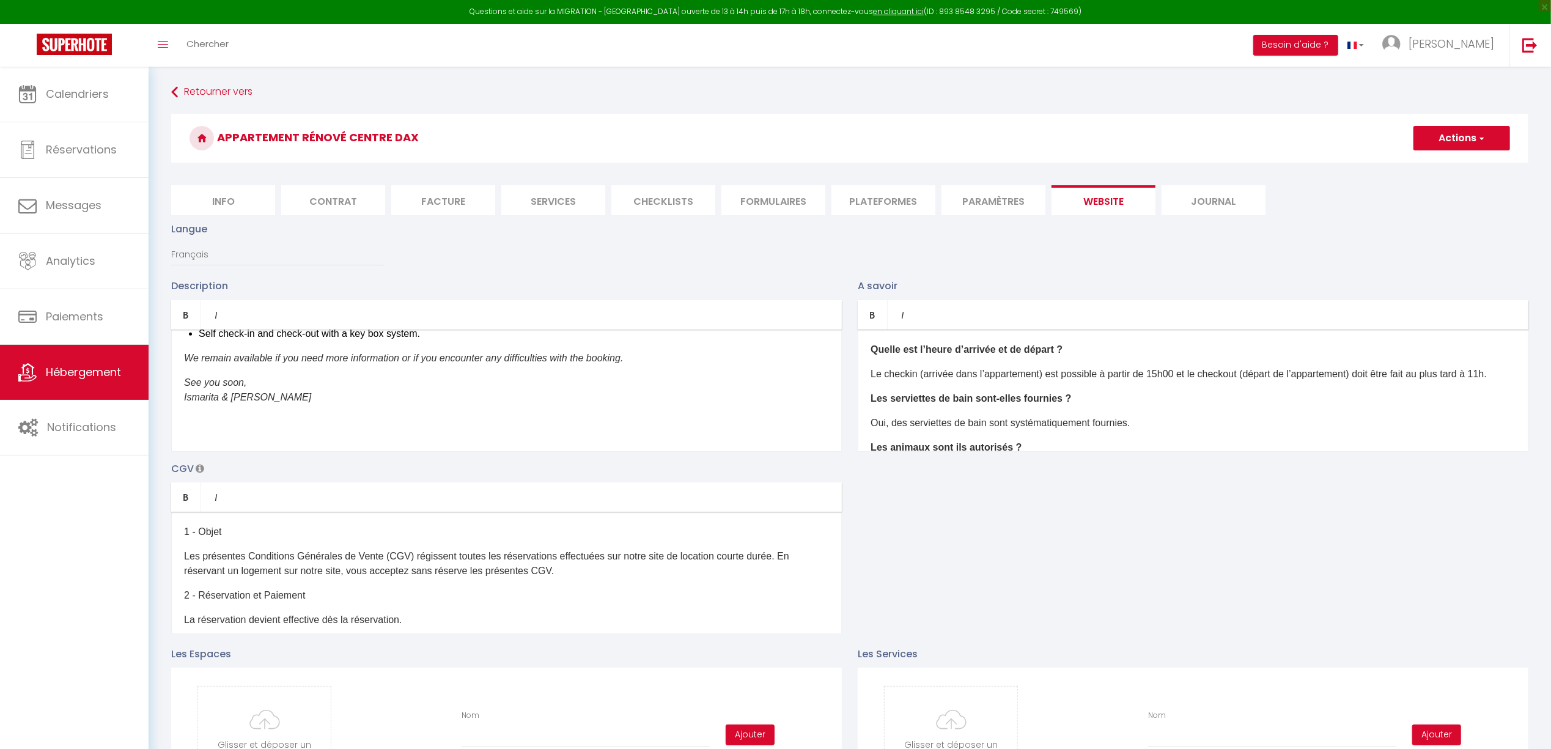
scroll to position [1515, 0]
click at [367, 390] on p "See you soon, Ismarita & Jerome ​" at bounding box center [506, 387] width 645 height 29
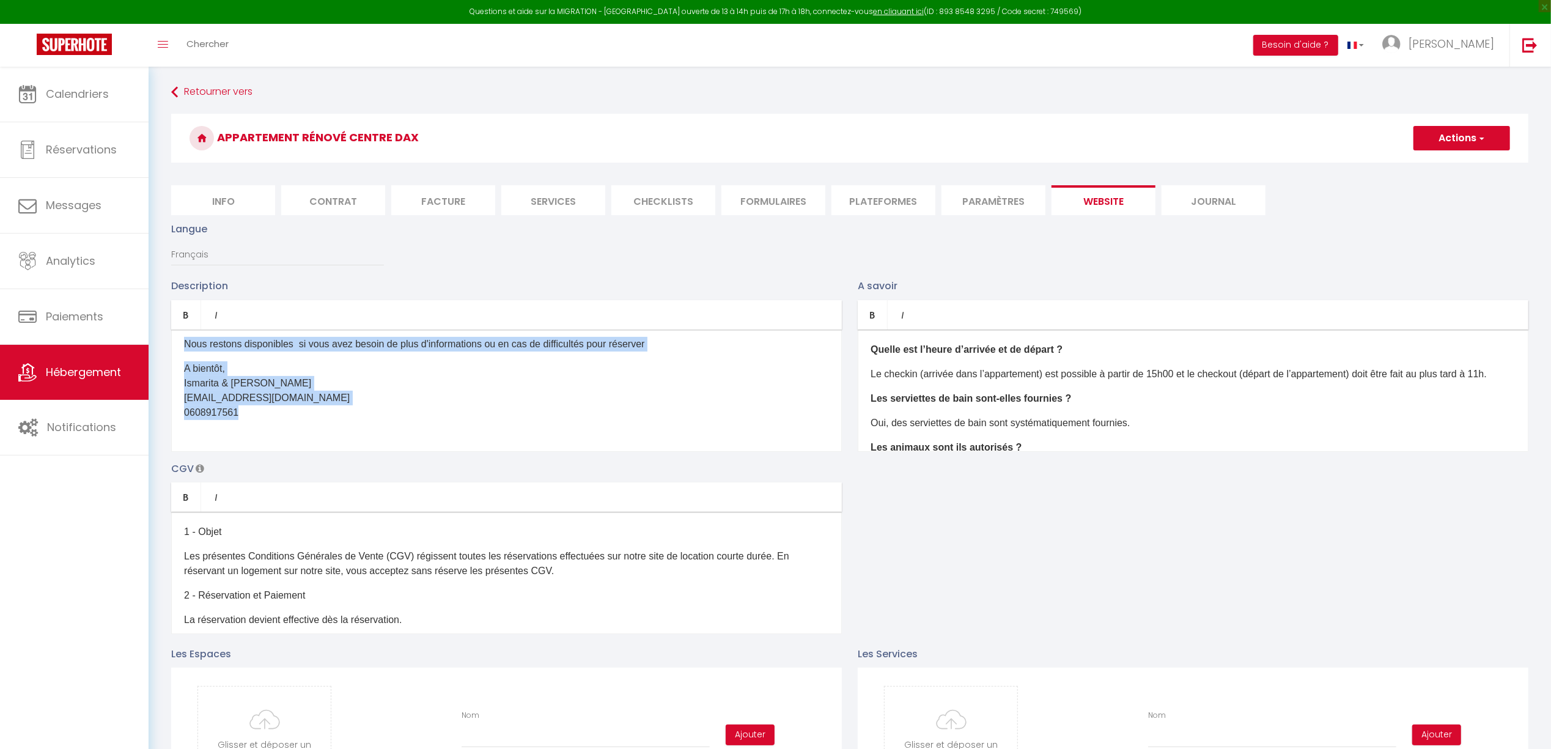
drag, startPoint x: 177, startPoint y: 356, endPoint x: 308, endPoint y: 424, distance: 148.3
click at [308, 424] on div "Bienvenue chez Ismarita & Jerome Appartement lumineux et entièrement rénové de …" at bounding box center [506, 391] width 671 height 122
click at [223, 319] on link "Italic" at bounding box center [215, 314] width 29 height 29
click at [402, 426] on p "A bientôt, Ismarita & Jerome jeromelavignefrance@gmail.com 0608917561" at bounding box center [506, 397] width 645 height 73
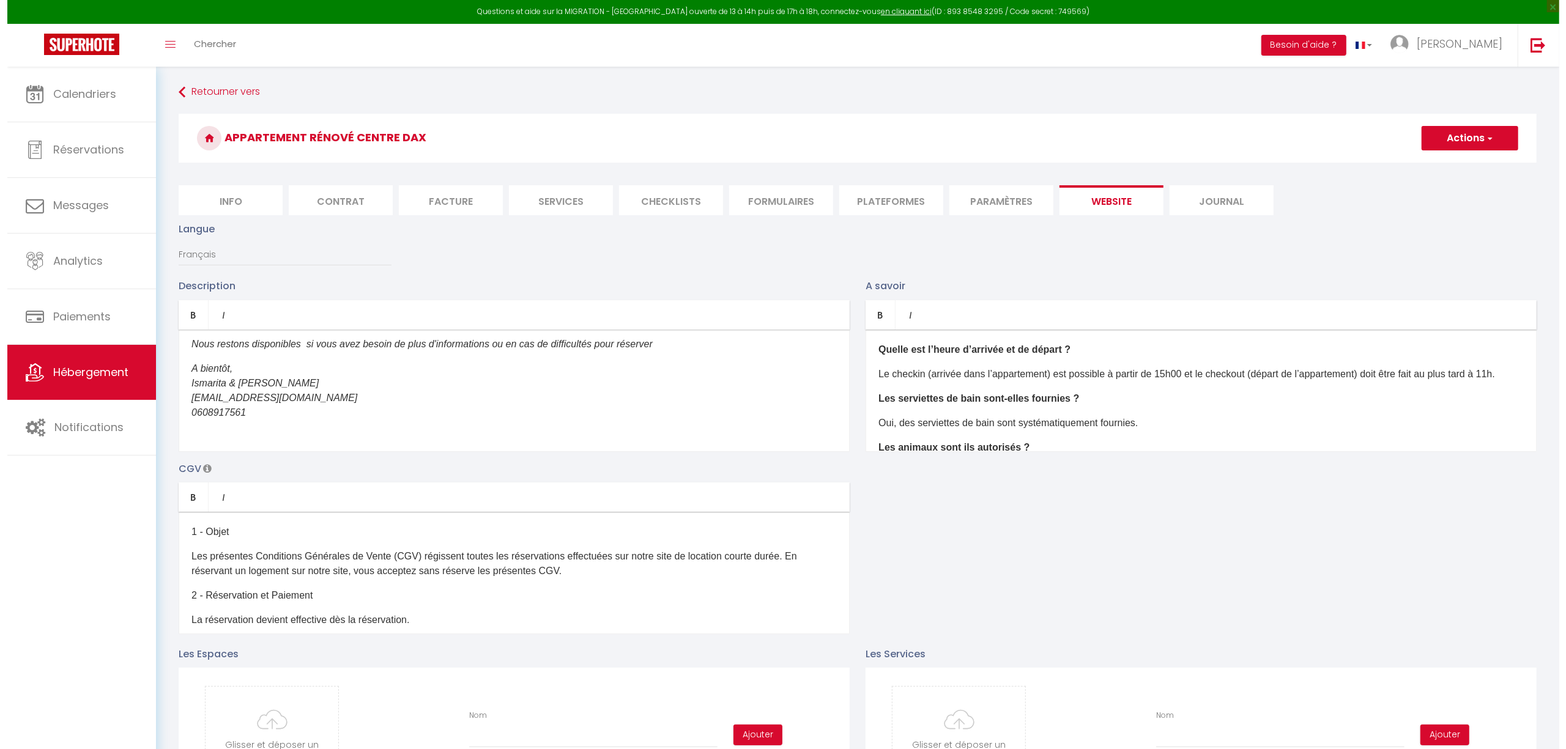
scroll to position [537, 0]
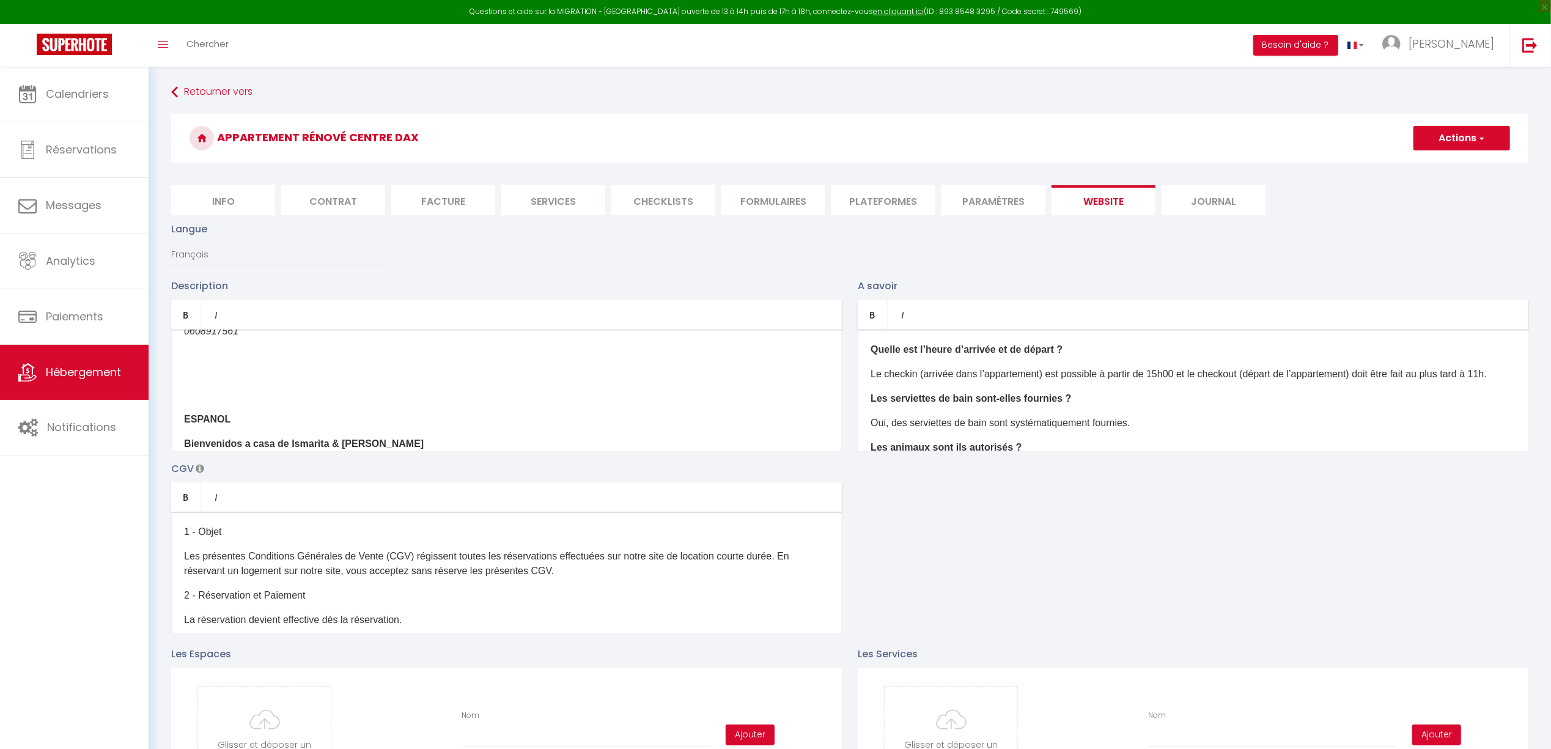
click at [1431, 131] on button "Actions" at bounding box center [1462, 138] width 97 height 24
click at [1435, 163] on input "Enregistrer" at bounding box center [1448, 165] width 45 height 12
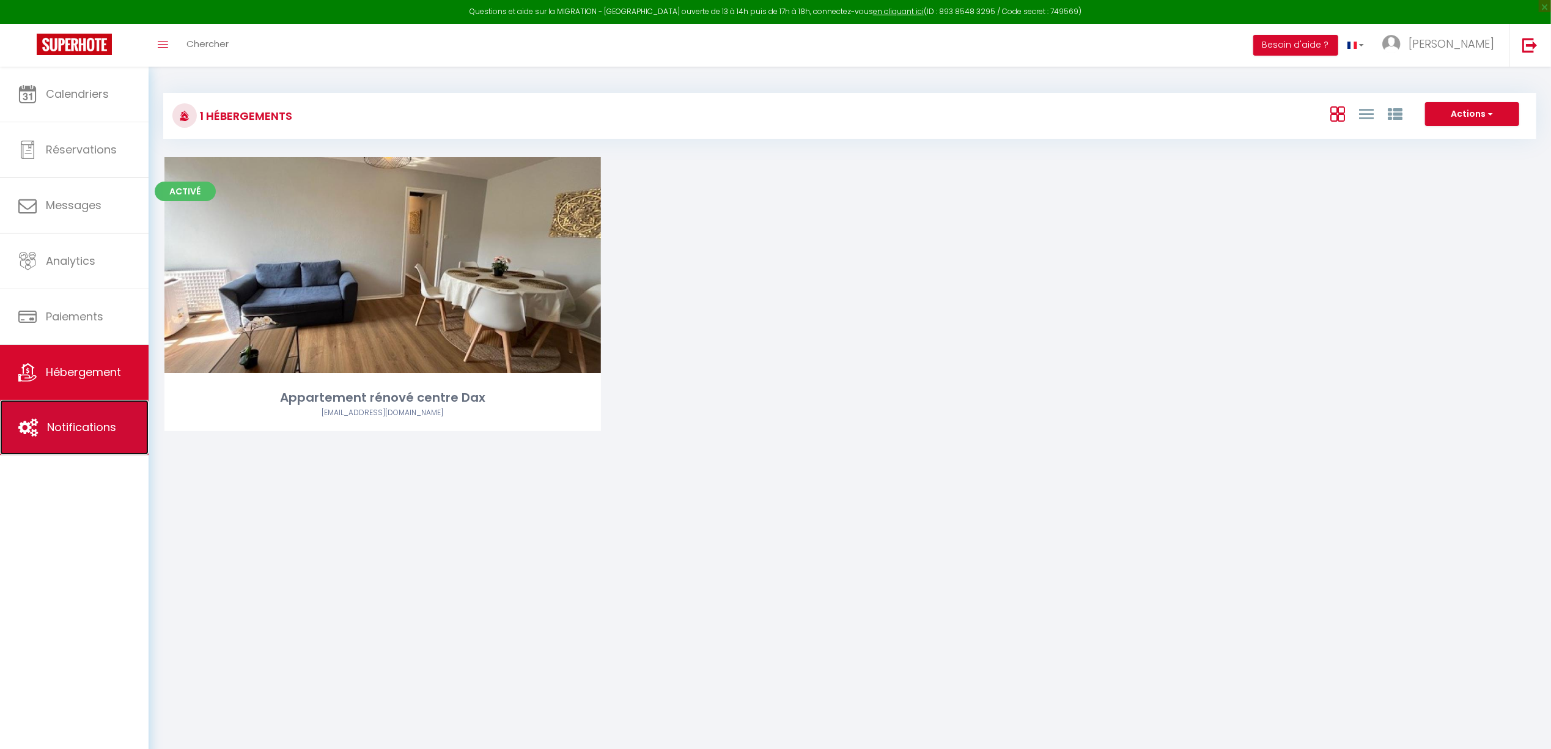
click at [84, 435] on span "Notifications" at bounding box center [81, 427] width 69 height 15
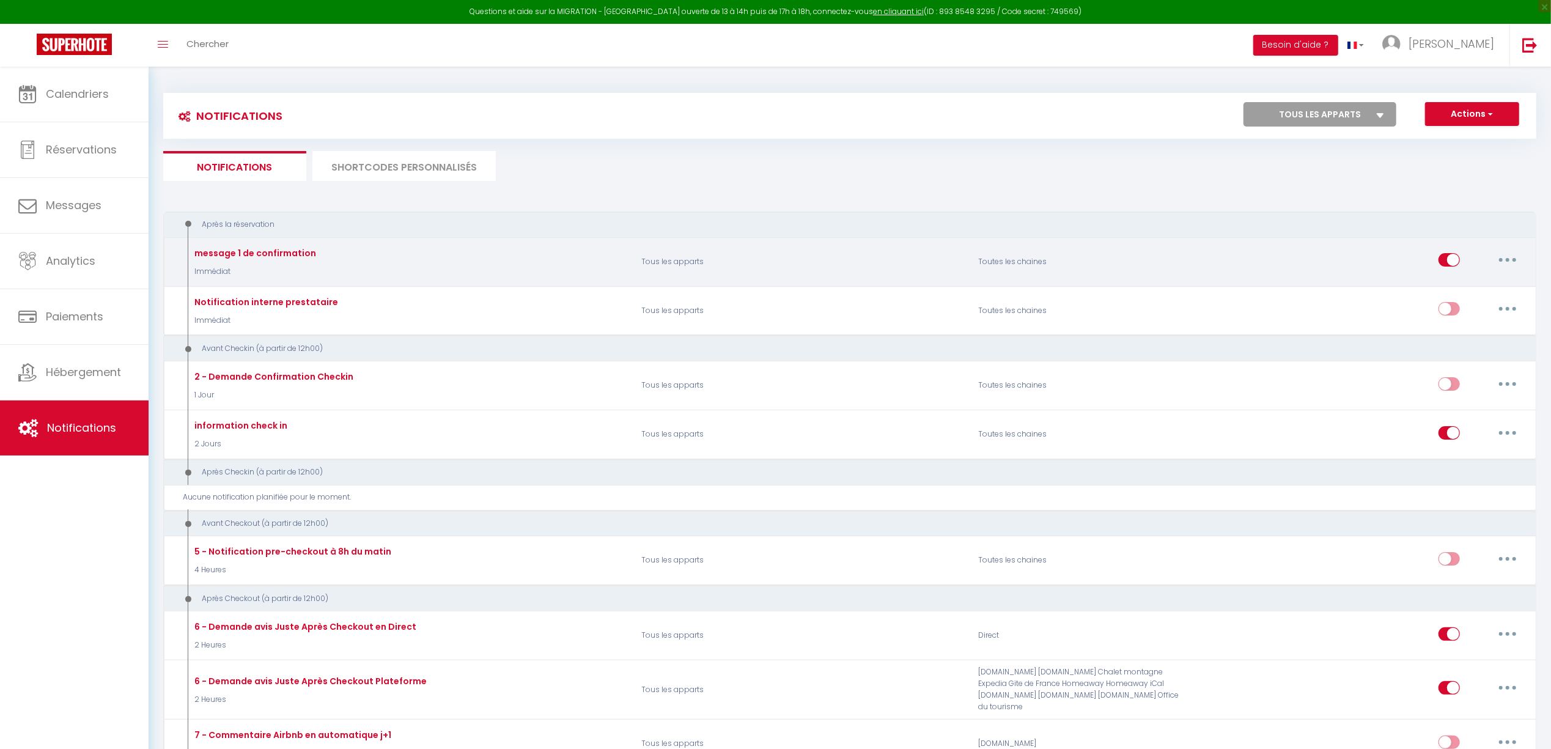
click at [1454, 264] on button "button" at bounding box center [1508, 260] width 34 height 20
click at [1454, 287] on link "Editer" at bounding box center [1476, 288] width 91 height 21
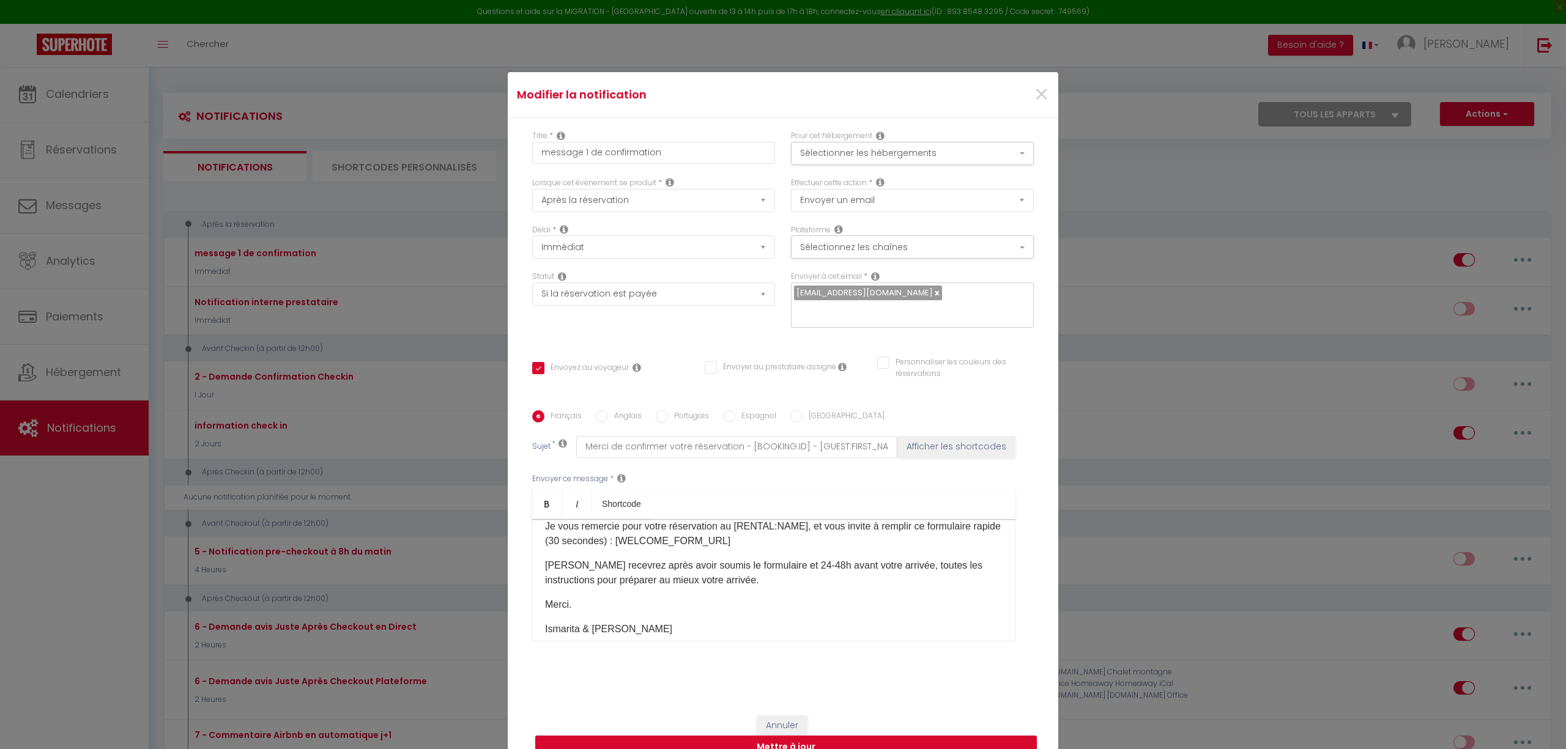
scroll to position [57, 0]
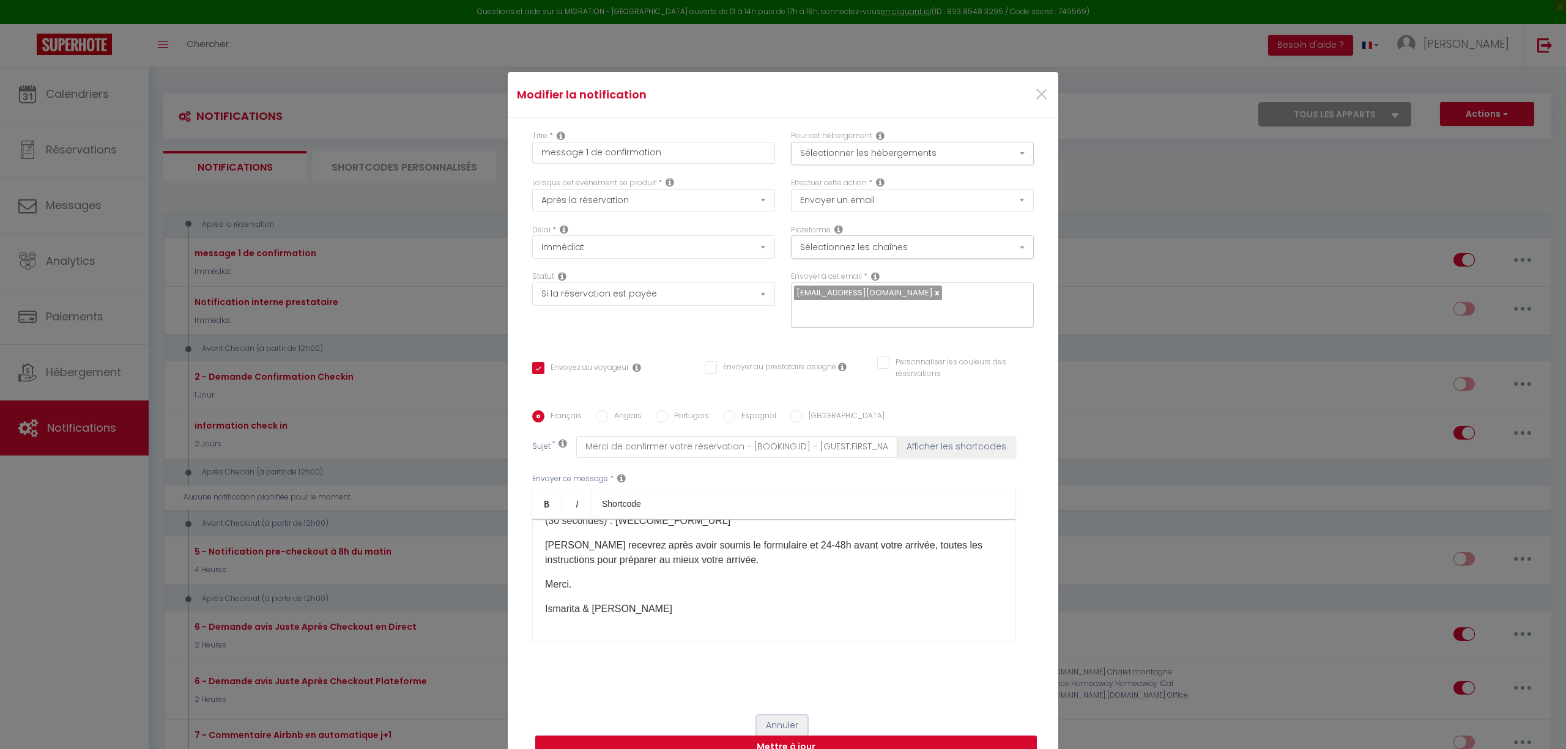
click at [782, 701] on button "Annuler" at bounding box center [781, 726] width 51 height 21
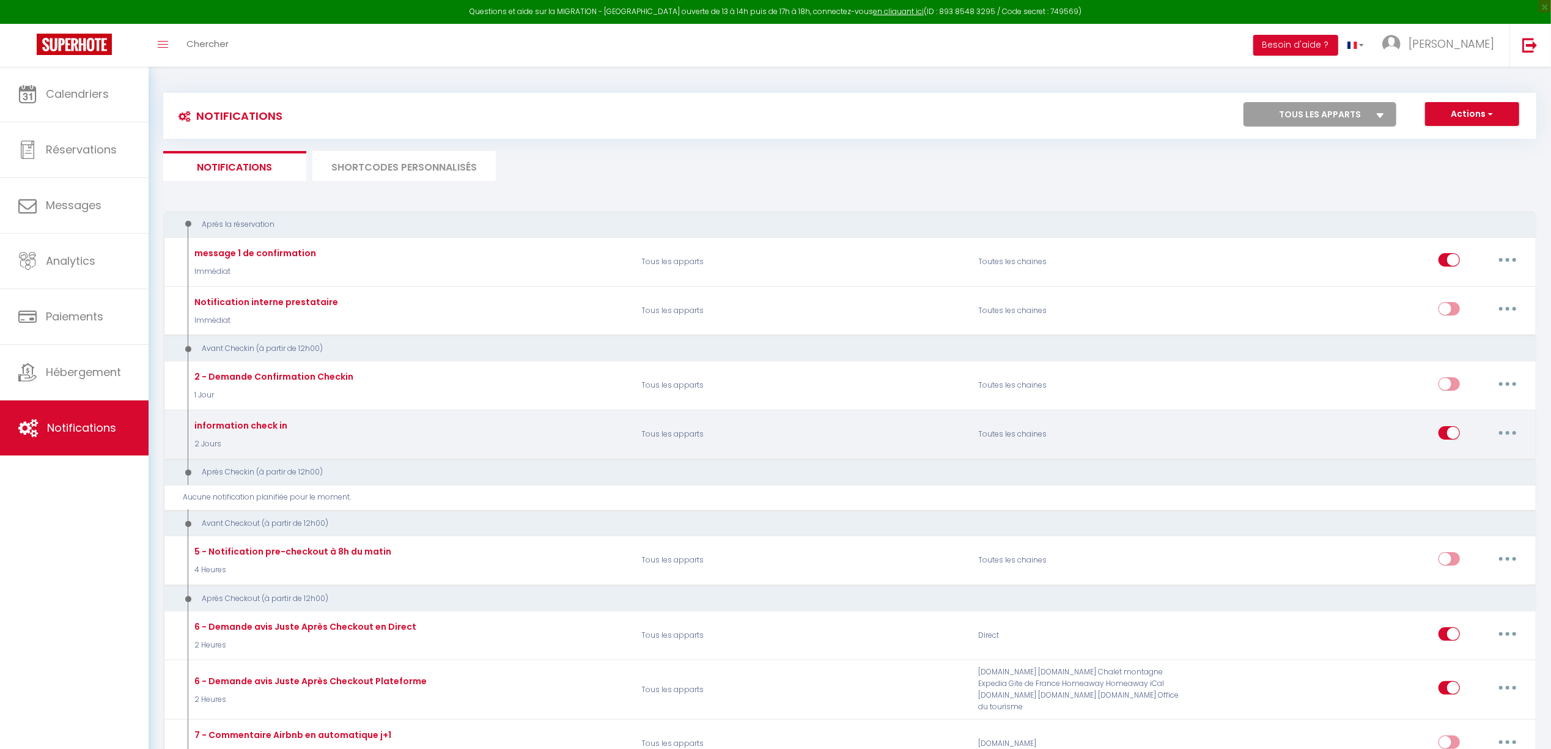
click at [1454, 437] on button "button" at bounding box center [1508, 433] width 34 height 20
click at [1446, 463] on link "Editer" at bounding box center [1476, 460] width 91 height 21
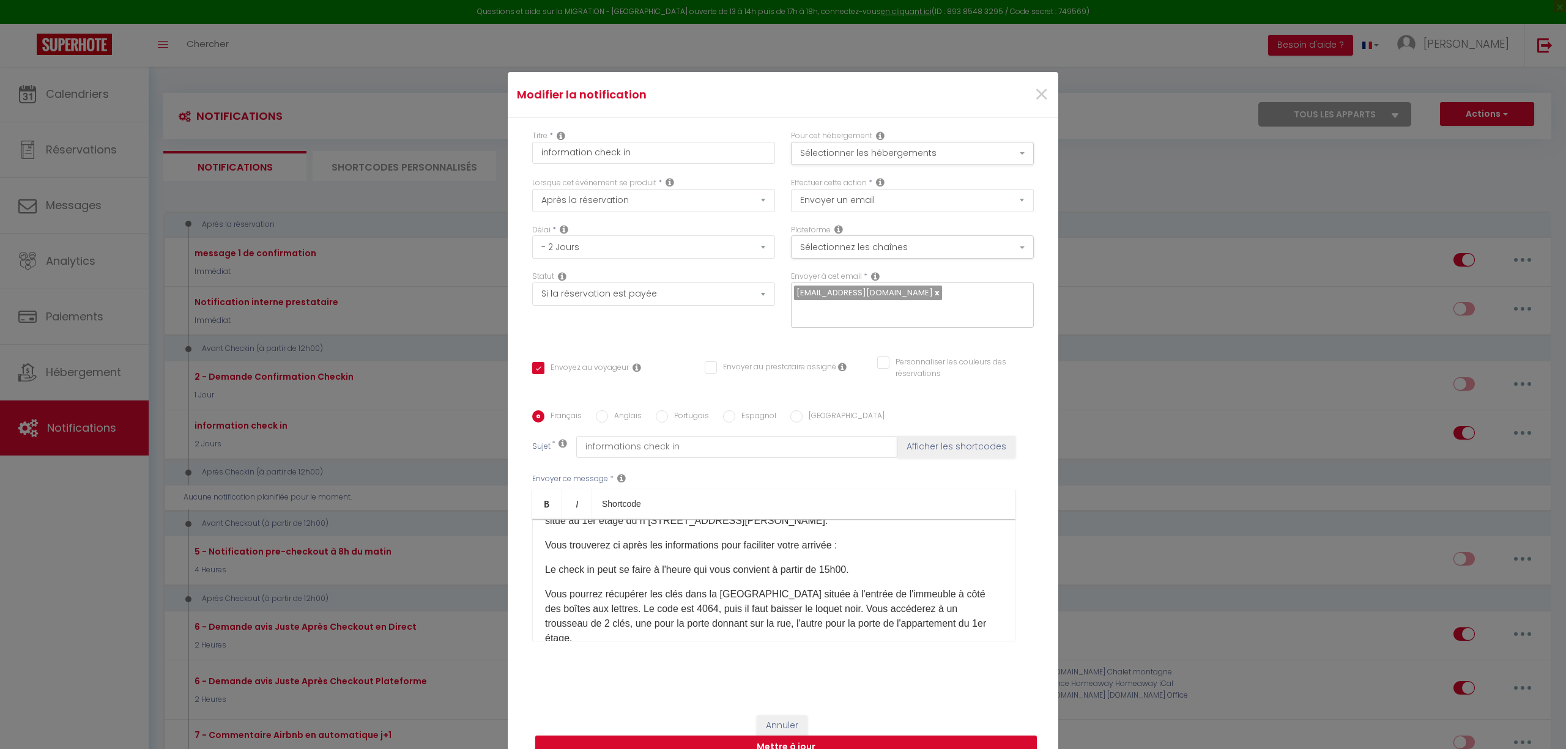
scroll to position [0, 0]
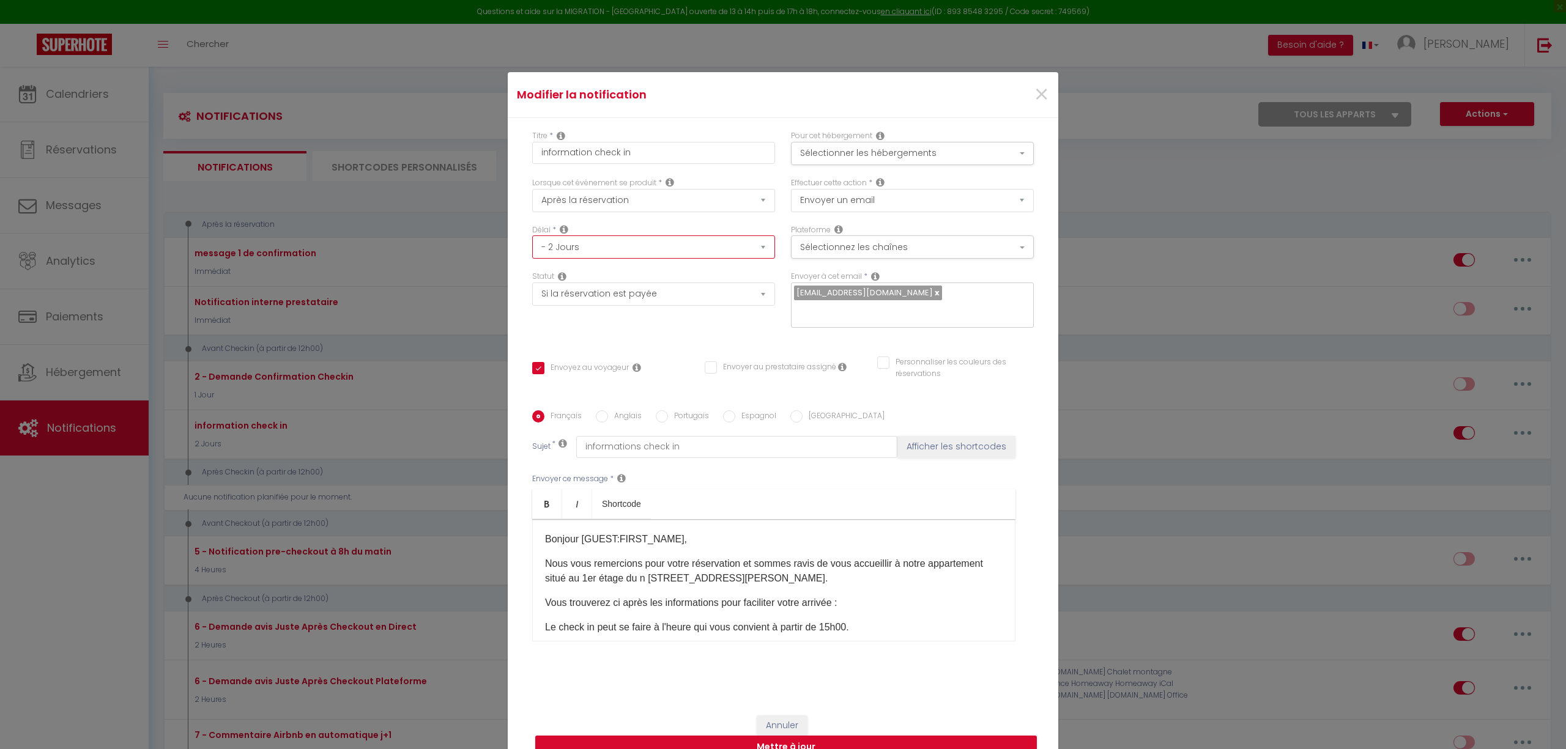
click at [717, 240] on select "Immédiat - 10 Minutes - 1 Heure - 2 Heures - 3 Heures - 4 Heures - 5 Heures - 6…" at bounding box center [653, 246] width 243 height 23
click at [532, 235] on select "Immédiat - 10 Minutes - 1 Heure - 2 Heures - 3 Heures - 4 Heures - 5 Heures - 6…" at bounding box center [653, 246] width 243 height 23
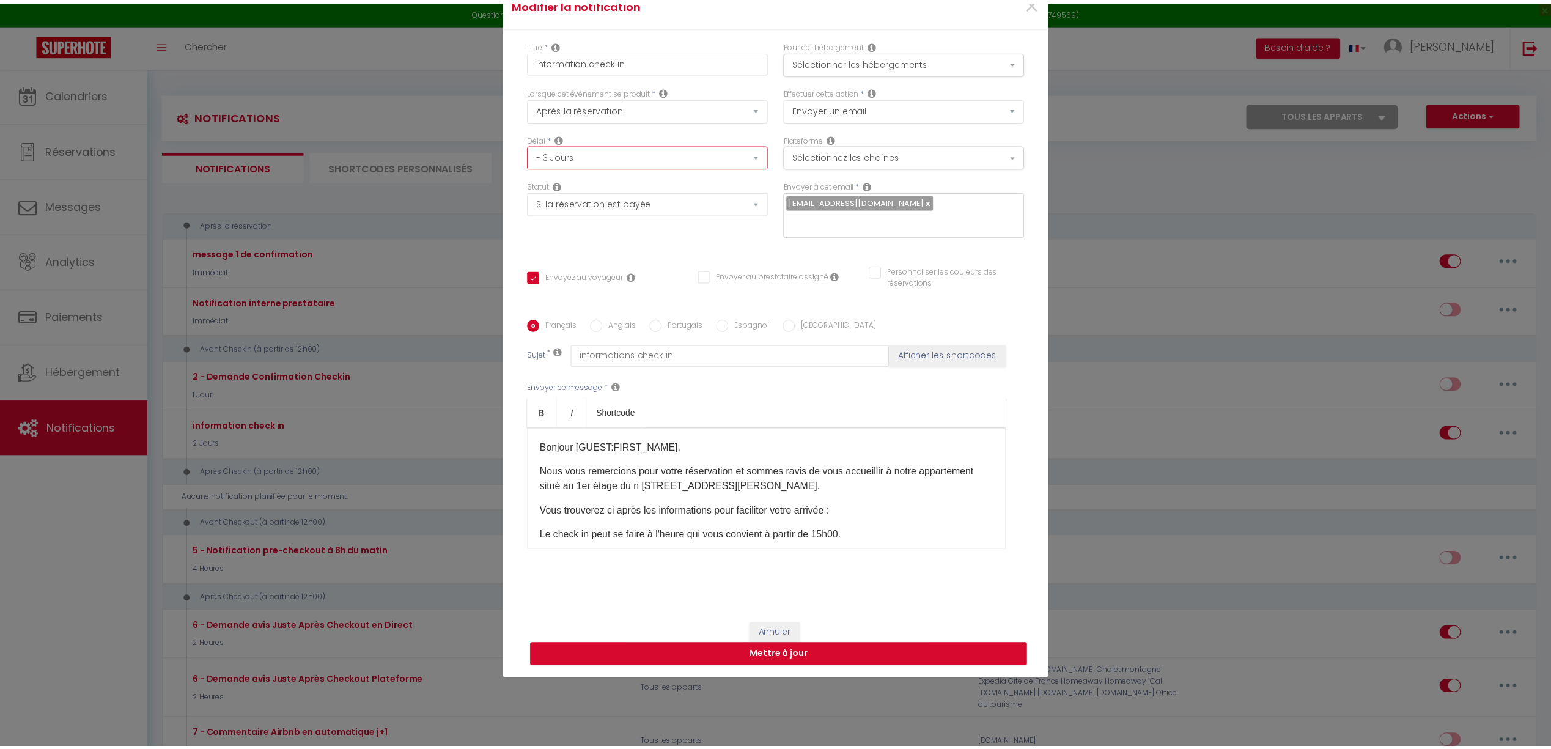
scroll to position [93, 0]
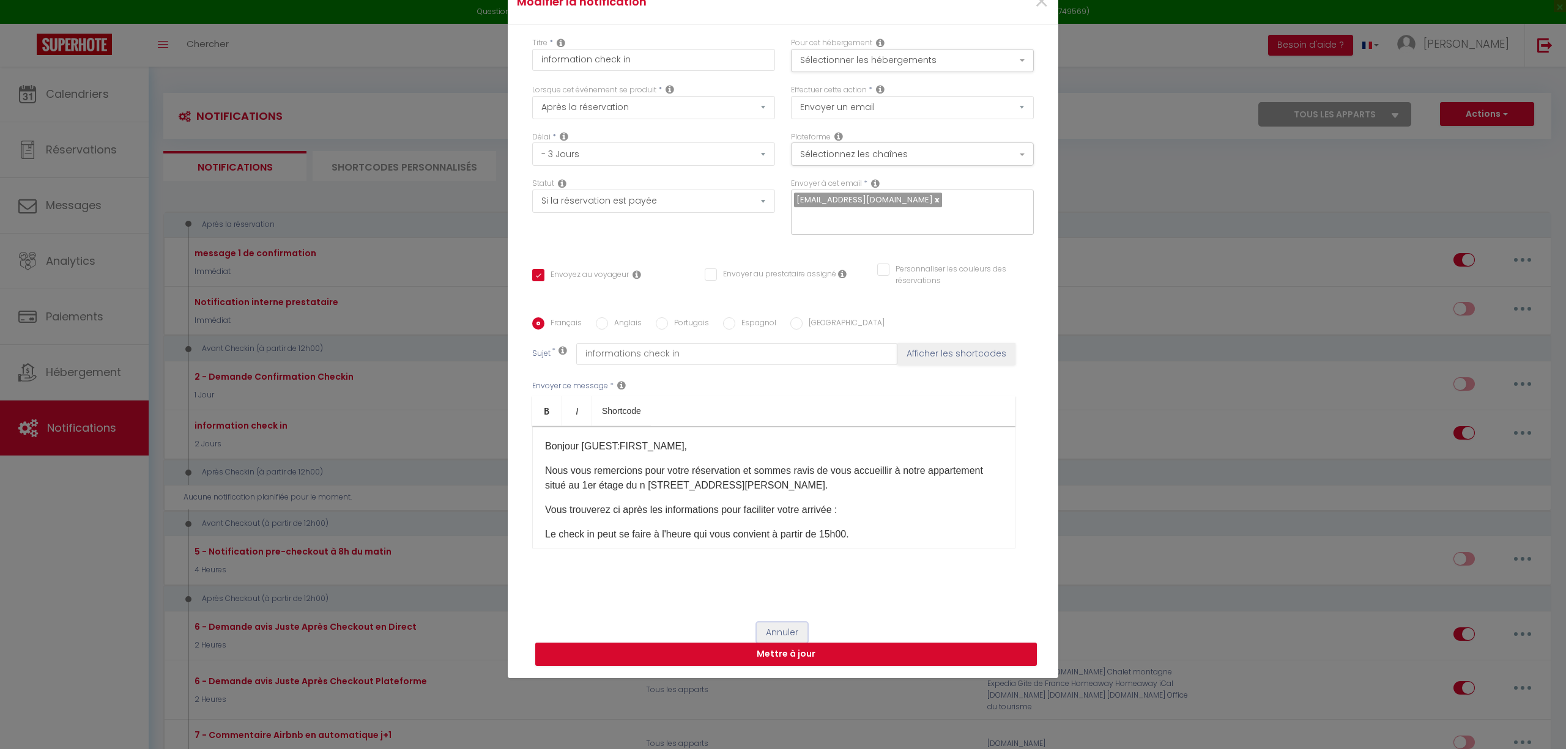
click at [786, 634] on button "Annuler" at bounding box center [781, 633] width 51 height 21
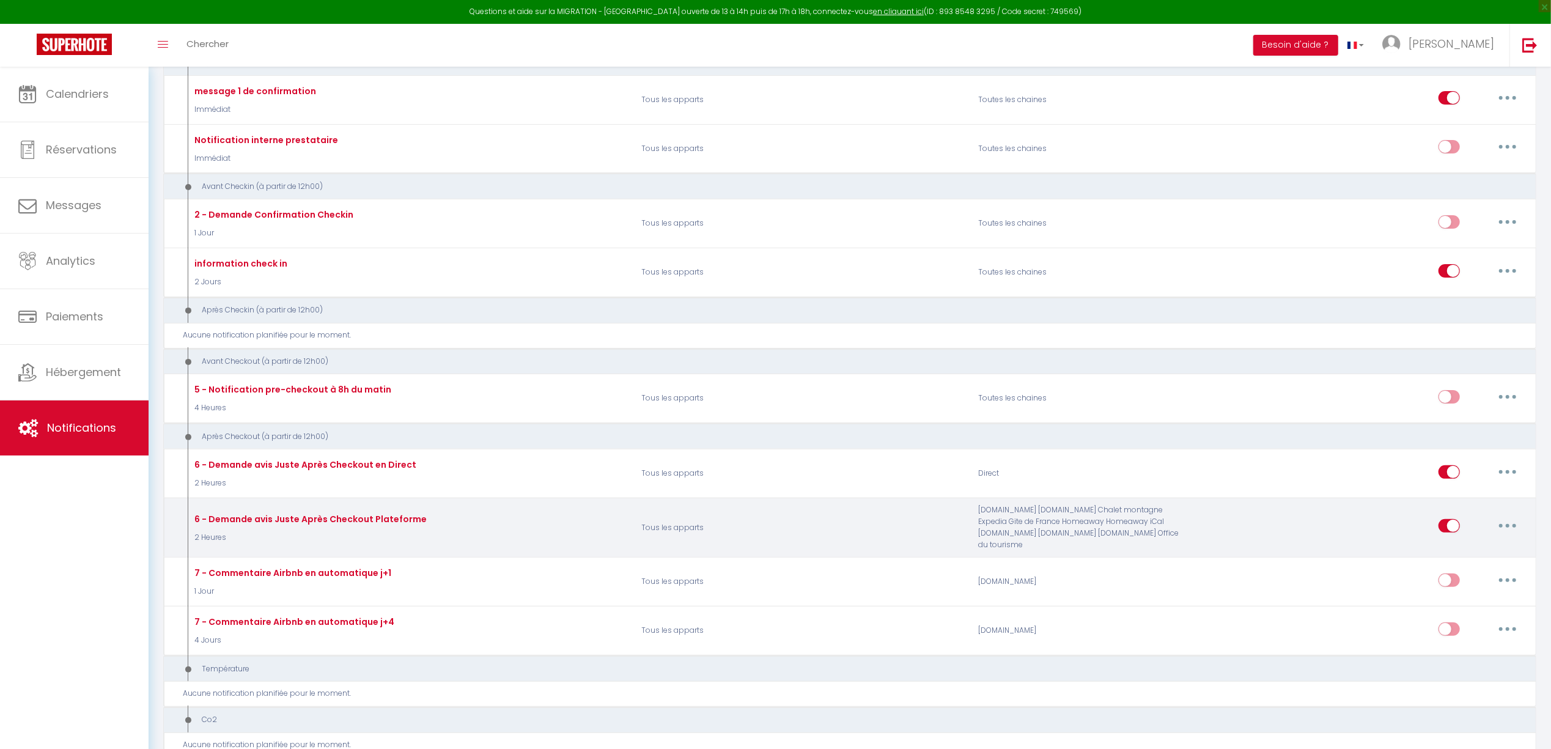
scroll to position [163, 0]
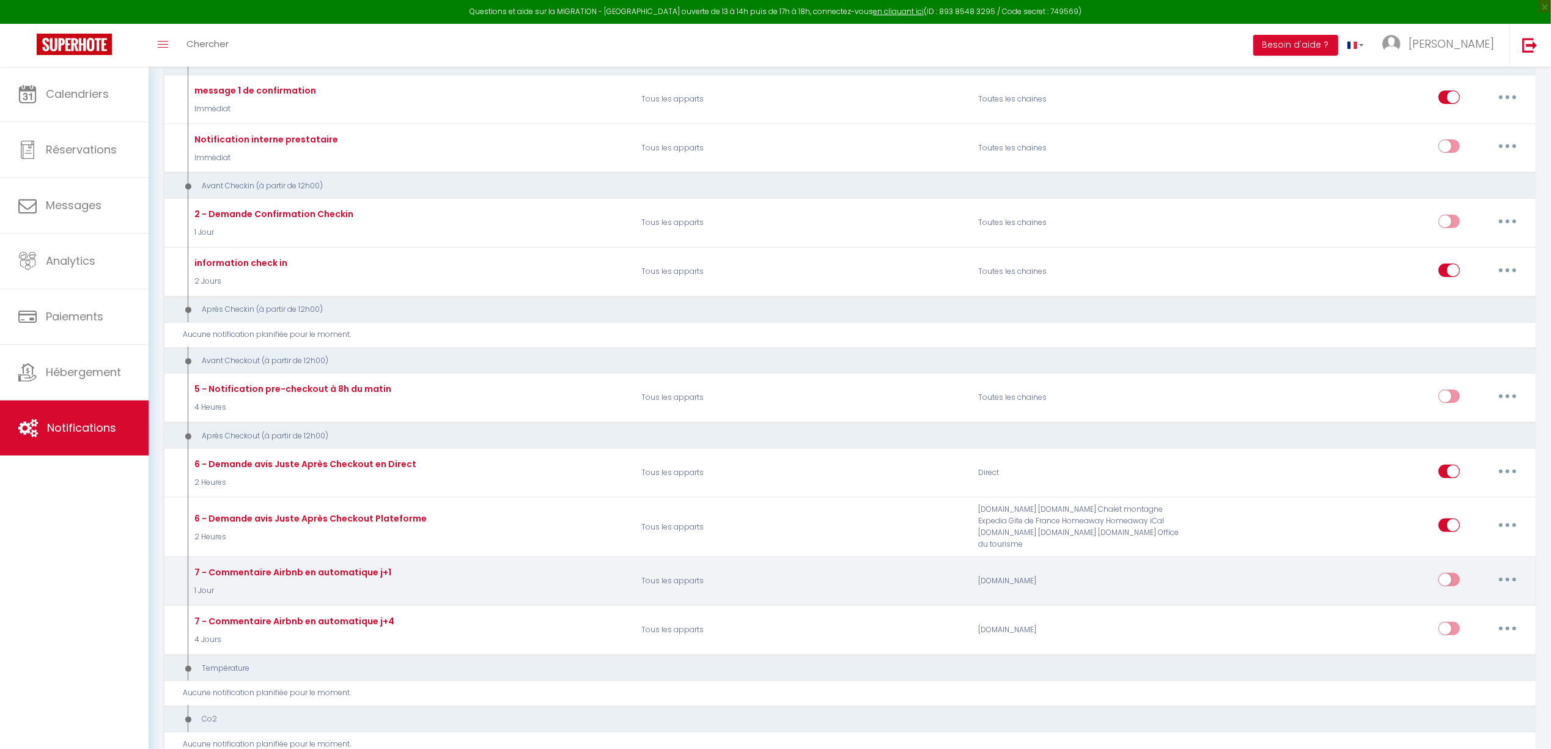
click at [1454, 570] on button "button" at bounding box center [1508, 580] width 34 height 20
click at [1451, 600] on link "Editer" at bounding box center [1476, 607] width 91 height 21
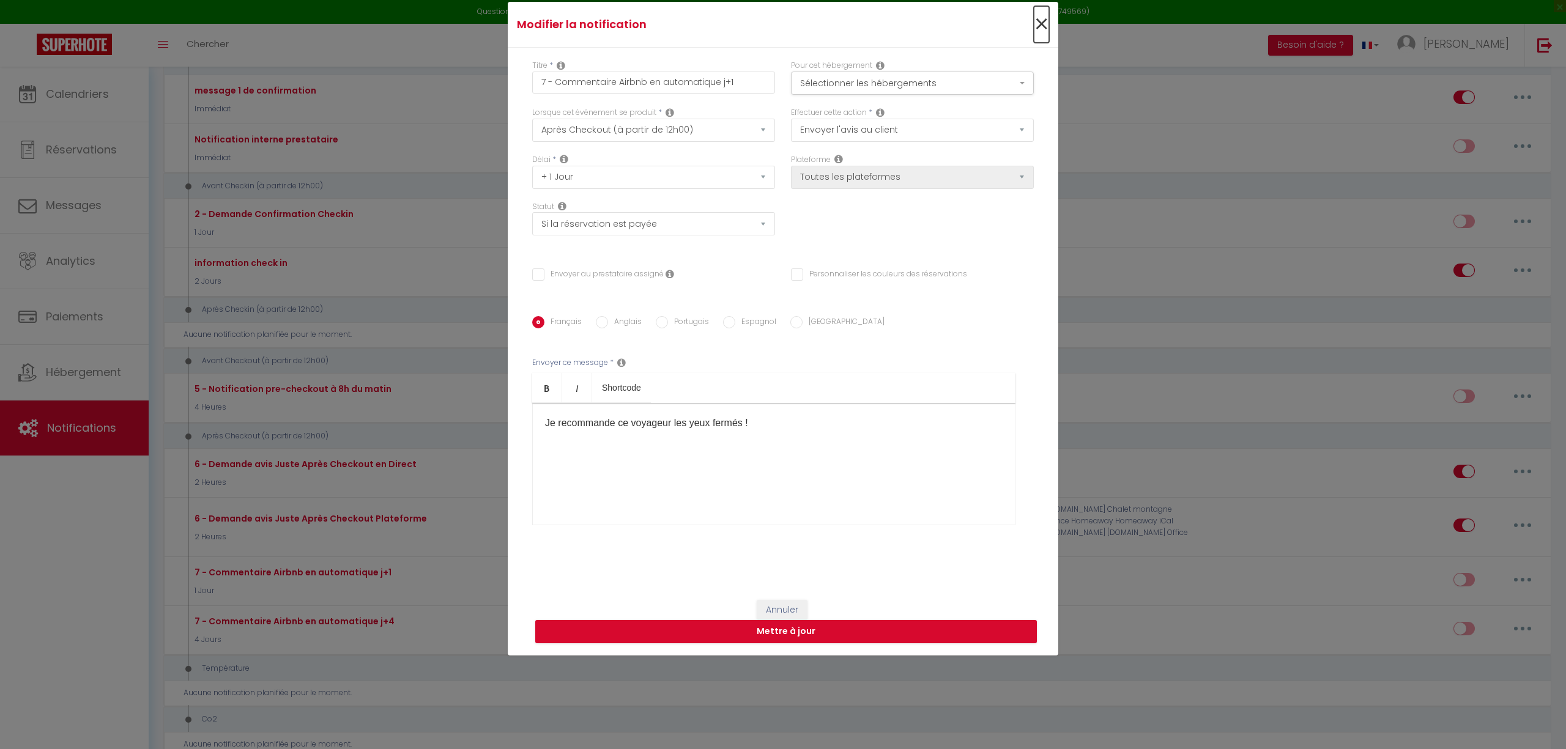
click at [1034, 26] on span "×" at bounding box center [1041, 24] width 15 height 37
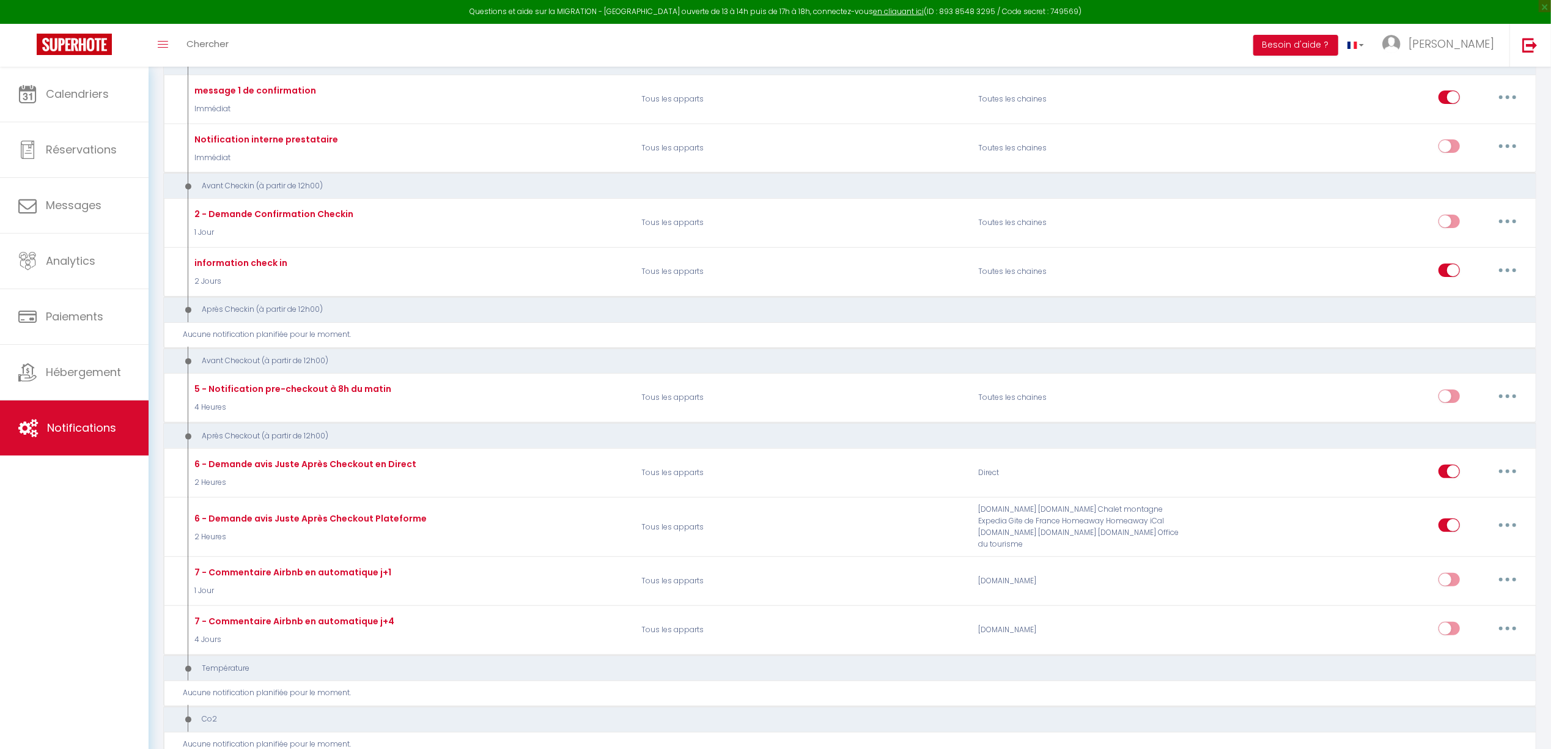
scroll to position [245, 0]
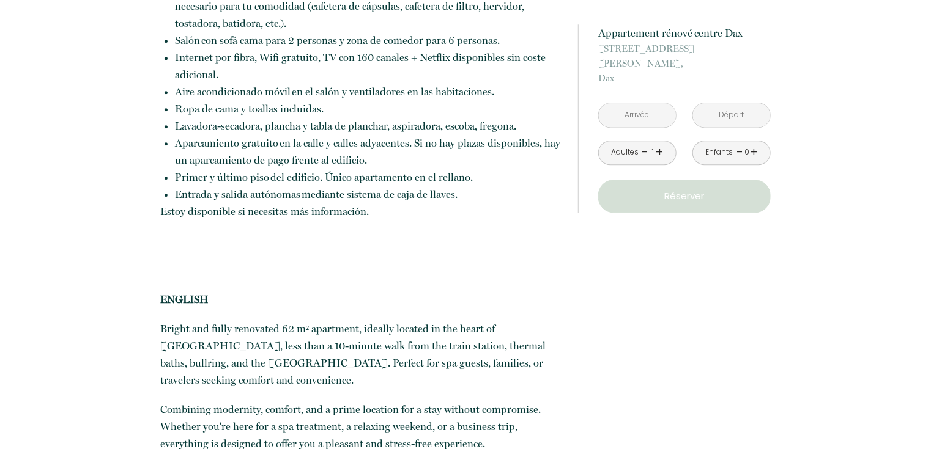
scroll to position [1431, 0]
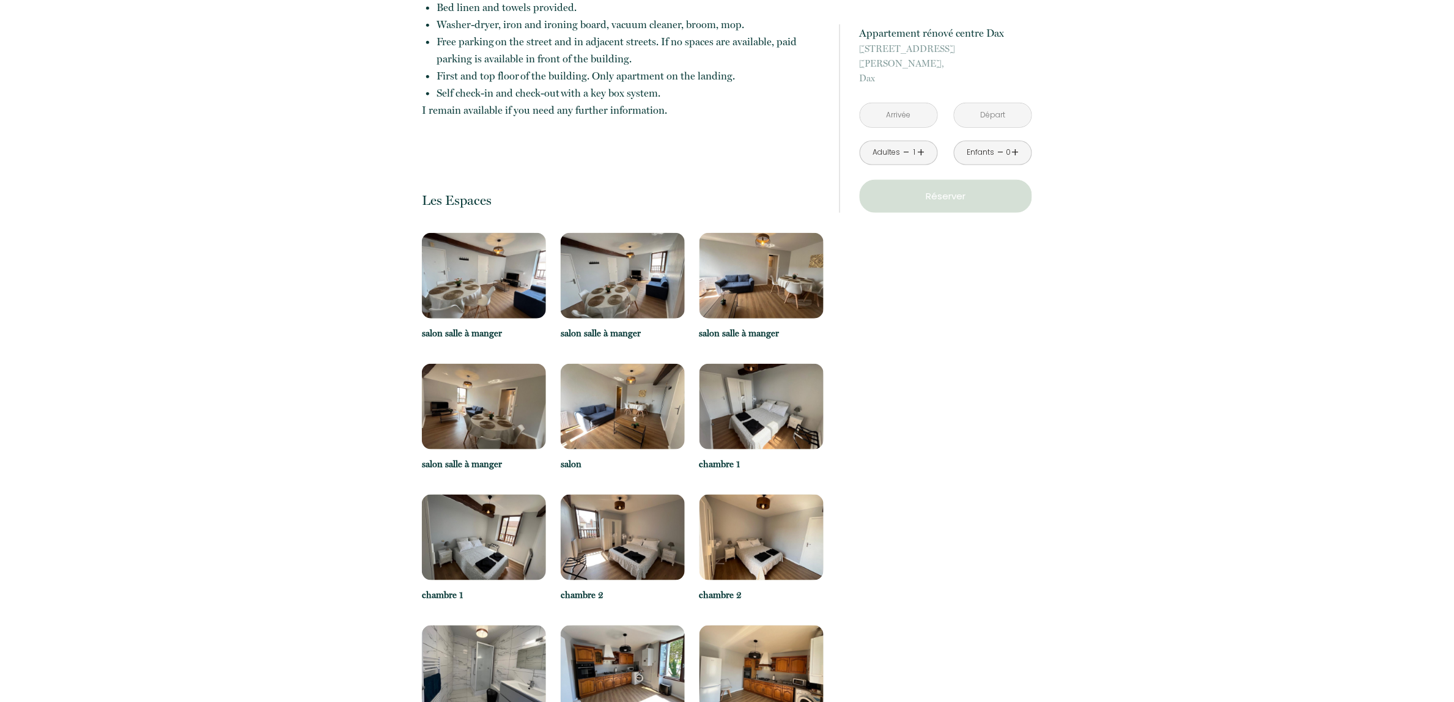
scroll to position [2217, 0]
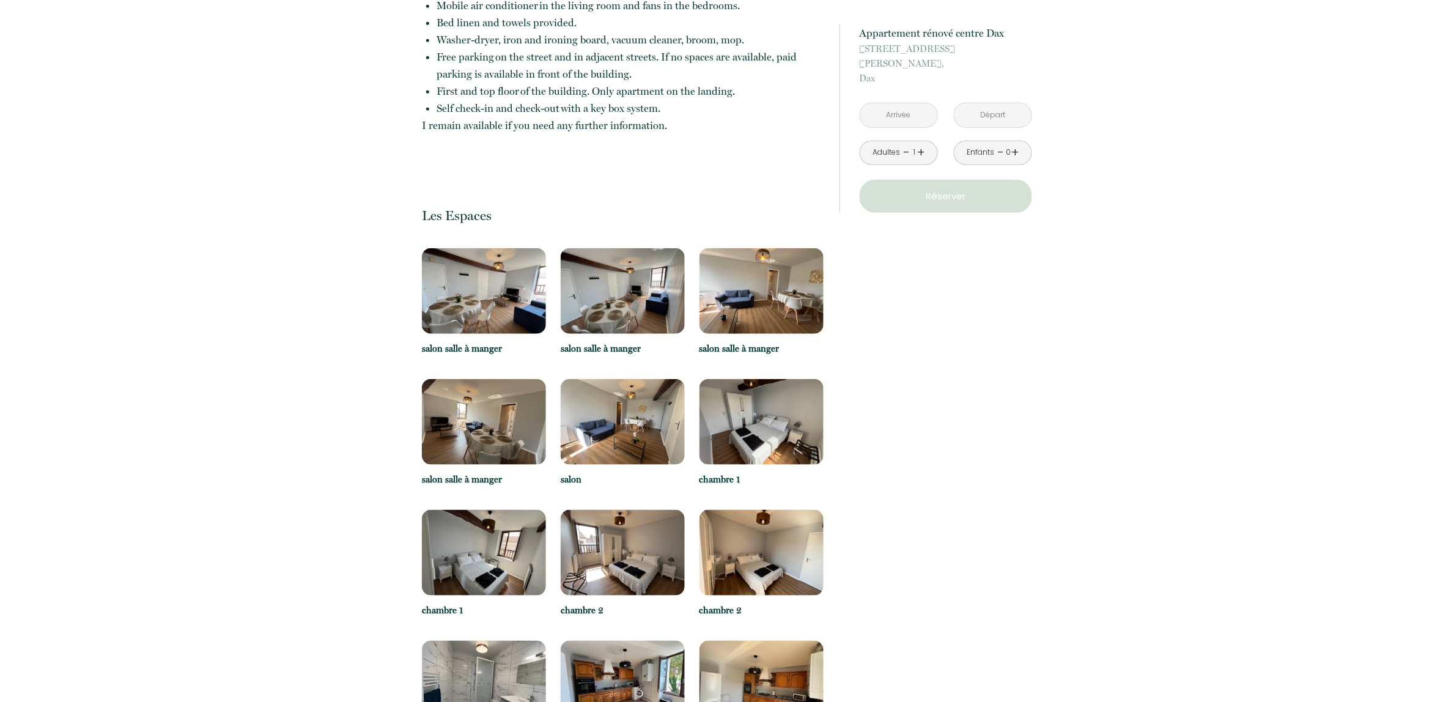
click at [487, 271] on img at bounding box center [484, 291] width 124 height 86
click at [473, 341] on p "salon salle à manger" at bounding box center [484, 348] width 124 height 15
click at [475, 270] on img at bounding box center [484, 291] width 124 height 86
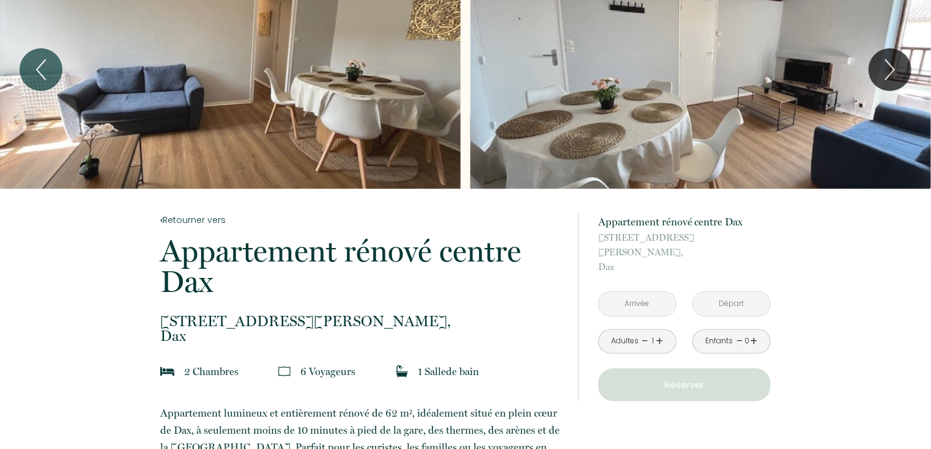
scroll to position [0, 0]
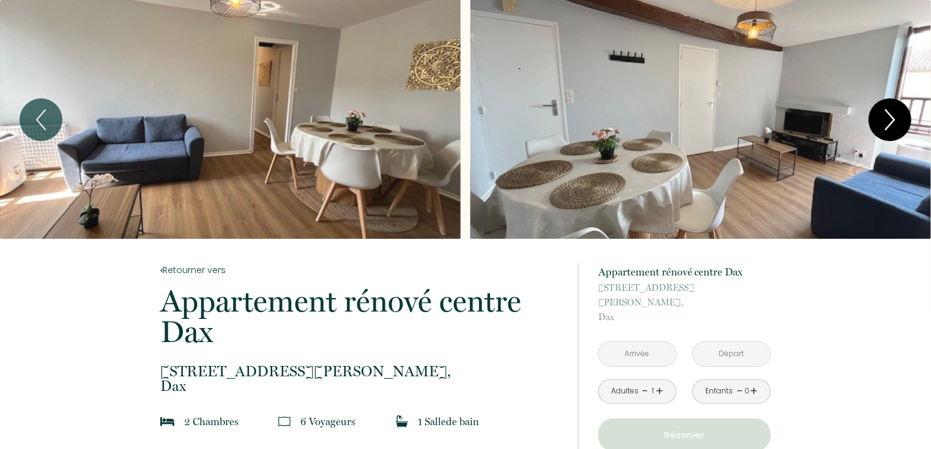
click at [898, 114] on icon "Next" at bounding box center [890, 120] width 26 height 37
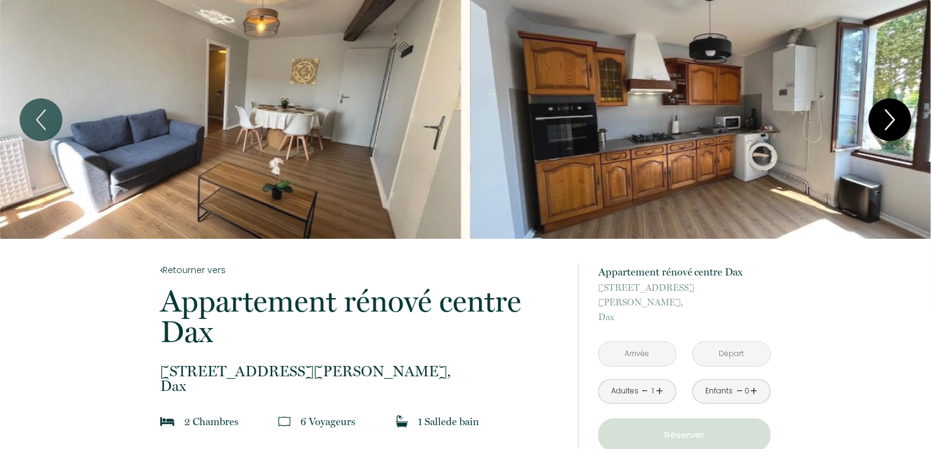
click at [898, 114] on icon "Next" at bounding box center [890, 120] width 26 height 37
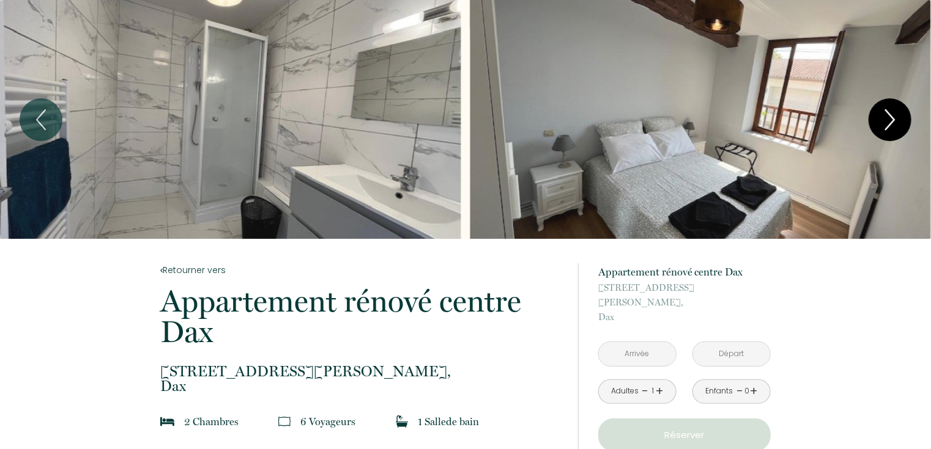
click at [898, 114] on icon "Next" at bounding box center [890, 120] width 26 height 37
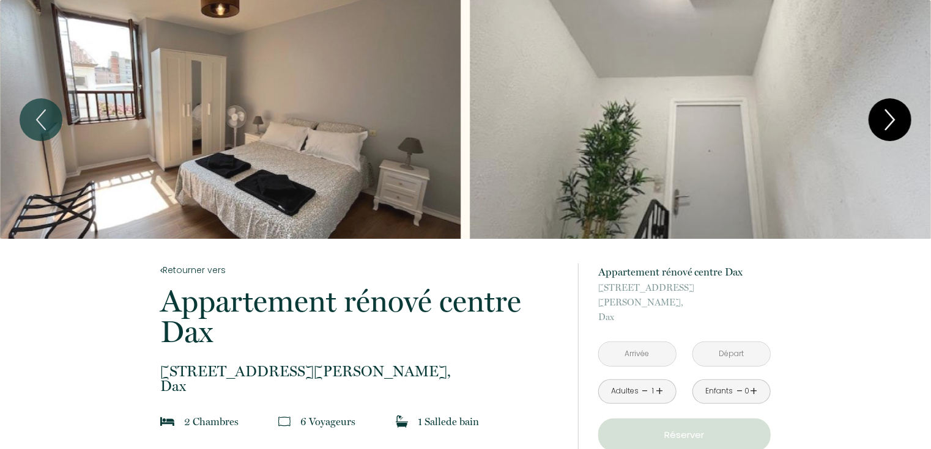
click at [898, 115] on icon "Next" at bounding box center [890, 120] width 26 height 37
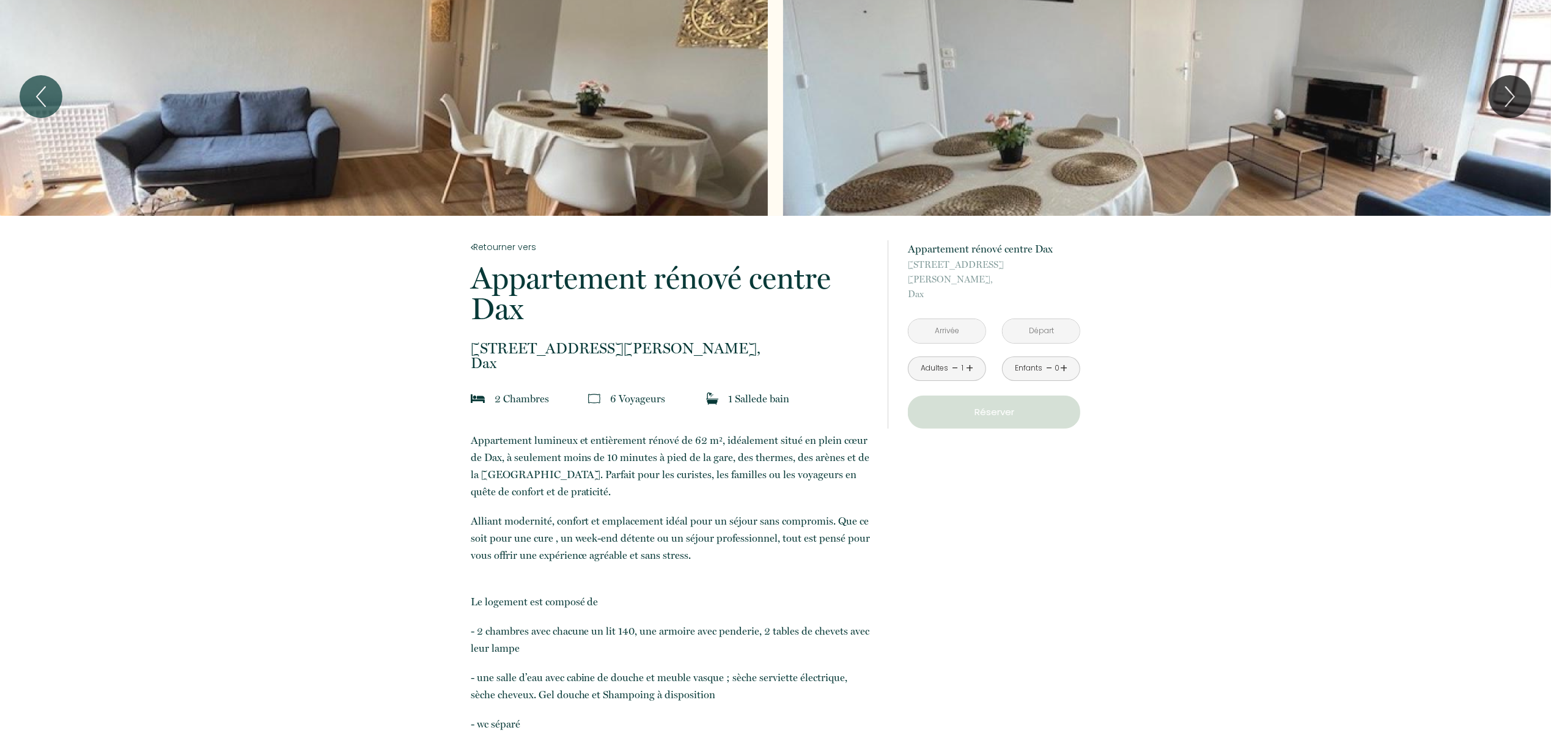
scroll to position [20, 0]
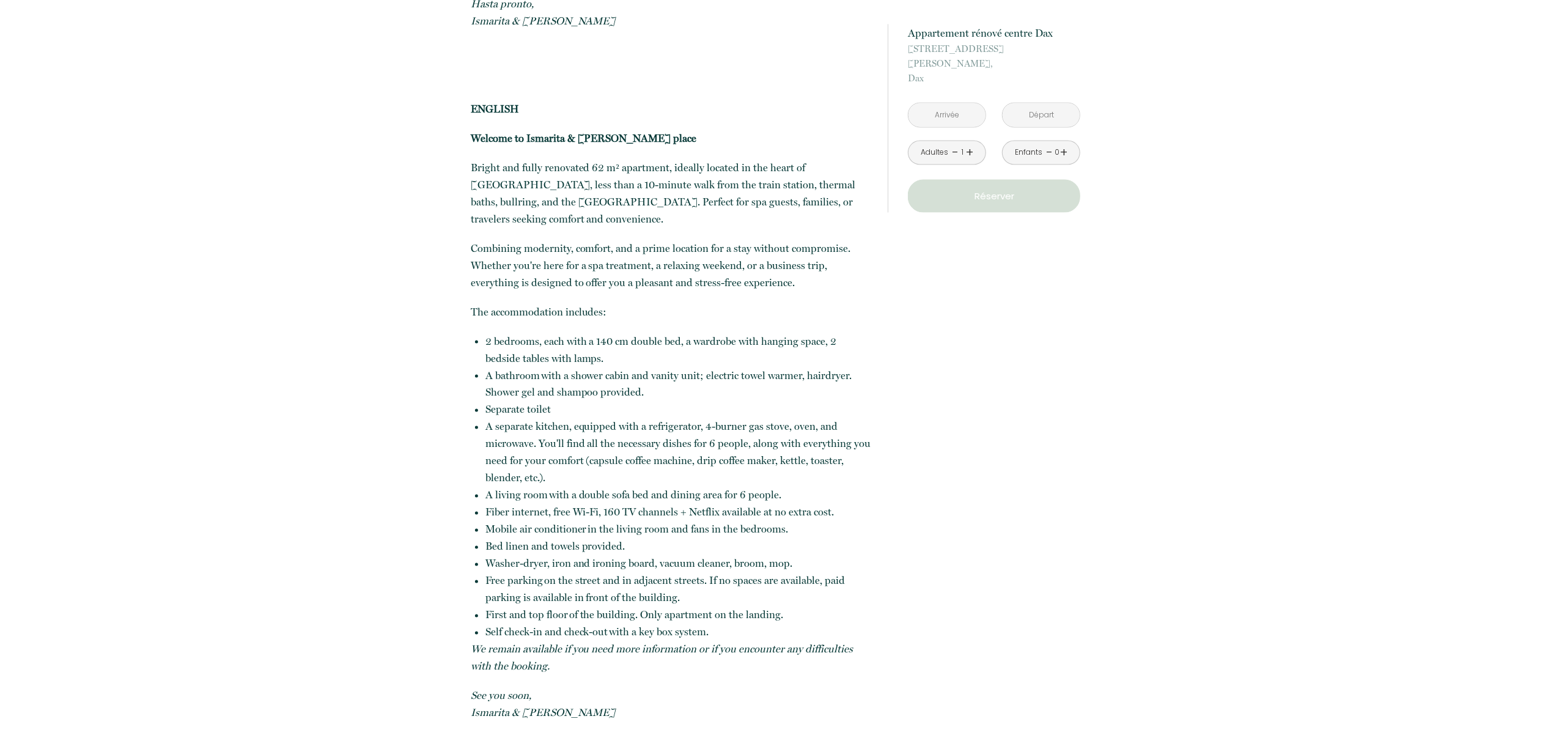
scroll to position [1957, 0]
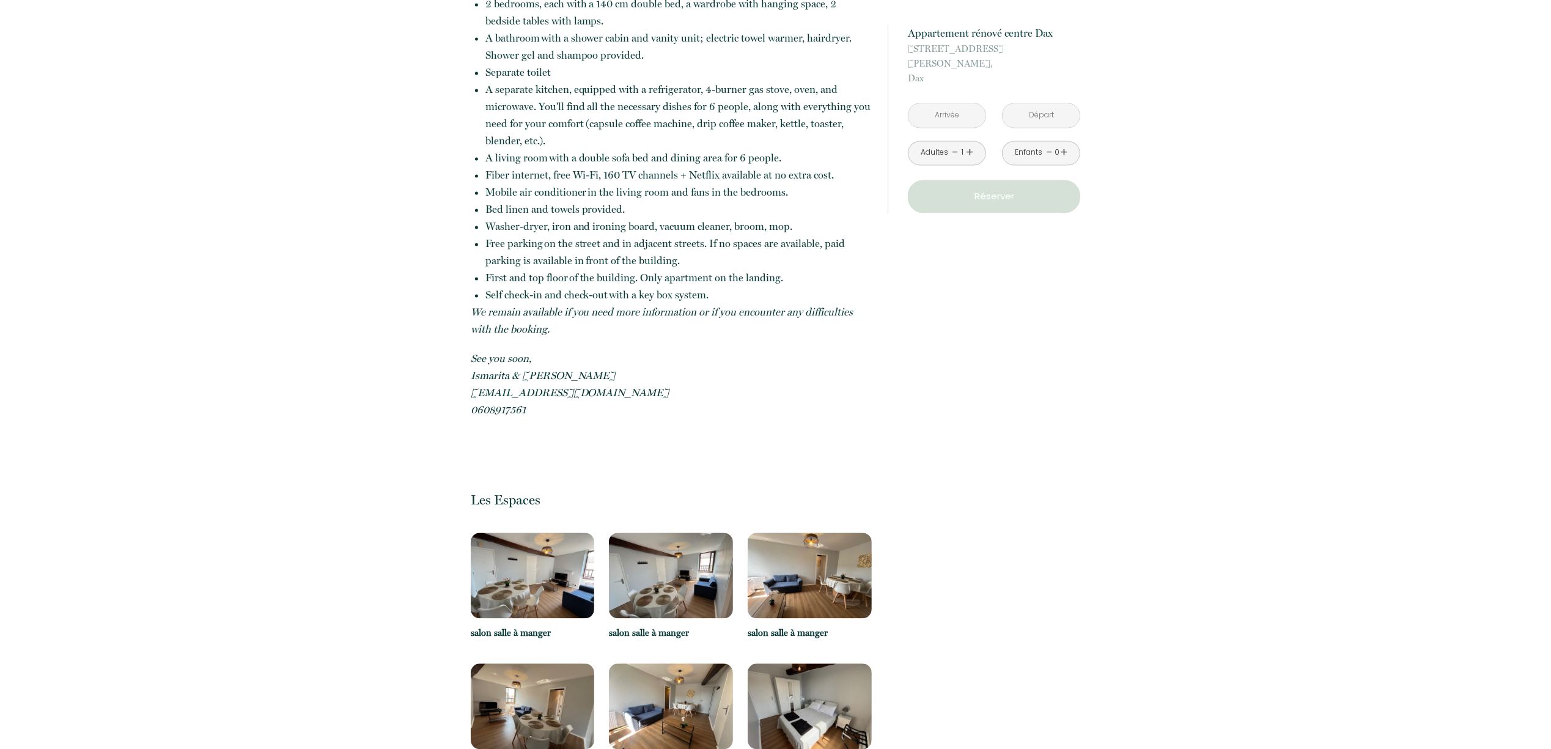
scroll to position [2446, 0]
